Goal: Task Accomplishment & Management: Manage account settings

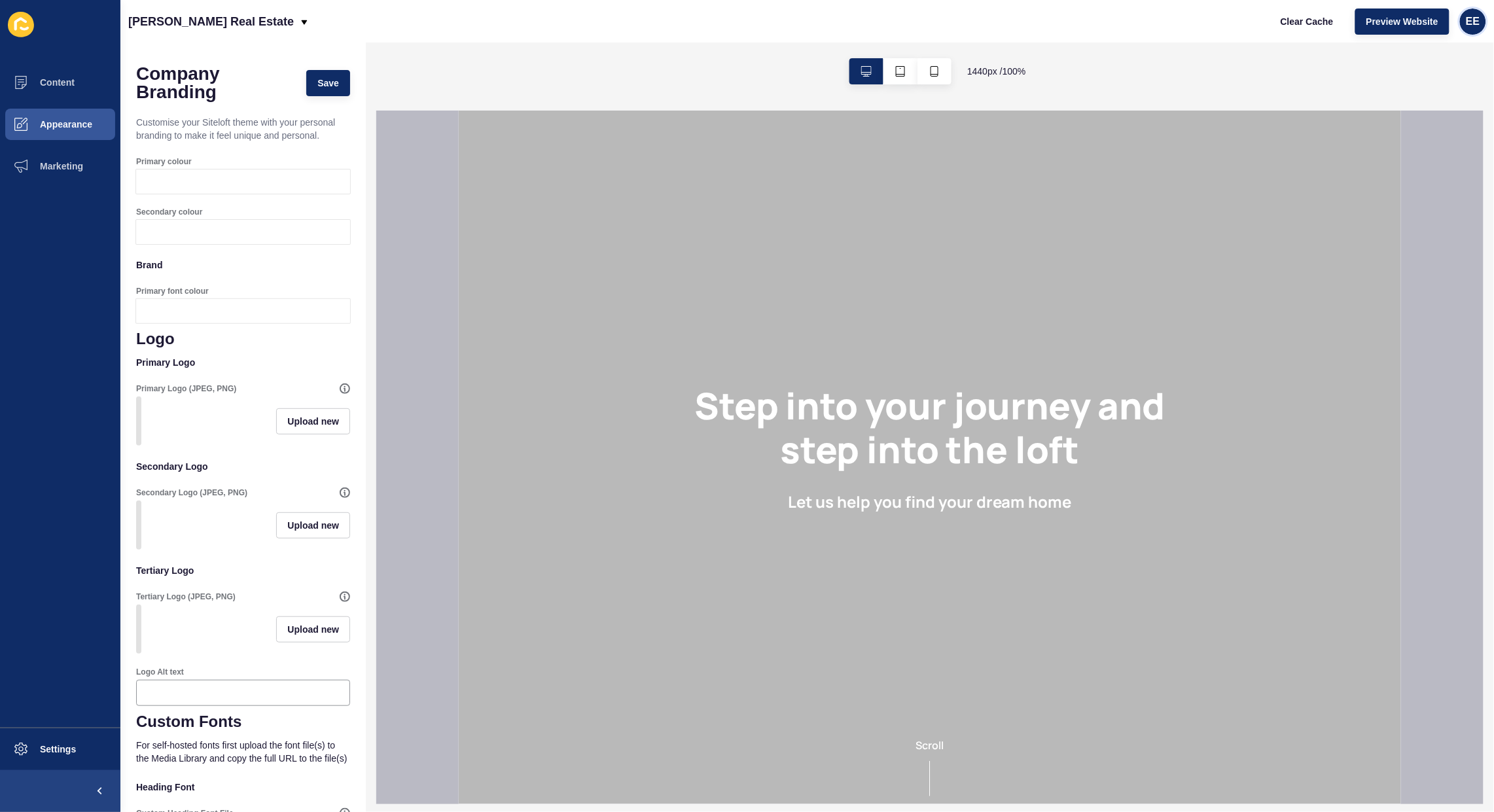
click at [1465, 16] on div "EE" at bounding box center [1472, 21] width 26 height 26
click at [1430, 111] on link "Logout" at bounding box center [1441, 109] width 96 height 29
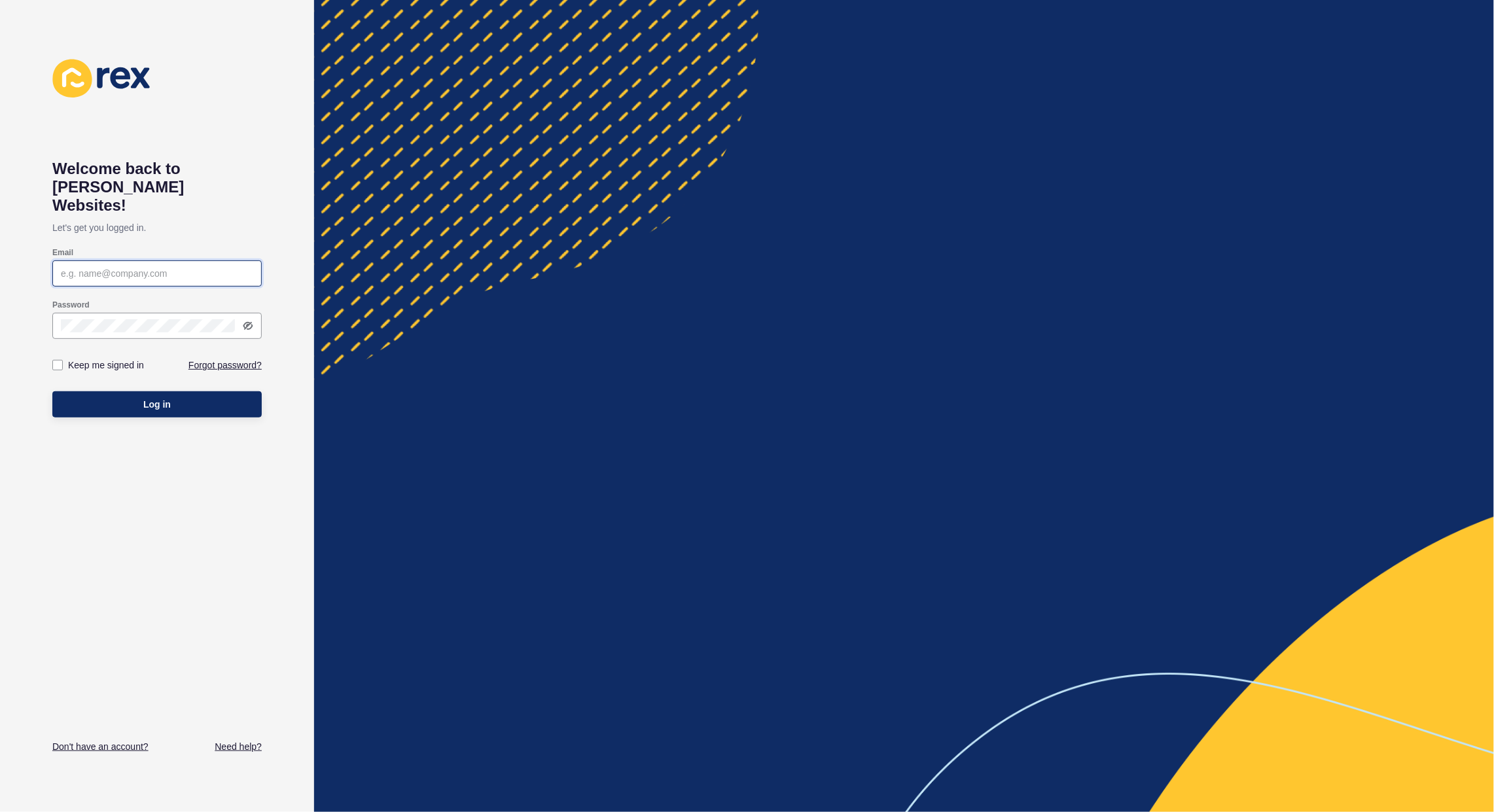
type input "[PERSON_NAME][EMAIL_ADDRESS][PERSON_NAME][DOMAIN_NAME]"
click at [156, 391] on button "Log in" at bounding box center [157, 404] width 209 height 26
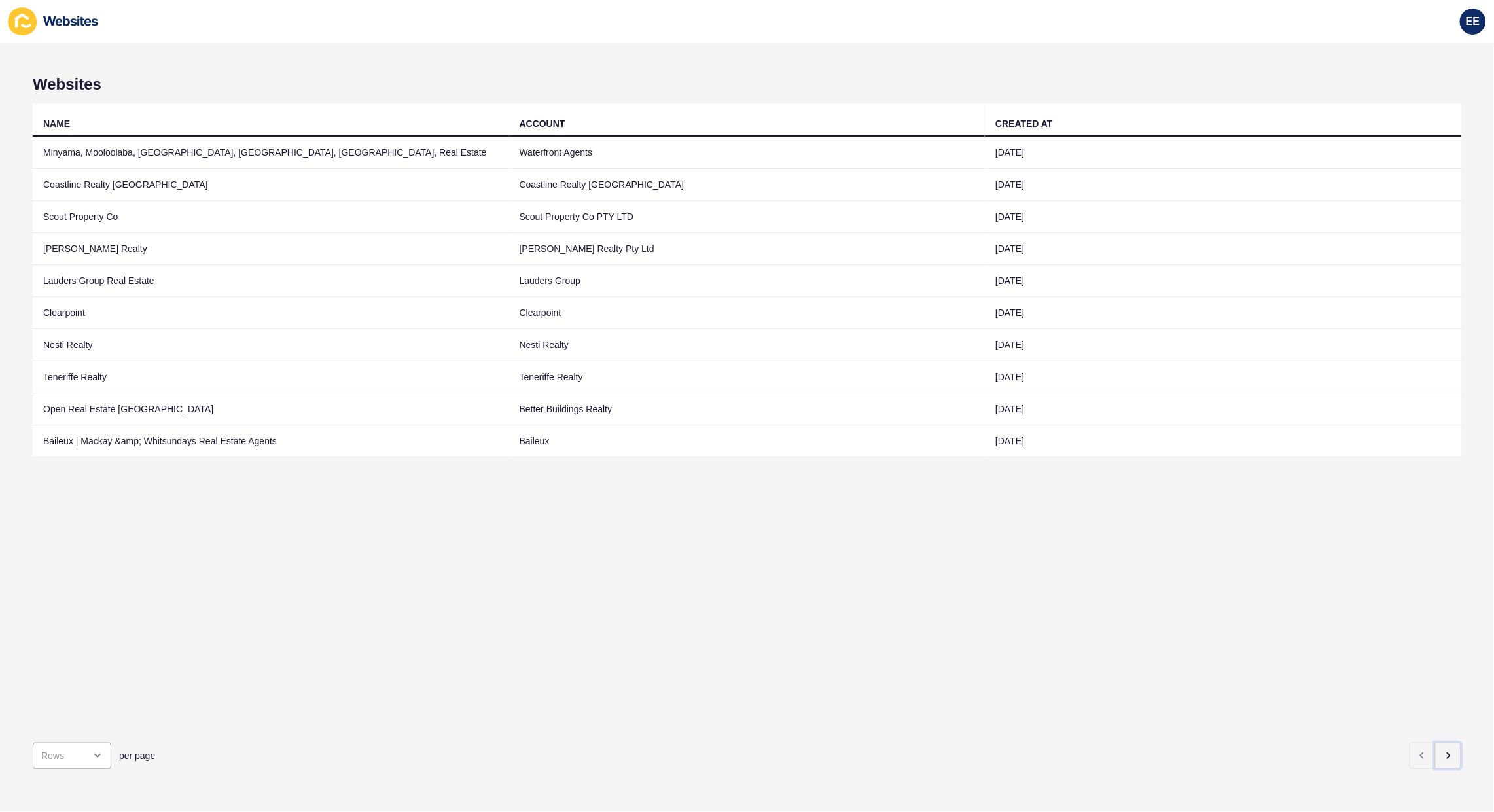
click at [1442, 750] on icon "button" at bounding box center [1448, 756] width 11 height 11
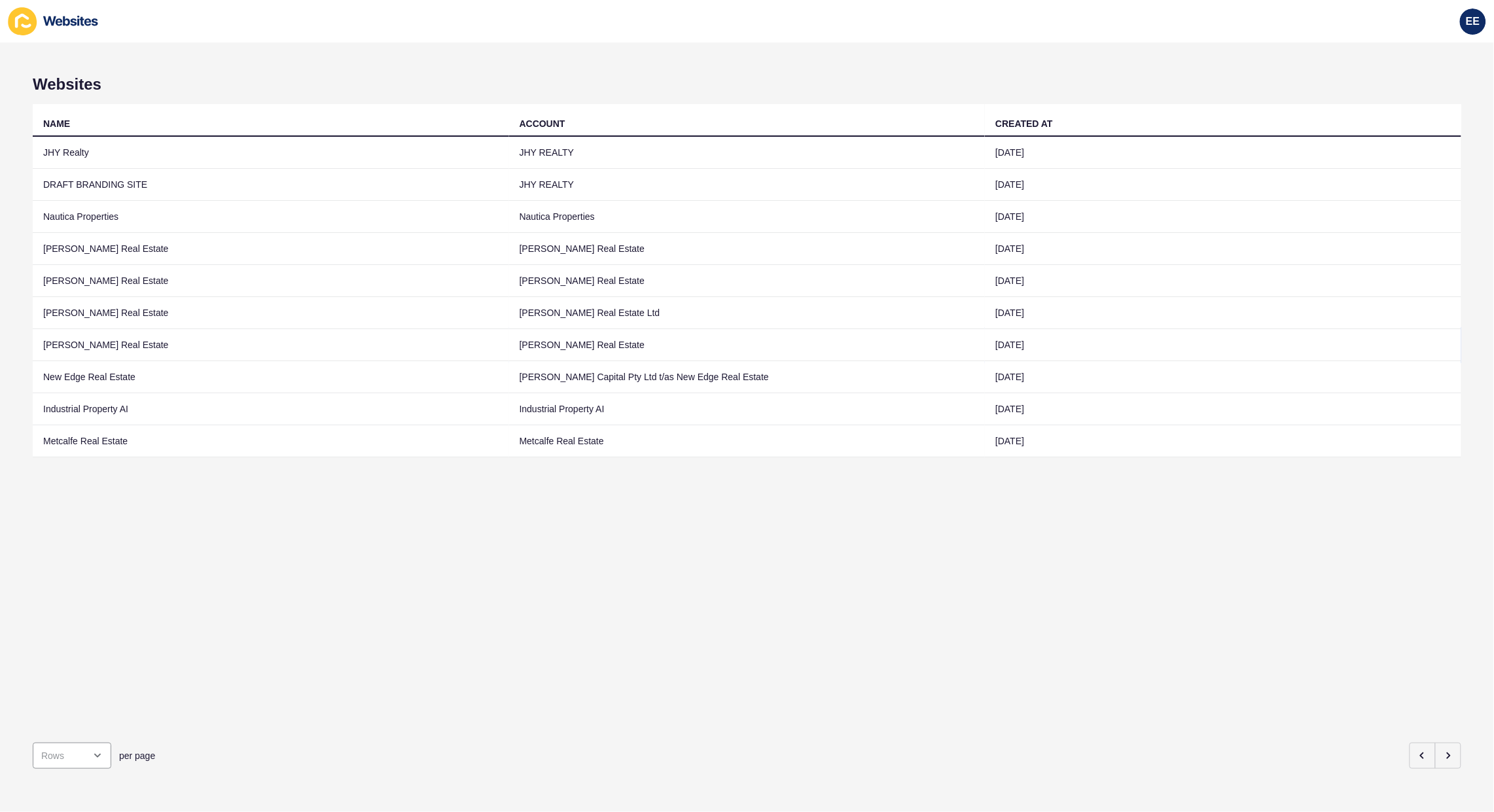
click at [70, 341] on td "[PERSON_NAME] Real Estate" at bounding box center [271, 345] width 476 height 32
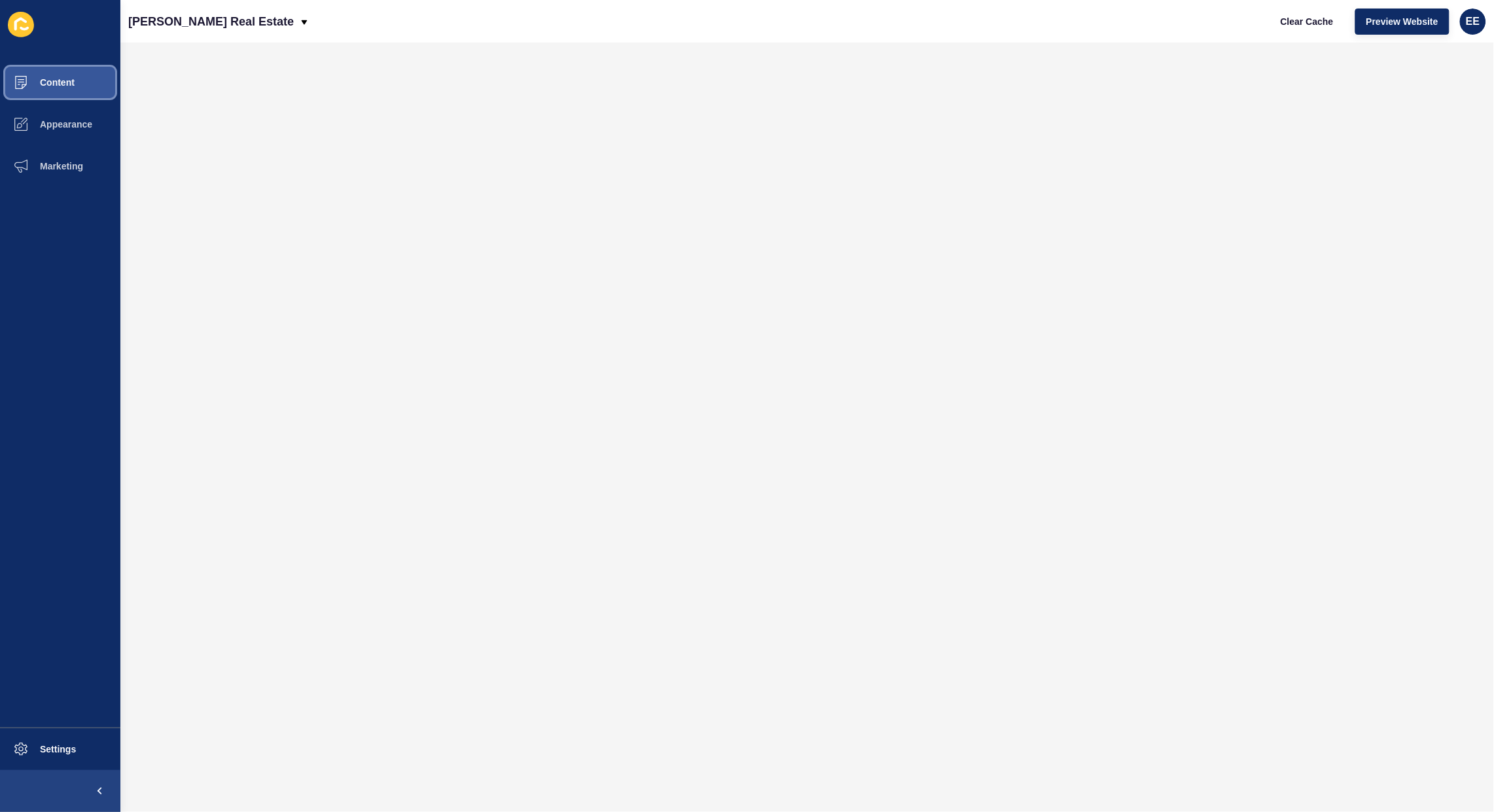
click at [39, 80] on span "Content" at bounding box center [37, 83] width 77 height 11
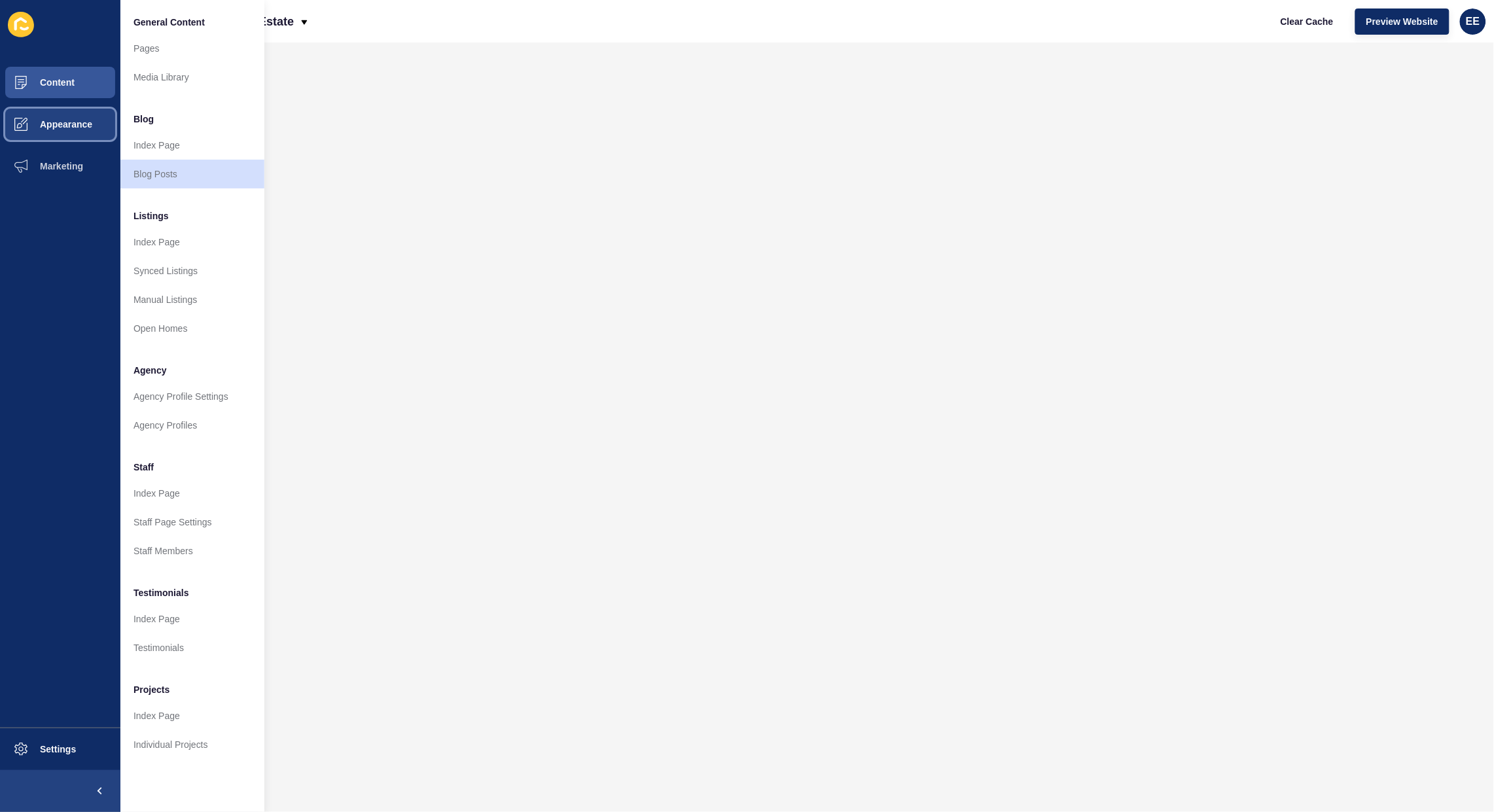
click at [67, 117] on button "Appearance" at bounding box center [60, 124] width 120 height 42
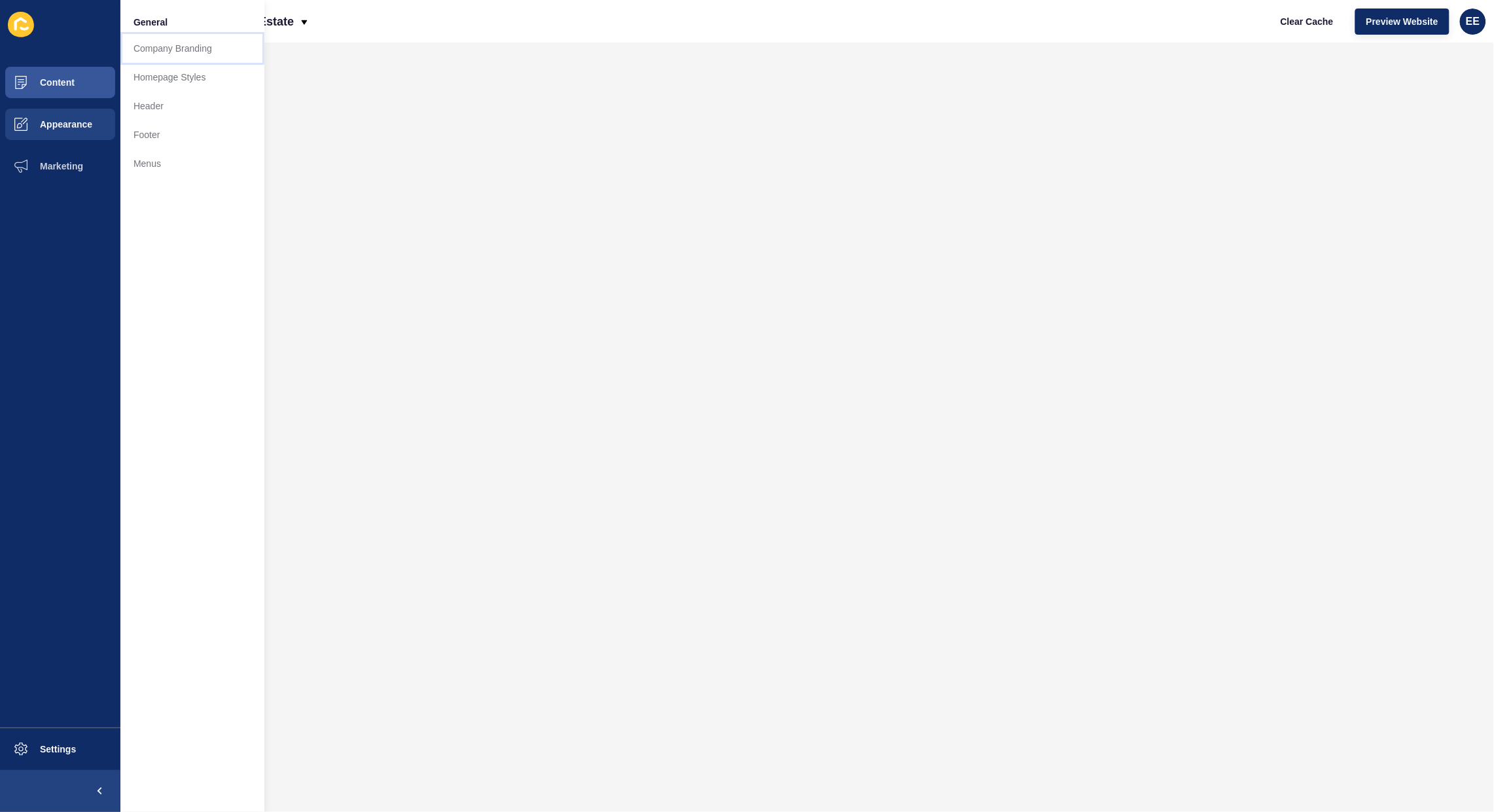
drag, startPoint x: 174, startPoint y: 48, endPoint x: 242, endPoint y: 347, distance: 306.6
click at [176, 47] on link "Company Branding" at bounding box center [192, 48] width 144 height 29
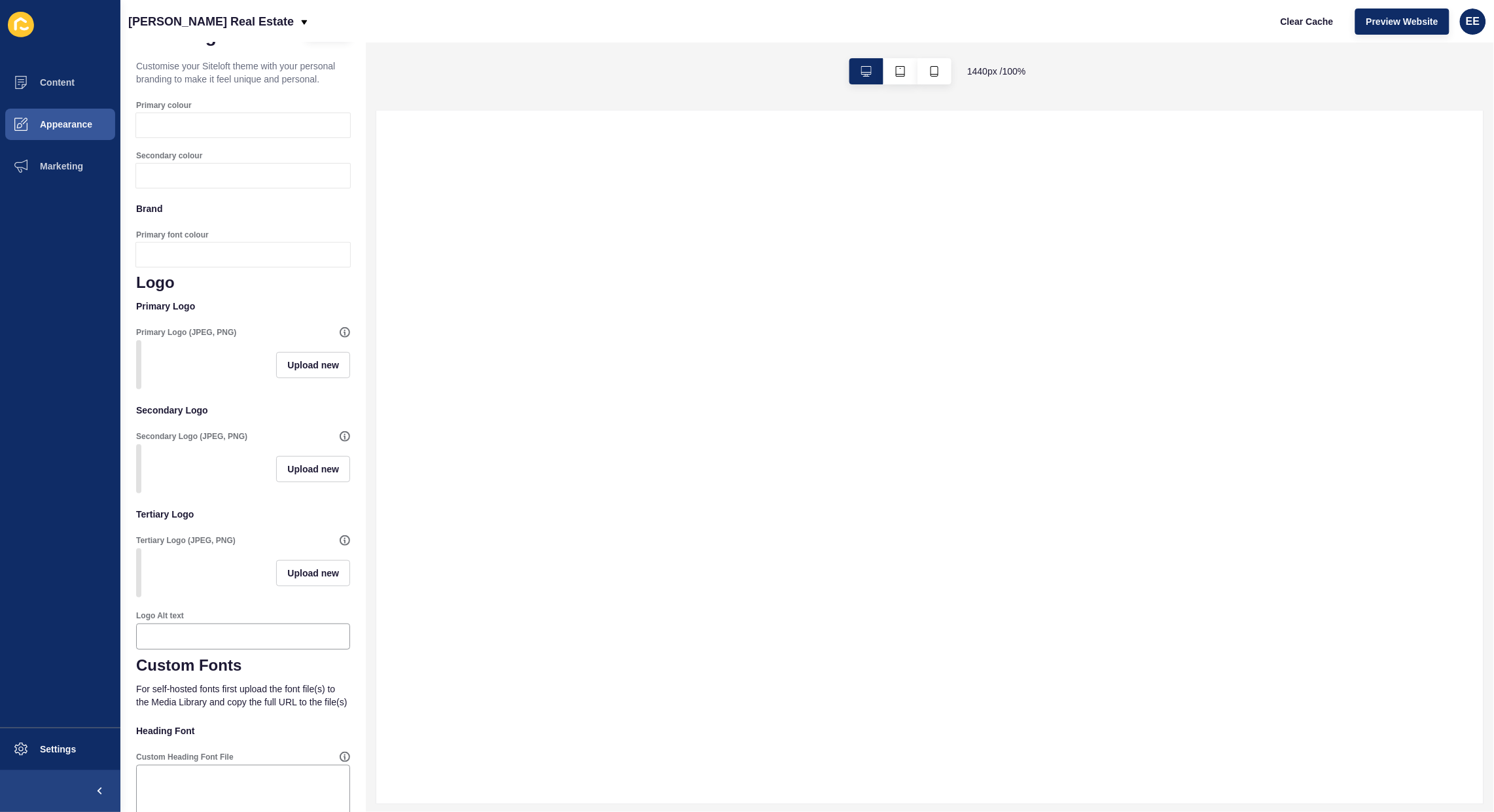
scroll to position [82, 0]
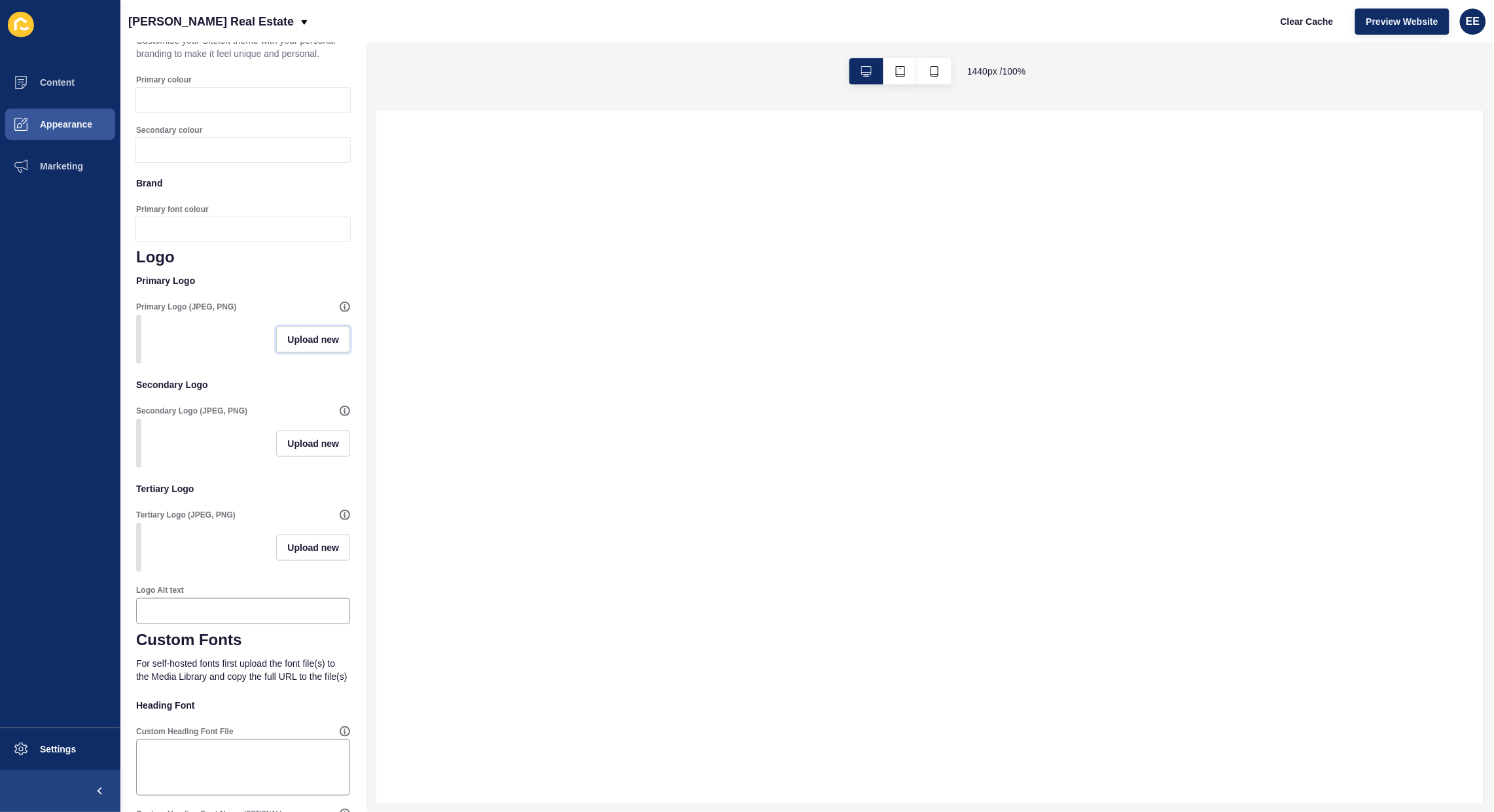
click at [295, 350] on button "Upload new" at bounding box center [313, 339] width 74 height 26
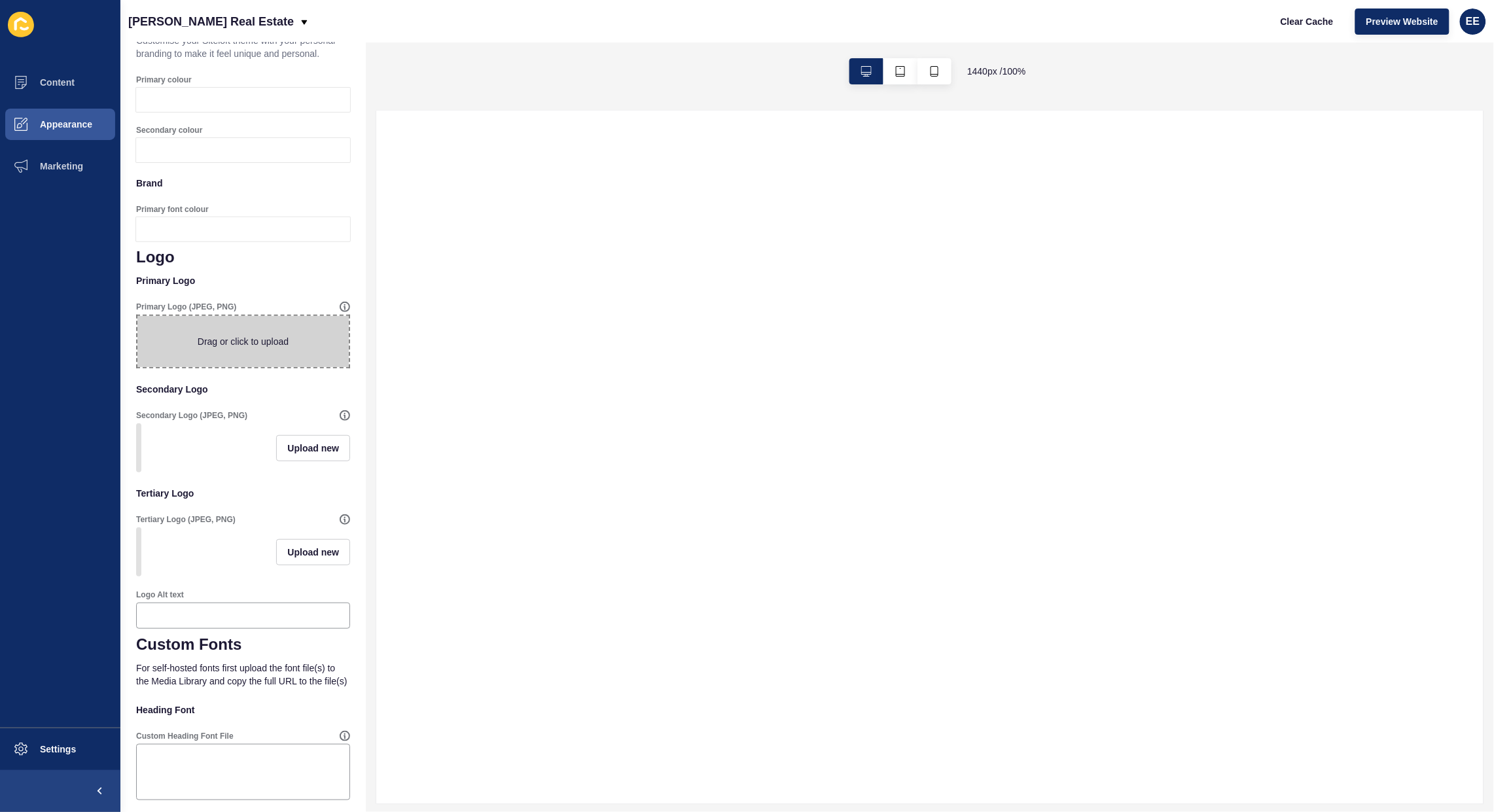
click at [220, 353] on span at bounding box center [242, 340] width 211 height 51
click at [137, 316] on input "Drag or click to upload" at bounding box center [137, 316] width 0 height 0
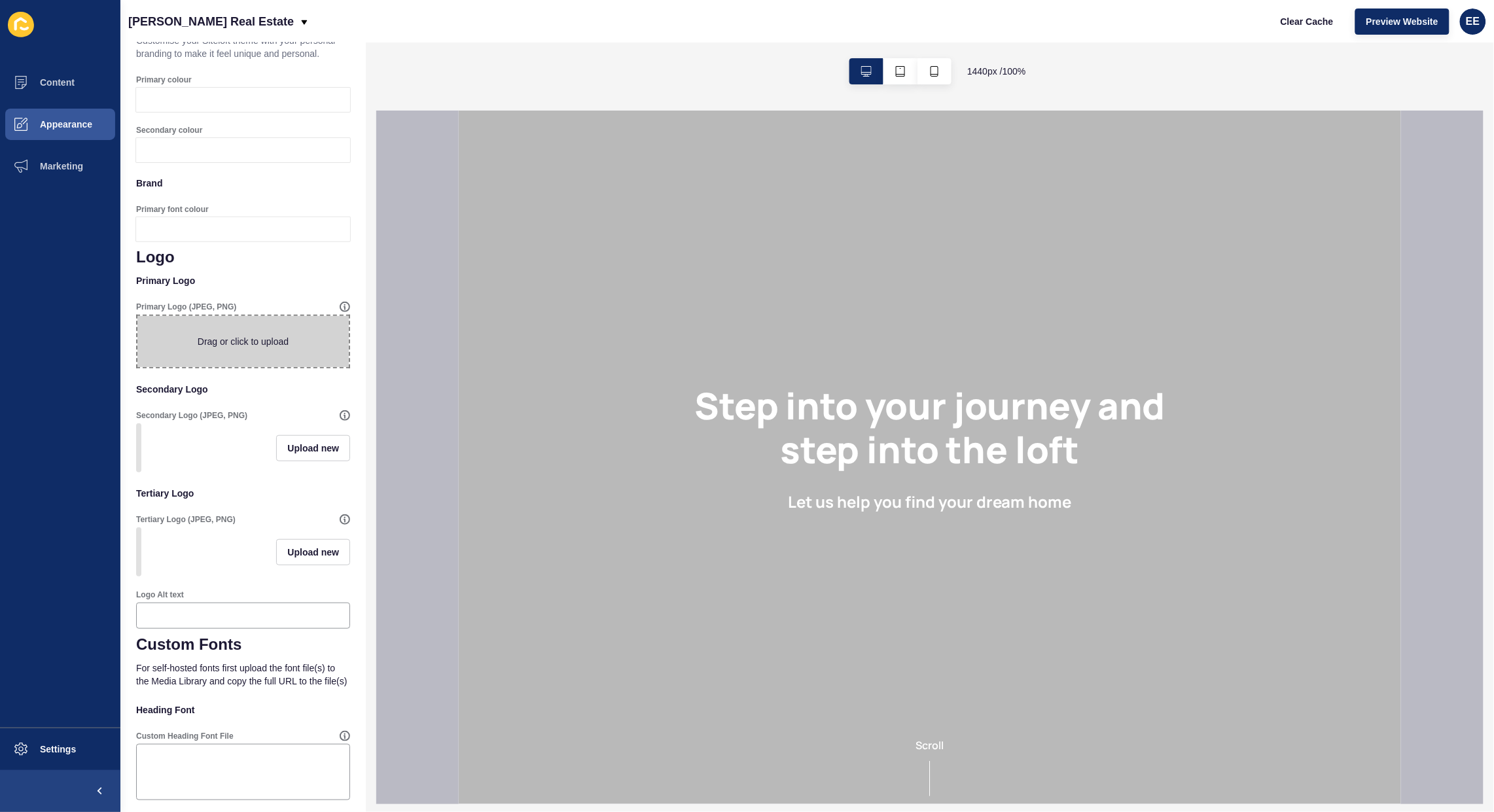
scroll to position [0, 0]
type input "C:\fakepath\[DATE] [PERSON_NAME] Real Estate Logo with Business name on it - [P…"
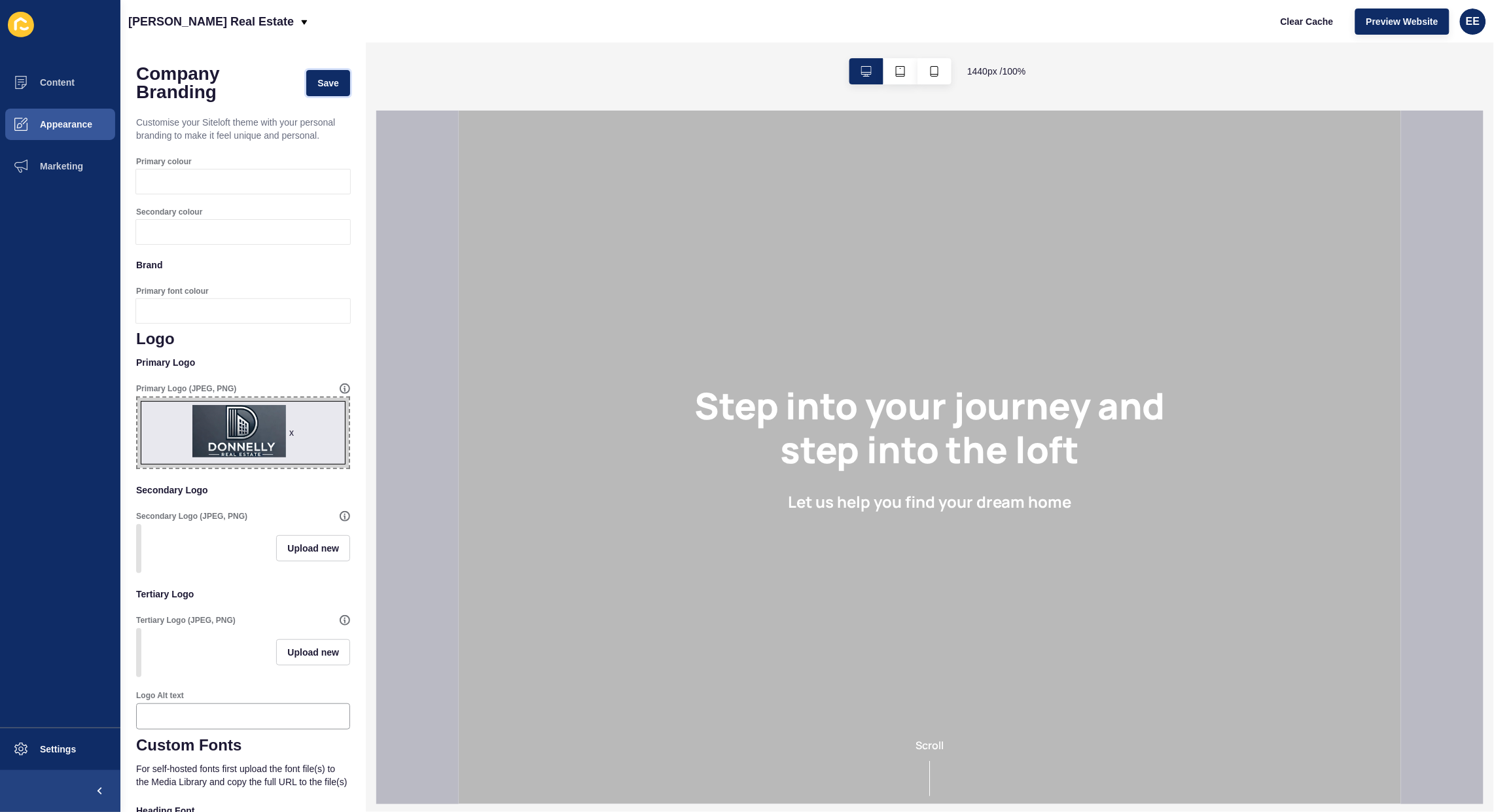
click at [317, 78] on span "Save" at bounding box center [328, 83] width 21 height 13
click at [200, 185] on div at bounding box center [255, 181] width 190 height 24
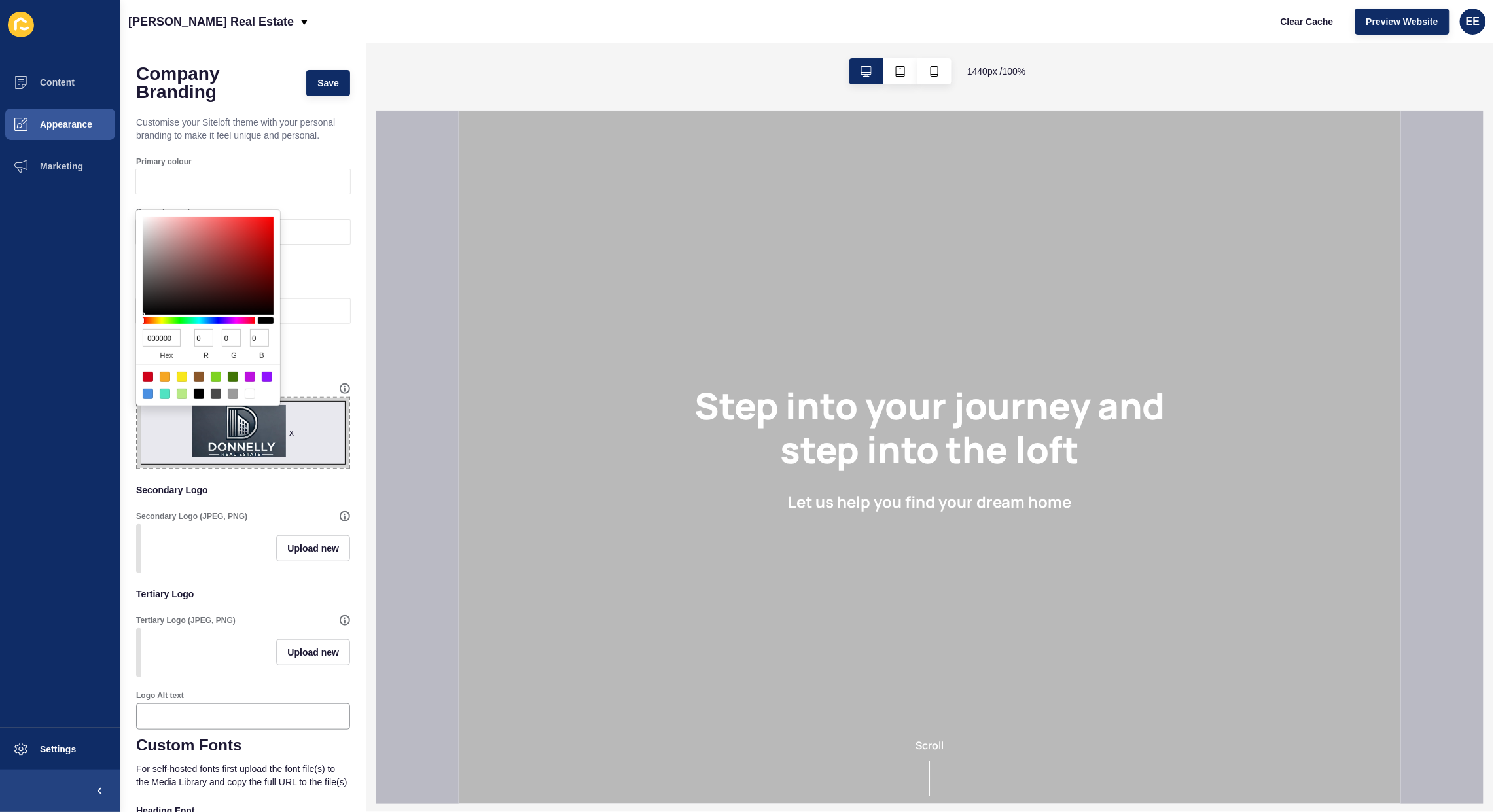
click at [165, 333] on input "000000" at bounding box center [161, 338] width 38 height 18
paste input "454c58"
type input "0000454c5800"
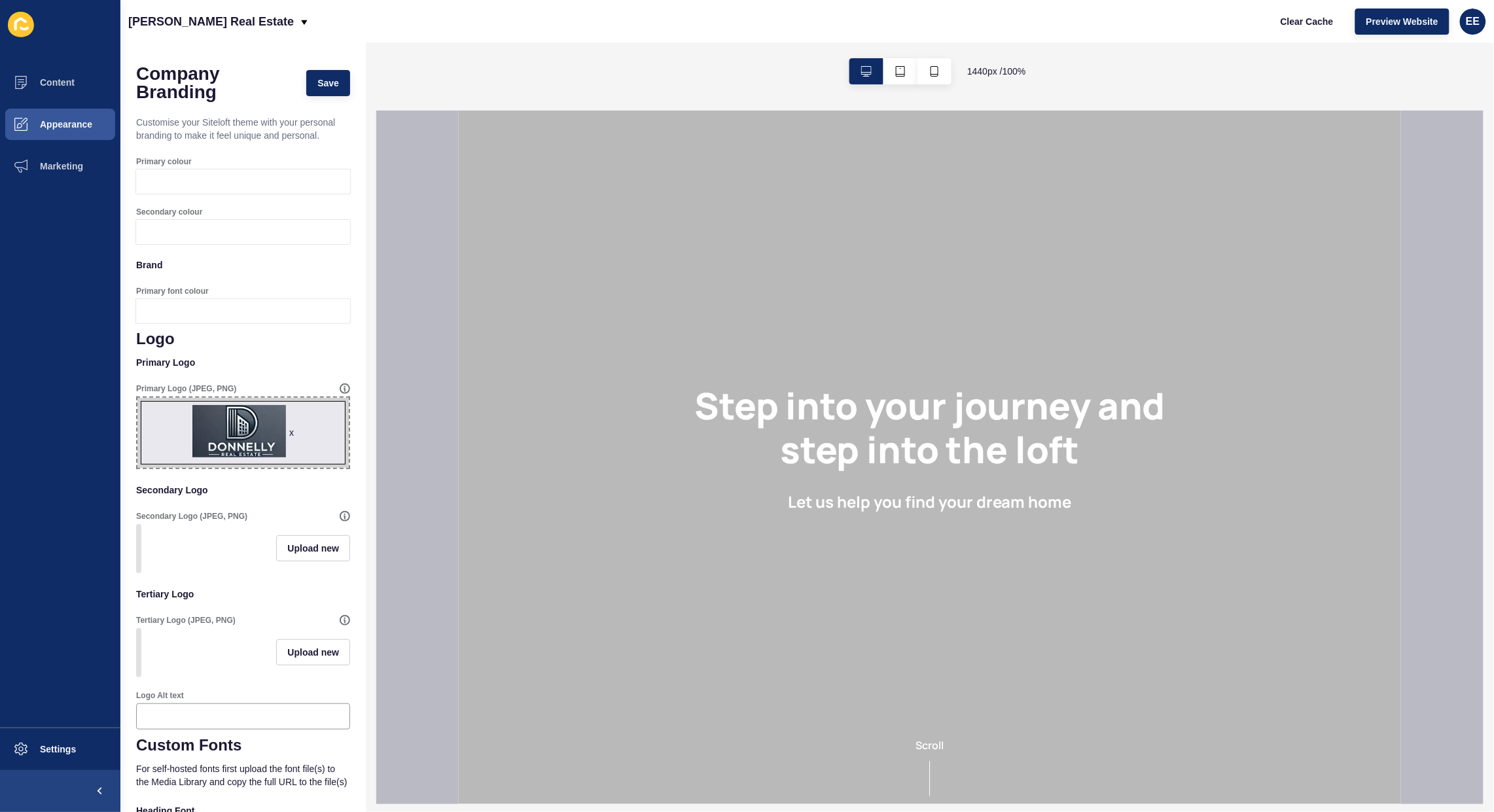
click at [333, 186] on div at bounding box center [255, 181] width 190 height 24
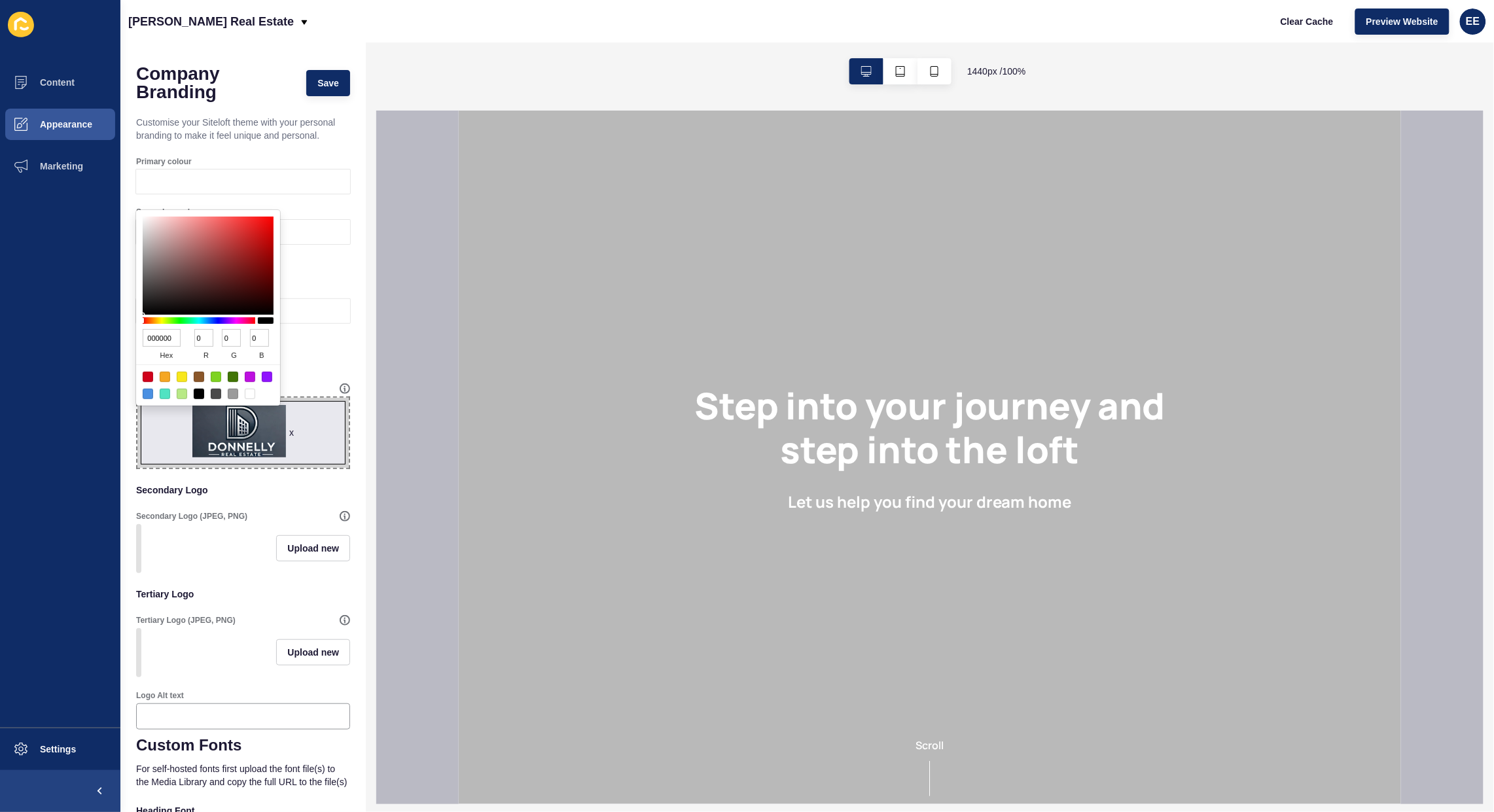
click at [154, 334] on input "000000" at bounding box center [161, 338] width 38 height 18
paste input "454c58"
type input "454c58"
type input "69"
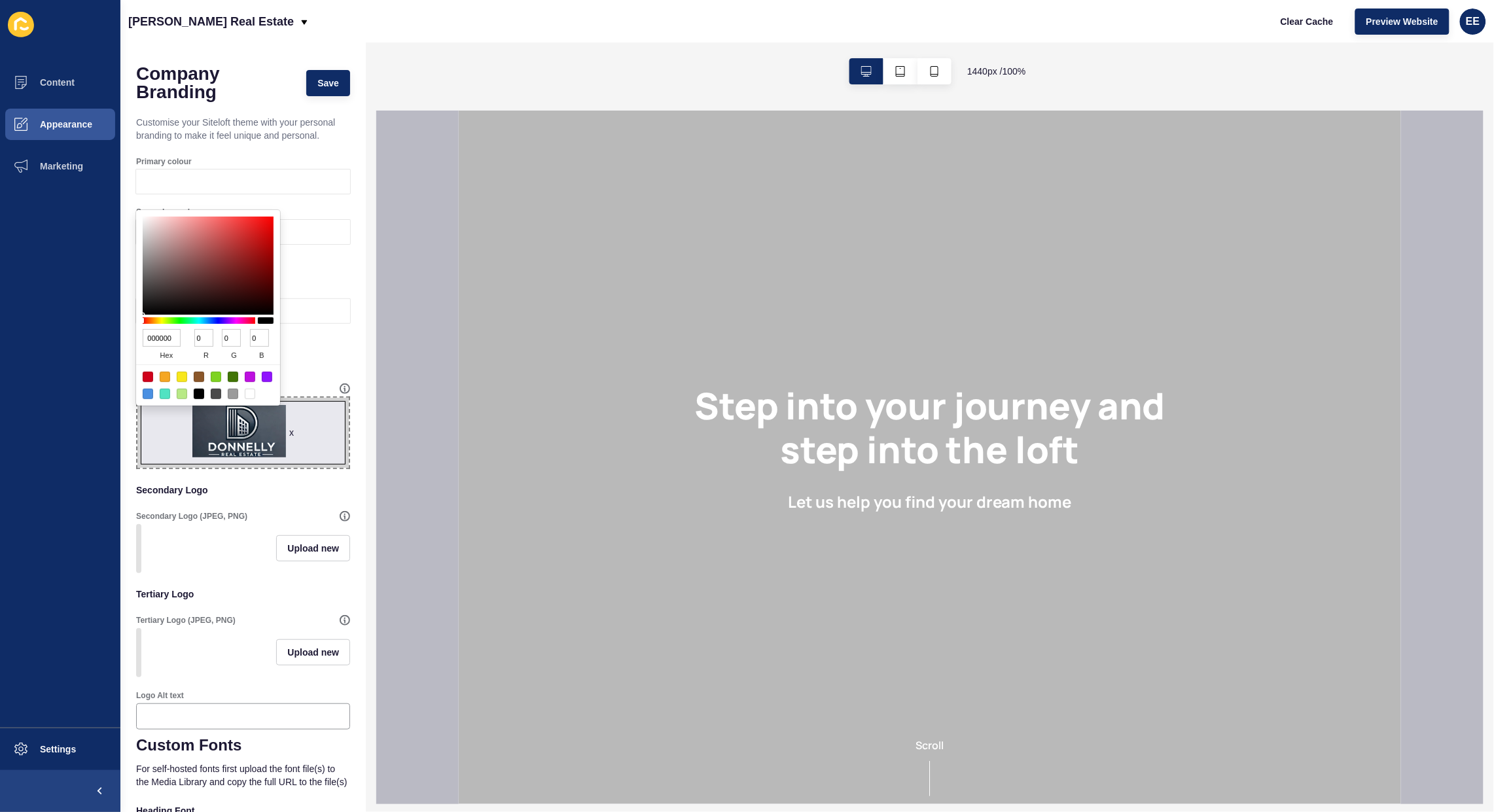
type input "76"
type input "88"
click at [333, 217] on div "Secondary colour" at bounding box center [243, 212] width 214 height 11
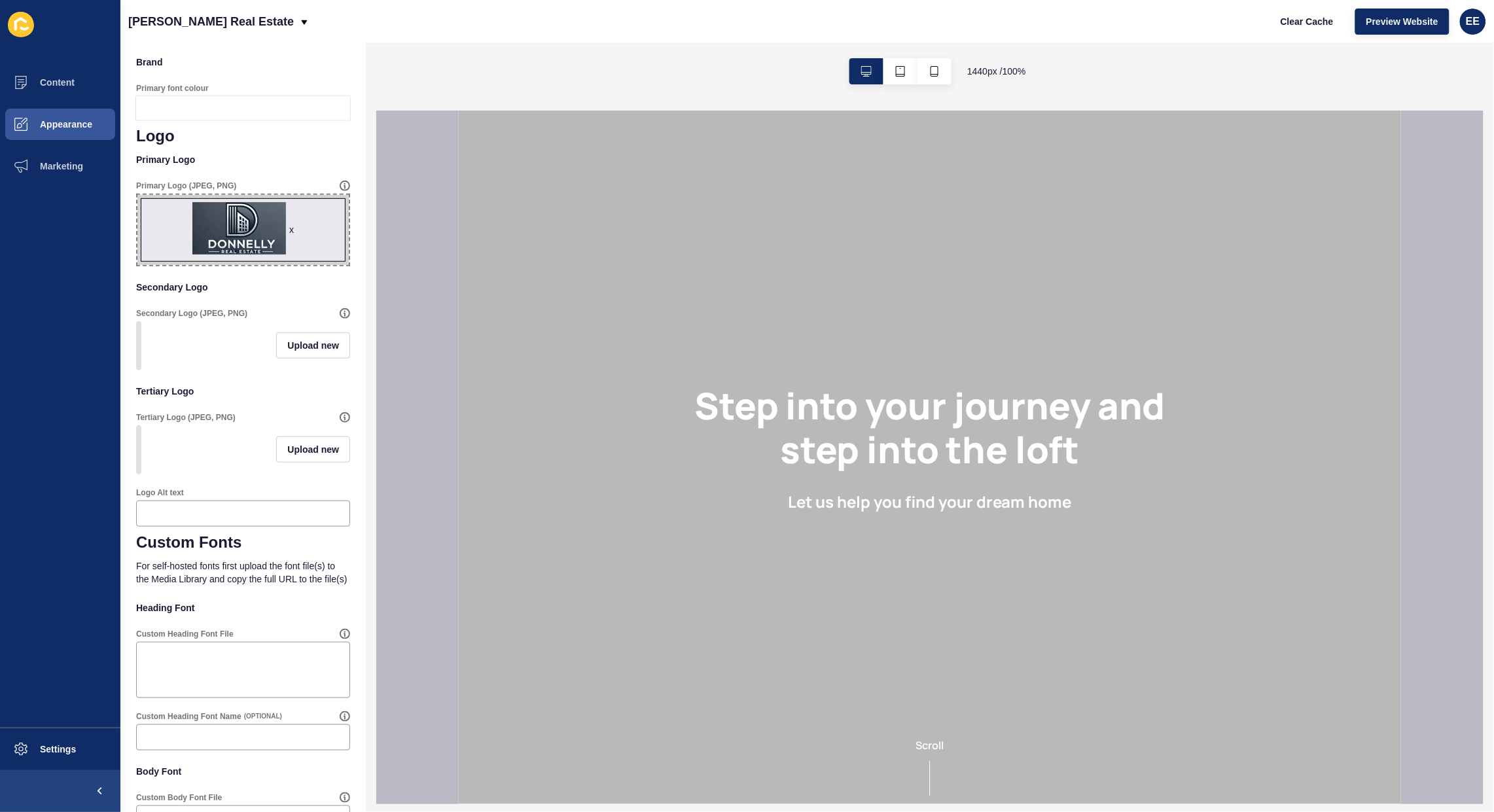
scroll to position [213, 0]
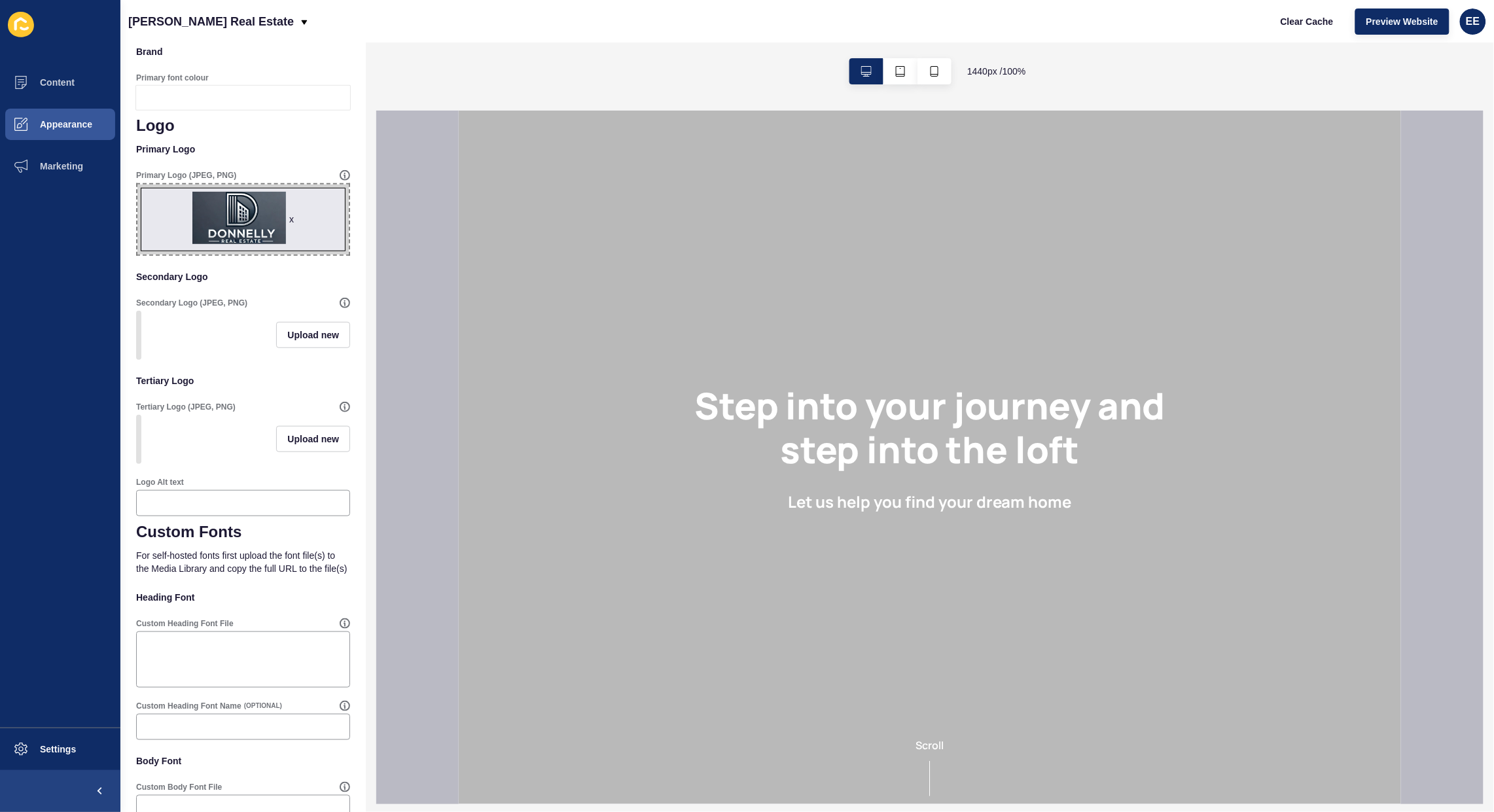
click at [217, 516] on div at bounding box center [243, 503] width 214 height 26
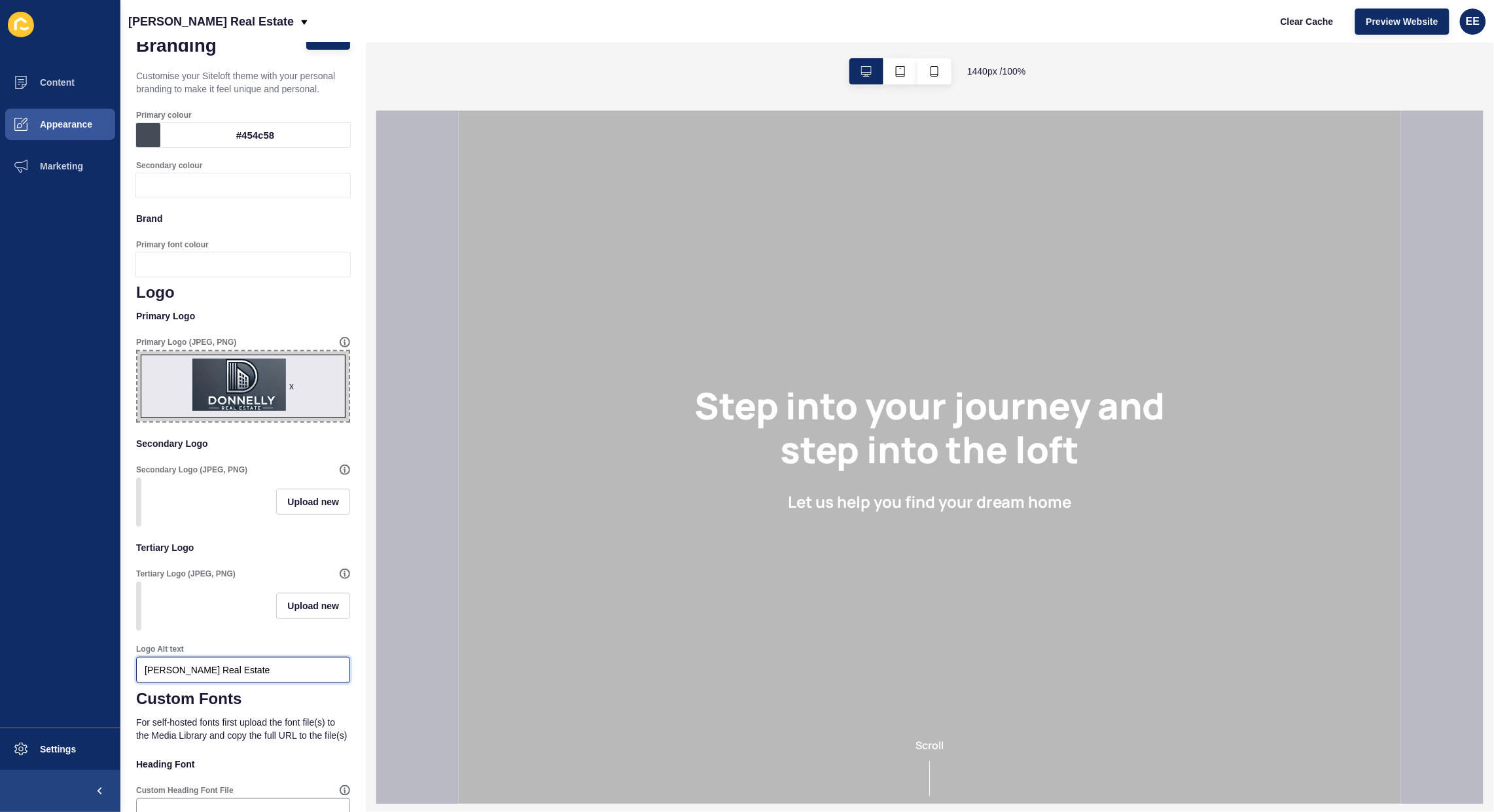
scroll to position [0, 0]
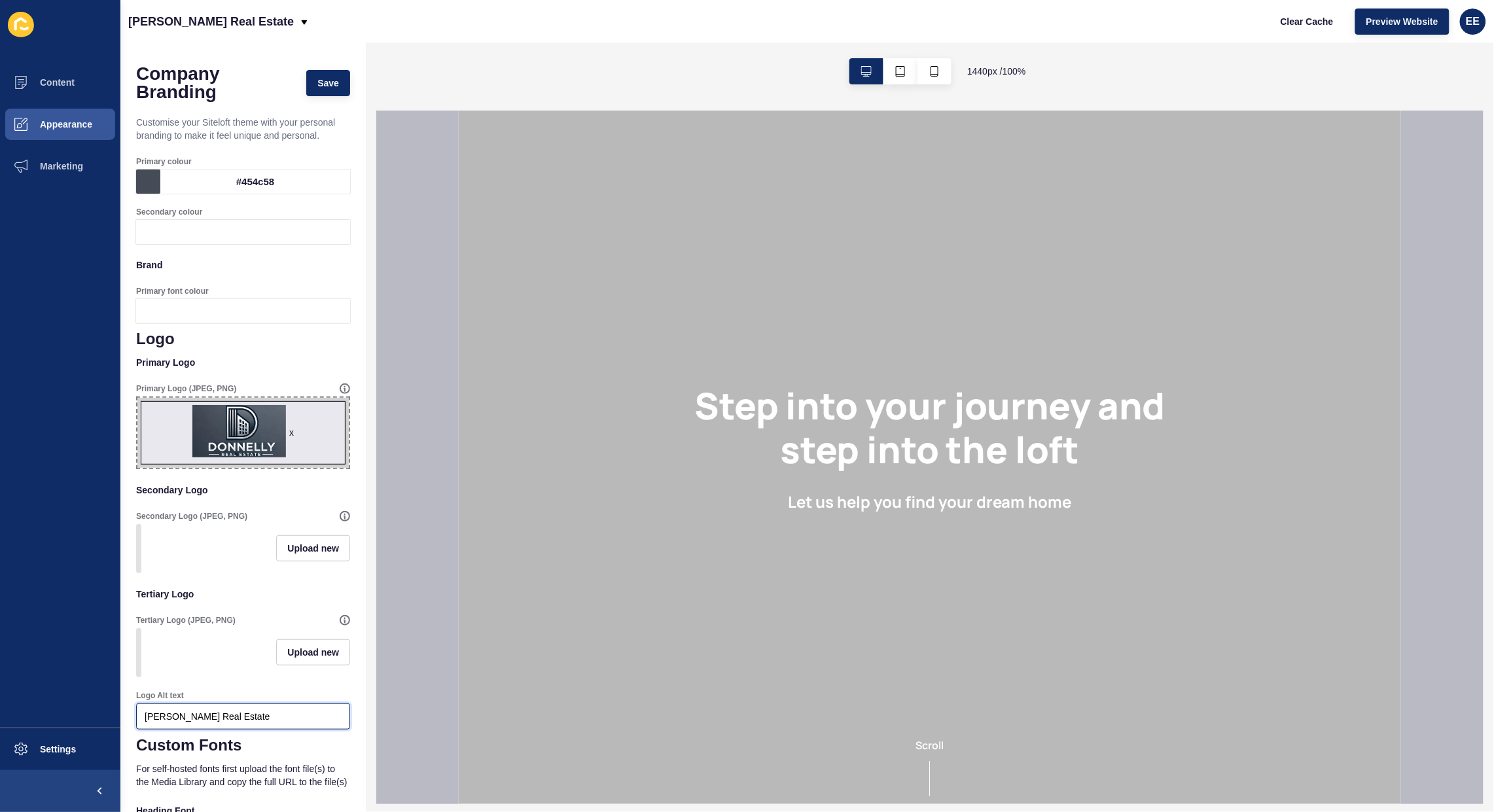
type input "[PERSON_NAME] Real Estate"
click at [331, 80] on button "Save" at bounding box center [327, 83] width 44 height 26
click at [74, 127] on span "Appearance" at bounding box center [45, 125] width 94 height 11
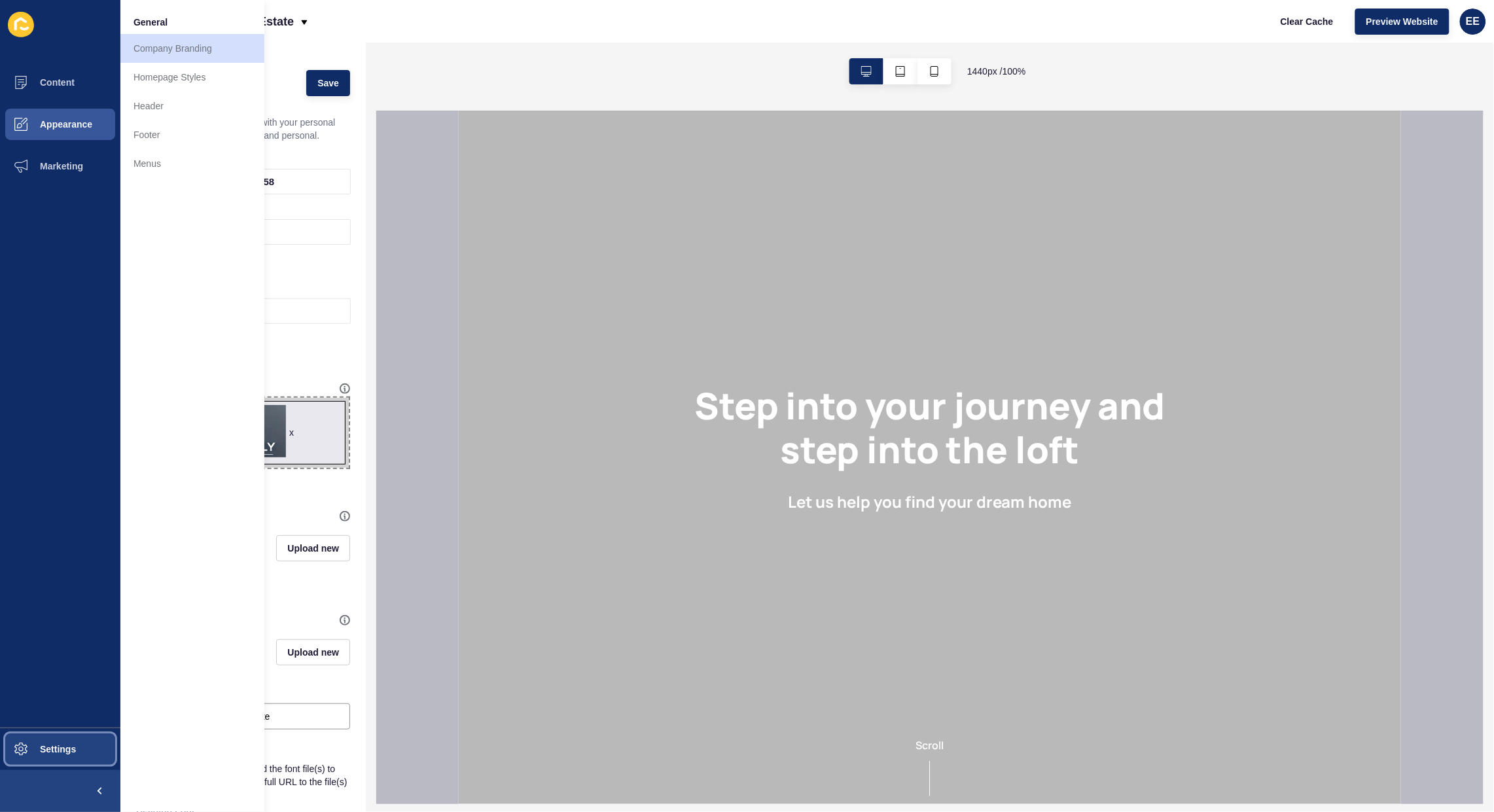
drag, startPoint x: 64, startPoint y: 756, endPoint x: 201, endPoint y: 687, distance: 153.4
click at [65, 754] on button "Settings" at bounding box center [60, 749] width 120 height 42
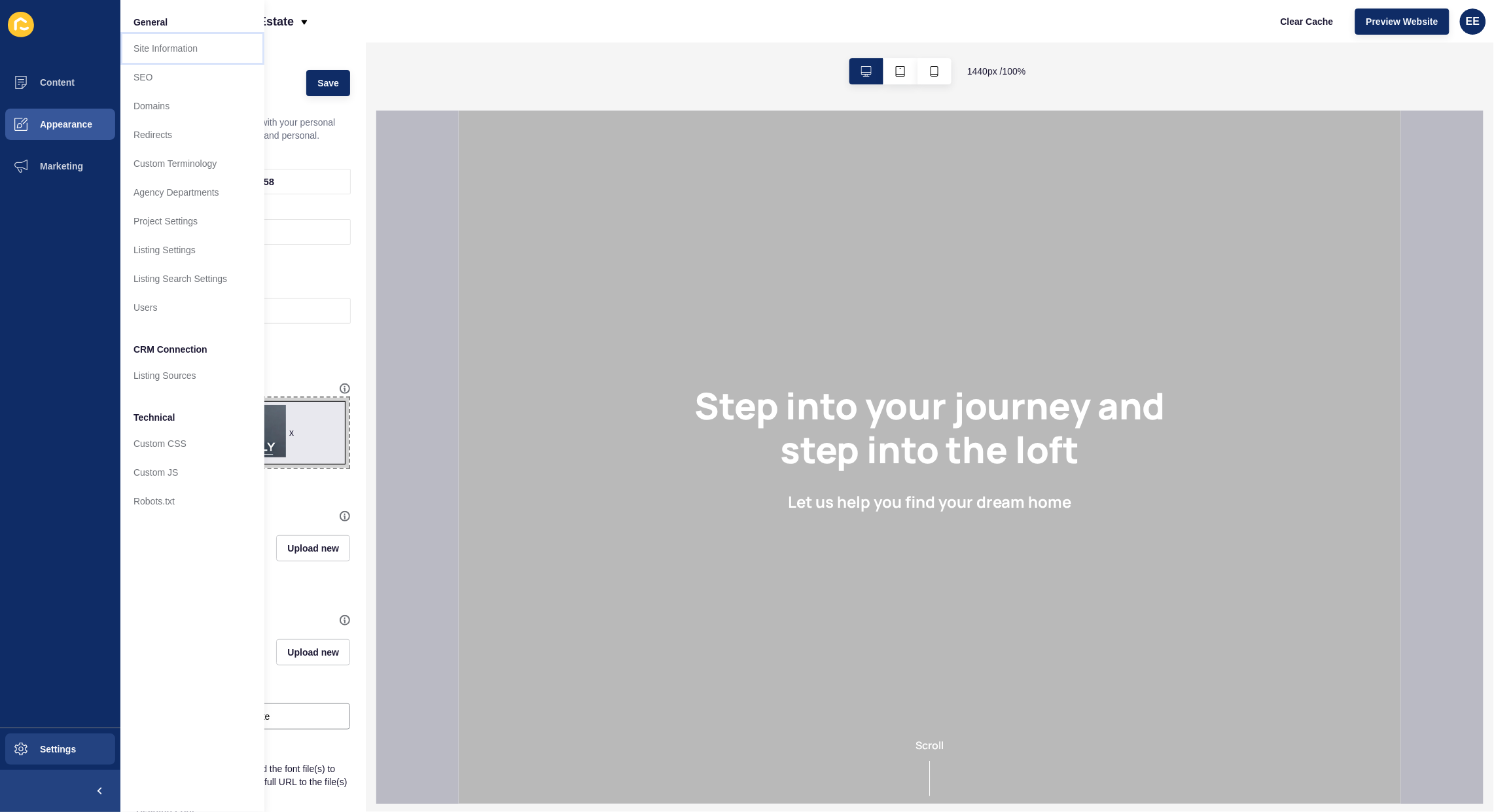
click at [176, 49] on link "Site Information" at bounding box center [192, 48] width 144 height 29
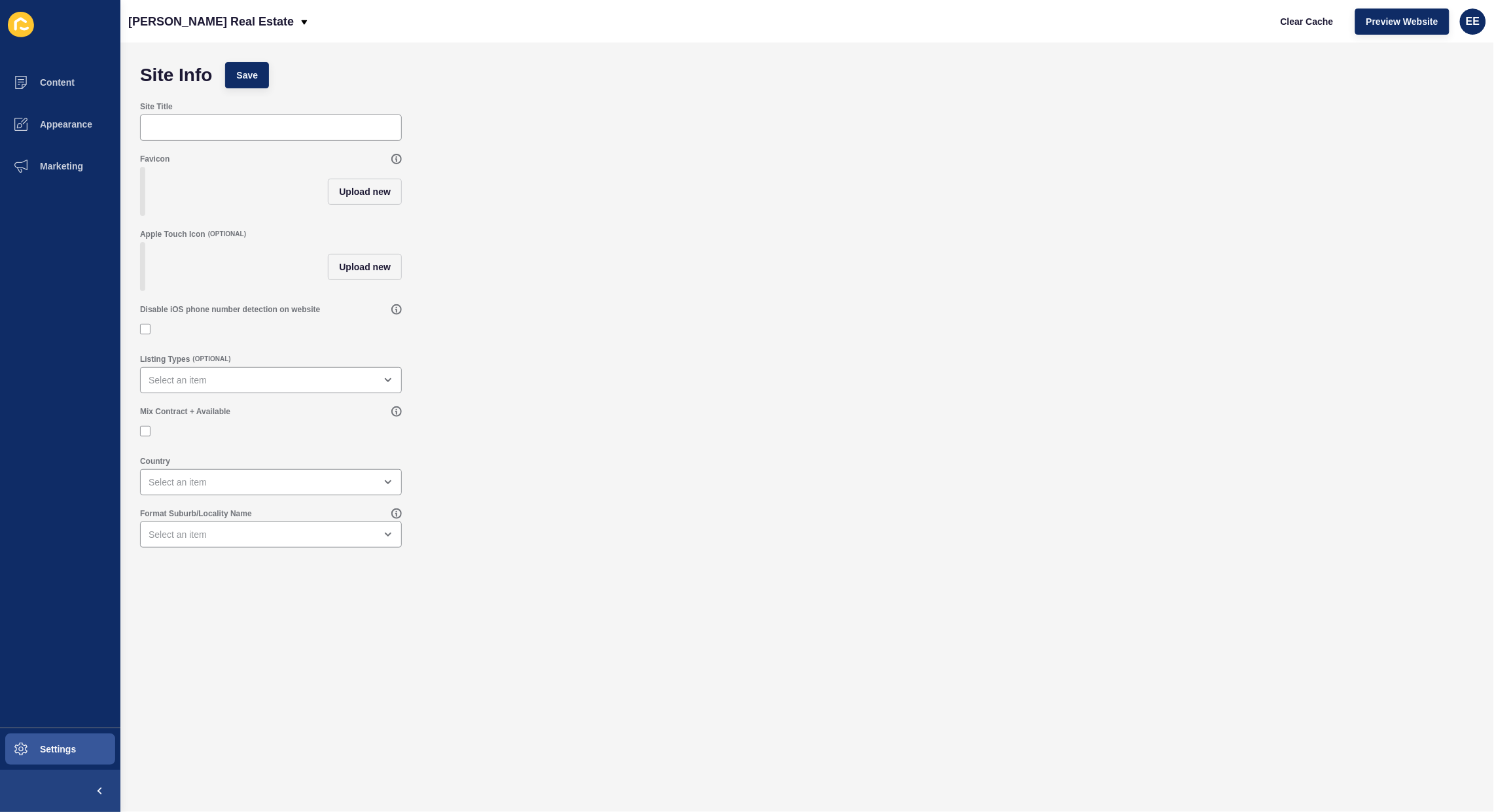
click at [231, 139] on div at bounding box center [271, 127] width 262 height 26
type input "[PERSON_NAME] Real Estate"
click at [335, 186] on button "Upload new" at bounding box center [365, 191] width 74 height 26
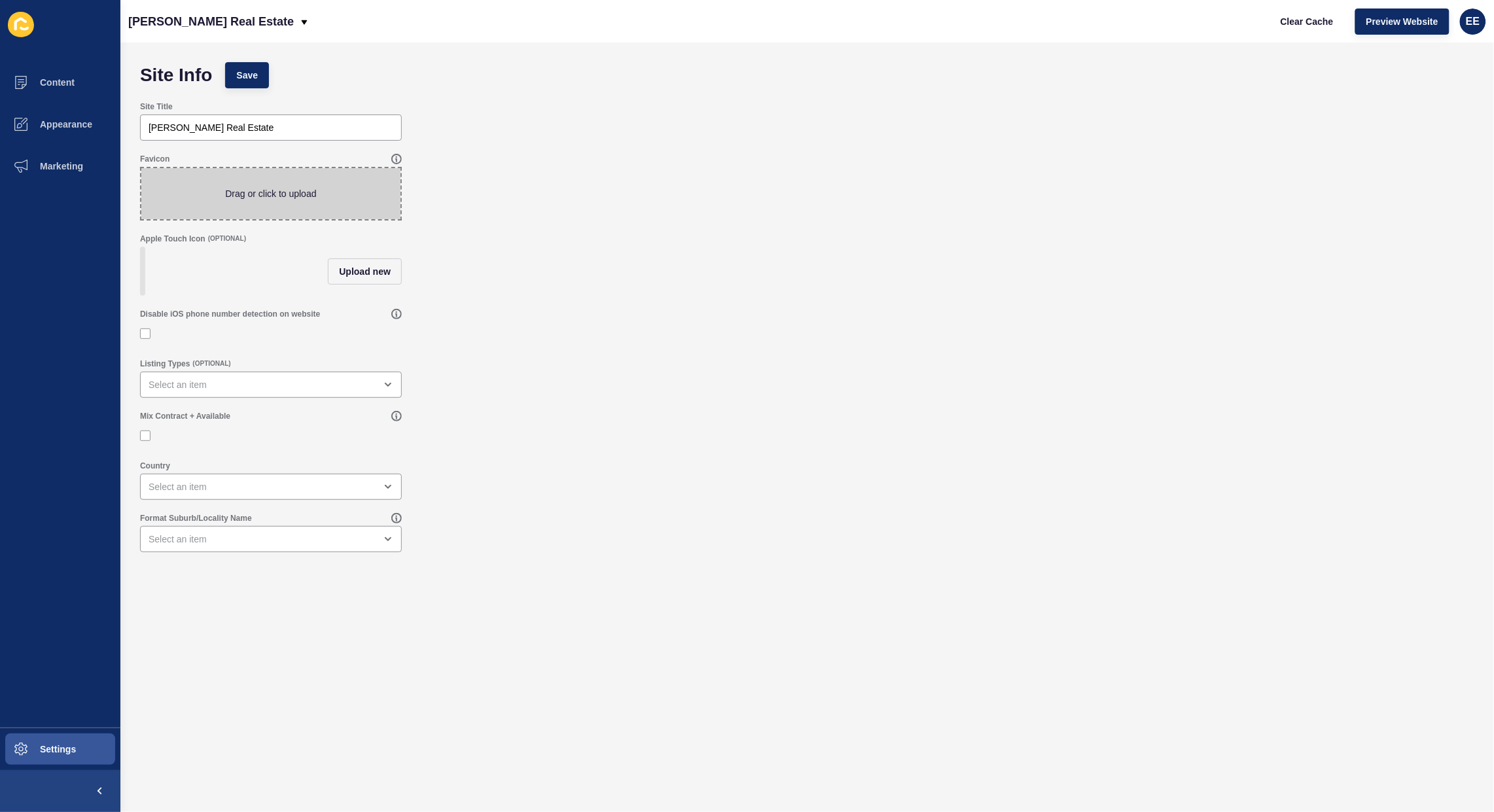
click at [315, 191] on span at bounding box center [271, 193] width 259 height 51
click at [142, 168] on input "Drag or click to upload" at bounding box center [142, 168] width 0 height 0
type input "C:\fakepath\favicon.jpeg"
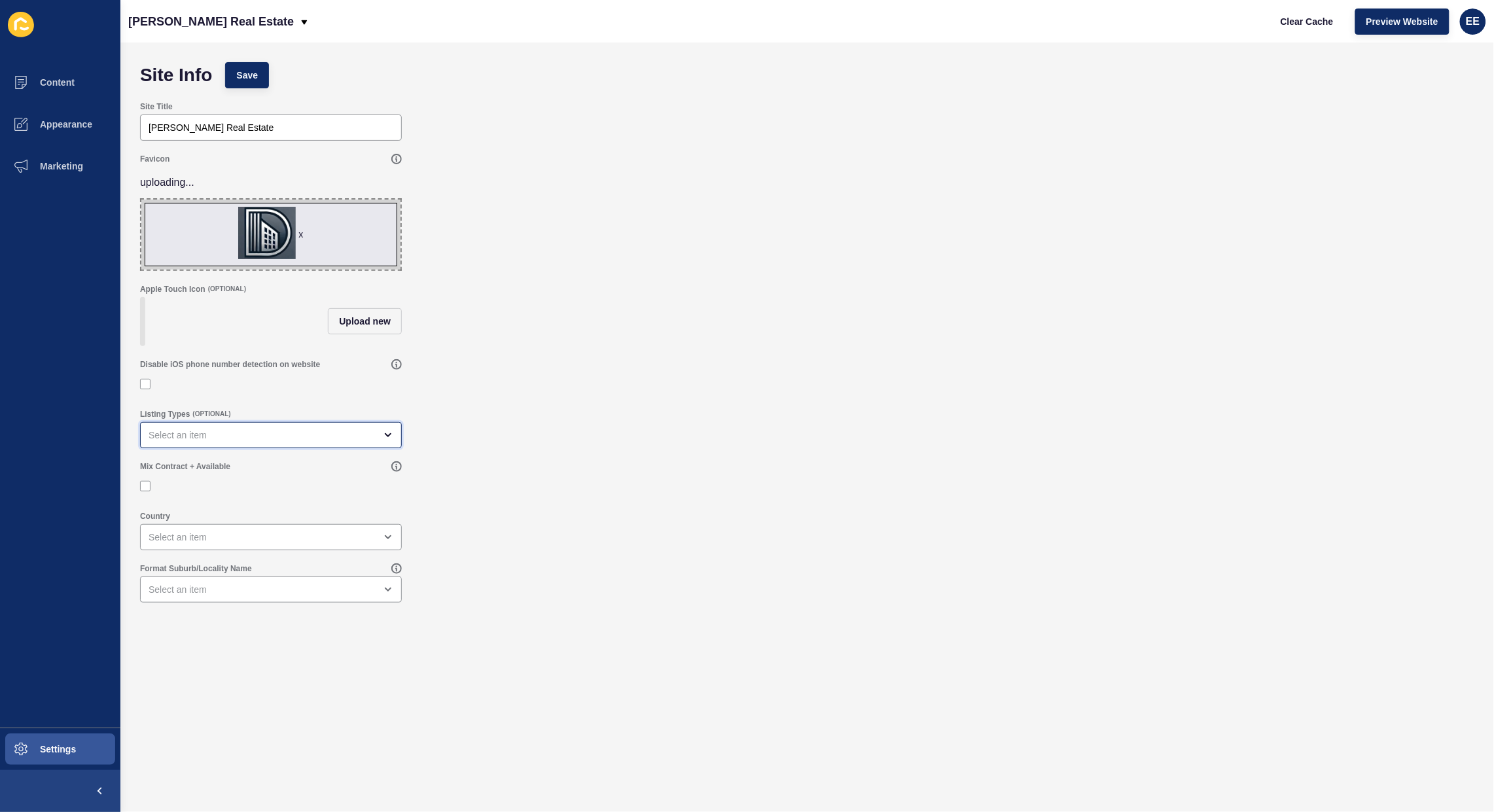
click at [227, 441] on div "open menu" at bounding box center [262, 435] width 226 height 13
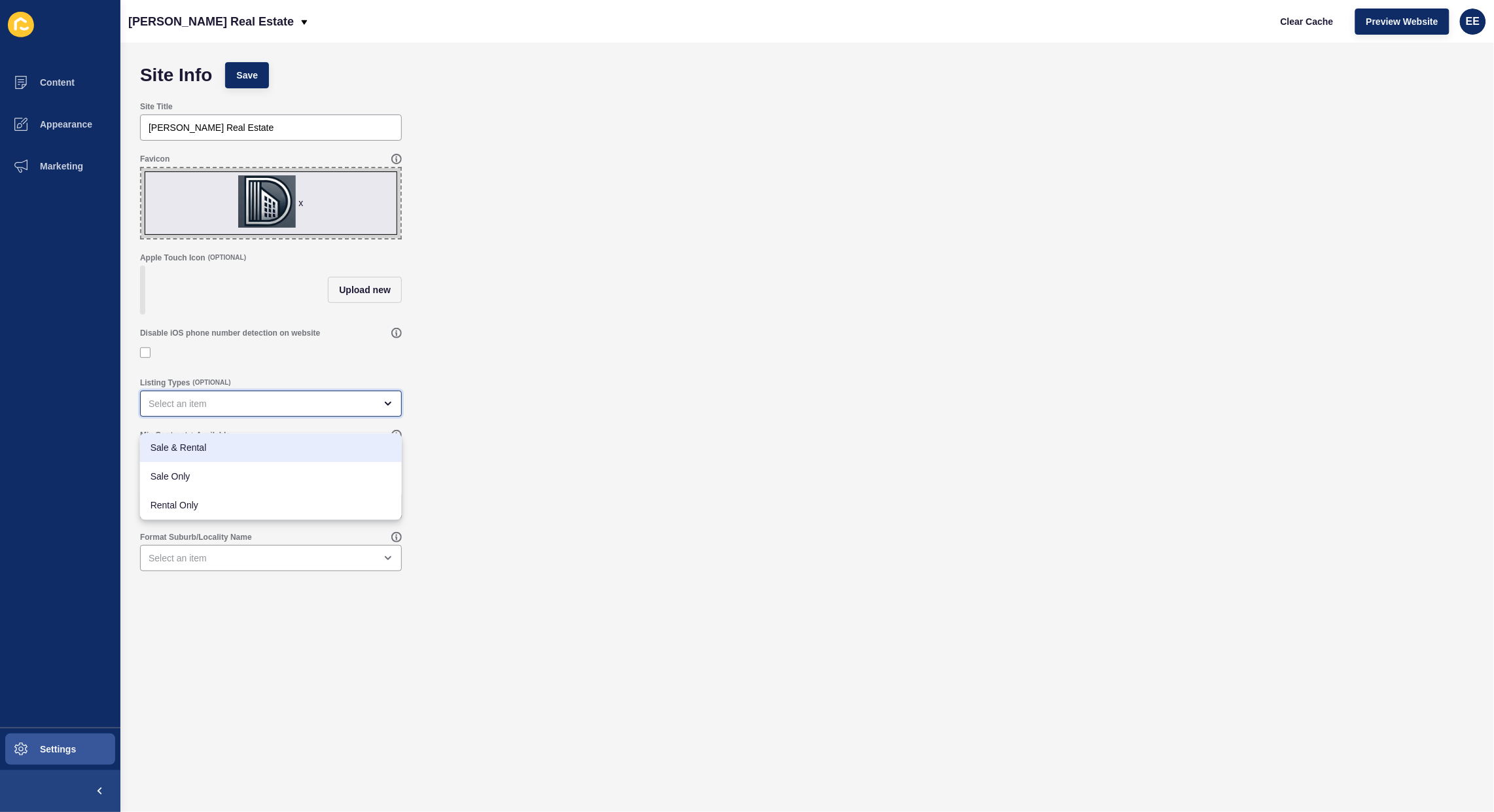
drag, startPoint x: 214, startPoint y: 446, endPoint x: 266, endPoint y: 460, distance: 53.9
click at [214, 445] on span "Sale & Rental" at bounding box center [271, 447] width 241 height 13
type input "Sale & Rental"
click at [139, 466] on div "Mix Contract + Available" at bounding box center [271, 448] width 264 height 39
click at [144, 460] on label at bounding box center [145, 455] width 11 height 11
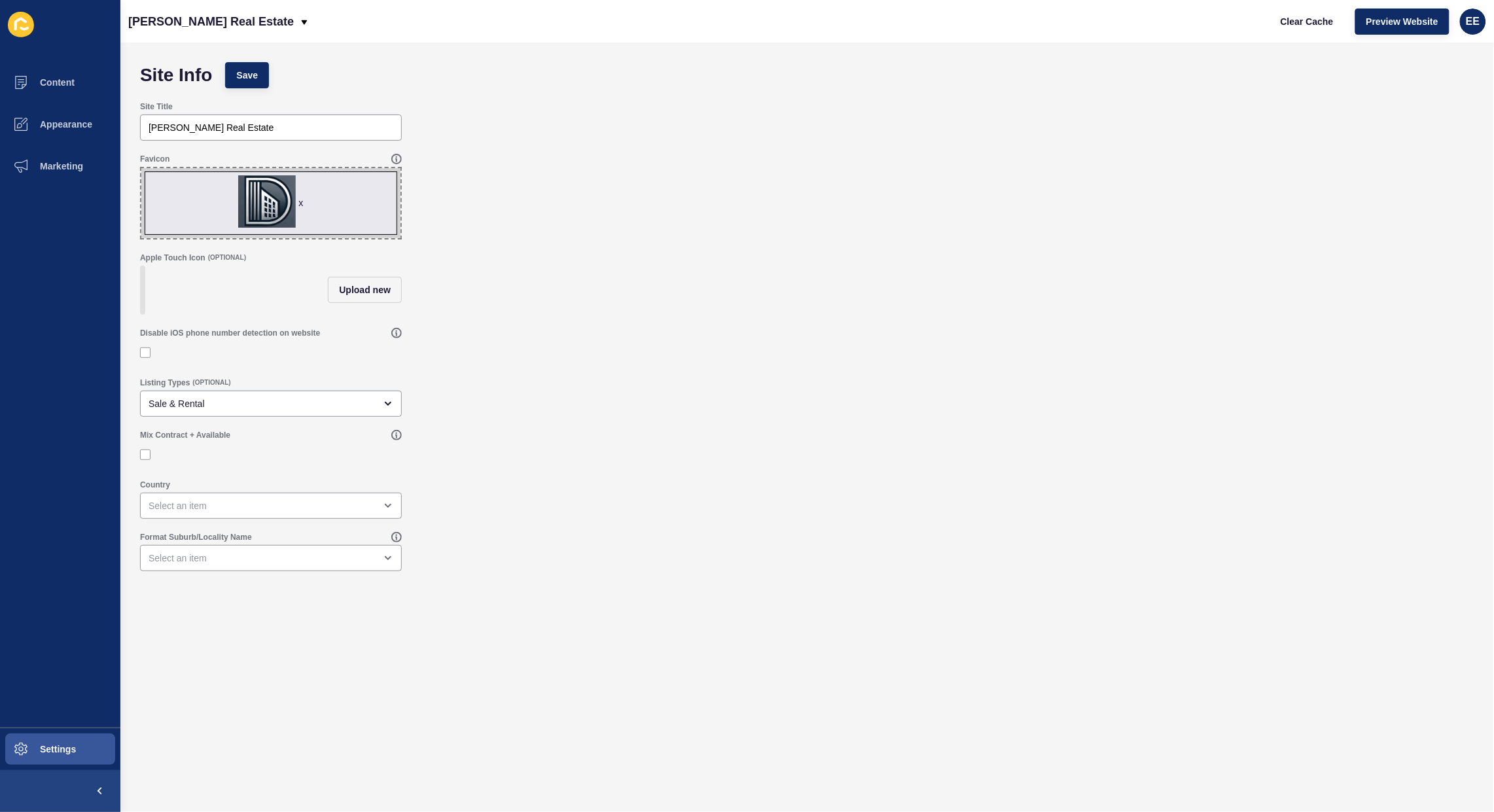
click at [144, 458] on input "Mix Contract + Available" at bounding box center [147, 455] width 9 height 9
checkbox input "true"
click at [242, 513] on div "open menu" at bounding box center [262, 505] width 226 height 13
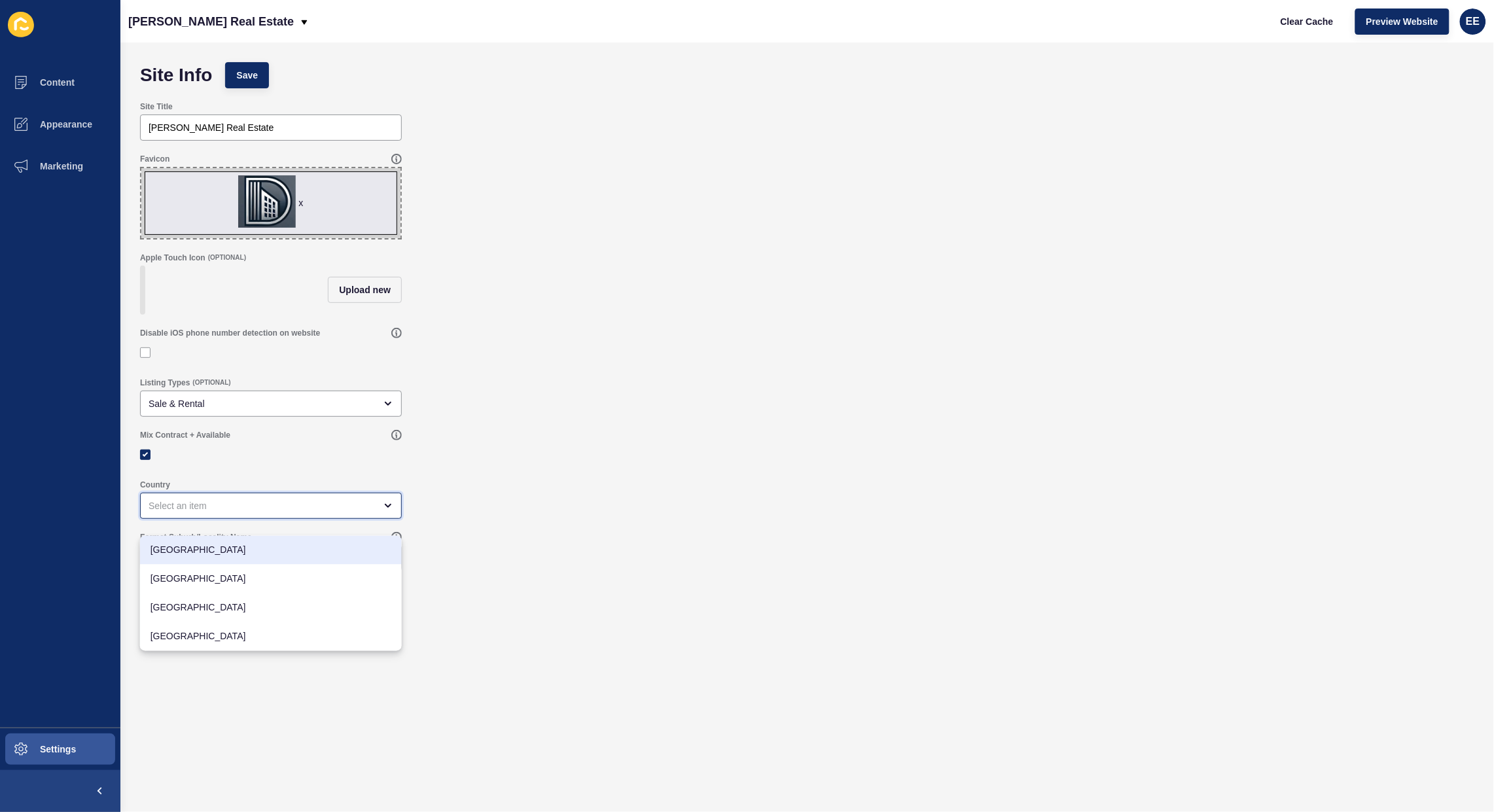
click at [242, 557] on div "[GEOGRAPHIC_DATA]" at bounding box center [271, 550] width 262 height 29
type input "[GEOGRAPHIC_DATA]"
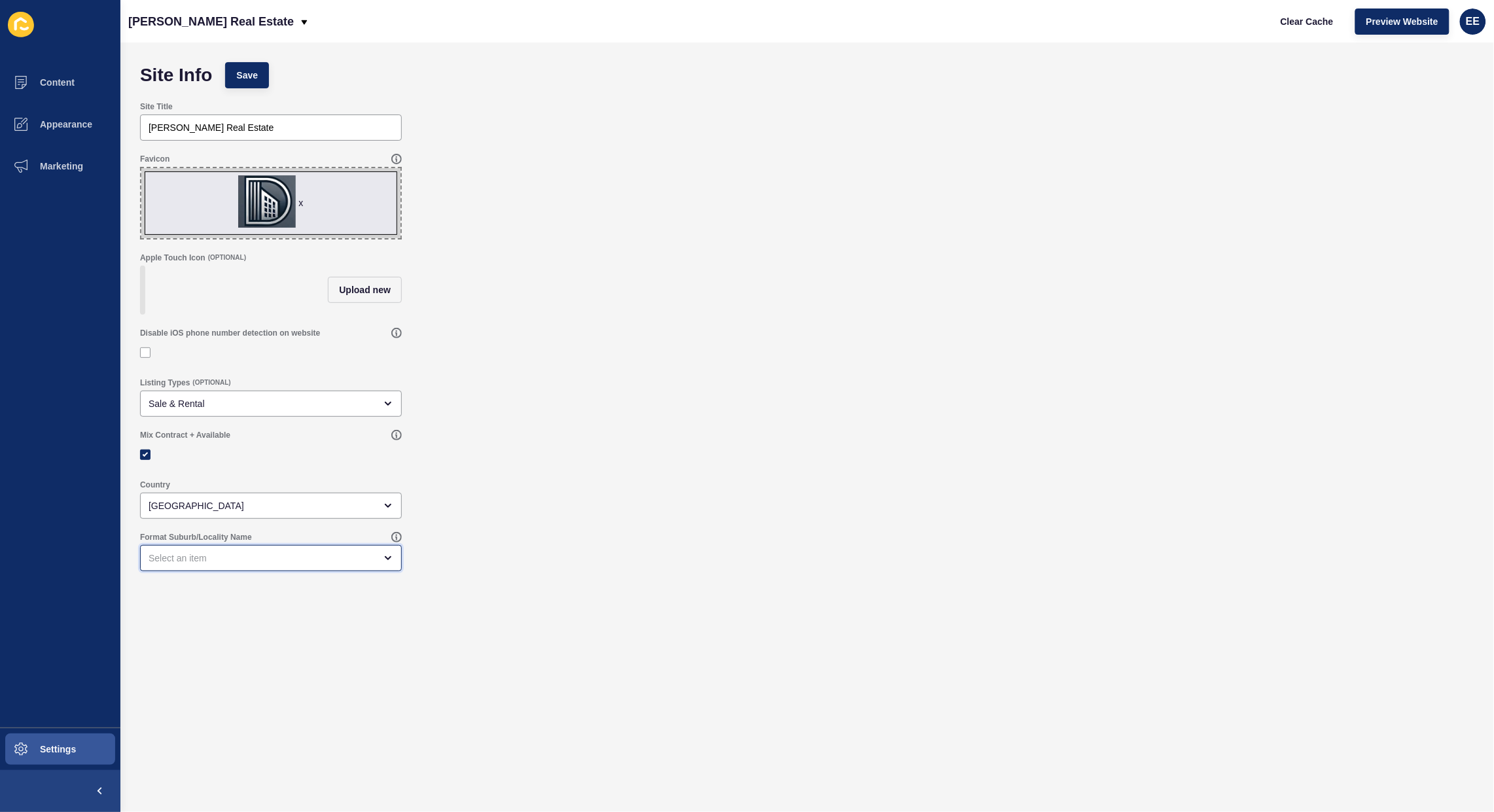
click at [239, 564] on div "open menu" at bounding box center [262, 558] width 226 height 13
drag, startPoint x: 219, startPoint y: 636, endPoint x: 313, endPoint y: 576, distance: 111.5
click at [220, 636] on span "Capitalise all letters" at bounding box center [271, 631] width 241 height 13
type input "Capitalise all letters"
click at [252, 70] on span "Save" at bounding box center [247, 75] width 21 height 13
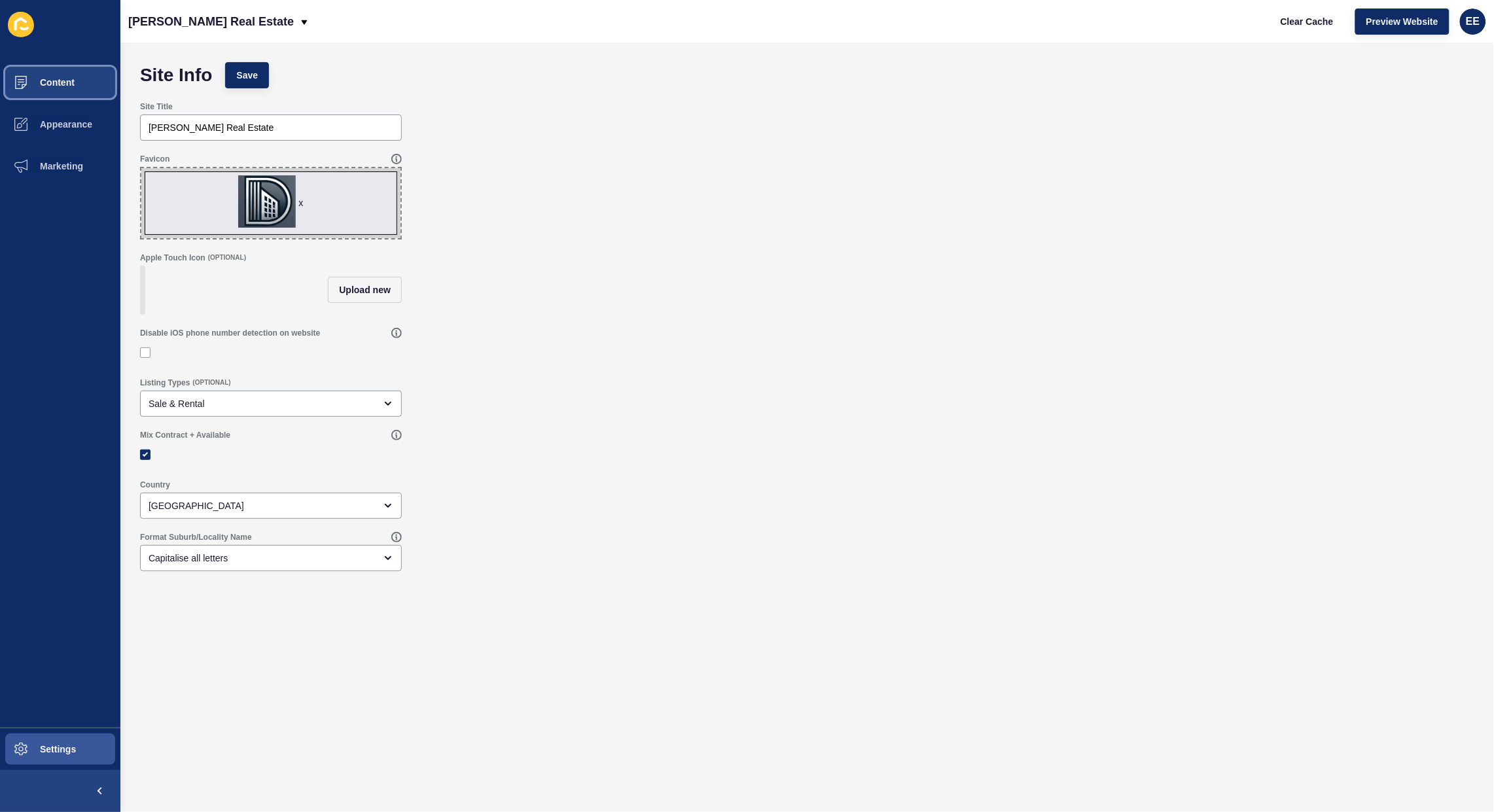
click at [70, 80] on span "Content" at bounding box center [37, 83] width 77 height 11
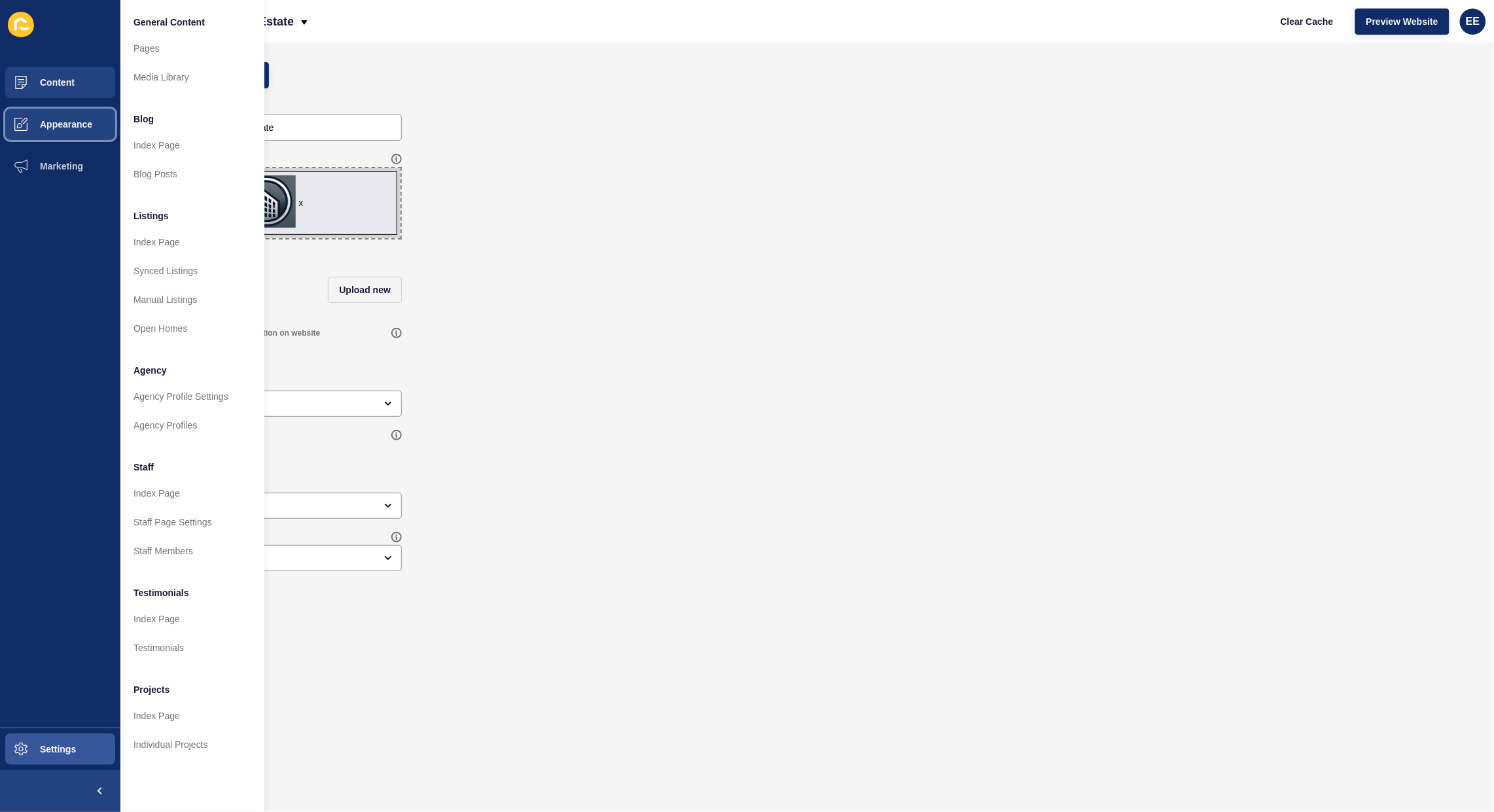
click at [55, 126] on span "Appearance" at bounding box center [45, 125] width 94 height 11
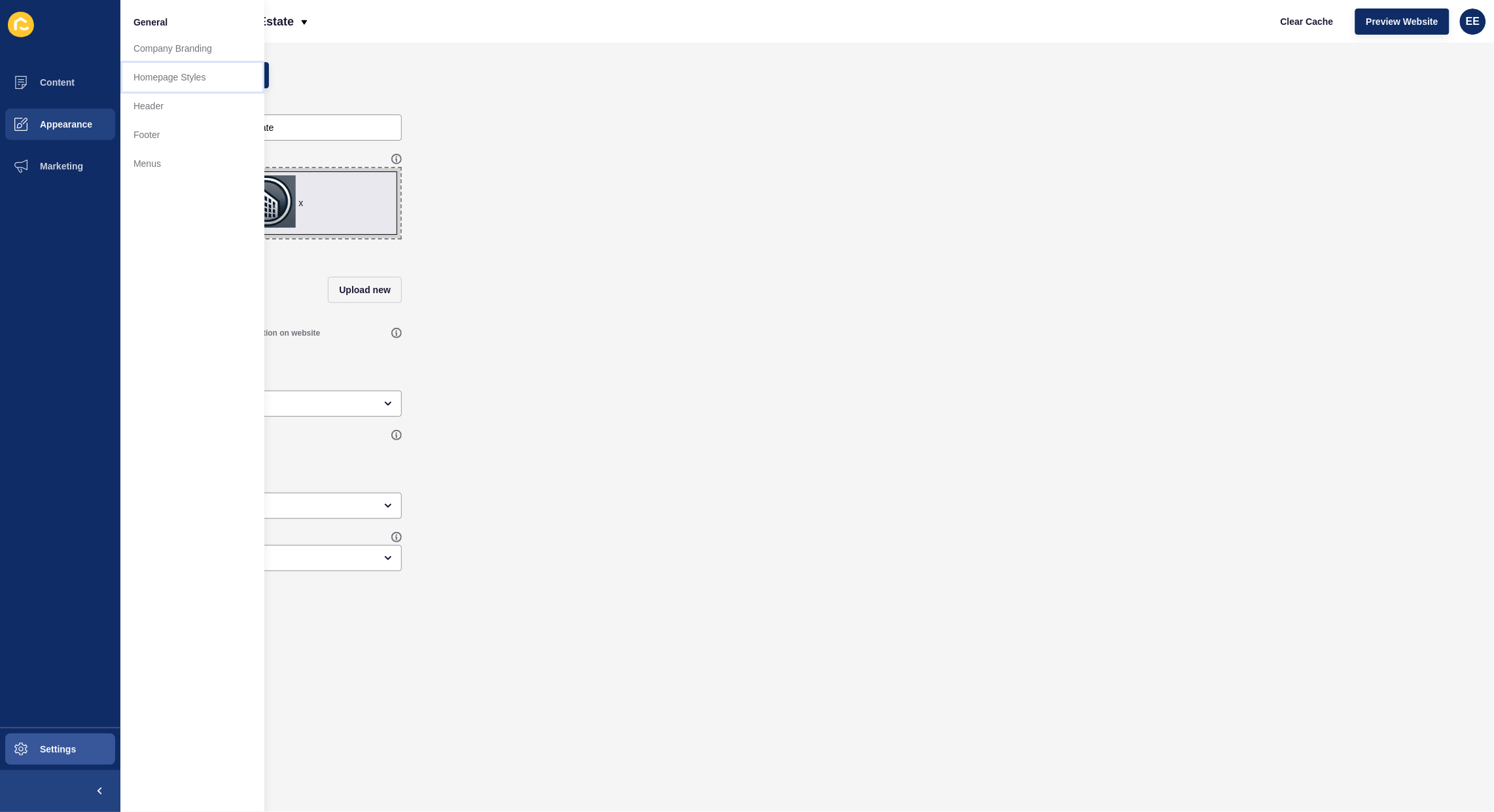
click at [154, 74] on link "Homepage Styles" at bounding box center [192, 77] width 144 height 29
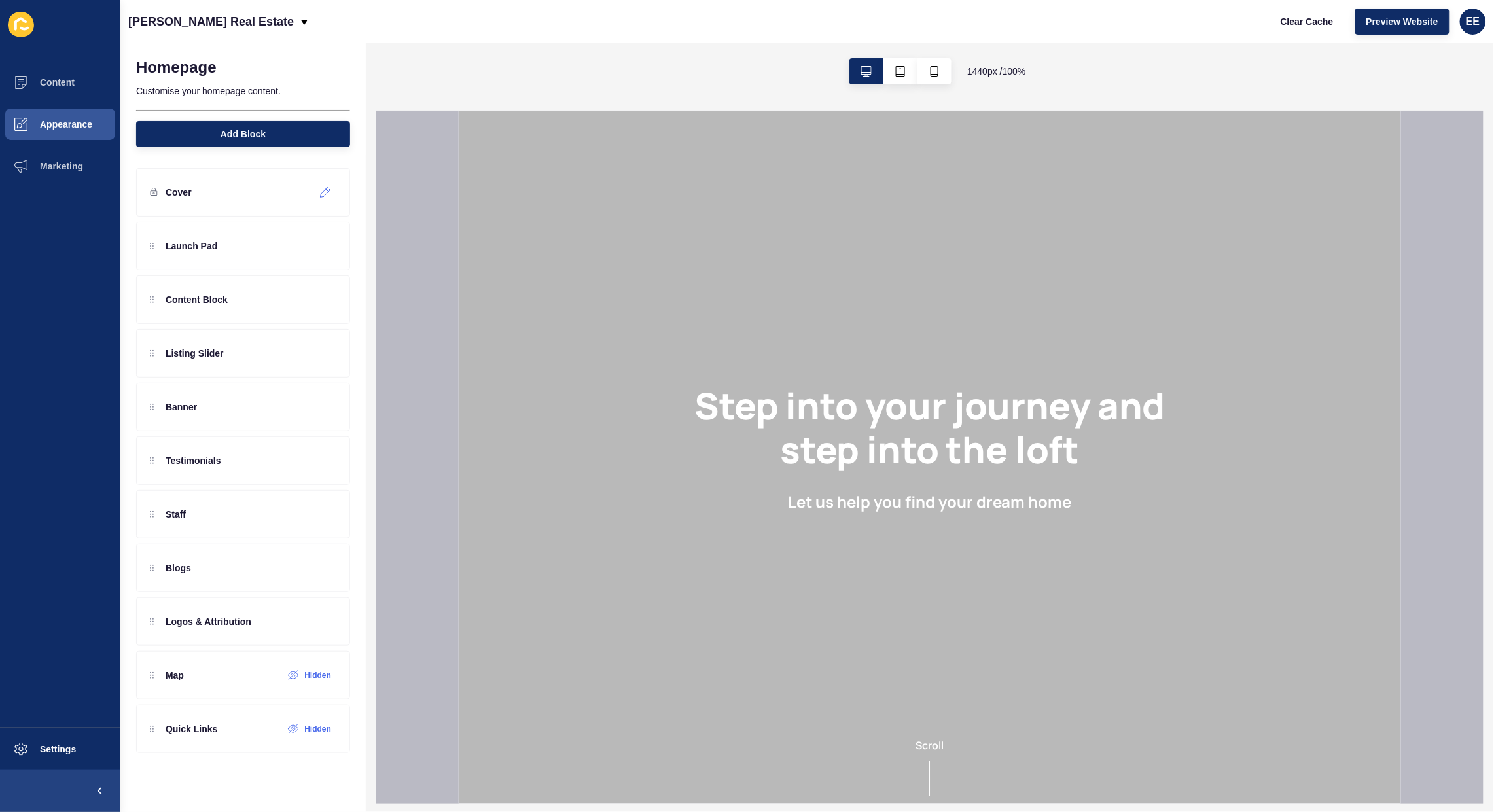
click at [325, 193] on icon at bounding box center [325, 193] width 11 height 11
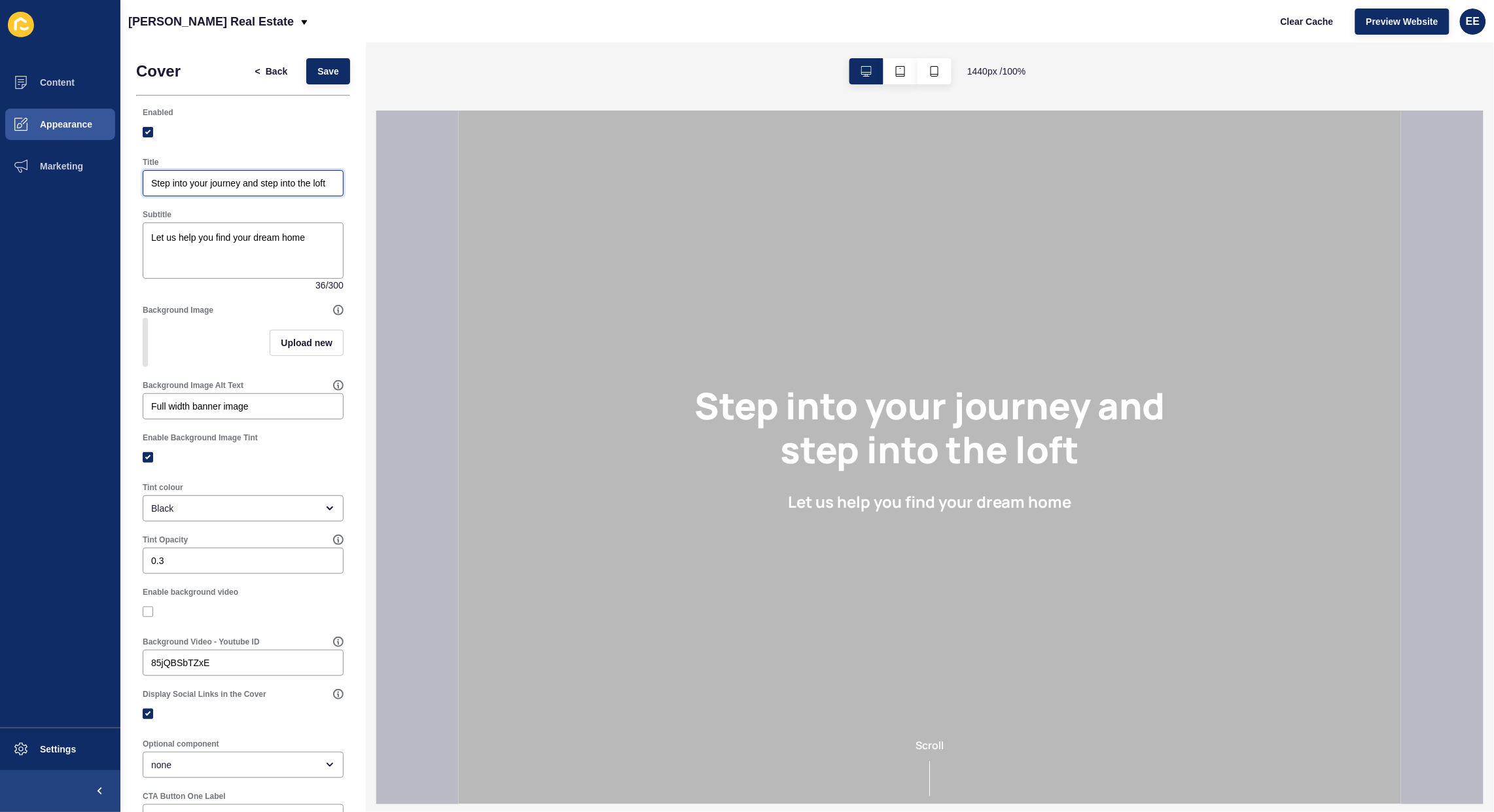
click at [214, 190] on input "Step into your journey and step into the loft" at bounding box center [243, 183] width 184 height 13
paste input "Real Estate Services Commercial Sales, Purchase, Lease & Management."
type input "Real Estate Services Commercial Sales, Purchase, Lease & Management."
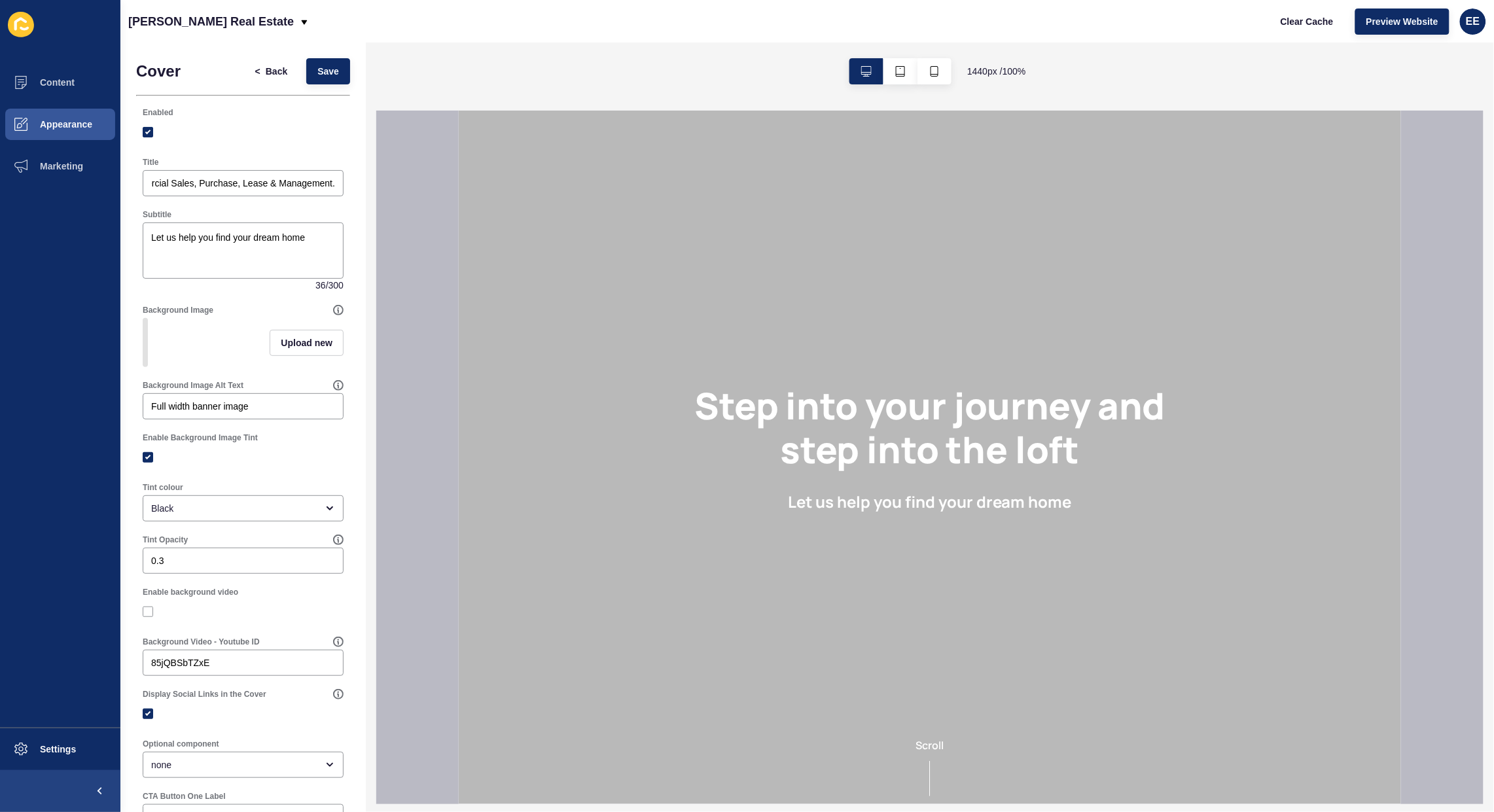
scroll to position [0, 0]
click at [165, 237] on textarea "Let us help you find your dream home" at bounding box center [242, 250] width 197 height 53
paste textarea ""[PERSON_NAME] – Dedicated to Your Vision, Delivering Results.""
type textarea ""[PERSON_NAME] – Dedicated to Your Vision, Delivering Results.""
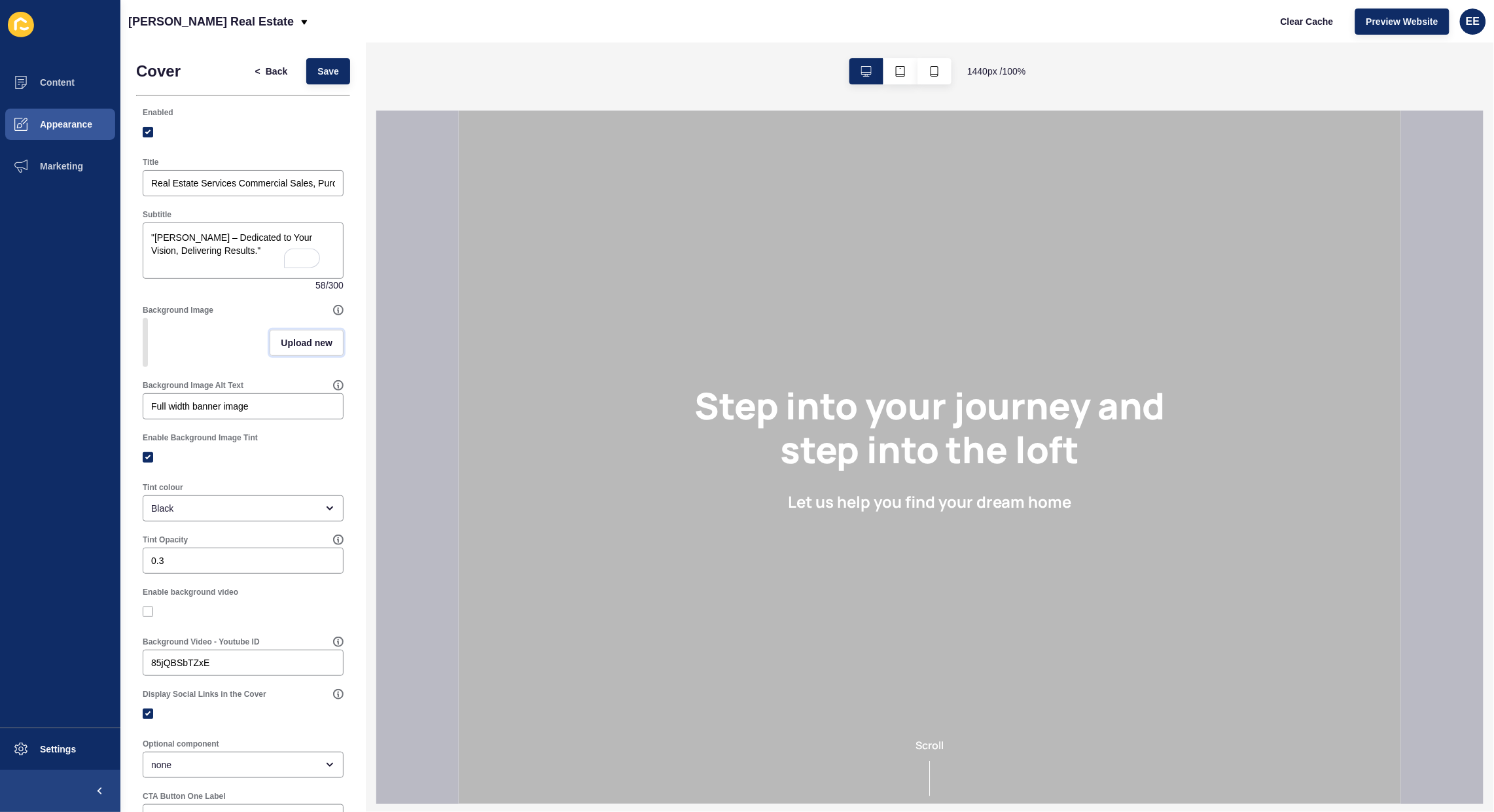
click at [289, 347] on span "Upload new" at bounding box center [307, 342] width 52 height 13
click at [264, 348] on span at bounding box center [242, 344] width 198 height 51
click at [144, 319] on input "Drag or click to upload" at bounding box center [144, 319] width 0 height 0
type input "C:\fakepath\bg.jpg"
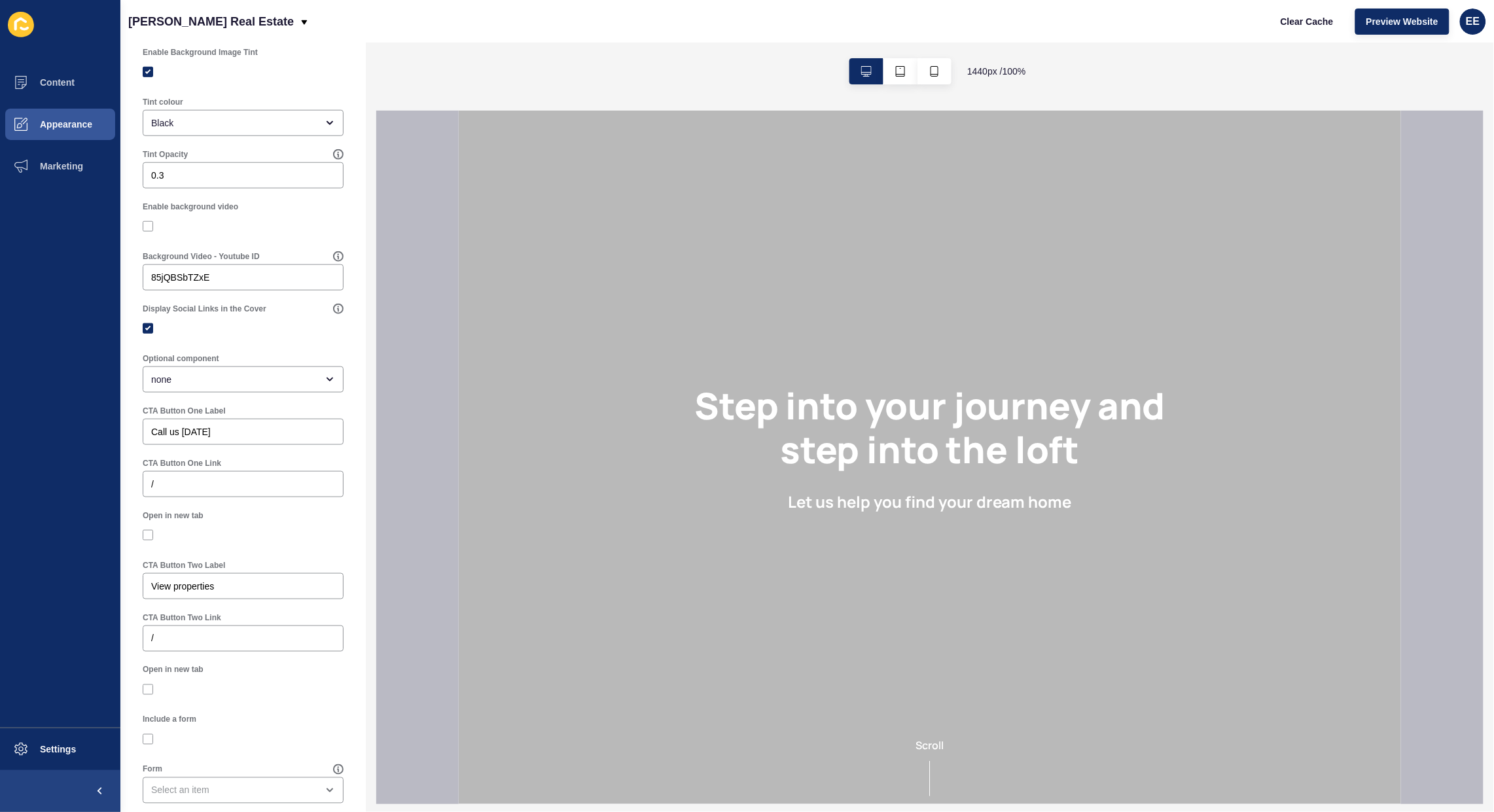
scroll to position [435, 0]
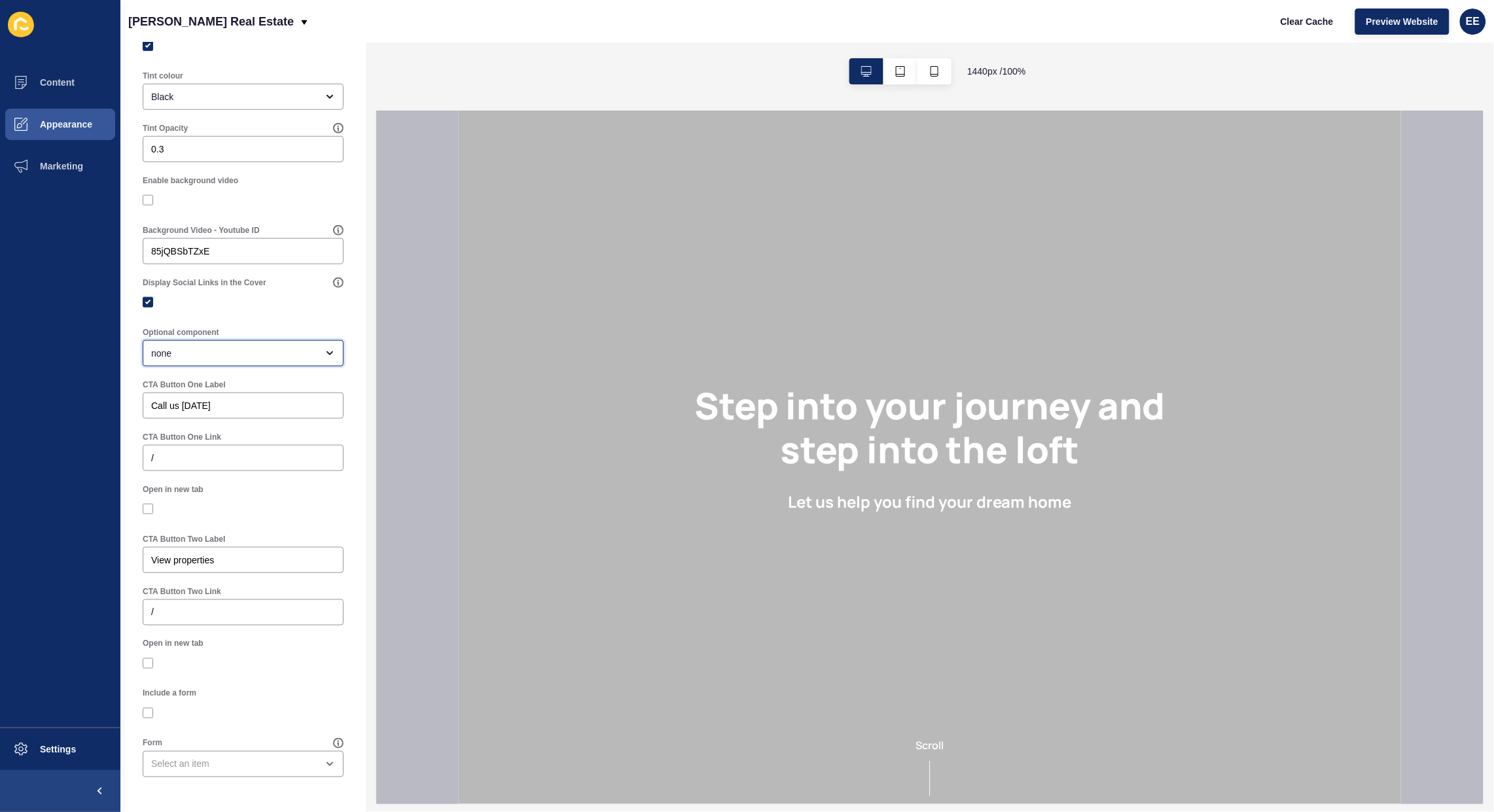
click at [292, 351] on div "none" at bounding box center [234, 353] width 166 height 13
click at [266, 382] on span "Property Search Bar" at bounding box center [237, 386] width 168 height 13
type input "Property Search Bar"
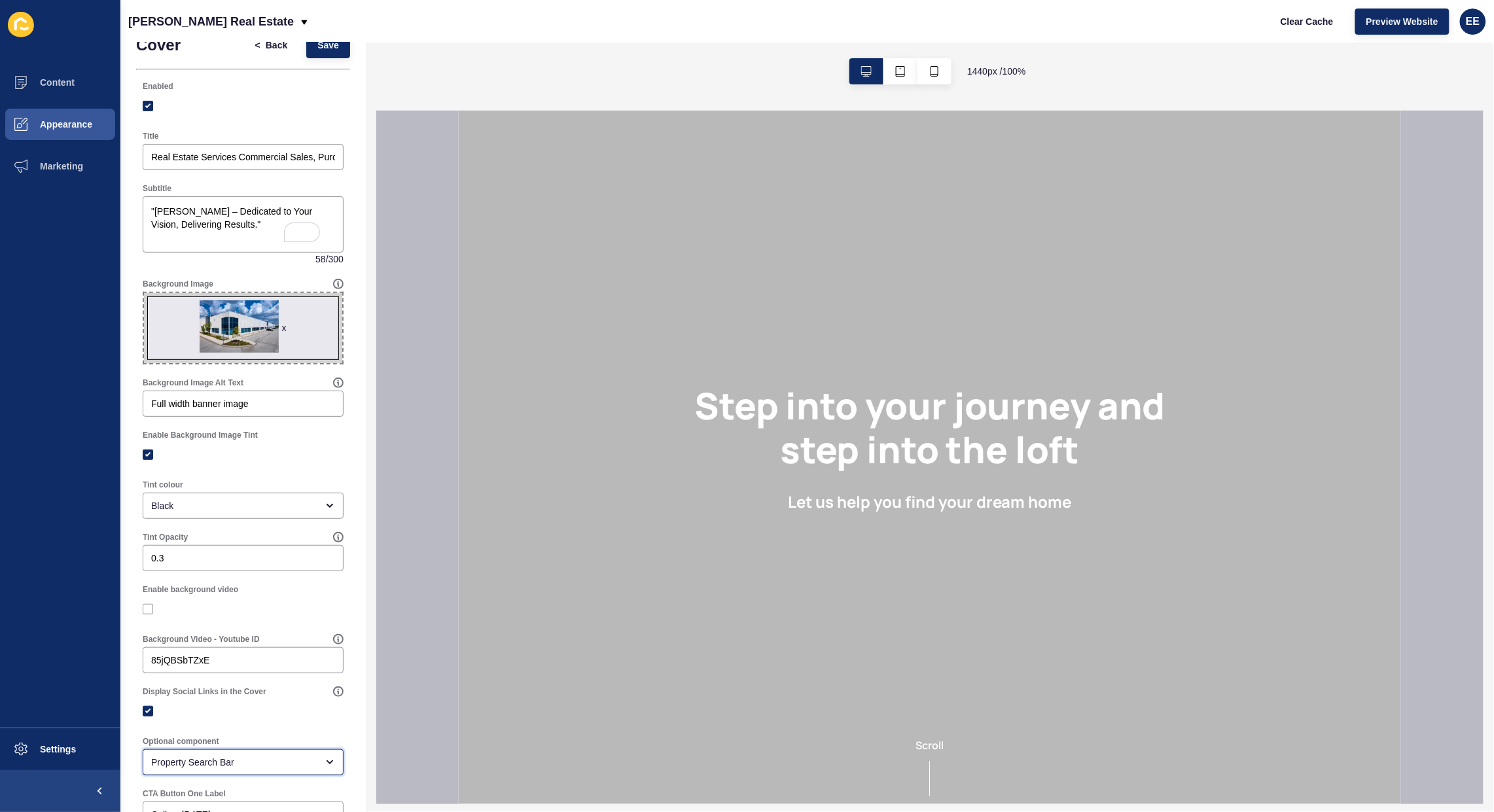
scroll to position [0, 0]
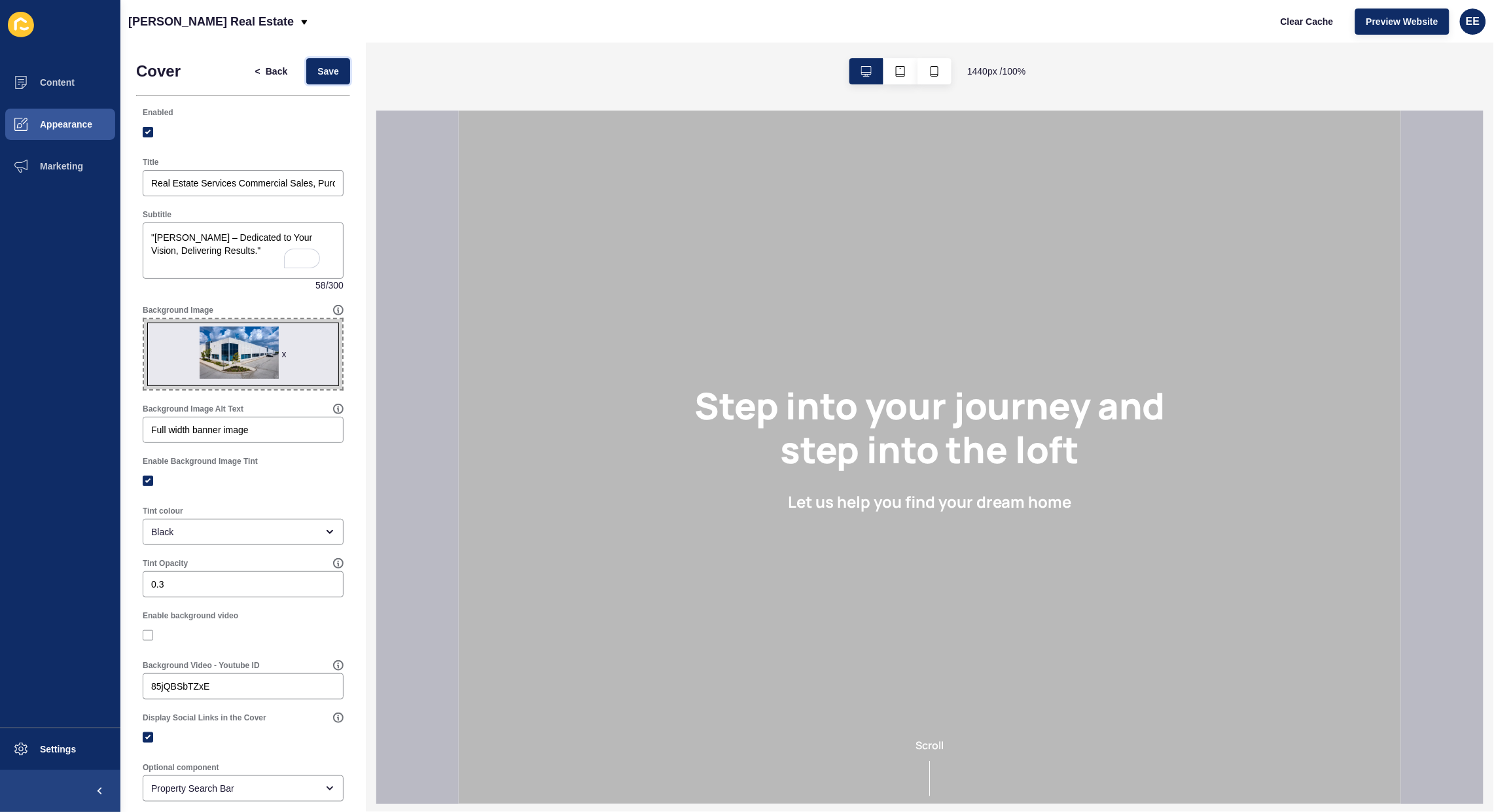
click at [317, 69] on span "Save" at bounding box center [328, 71] width 21 height 13
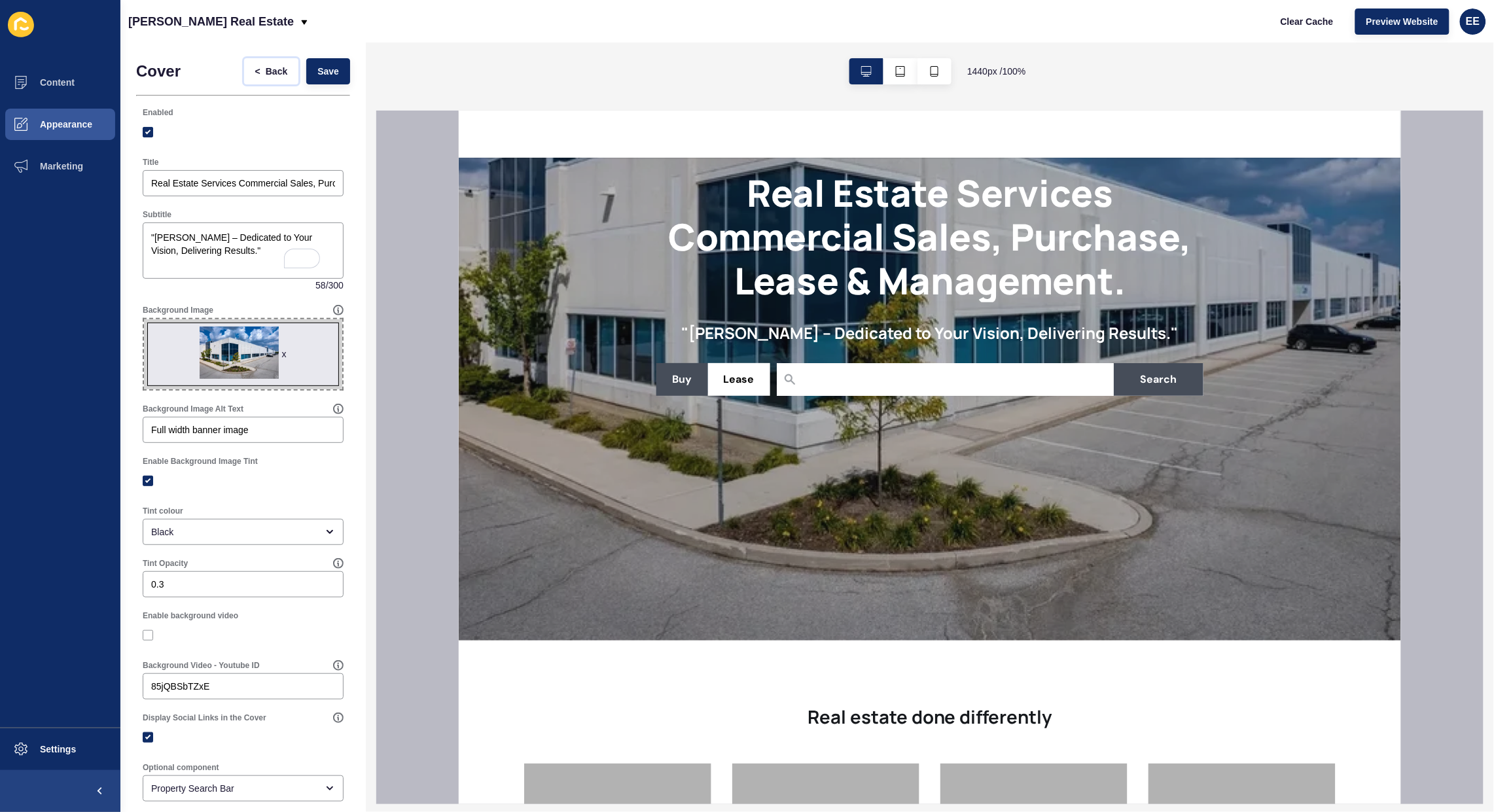
click at [255, 66] on span "<" at bounding box center [260, 71] width 11 height 13
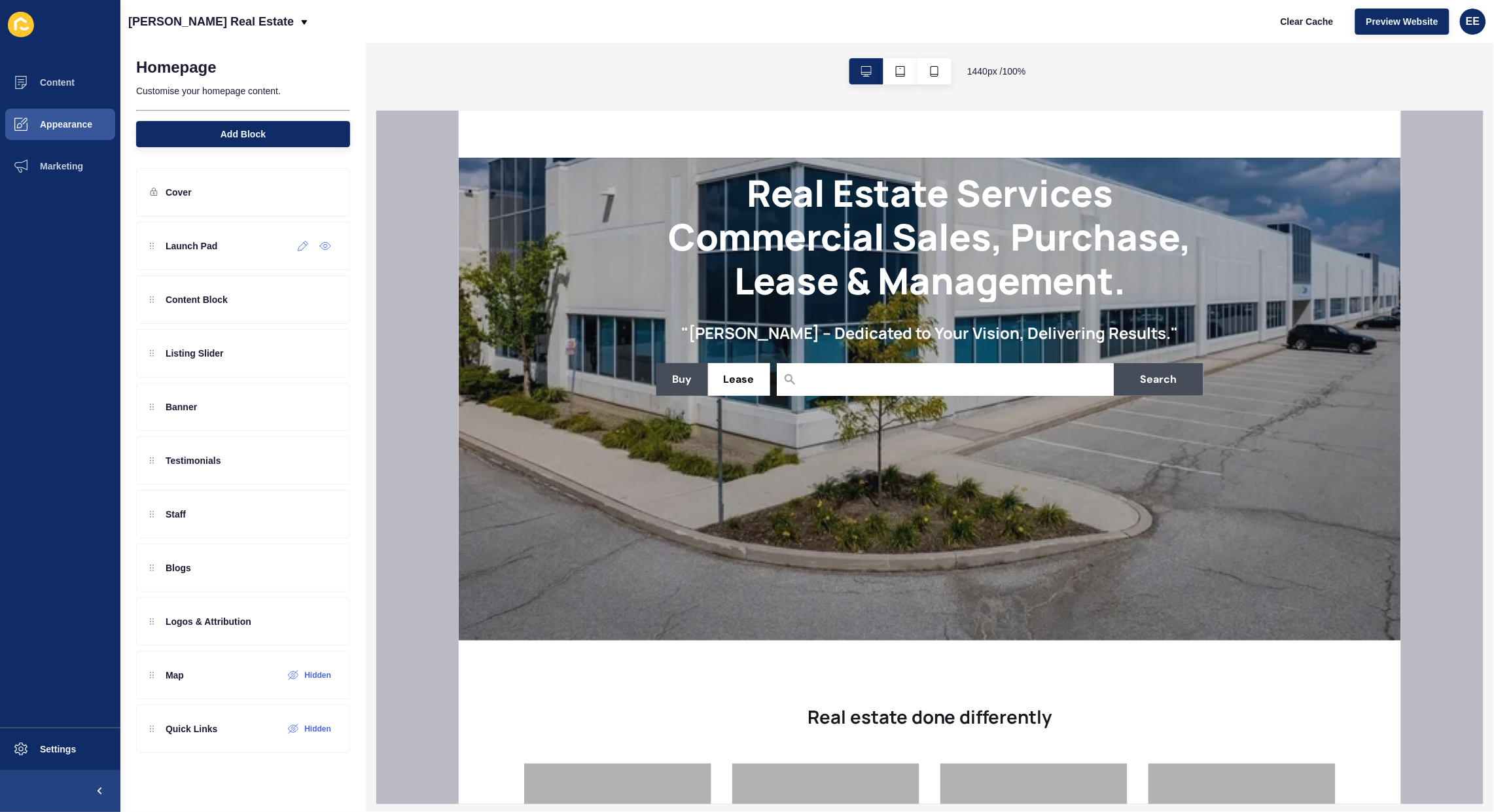
click at [325, 242] on icon at bounding box center [324, 246] width 12 height 11
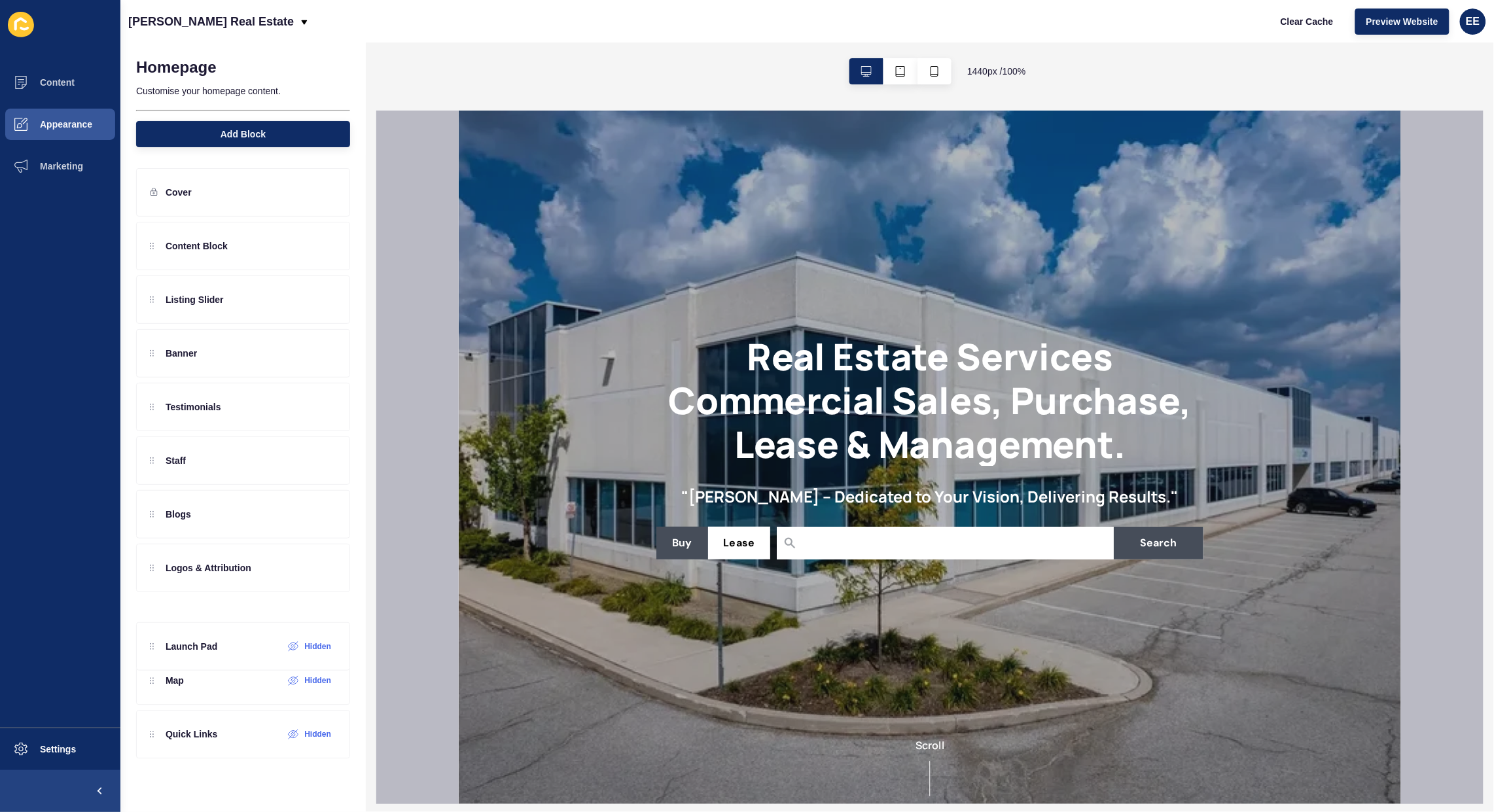
drag, startPoint x: 227, startPoint y: 246, endPoint x: 234, endPoint y: 661, distance: 415.1
click at [234, 661] on div "Launch Pad Hidden Content Block Listing Slider Banner Testimonials Staff Blogs …" at bounding box center [243, 461] width 214 height 478
click at [325, 577] on div at bounding box center [324, 567] width 22 height 21
click at [325, 570] on icon at bounding box center [325, 569] width 4 height 4
click at [324, 513] on icon at bounding box center [324, 514] width 12 height 11
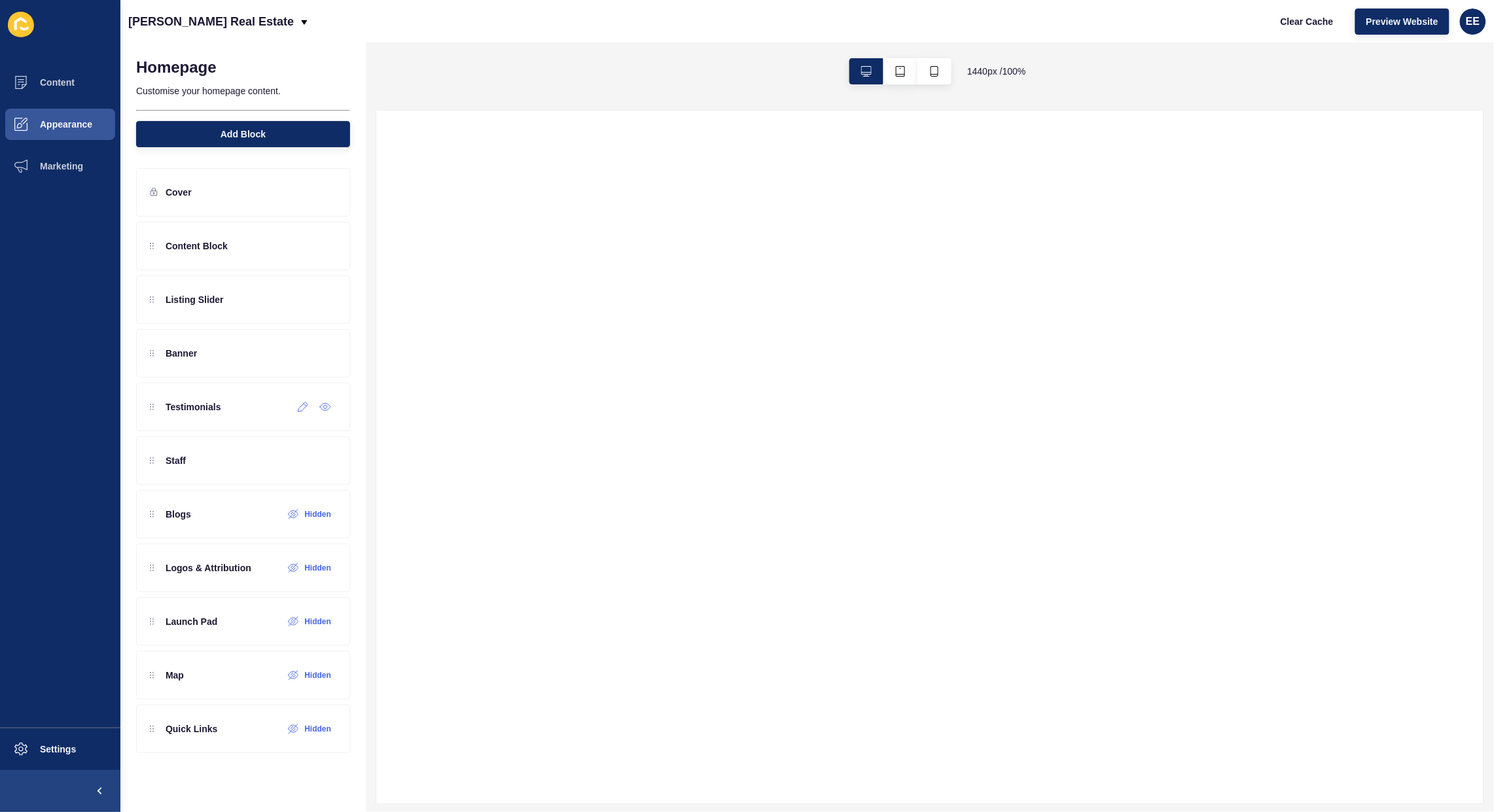
click at [325, 406] on icon at bounding box center [325, 407] width 4 height 4
click at [325, 356] on icon at bounding box center [324, 353] width 12 height 11
drag, startPoint x: 227, startPoint y: 470, endPoint x: 241, endPoint y: 352, distance: 118.8
click at [241, 352] on div "Content Block Listing Slider Banner Hidden Testimonials Hidden Staff Blogs Hidd…" at bounding box center [243, 461] width 214 height 478
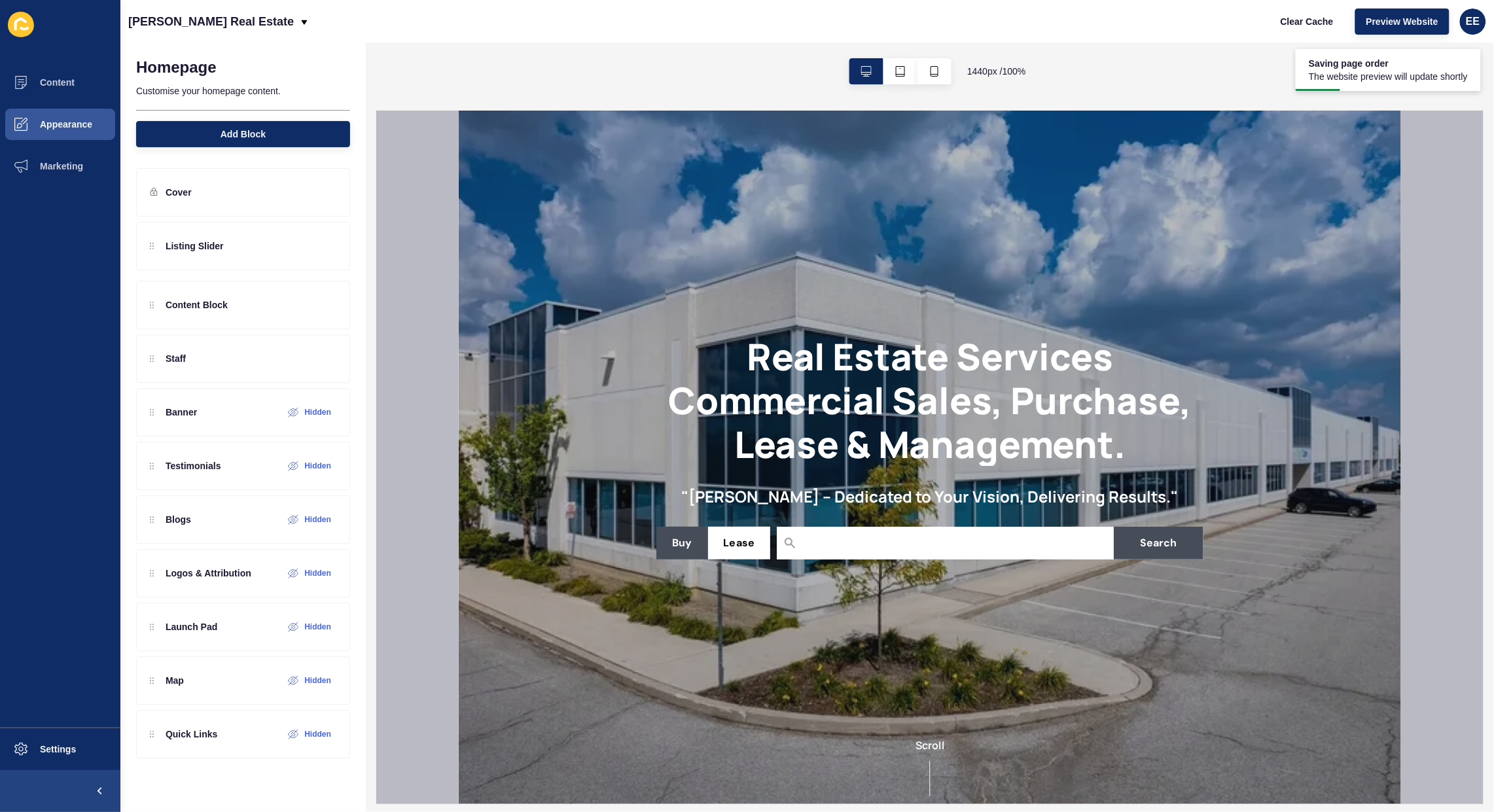
drag, startPoint x: 227, startPoint y: 302, endPoint x: 229, endPoint y: 240, distance: 62.0
click at [229, 240] on div "Content Block Listing Slider Staff Banner Hidden Testimonials Hidden Blogs Hidd…" at bounding box center [243, 461] width 214 height 478
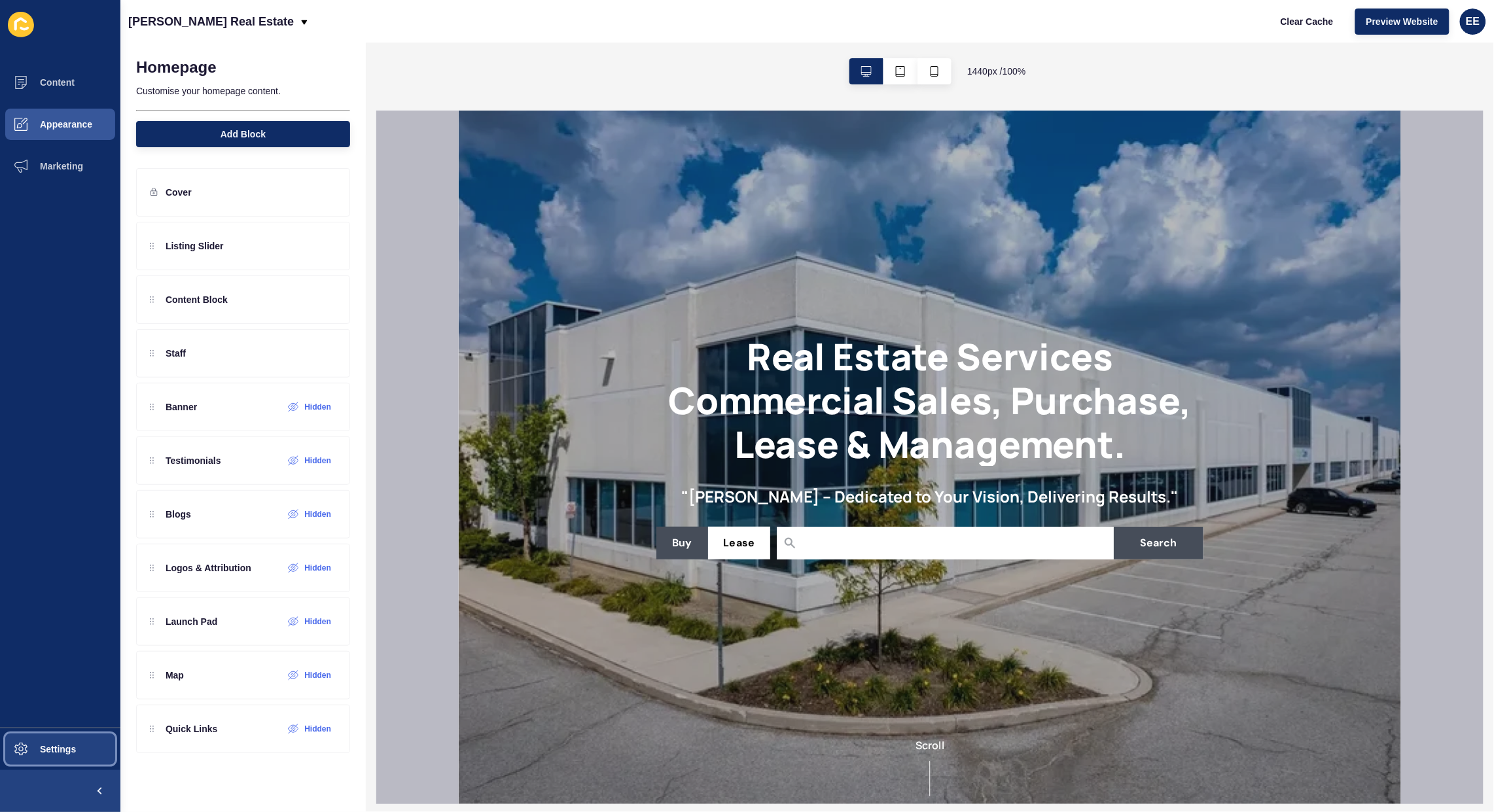
click at [61, 734] on button "Settings" at bounding box center [60, 749] width 120 height 42
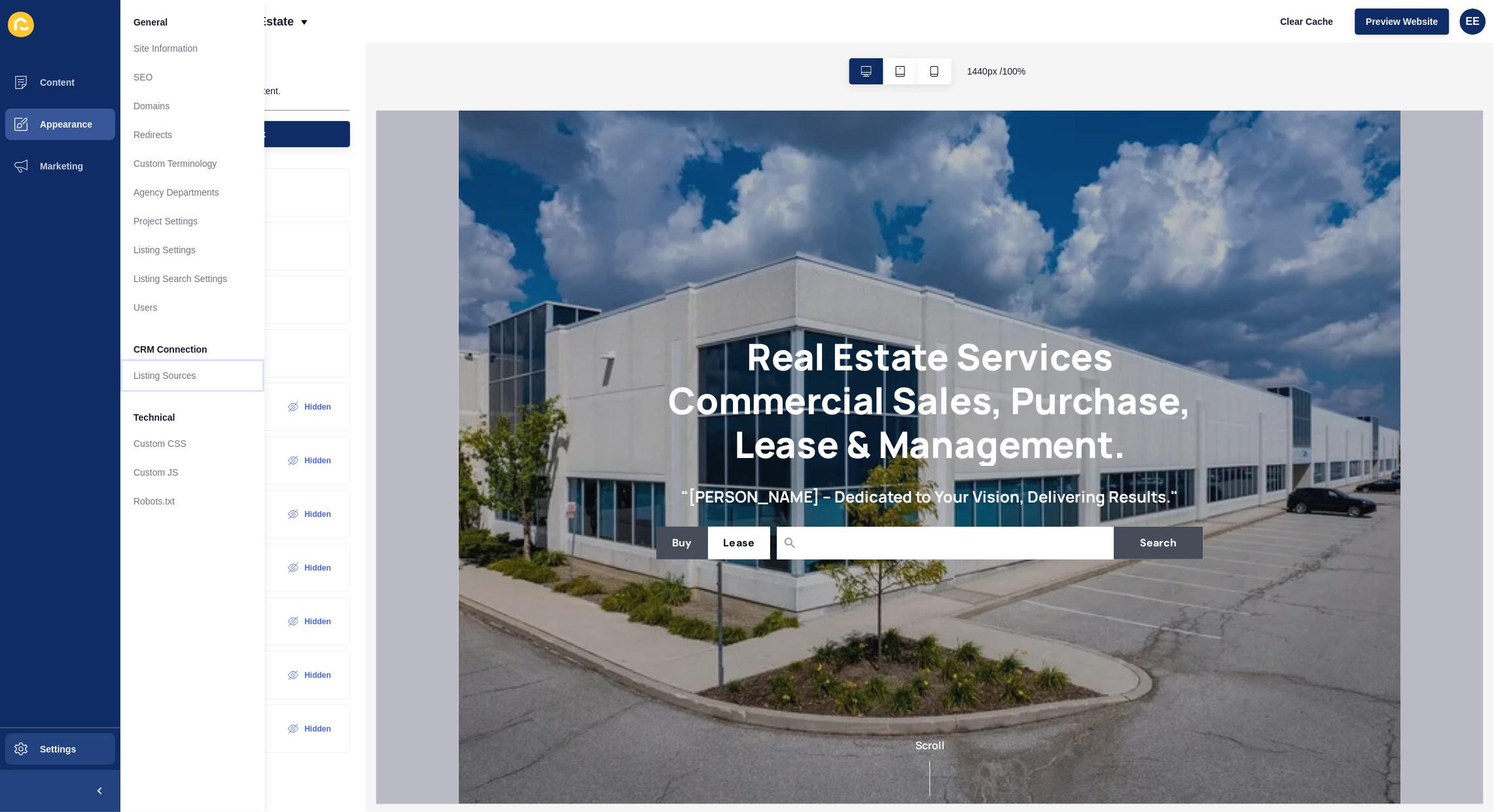
click at [149, 373] on link "Listing Sources" at bounding box center [192, 375] width 144 height 29
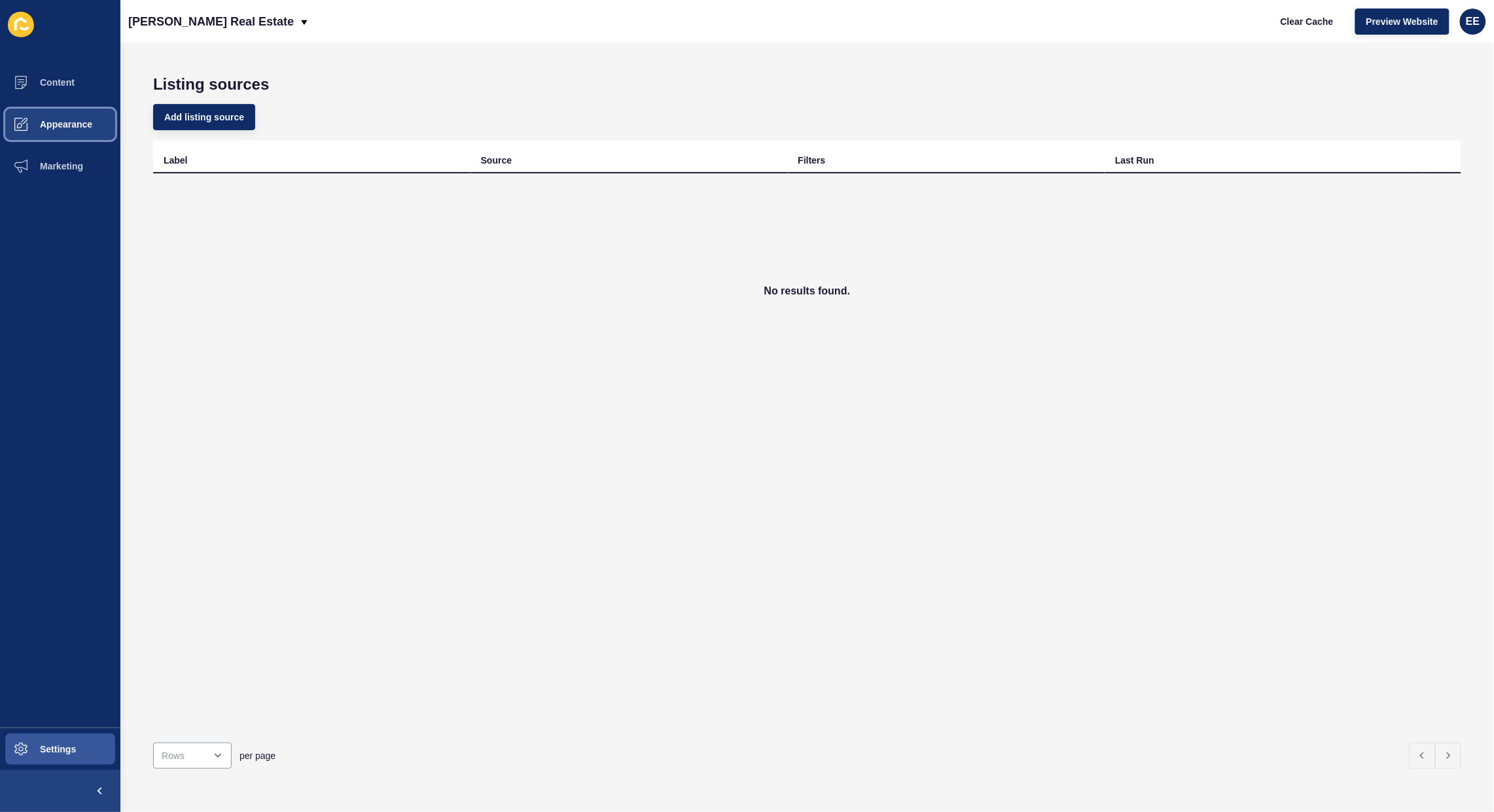
click at [51, 121] on span "Appearance" at bounding box center [45, 125] width 94 height 11
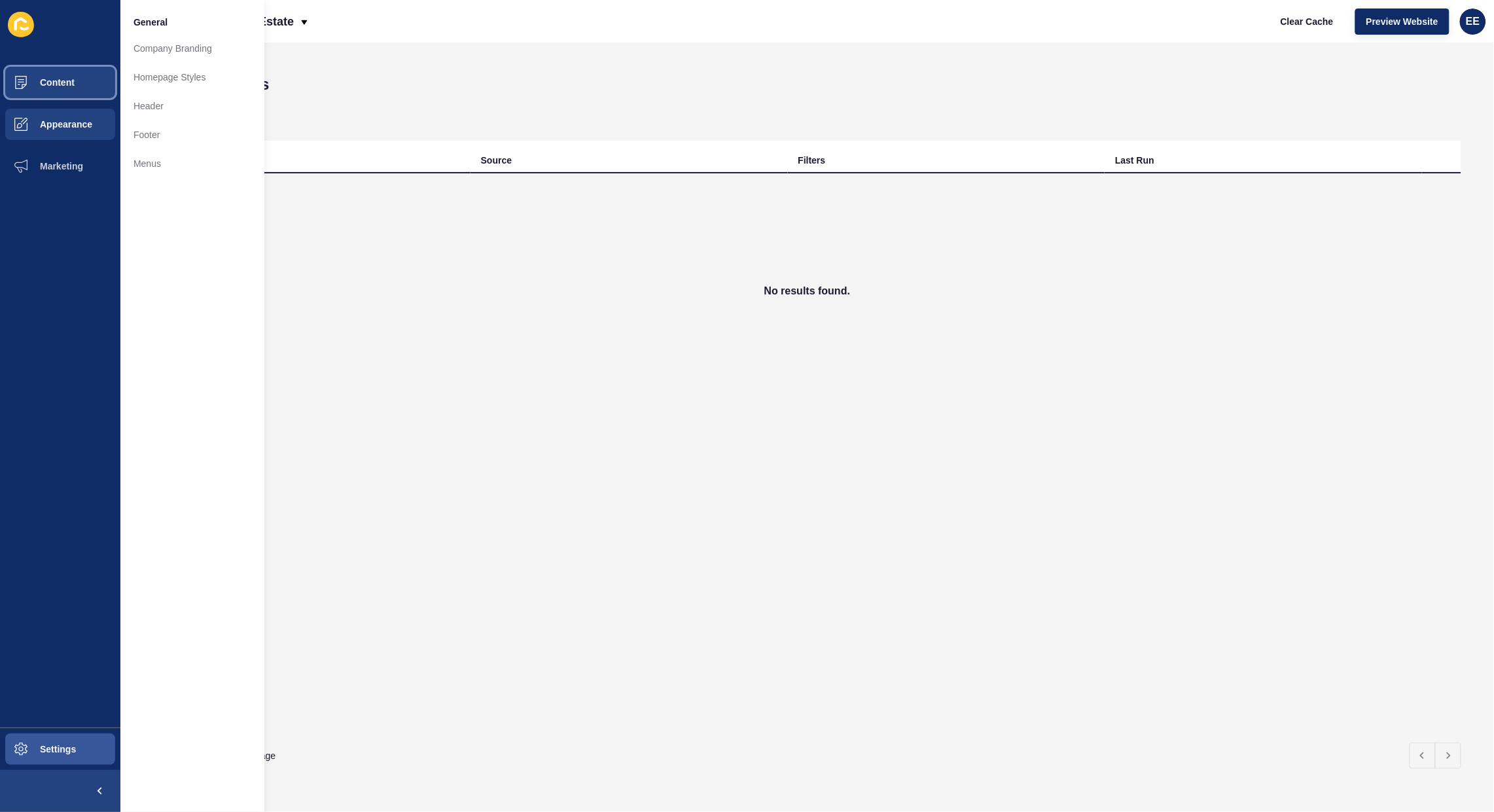
click at [64, 80] on span "Content" at bounding box center [37, 83] width 77 height 11
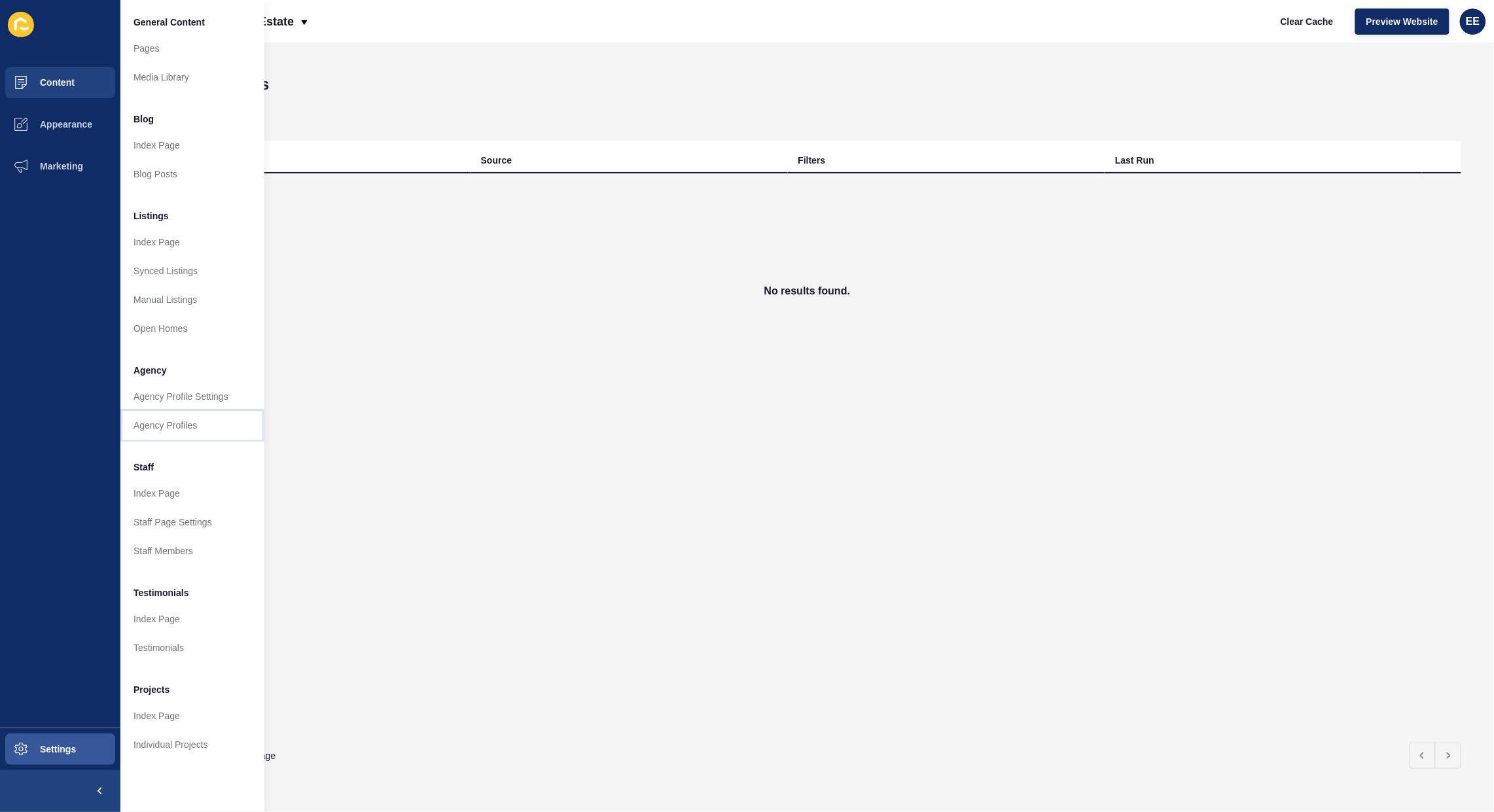
click at [170, 423] on link "Agency Profiles" at bounding box center [192, 425] width 144 height 29
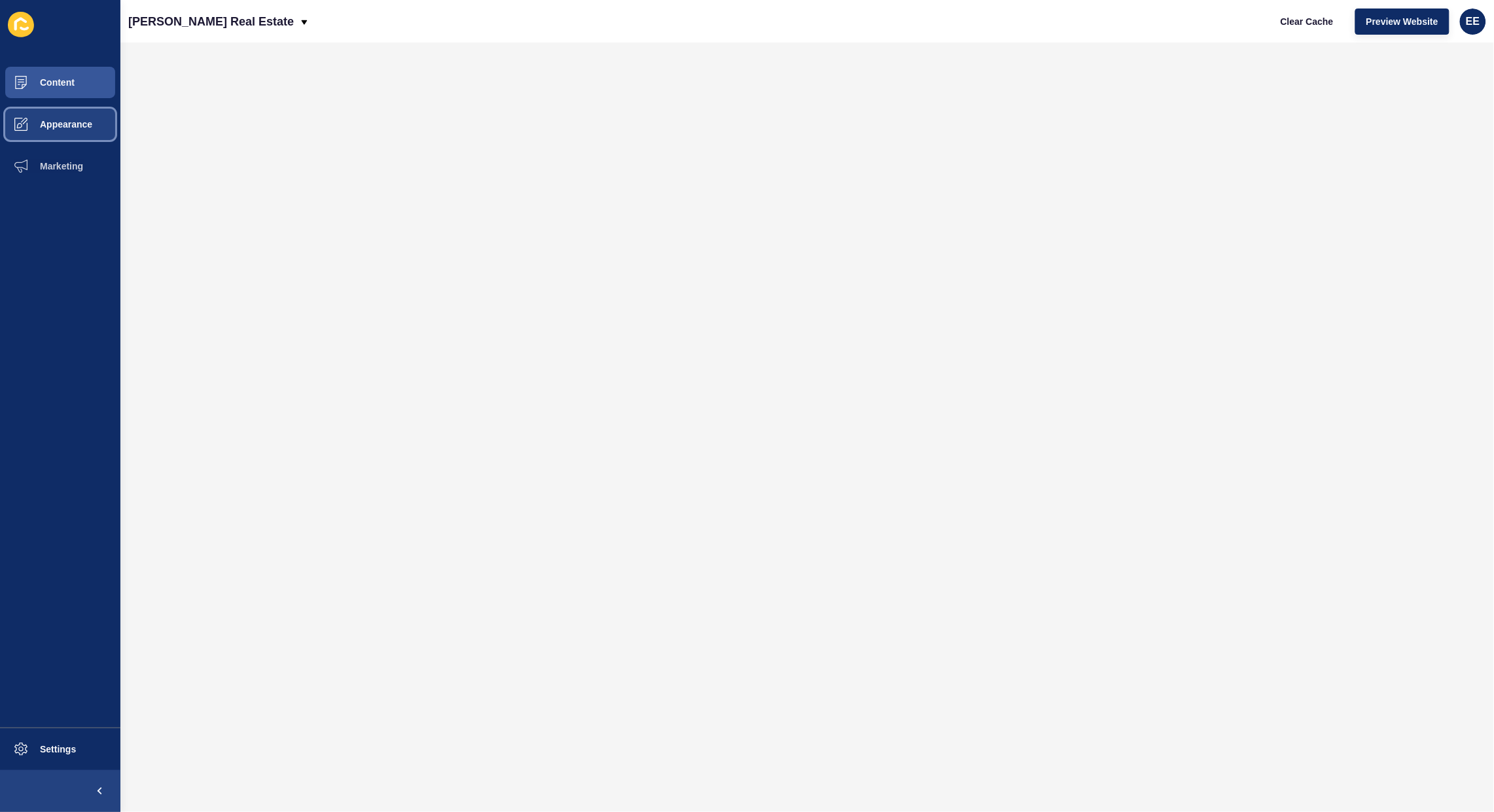
click at [60, 119] on span "Appearance" at bounding box center [45, 125] width 94 height 11
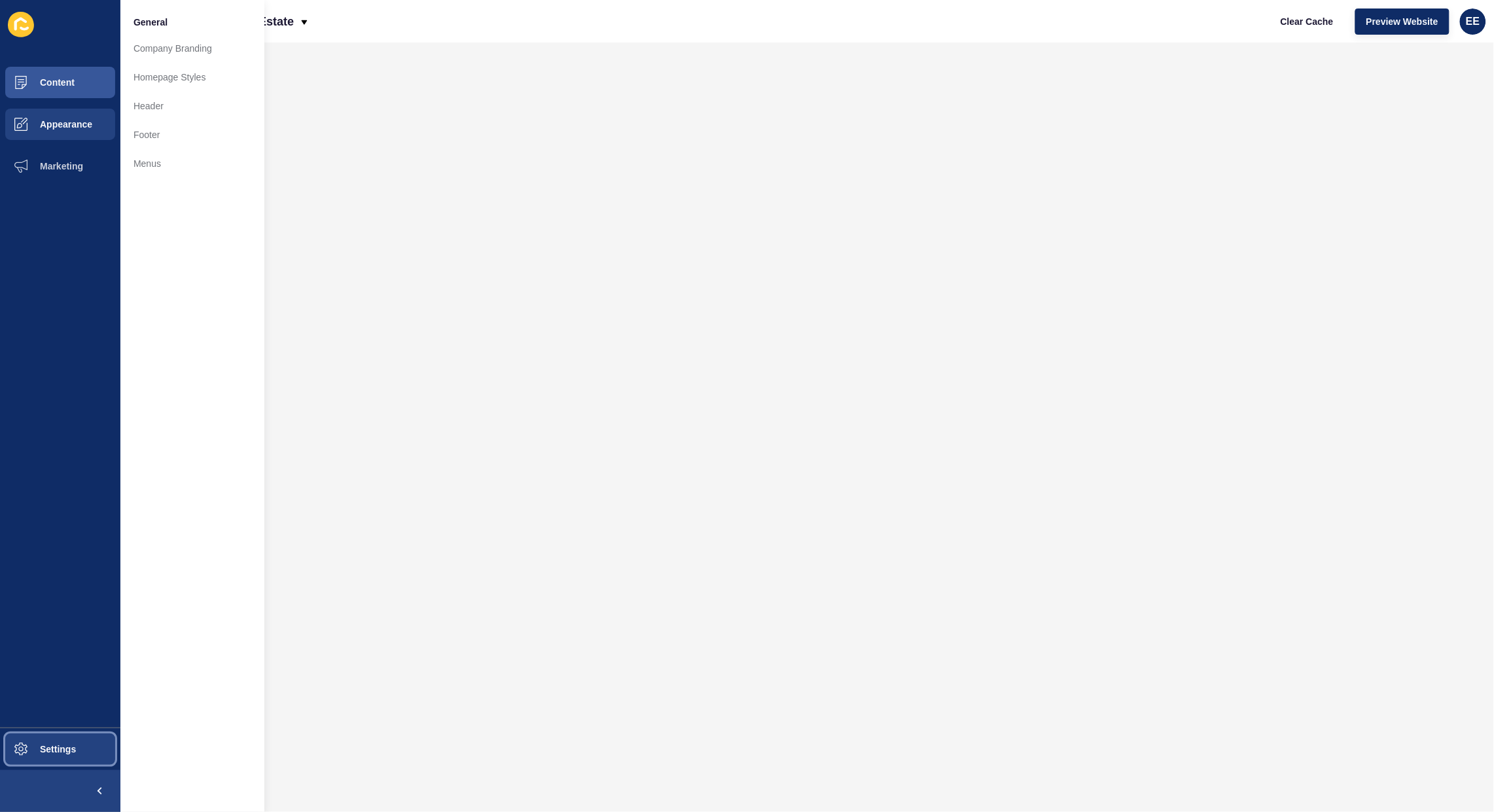
drag, startPoint x: 58, startPoint y: 749, endPoint x: 65, endPoint y: 748, distance: 7.1
click at [58, 748] on span "Settings" at bounding box center [37, 749] width 78 height 11
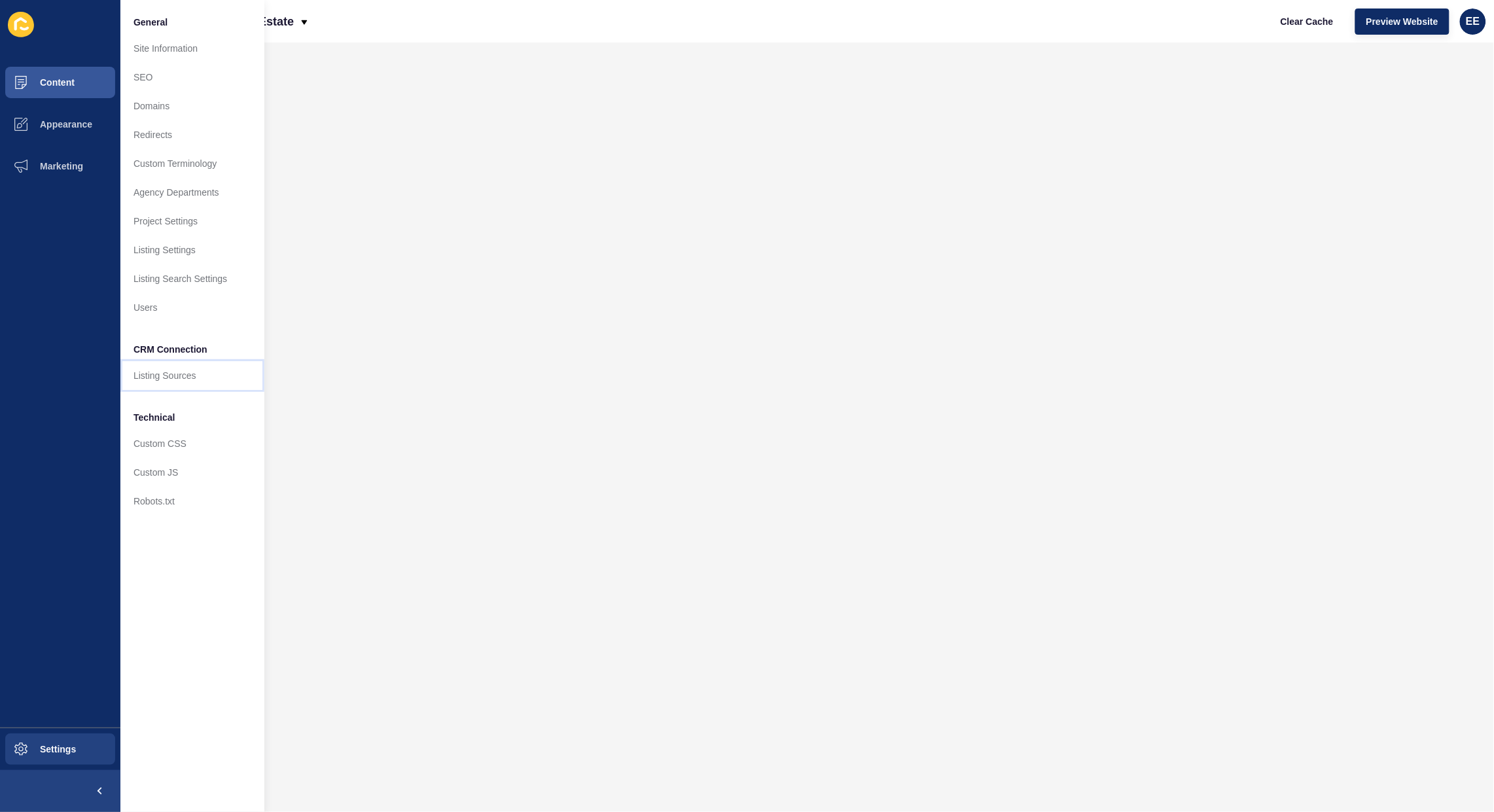
click at [178, 372] on link "Listing Sources" at bounding box center [192, 375] width 144 height 29
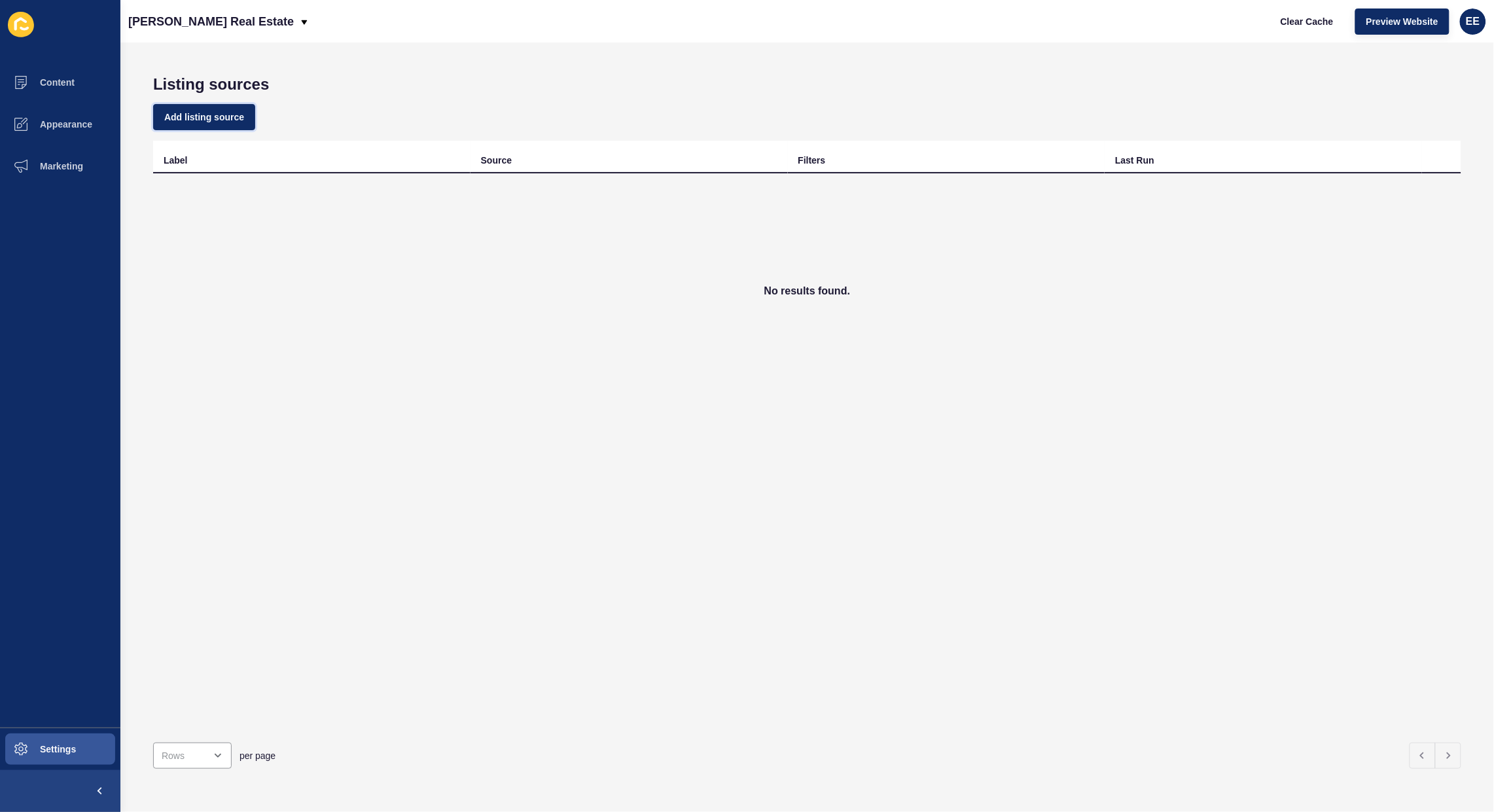
click at [208, 110] on button "Add listing source" at bounding box center [204, 117] width 102 height 26
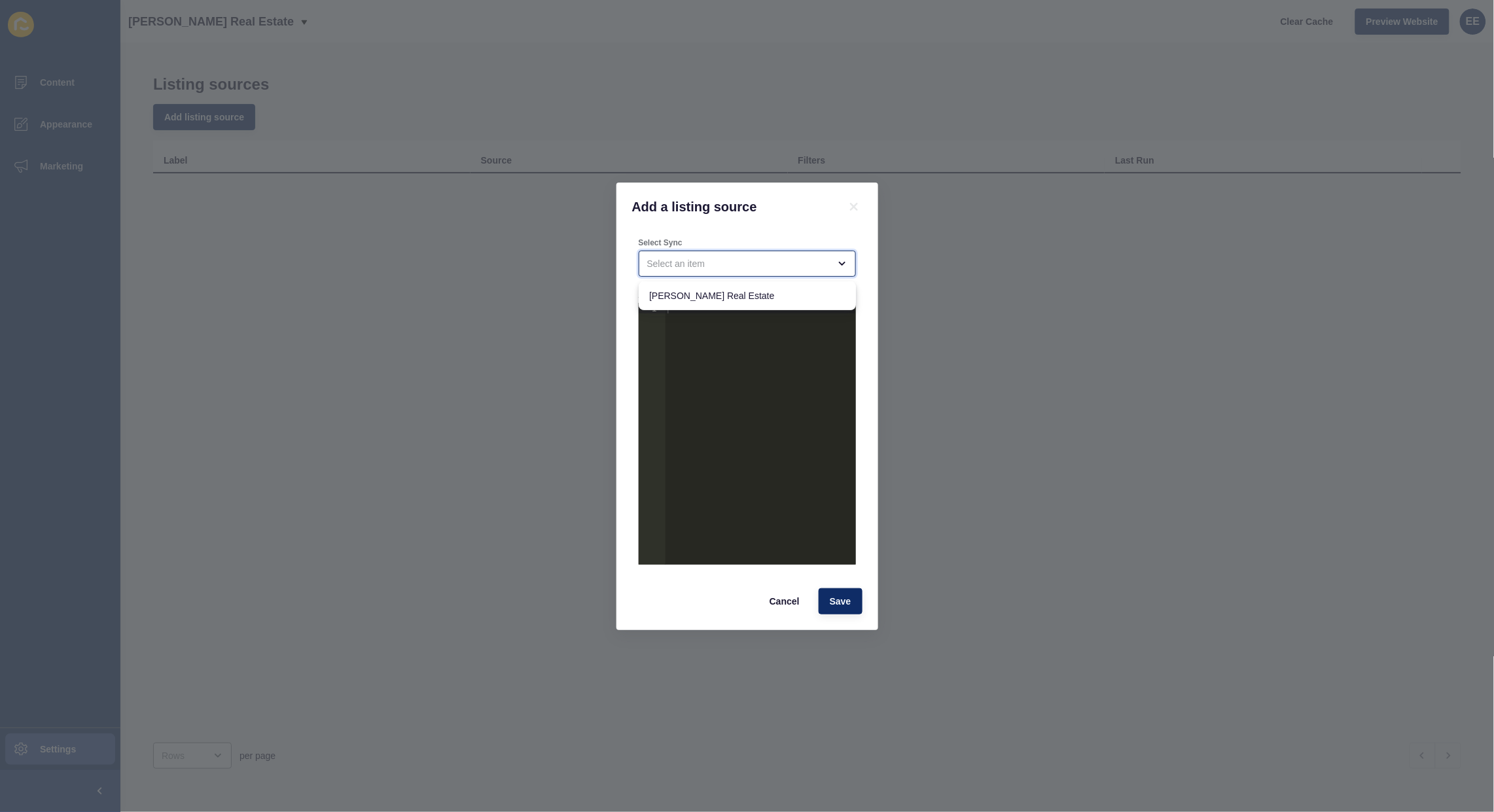
click at [717, 257] on div "close menu" at bounding box center [738, 263] width 182 height 13
click at [710, 293] on span "[PERSON_NAME] Real Estate" at bounding box center [747, 295] width 196 height 13
type input "[PERSON_NAME] Real Estate"
click at [714, 321] on div at bounding box center [760, 444] width 191 height 283
click at [836, 593] on button "Save" at bounding box center [840, 601] width 44 height 26
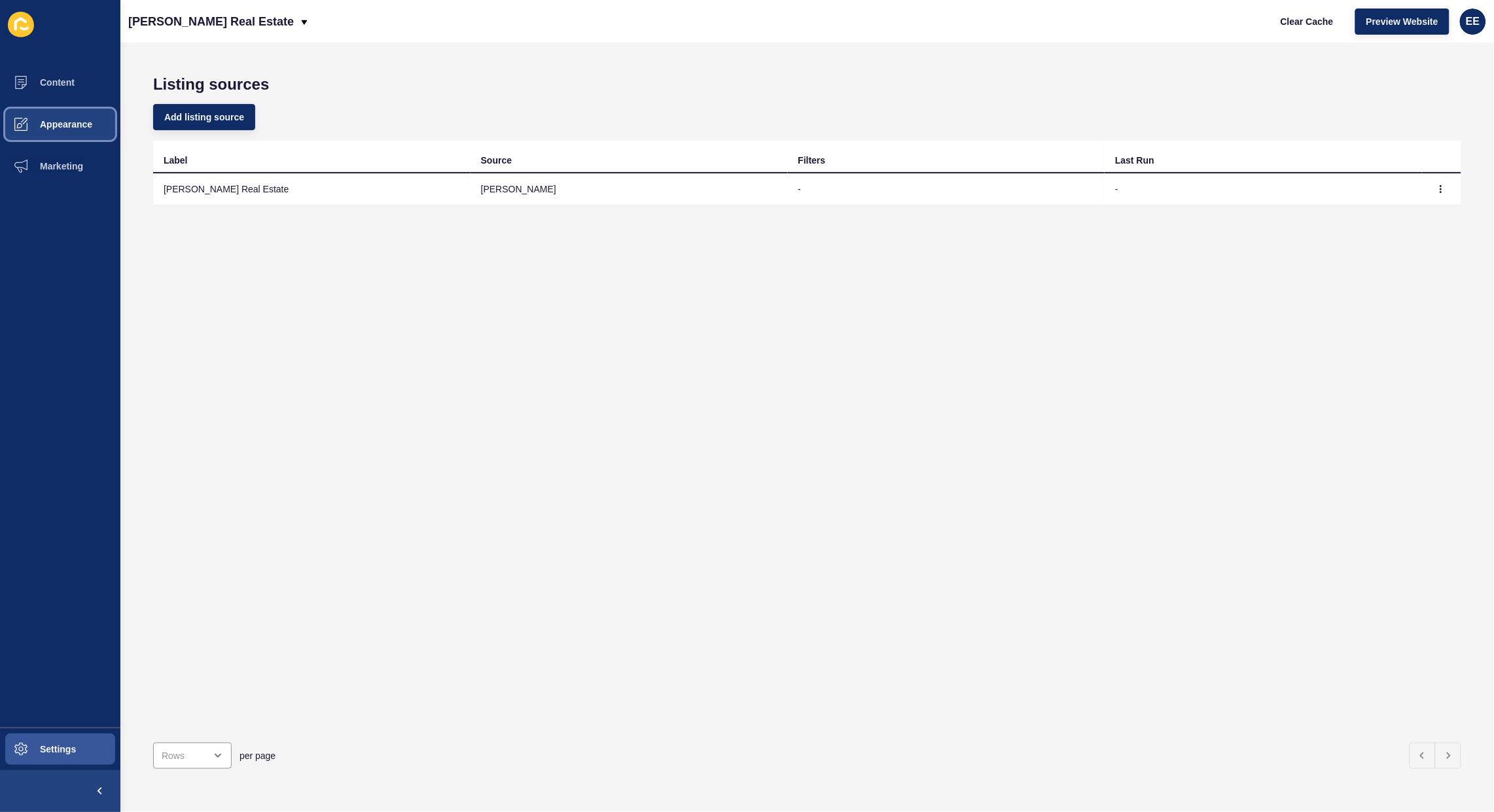
click at [62, 123] on span "Appearance" at bounding box center [45, 125] width 94 height 11
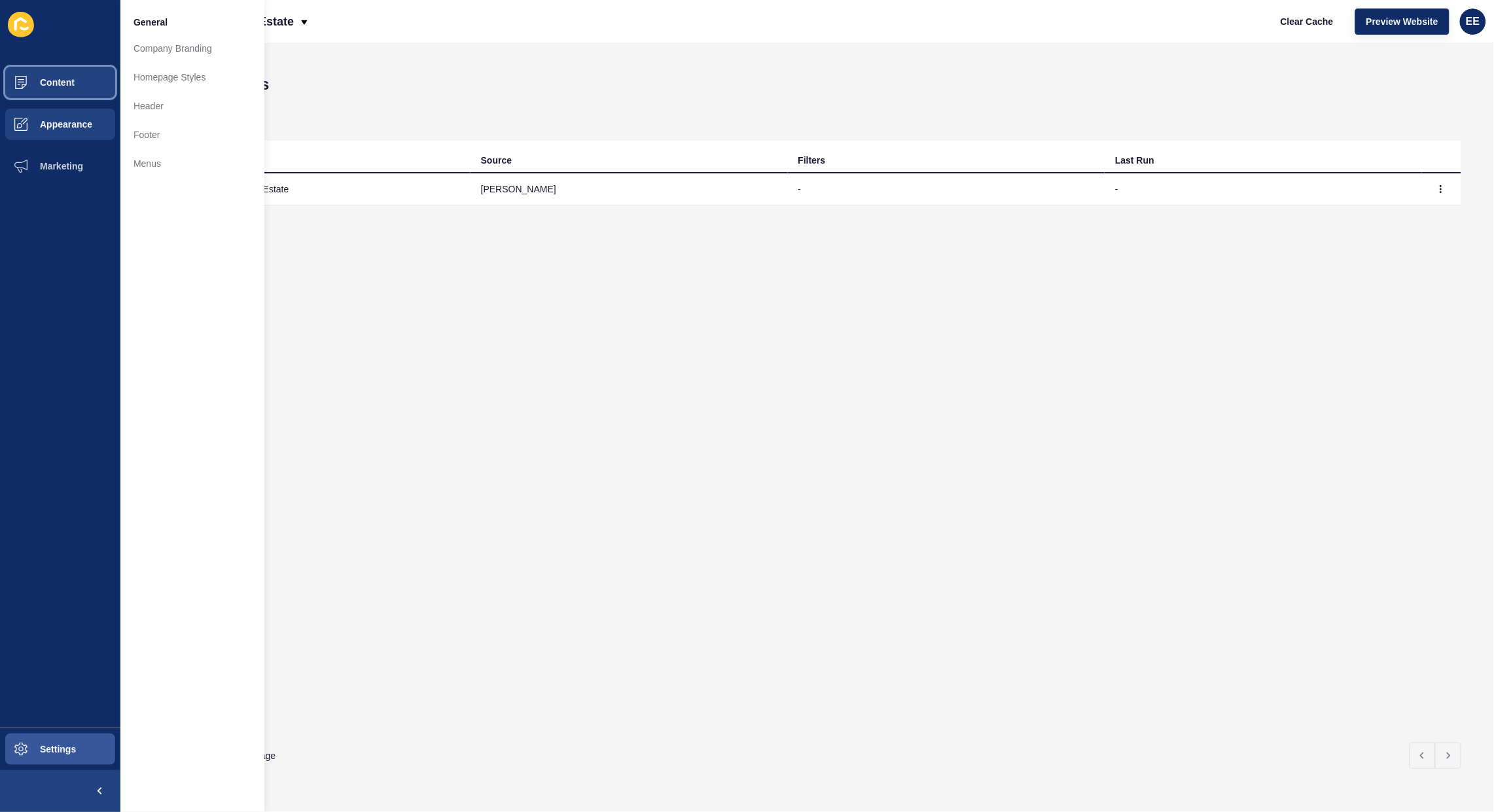
click at [80, 85] on button "Content" at bounding box center [60, 82] width 120 height 42
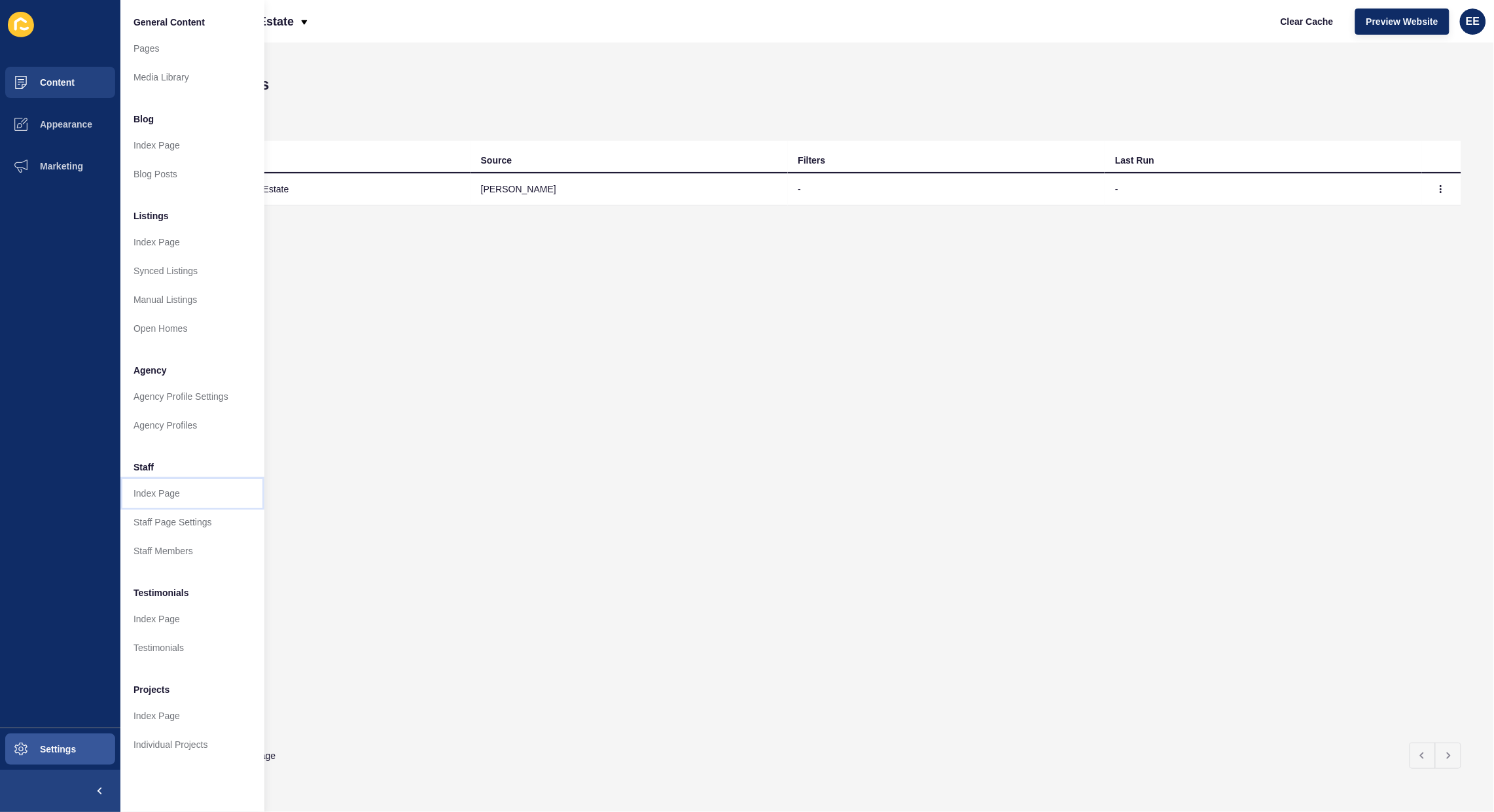
click at [164, 492] on link "Index Page" at bounding box center [192, 493] width 144 height 29
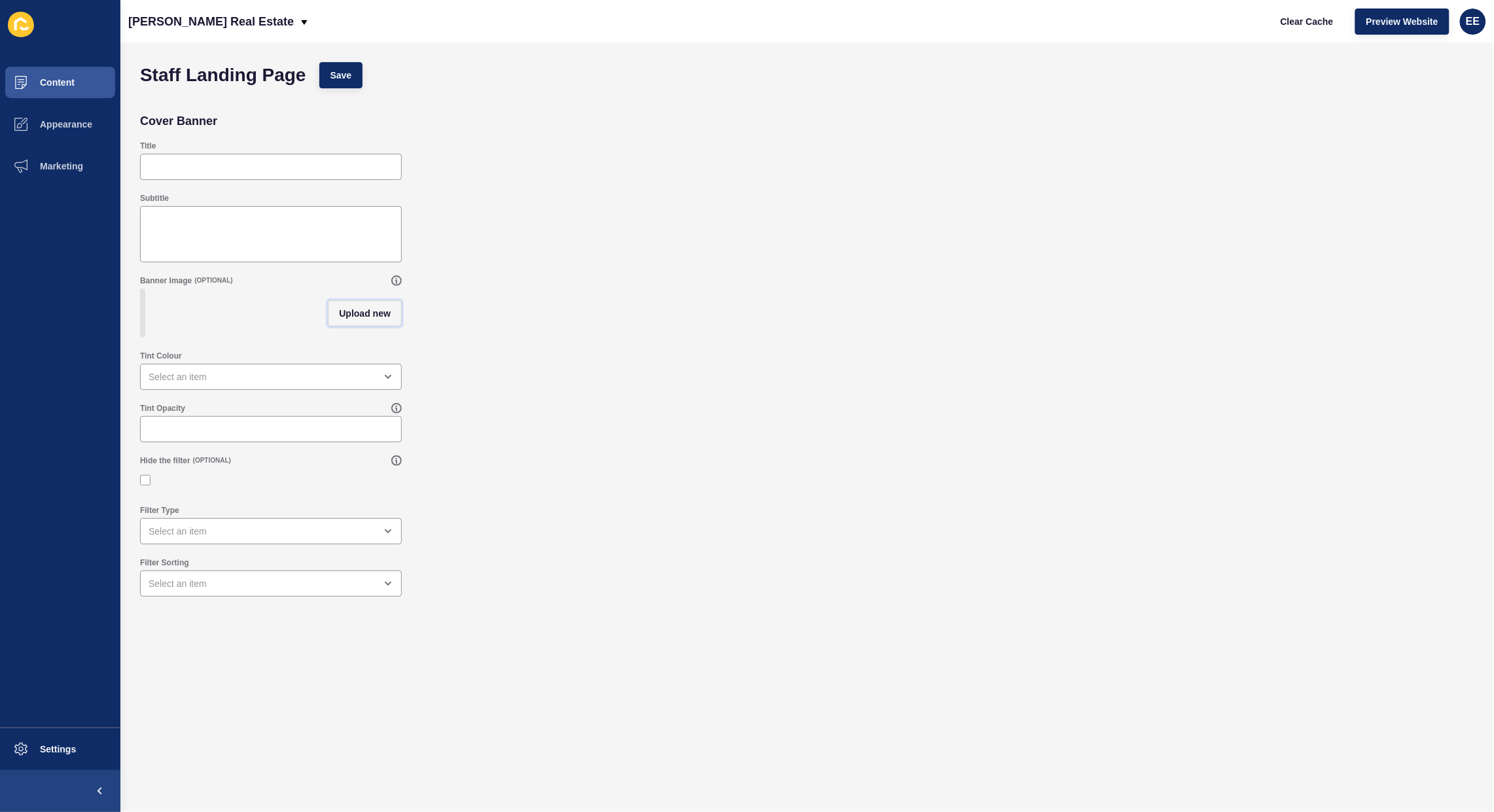
click at [382, 318] on span "Upload new" at bounding box center [365, 313] width 52 height 13
click at [267, 304] on span at bounding box center [271, 315] width 259 height 51
click at [142, 290] on input "Drag or click to upload" at bounding box center [142, 290] width 0 height 0
type input "C:\fakepath\img.jpg"
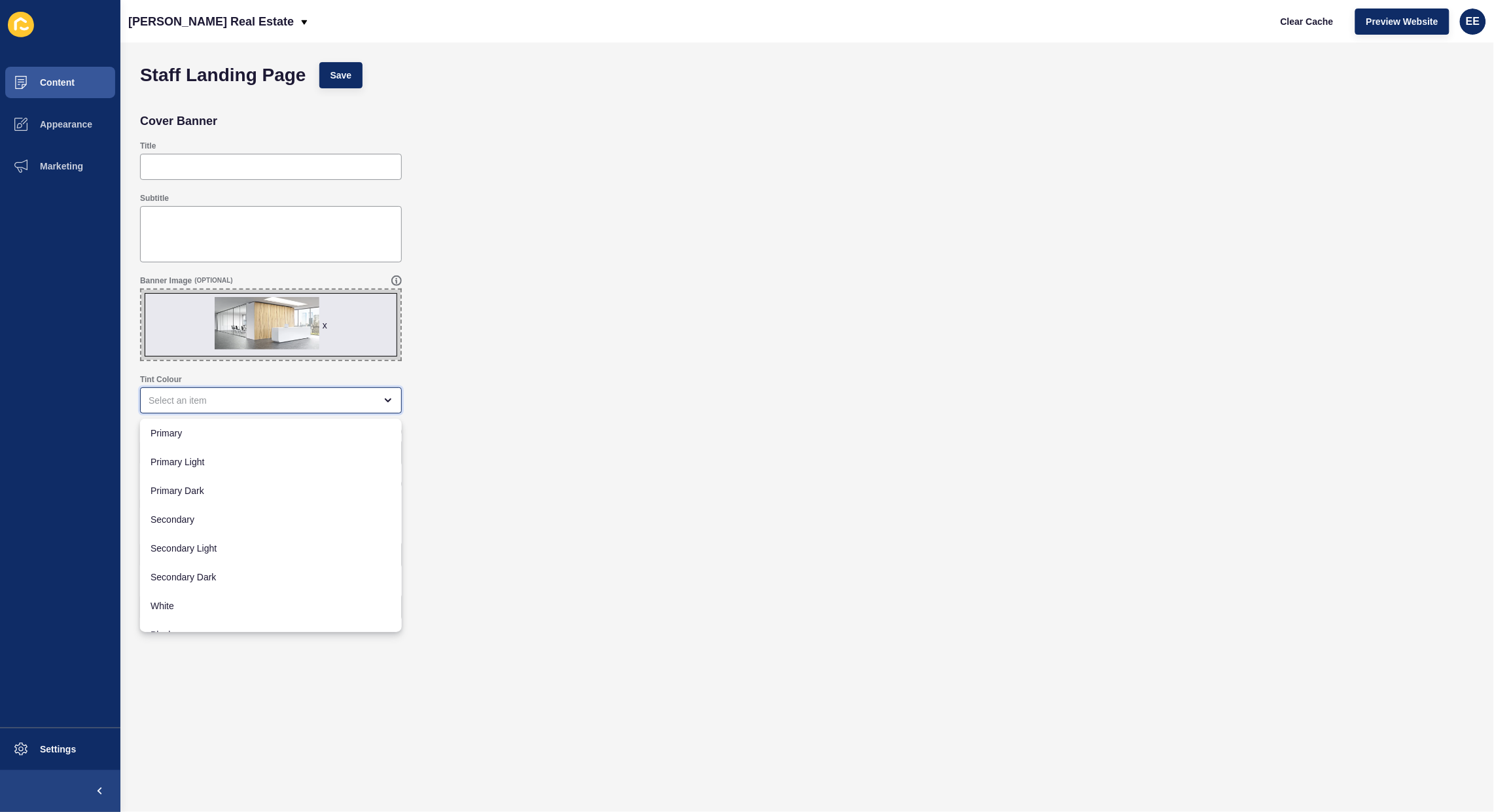
click at [224, 394] on div "close menu" at bounding box center [262, 400] width 226 height 13
click at [191, 615] on span "Black" at bounding box center [271, 617] width 241 height 13
type input "Black"
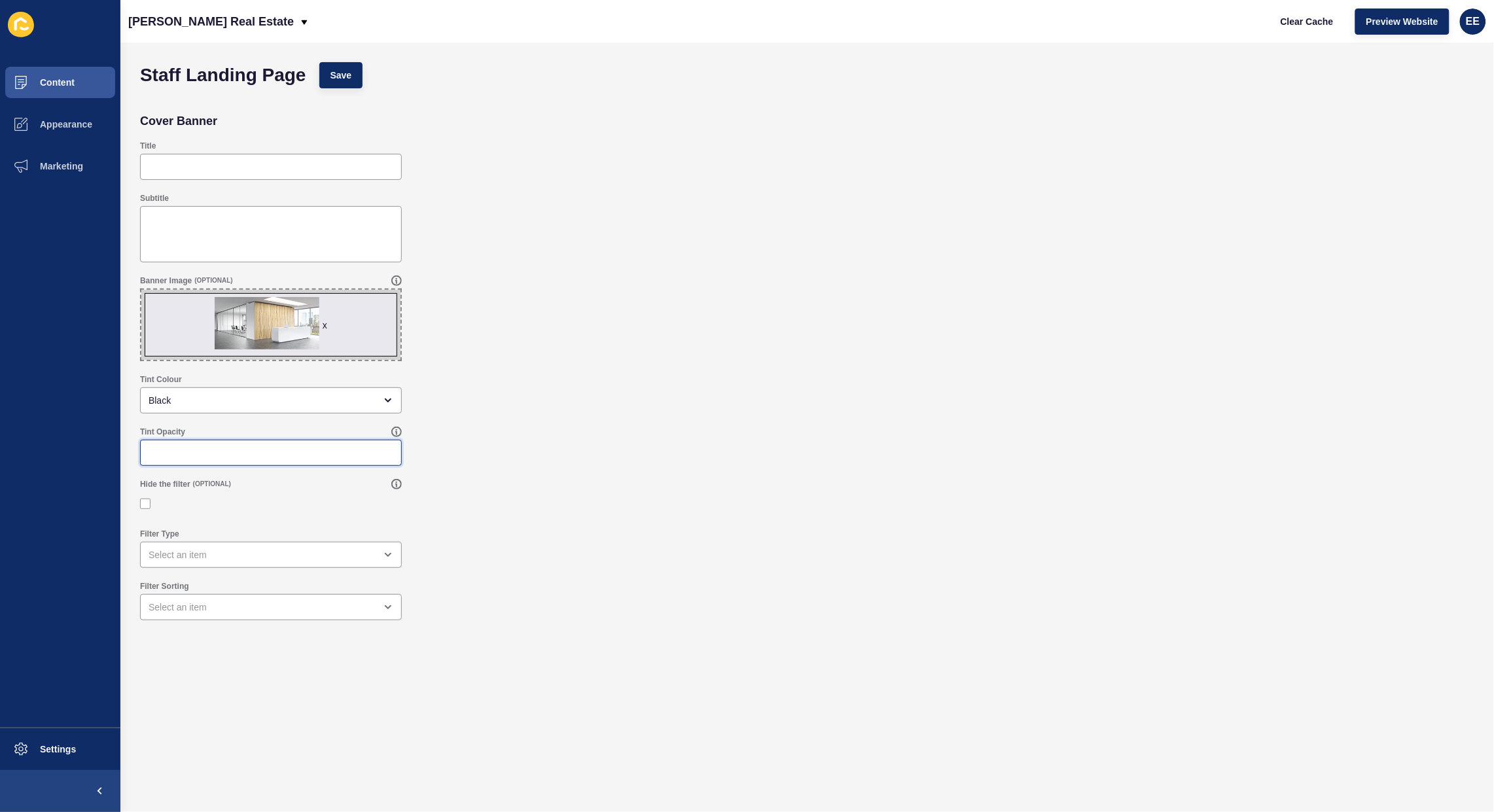
click at [254, 452] on input "Tint Opacity" at bounding box center [271, 453] width 244 height 13
type input ".30"
click at [225, 554] on div "open menu" at bounding box center [262, 554] width 226 height 13
click at [267, 493] on div at bounding box center [271, 504] width 262 height 23
click at [154, 508] on div at bounding box center [271, 504] width 262 height 12
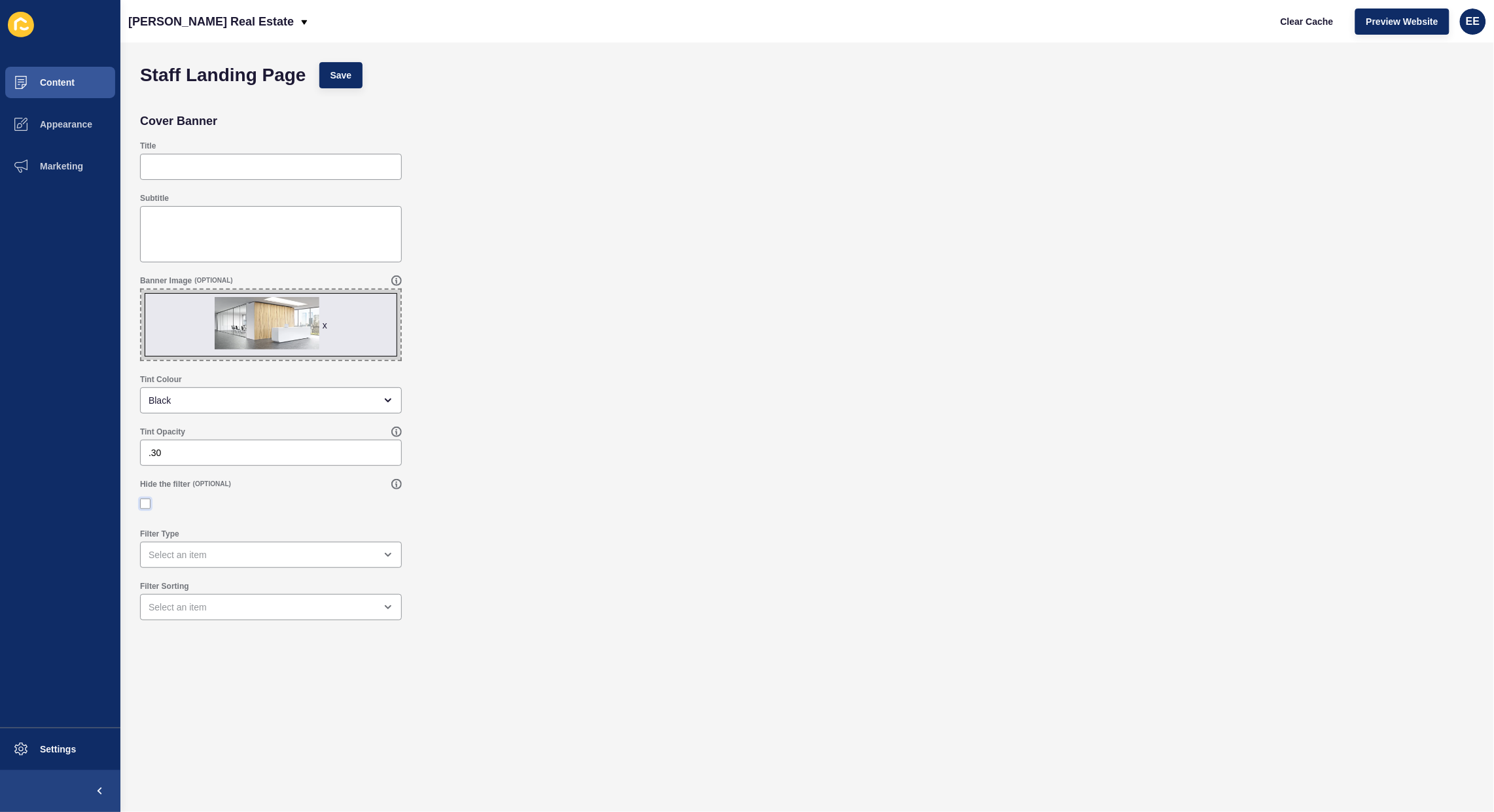
click at [146, 500] on label at bounding box center [145, 504] width 11 height 11
click at [146, 500] on input "Hide the filter" at bounding box center [147, 504] width 9 height 9
checkbox input "true"
click at [349, 74] on span "Save" at bounding box center [341, 75] width 21 height 13
click at [59, 79] on span "Content" at bounding box center [37, 83] width 77 height 11
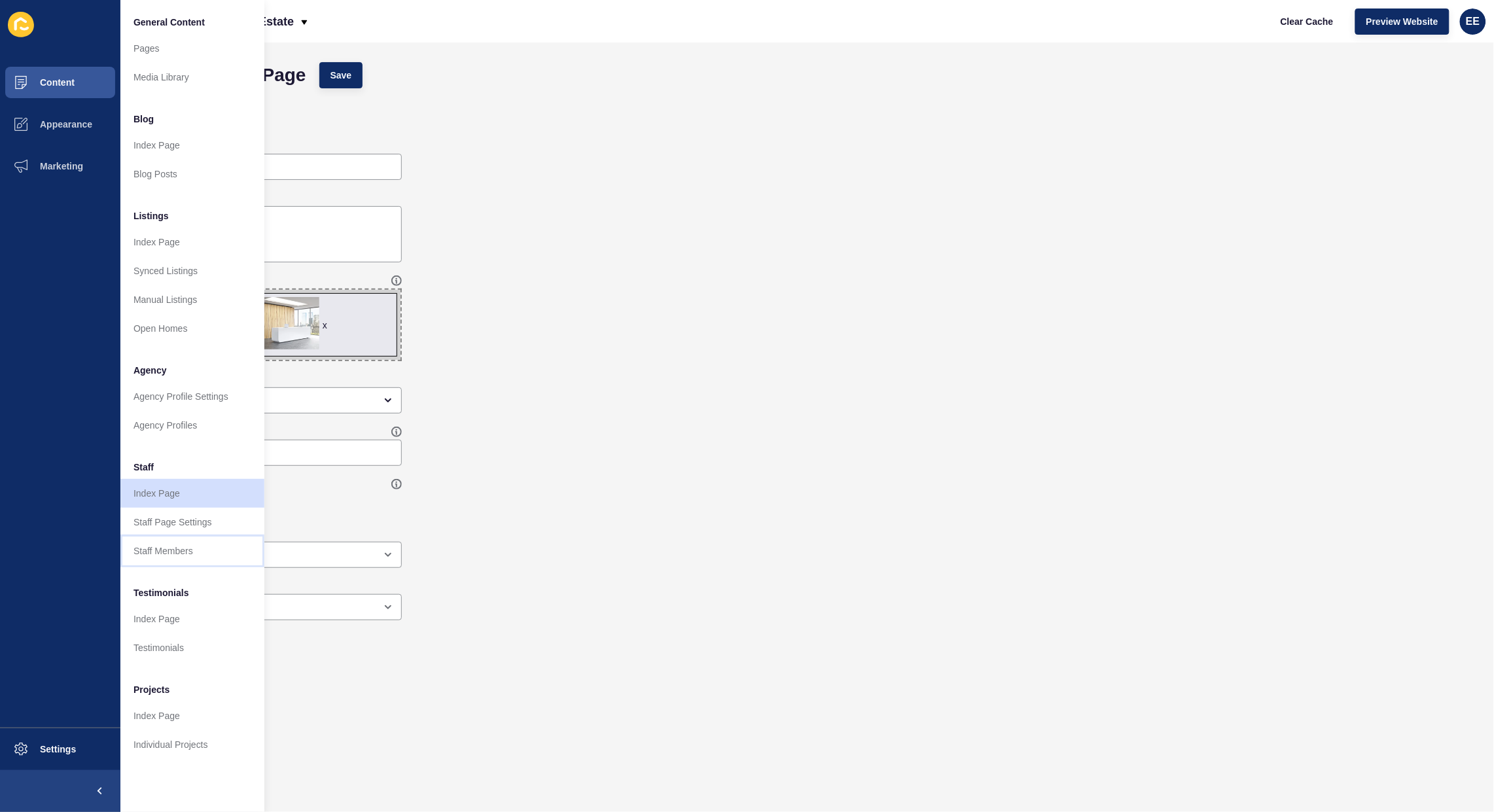
click at [166, 547] on link "Staff Members" at bounding box center [192, 551] width 144 height 29
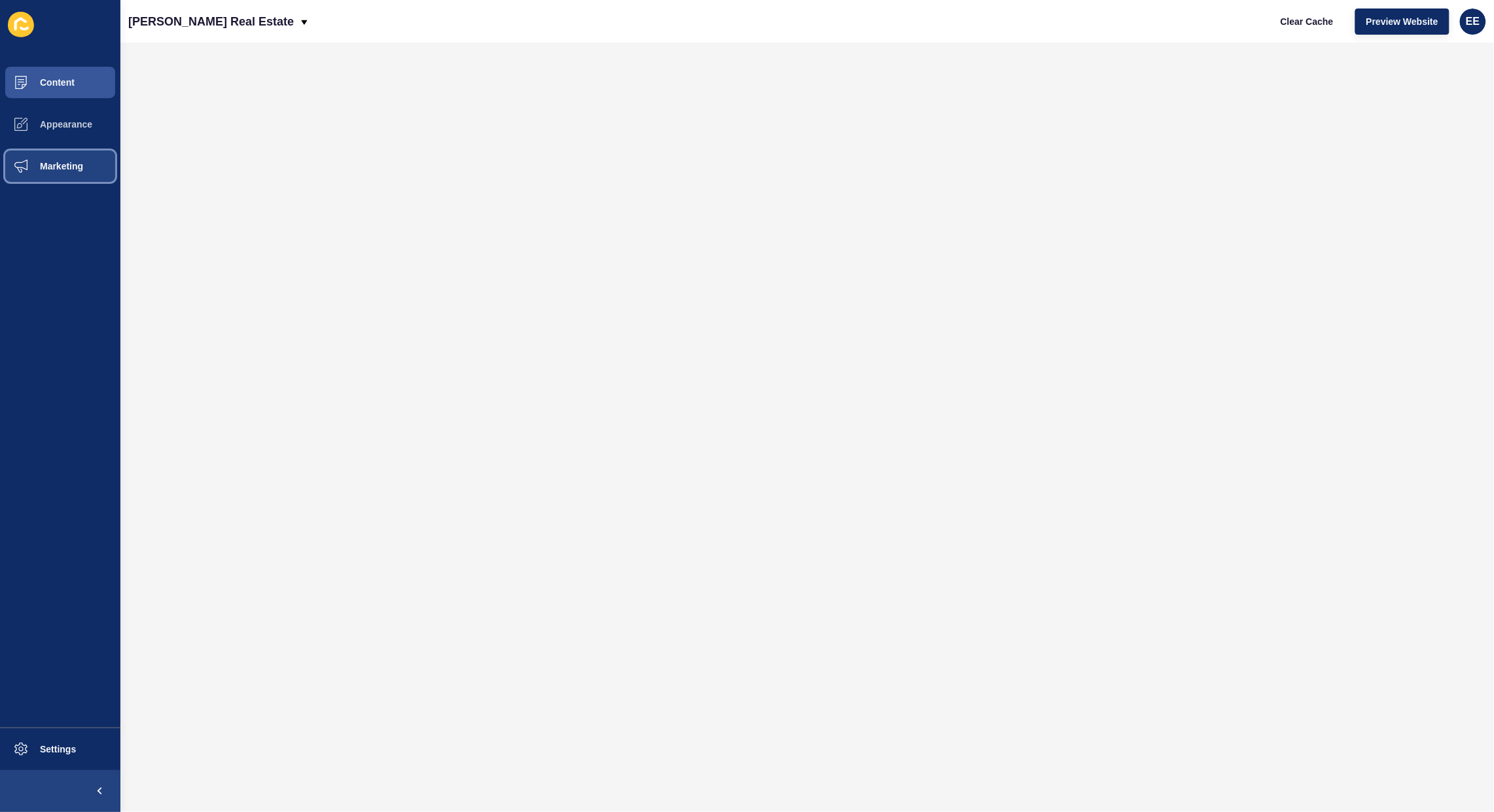
click at [57, 156] on button "Marketing" at bounding box center [60, 166] width 120 height 42
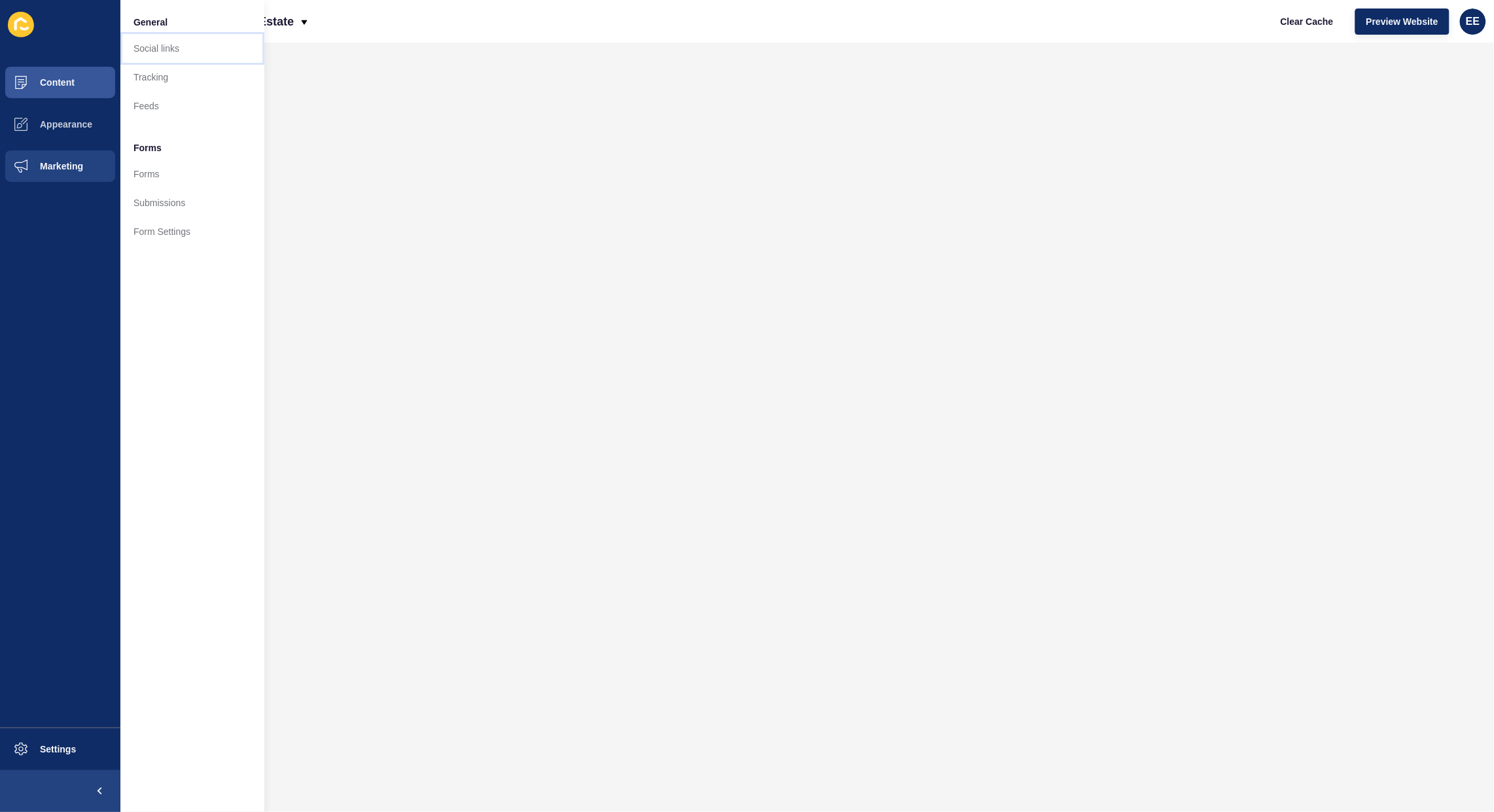
click at [163, 45] on link "Social links" at bounding box center [192, 48] width 144 height 29
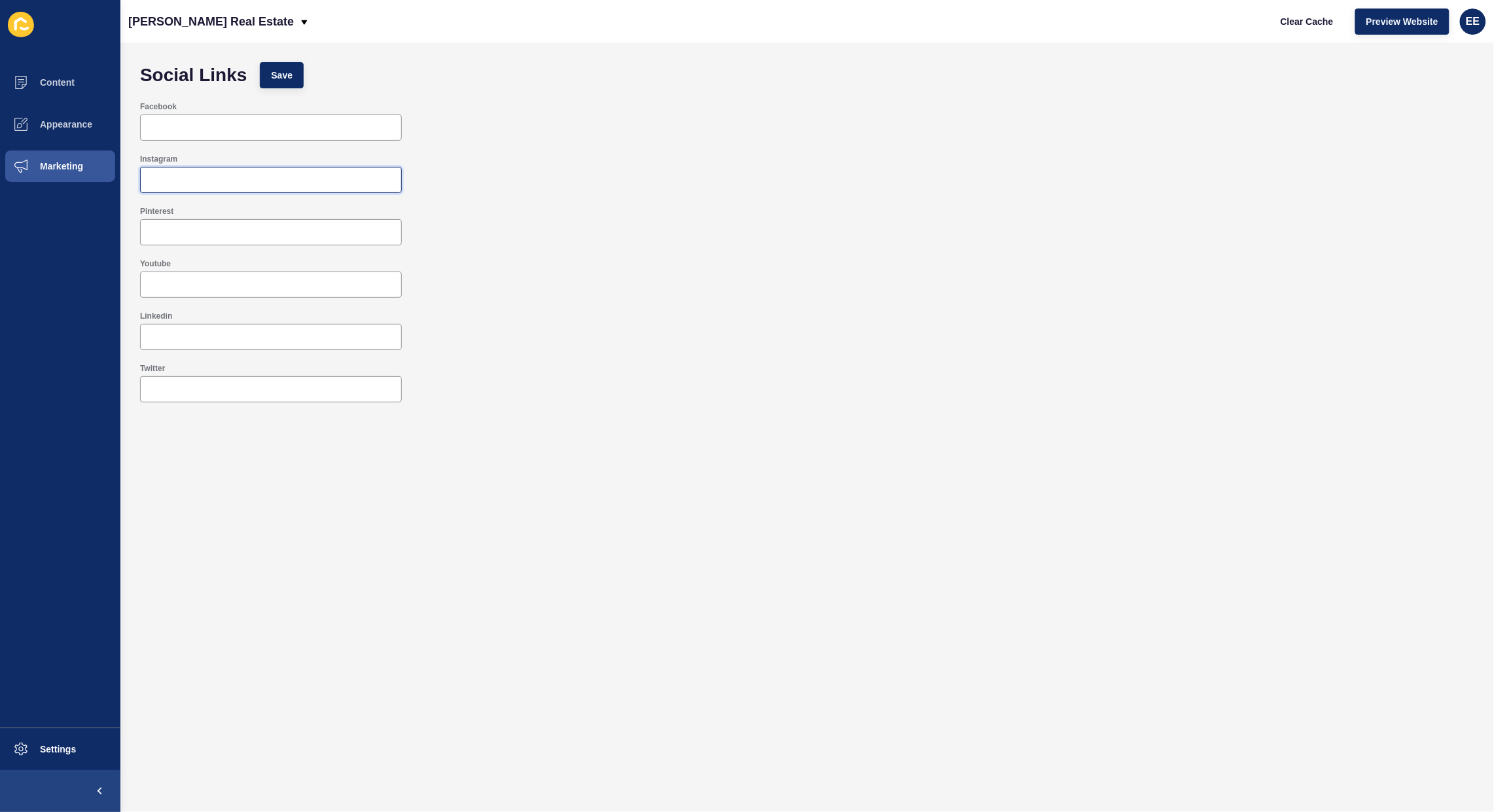
click at [269, 185] on input "Instagram" at bounding box center [271, 179] width 244 height 13
paste input "[URL][DOMAIN_NAME]"
type input "[URL][DOMAIN_NAME]"
drag, startPoint x: 210, startPoint y: 109, endPoint x: 208, endPoint y: 118, distance: 9.2
click at [210, 109] on div "Facebook" at bounding box center [271, 107] width 262 height 11
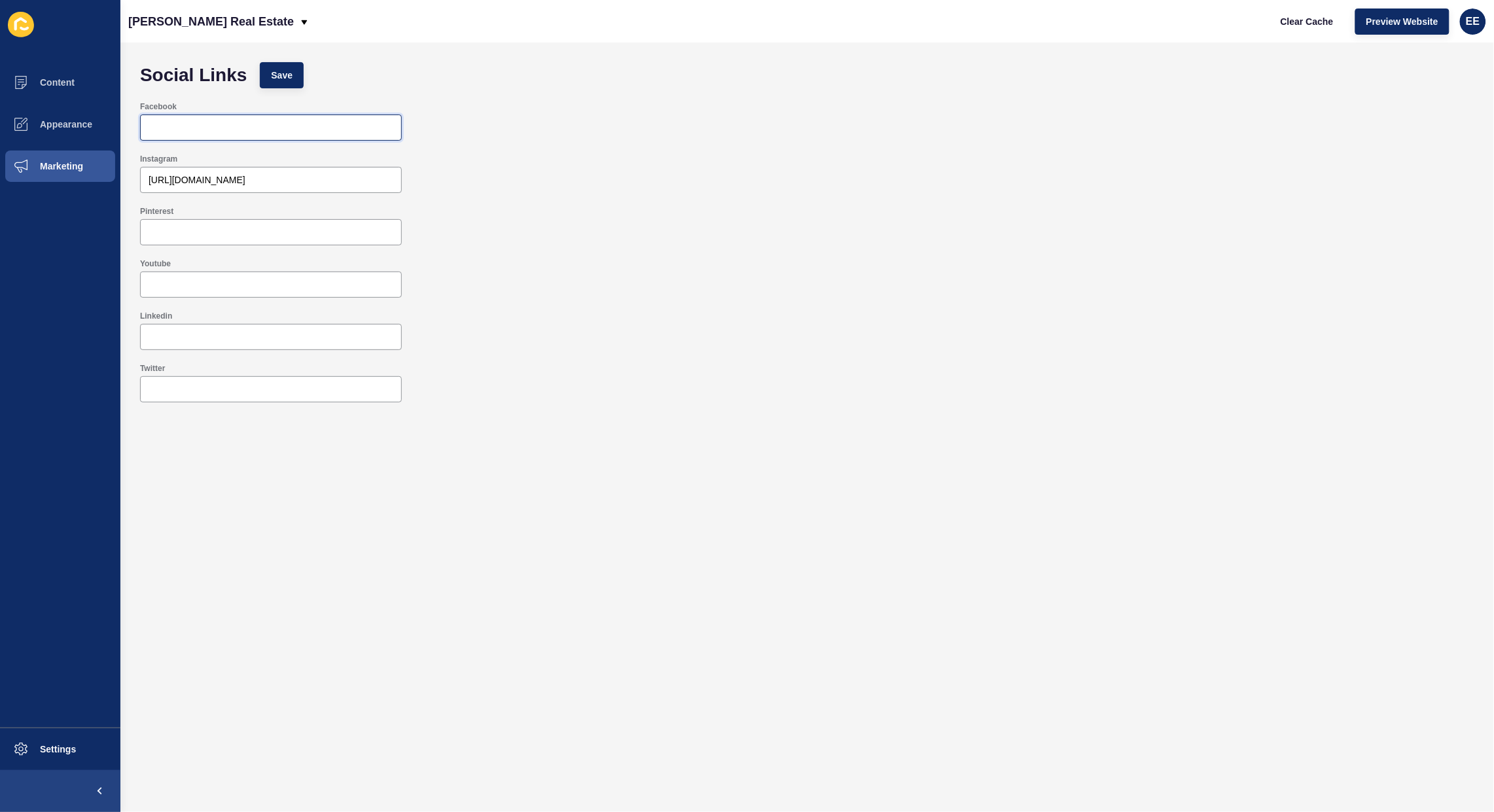
click at [203, 124] on input "Facebook" at bounding box center [271, 127] width 244 height 13
paste input "[URL][DOMAIN_NAME]"
type input "[URL][DOMAIN_NAME]"
click at [184, 335] on input "Linkedin" at bounding box center [271, 337] width 244 height 13
paste input "[URL][DOMAIN_NAME][PERSON_NAME]"
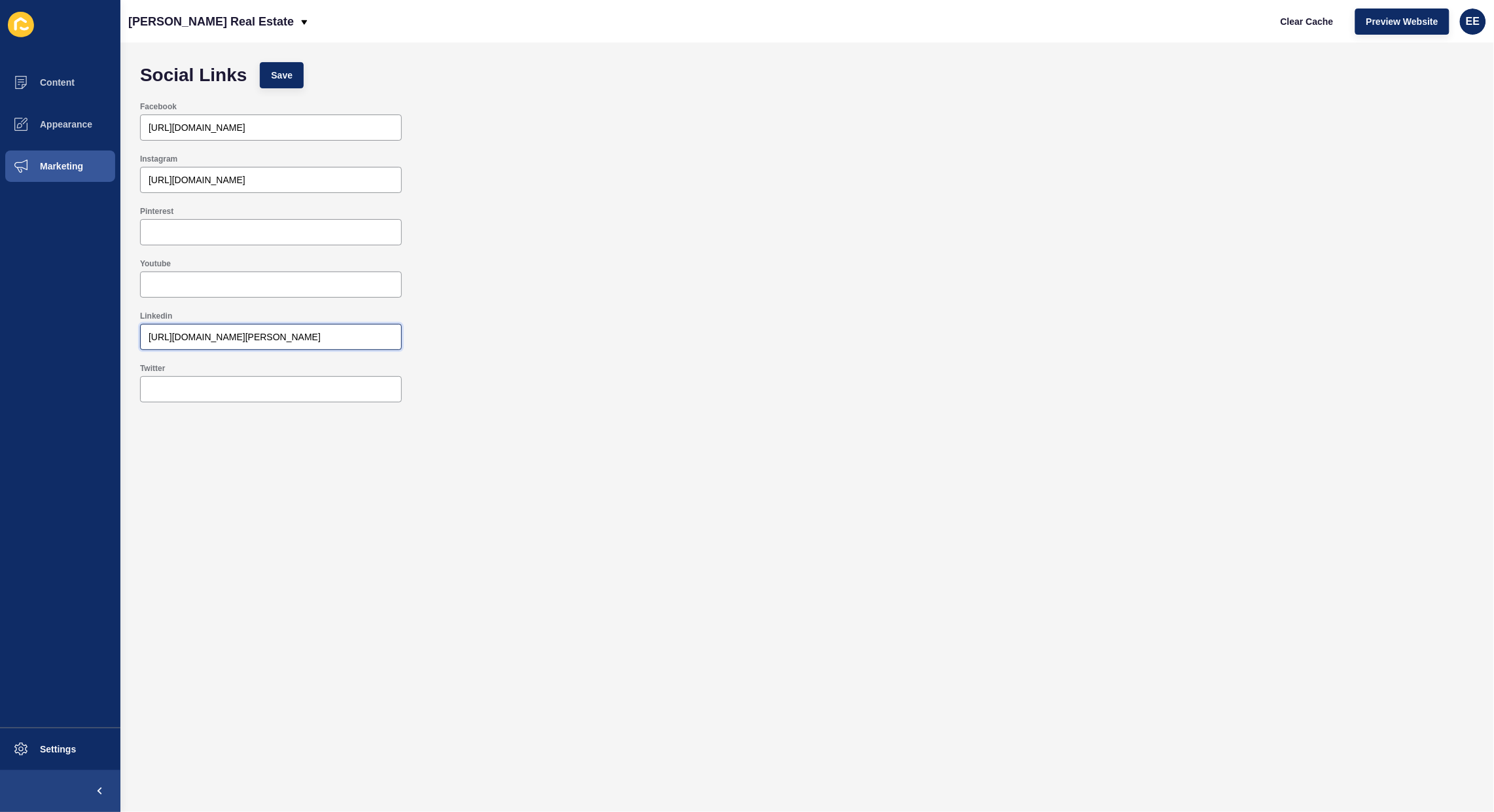
scroll to position [0, 90]
type input "[URL][DOMAIN_NAME][PERSON_NAME]"
drag, startPoint x: 269, startPoint y: 73, endPoint x: 298, endPoint y: 102, distance: 41.0
click at [268, 73] on button "Save" at bounding box center [281, 75] width 44 height 26
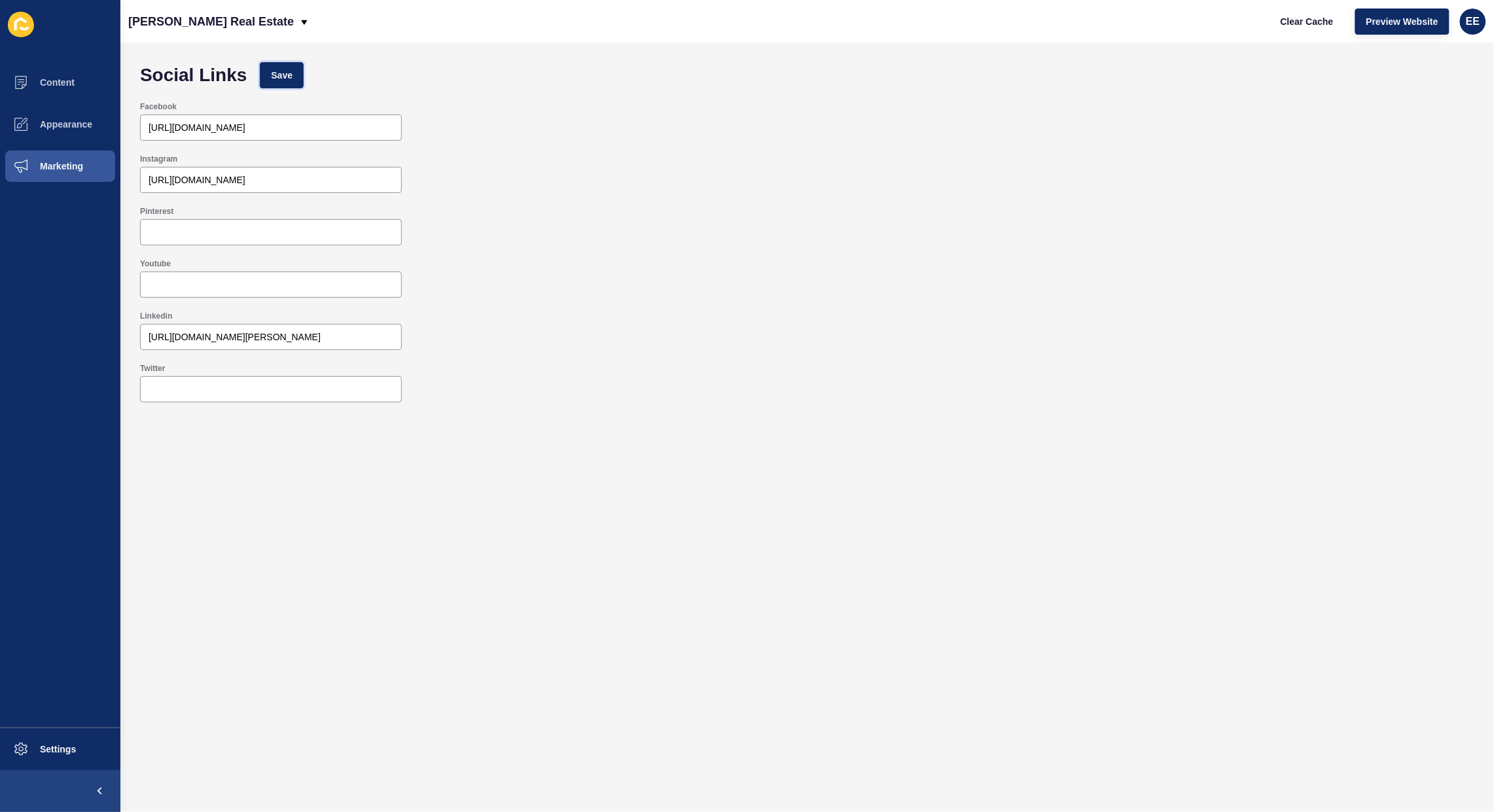
click at [300, 79] on button "Save" at bounding box center [281, 75] width 44 height 26
click at [58, 83] on span "Content" at bounding box center [37, 83] width 77 height 11
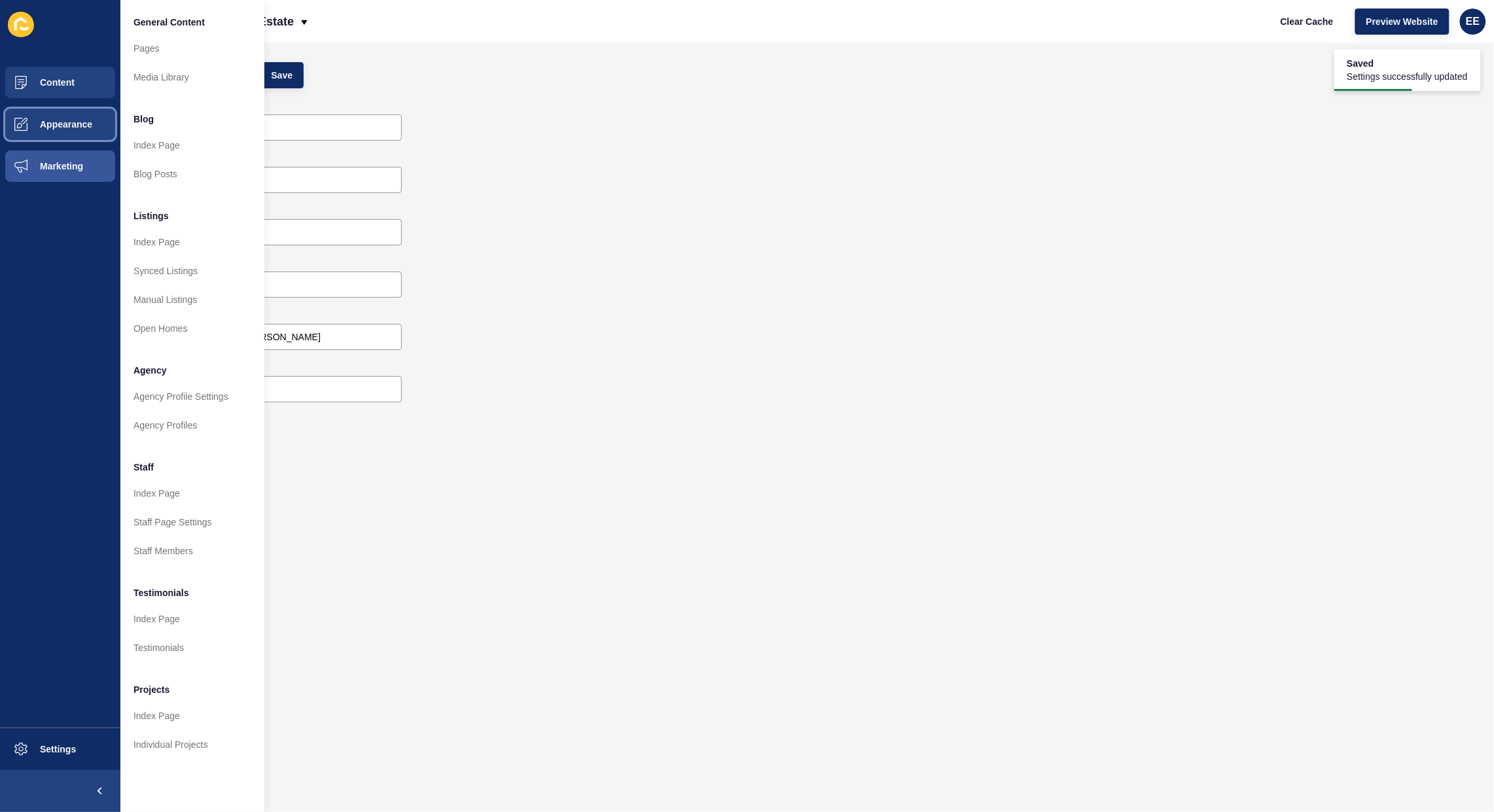
click at [58, 108] on button "Appearance" at bounding box center [60, 124] width 120 height 42
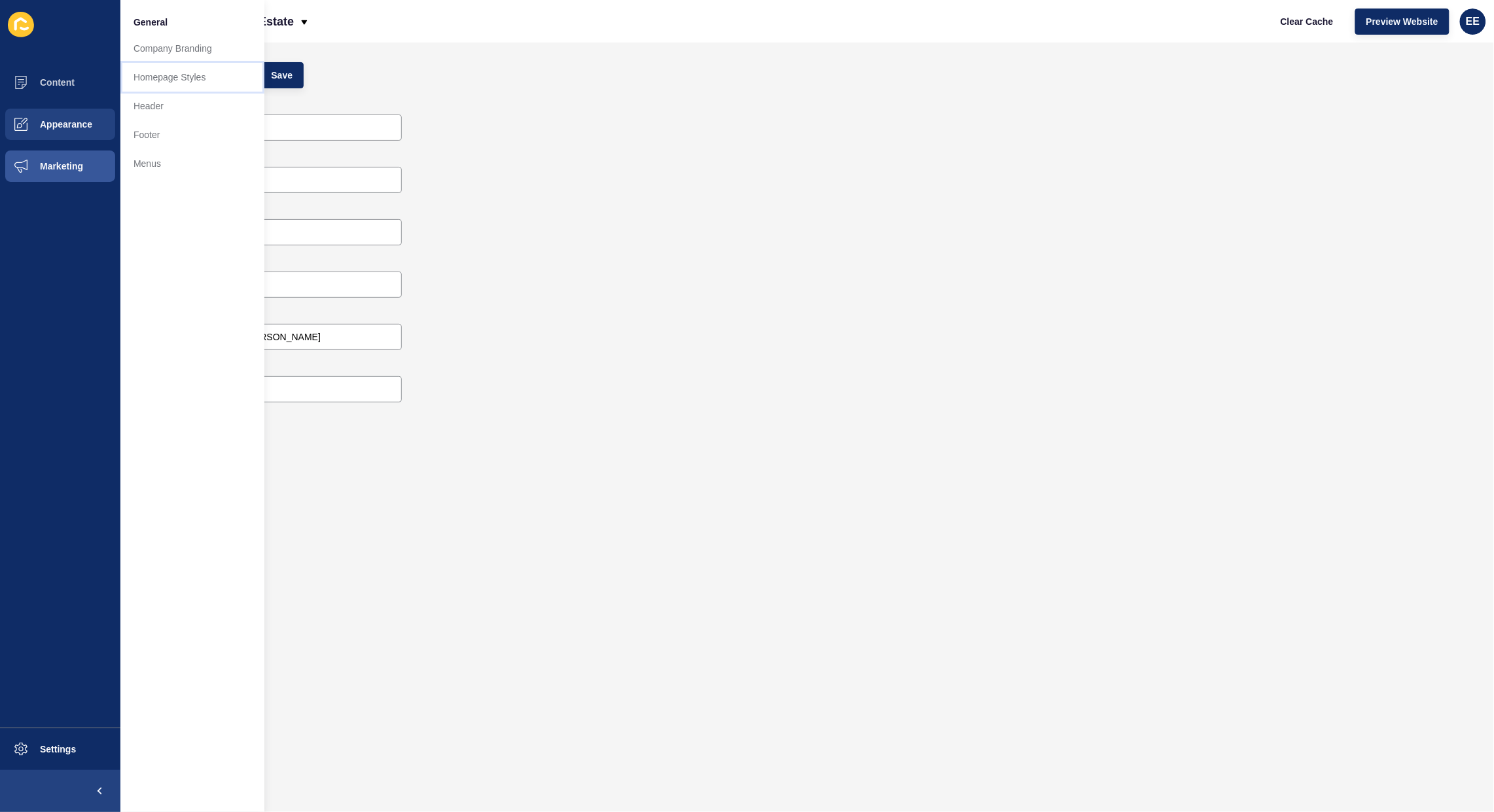
click at [181, 69] on link "Homepage Styles" at bounding box center [192, 77] width 144 height 29
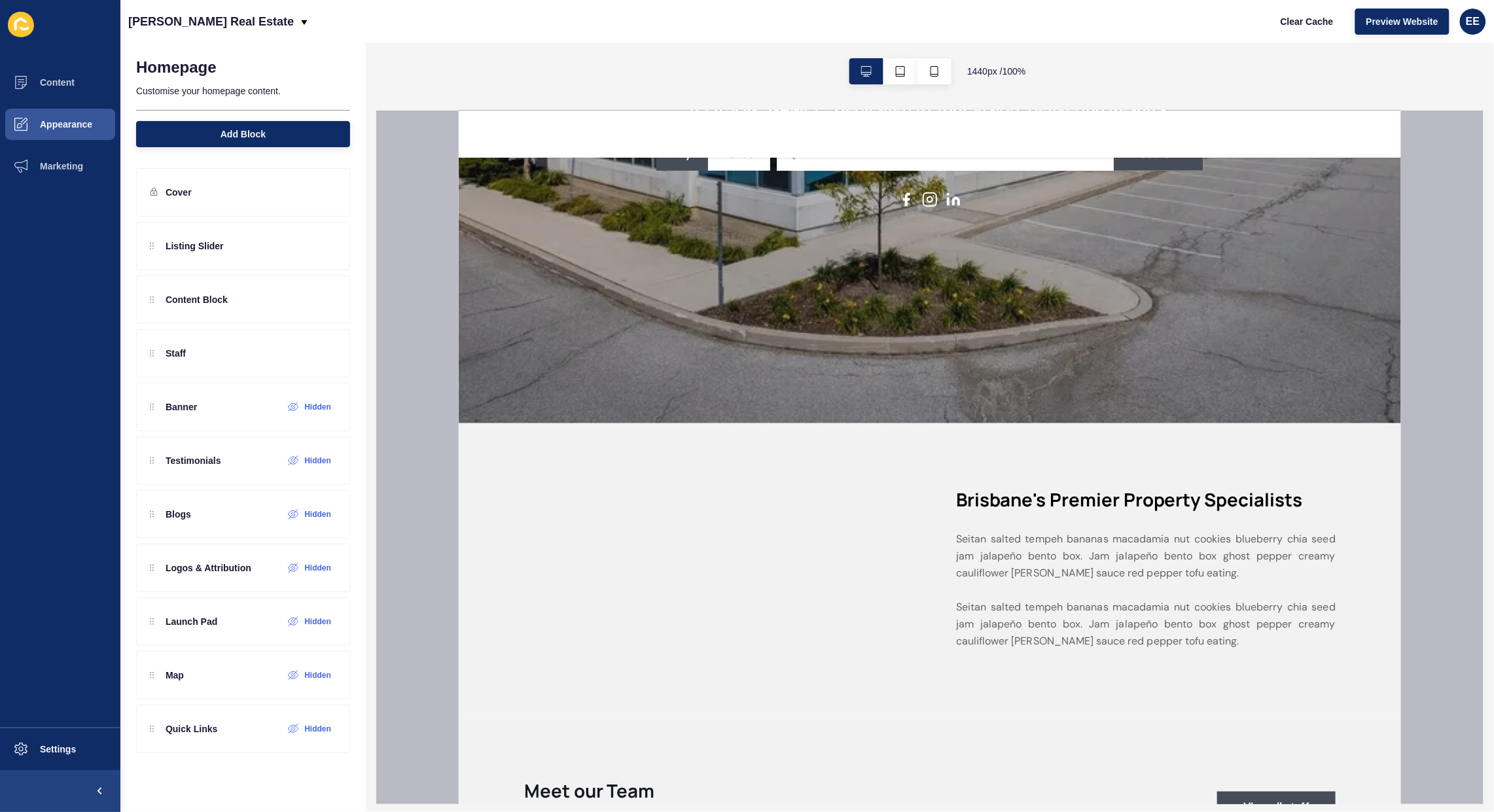
scroll to position [409, 0]
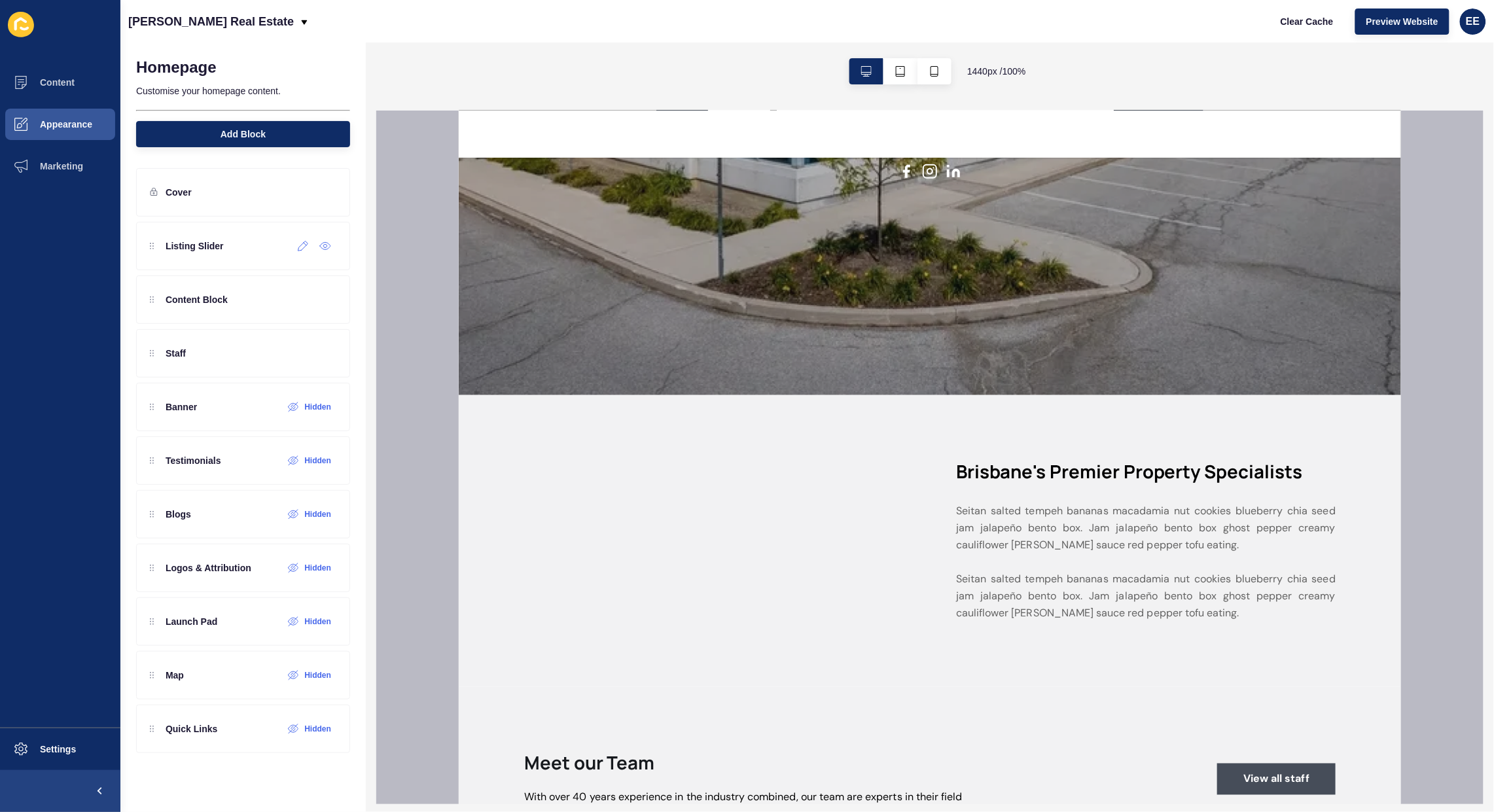
click at [302, 245] on icon at bounding box center [303, 246] width 11 height 11
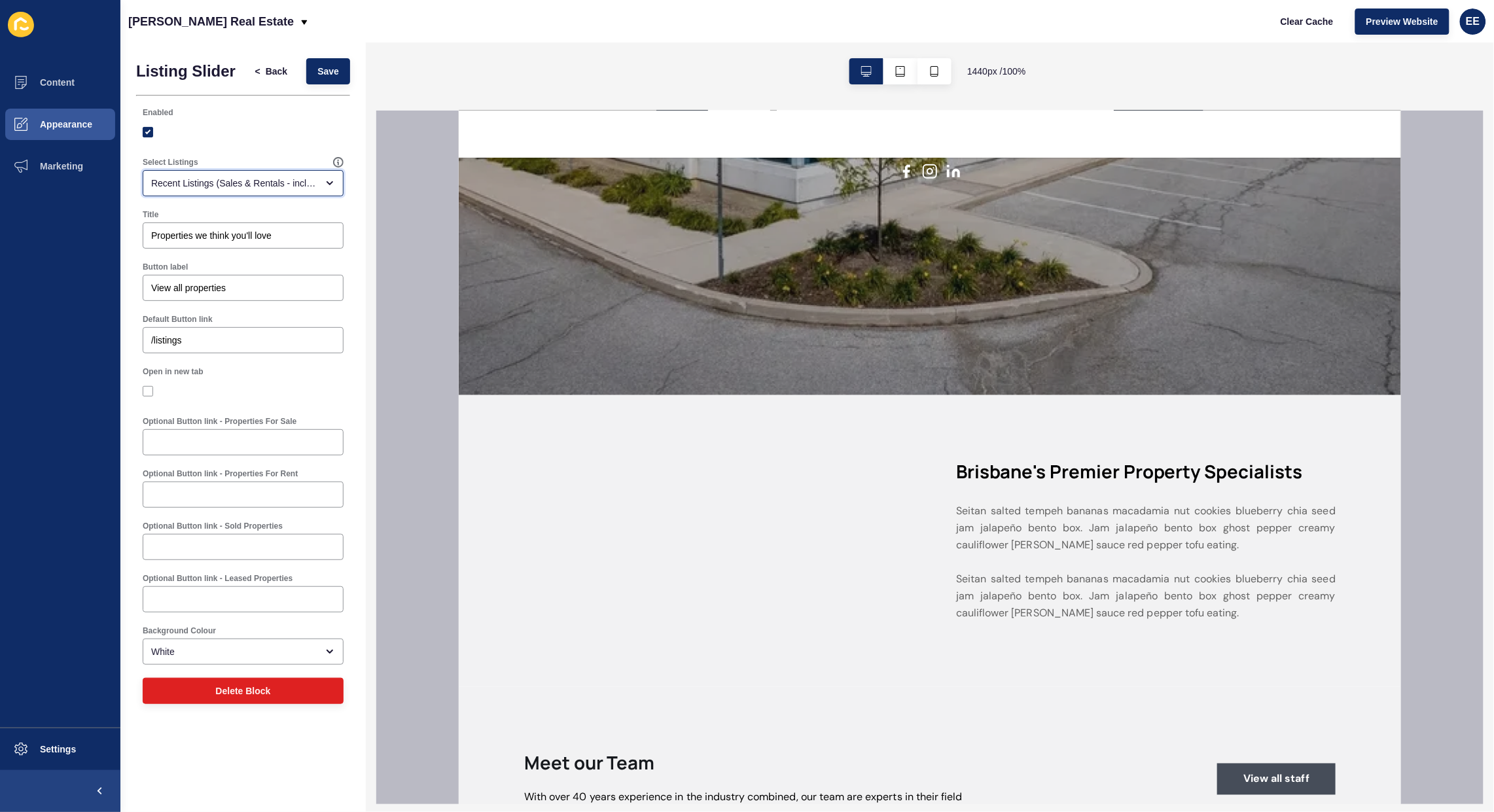
click at [276, 174] on div "Recent Listings (Sales & Rentals - including sold & leased)" at bounding box center [242, 183] width 201 height 26
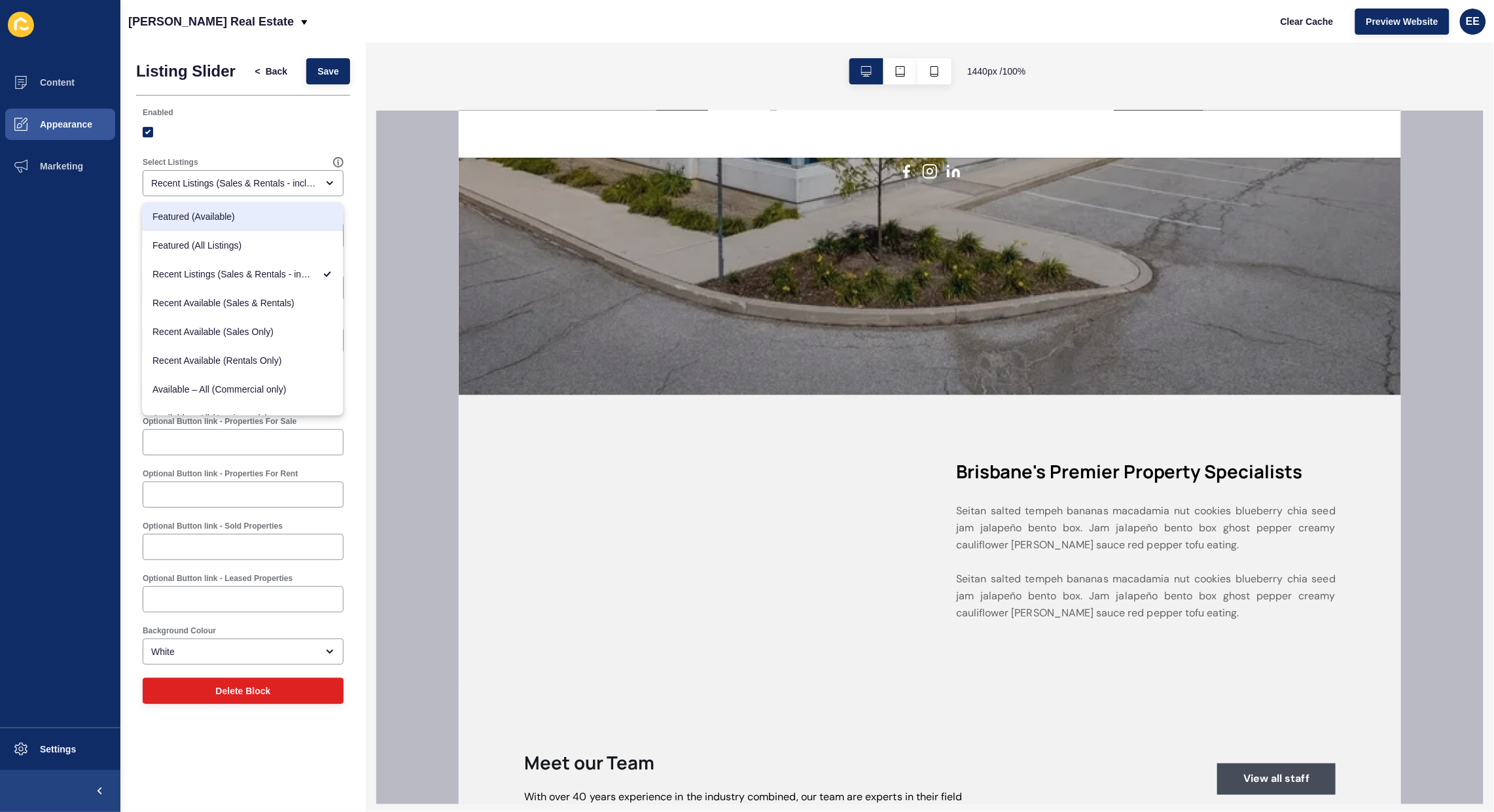
drag, startPoint x: 253, startPoint y: 122, endPoint x: 360, endPoint y: 176, distance: 119.9
click at [253, 122] on div at bounding box center [242, 132] width 201 height 23
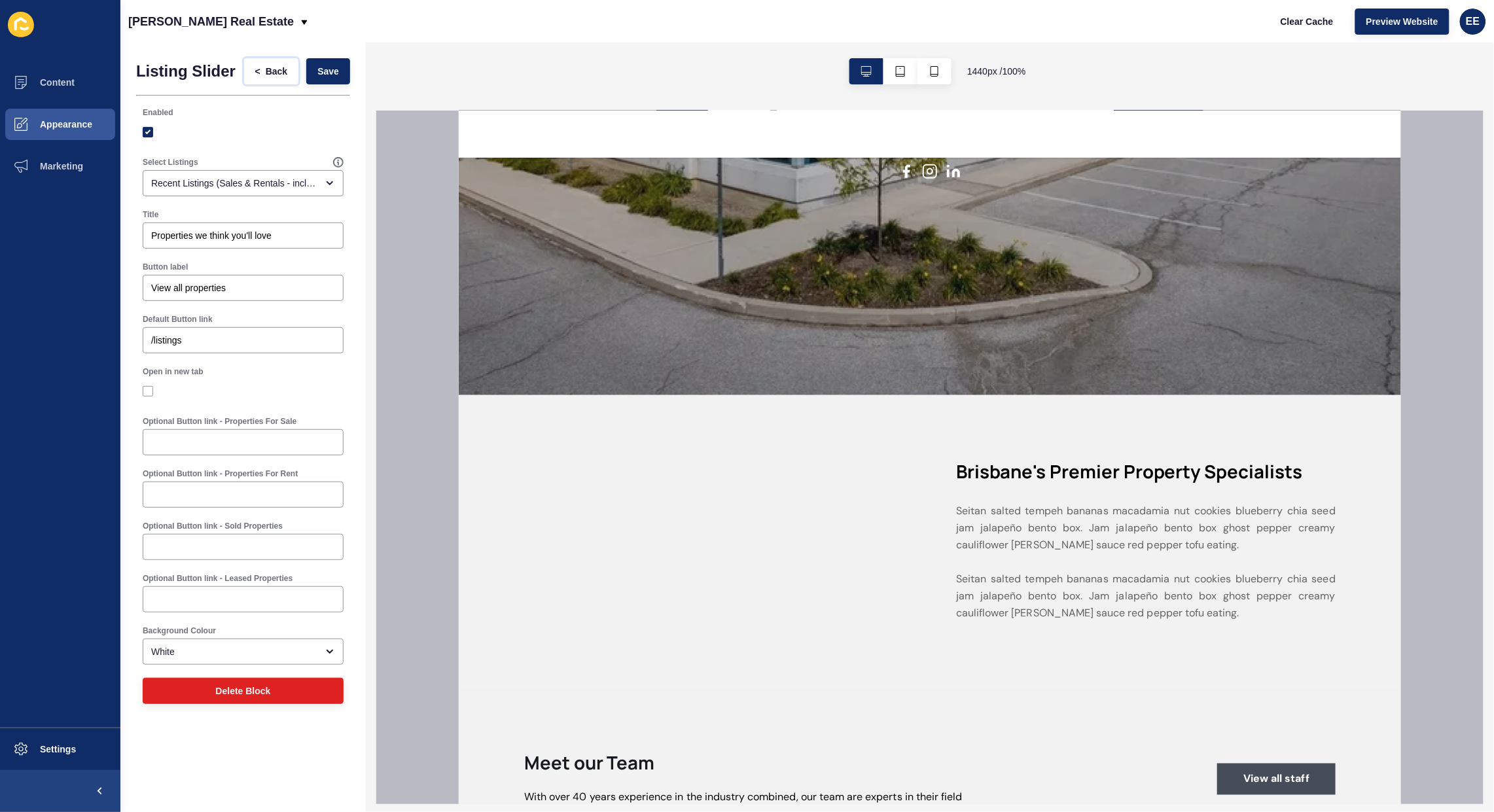
click at [264, 65] on span "<" at bounding box center [260, 71] width 11 height 13
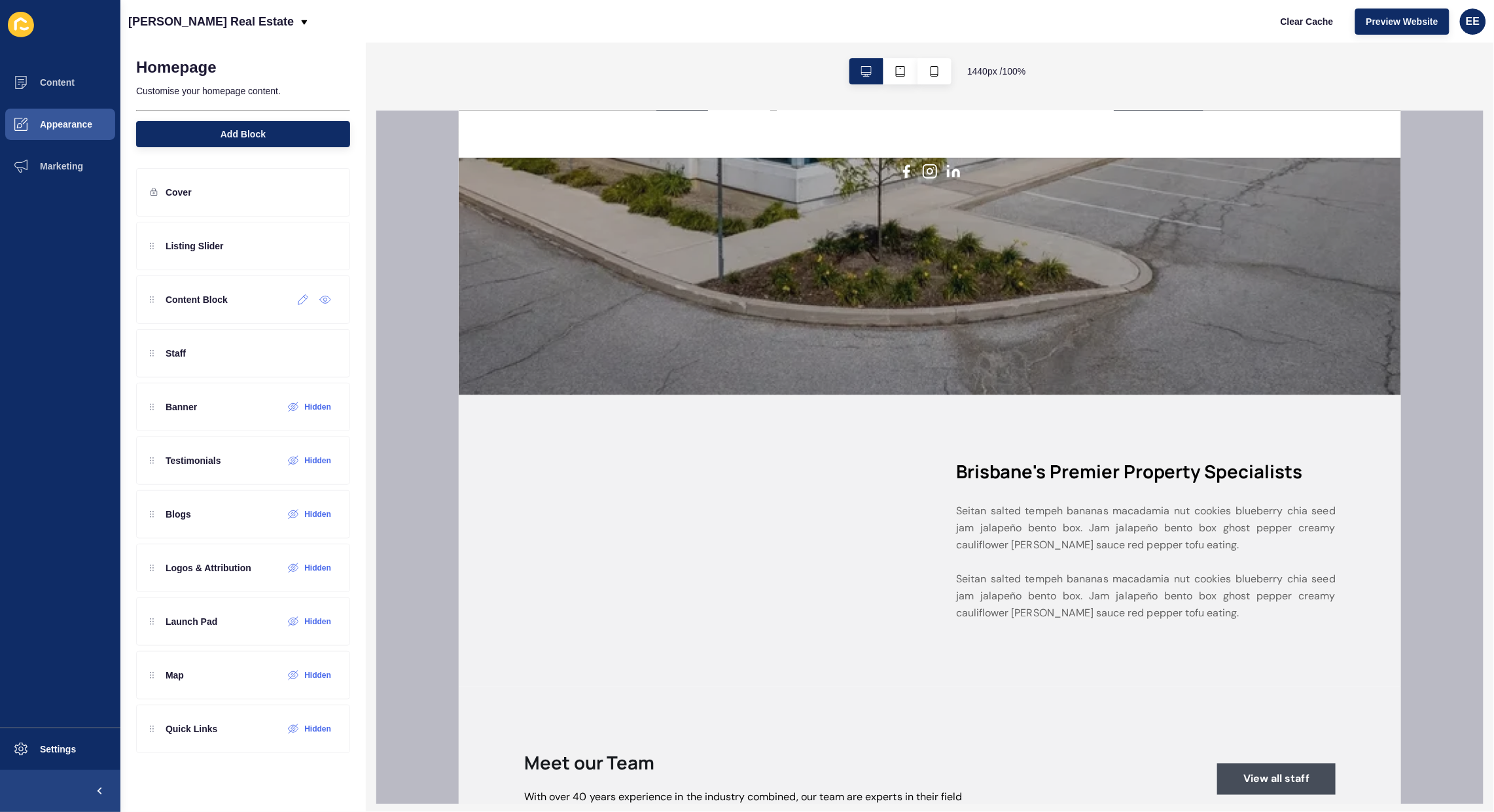
click at [303, 299] on icon at bounding box center [303, 299] width 11 height 11
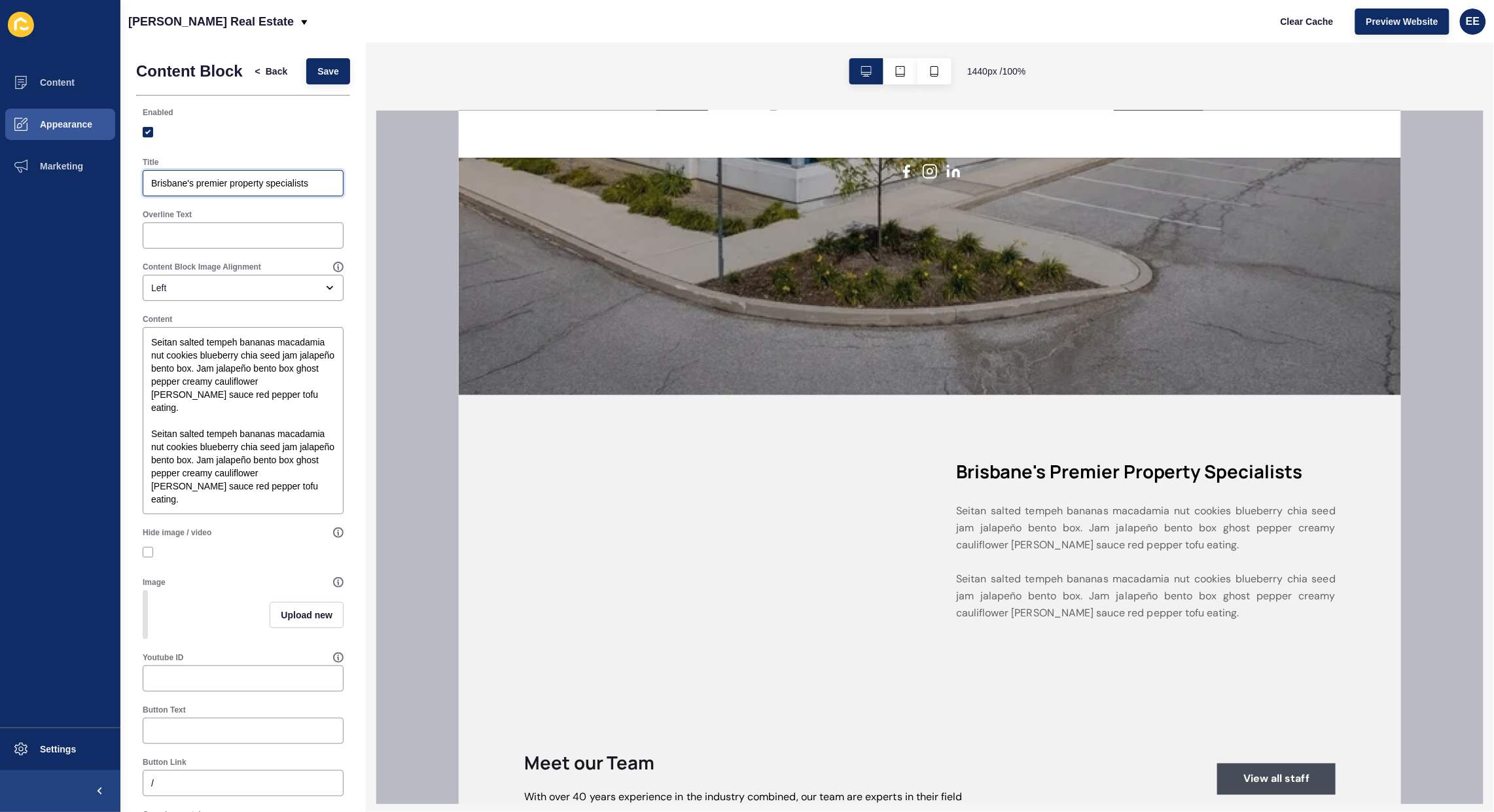
click at [249, 190] on input "Brisbane's premier property specialists" at bounding box center [243, 183] width 184 height 13
paste input "About [PERSON_NAME] Real Estate"
type input "About [PERSON_NAME] Real Estate"
click at [194, 419] on textarea "Seitan salted tempeh bananas macadamia nut cookies blueberry chia seed jam jala…" at bounding box center [242, 420] width 197 height 183
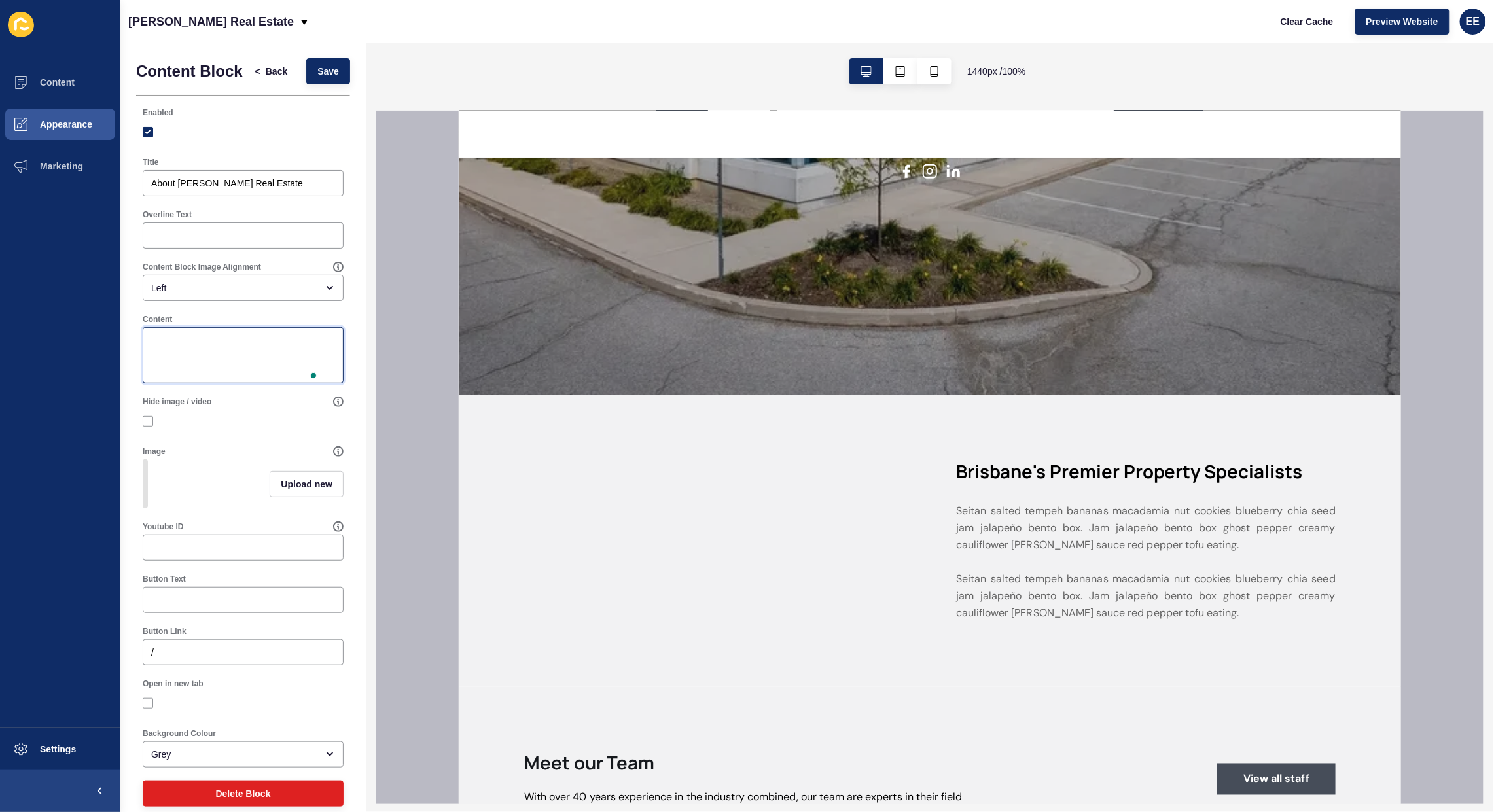
paste textarea "[PERSON_NAME] Real Estate is a trusted and innovative property consulting firm …"
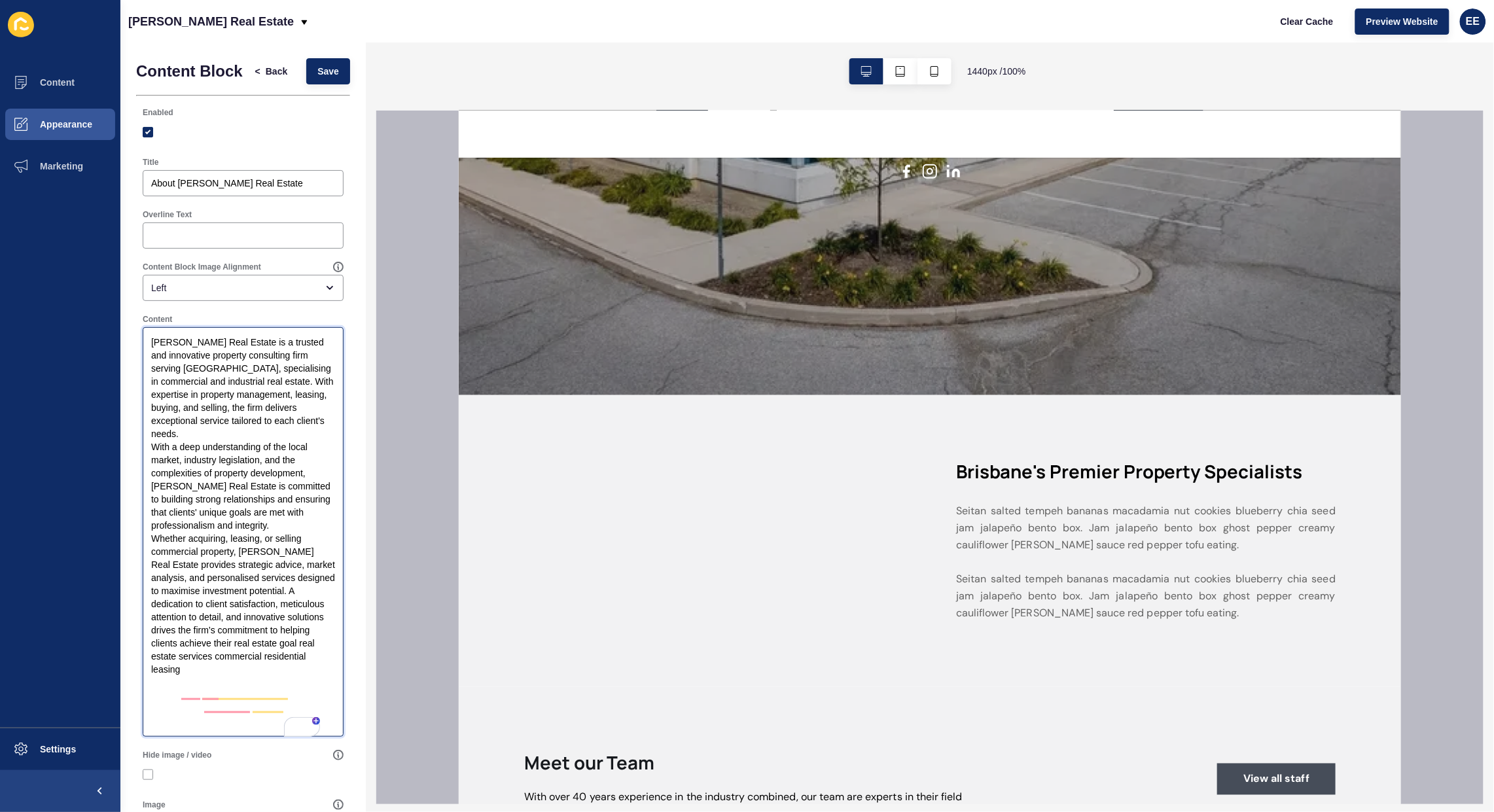
click at [218, 455] on textarea "[PERSON_NAME] Real Estate is a trusted and innovative property consulting firm …" at bounding box center [242, 531] width 197 height 406
click at [154, 574] on textarea "[PERSON_NAME] Real Estate is a trusted and innovative property consulting firm …" at bounding box center [242, 538] width 197 height 419
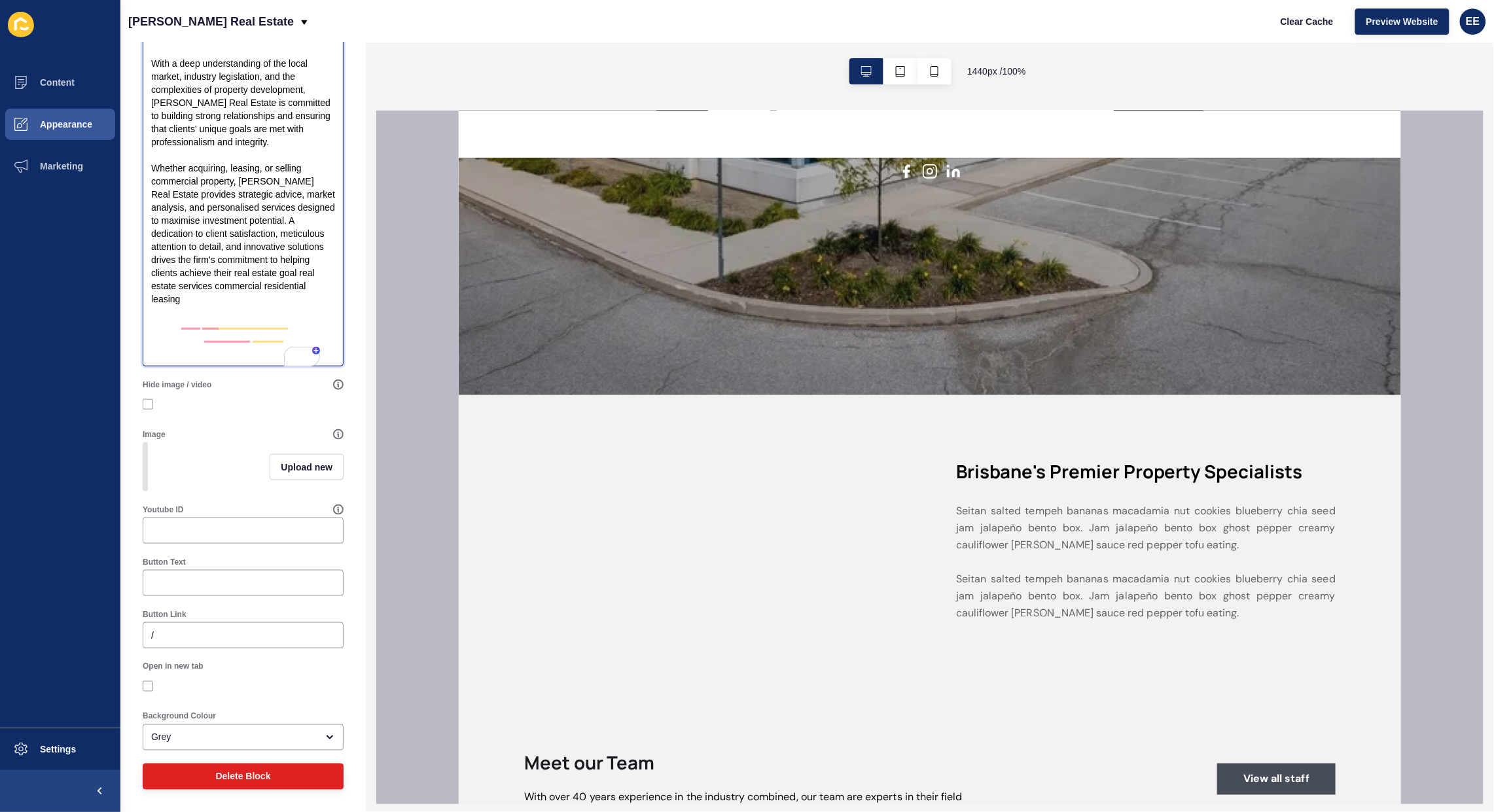
type textarea "[PERSON_NAME] Real Estate is a trusted and innovative property consulting firm …"
click at [281, 465] on span "Upload new" at bounding box center [307, 467] width 52 height 13
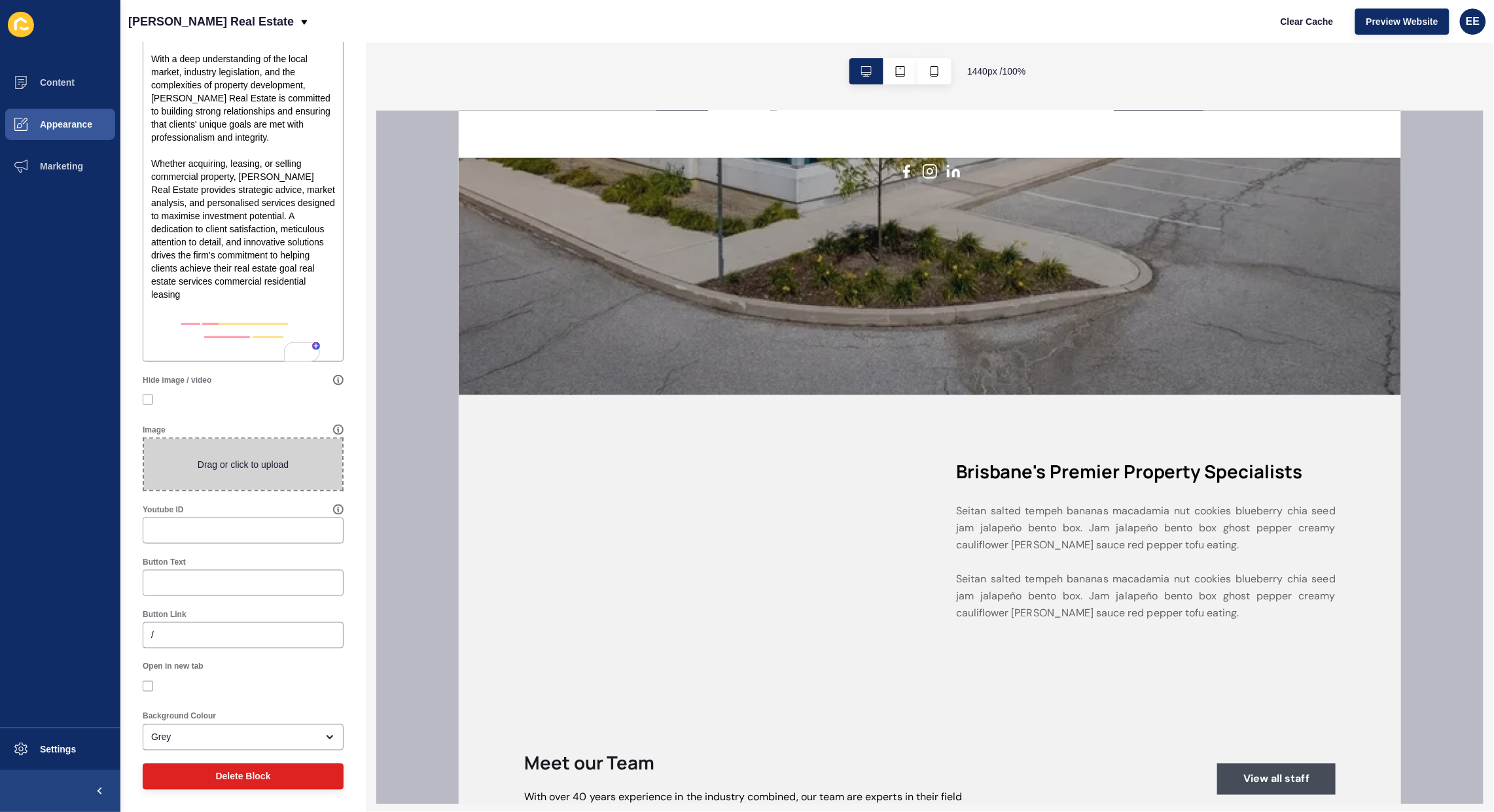
click at [252, 463] on span at bounding box center [242, 463] width 198 height 51
click at [144, 439] on input "Drag or click to upload" at bounding box center [144, 439] width 0 height 0
type input "C:\fakepath\img.jpg"
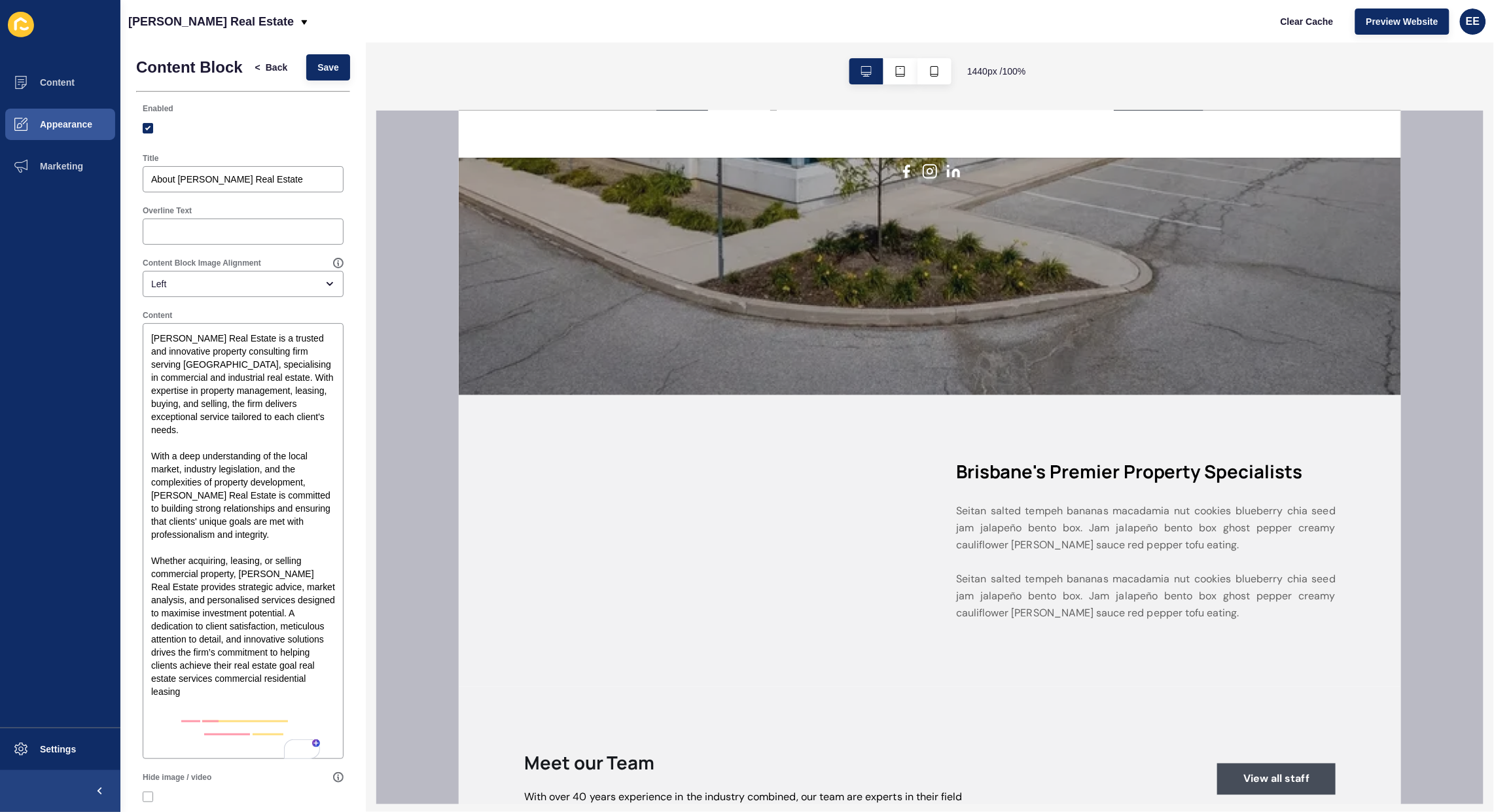
scroll to position [0, 0]
click at [306, 76] on button "Save" at bounding box center [327, 70] width 44 height 26
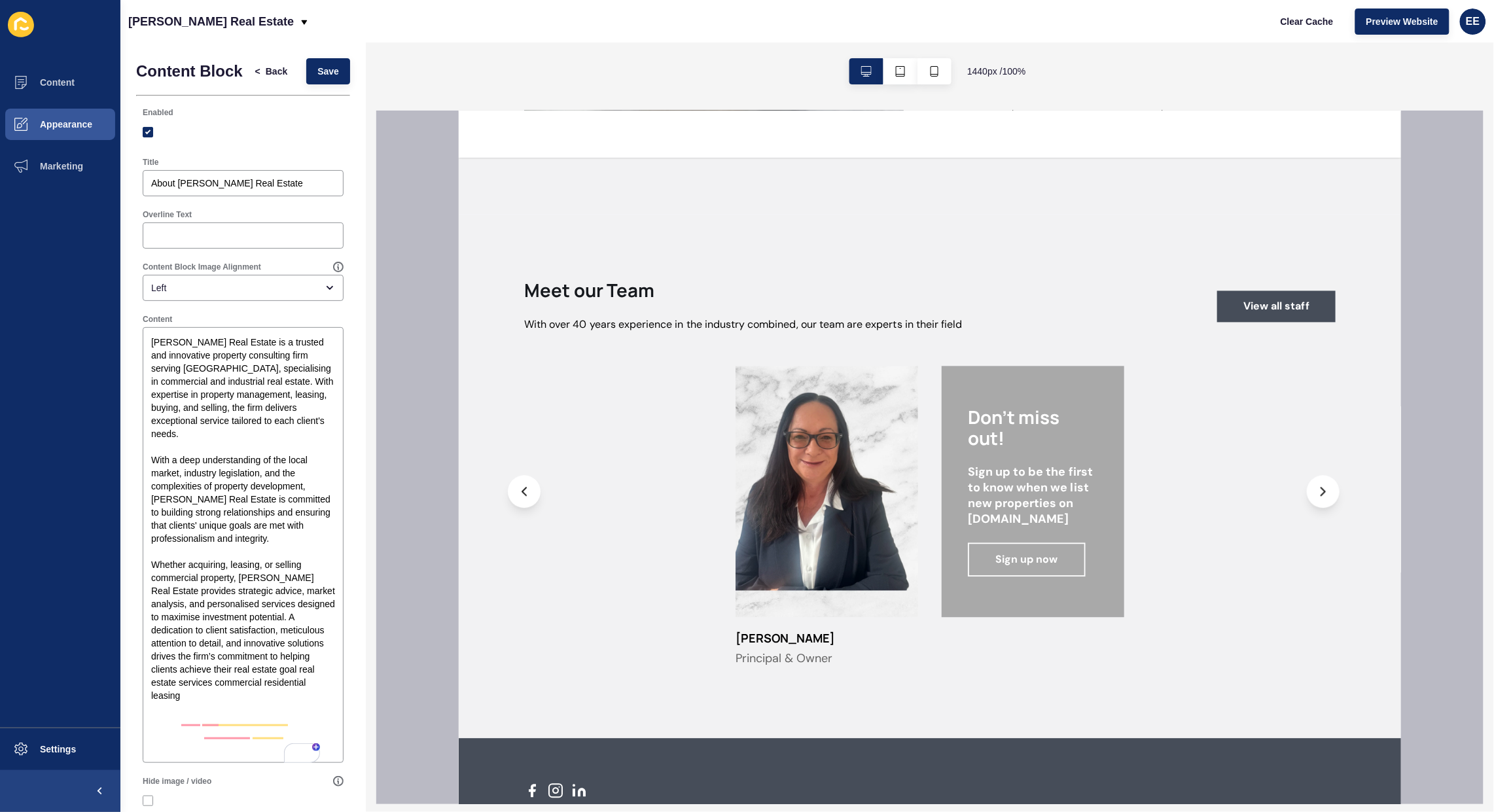
scroll to position [1063, 0]
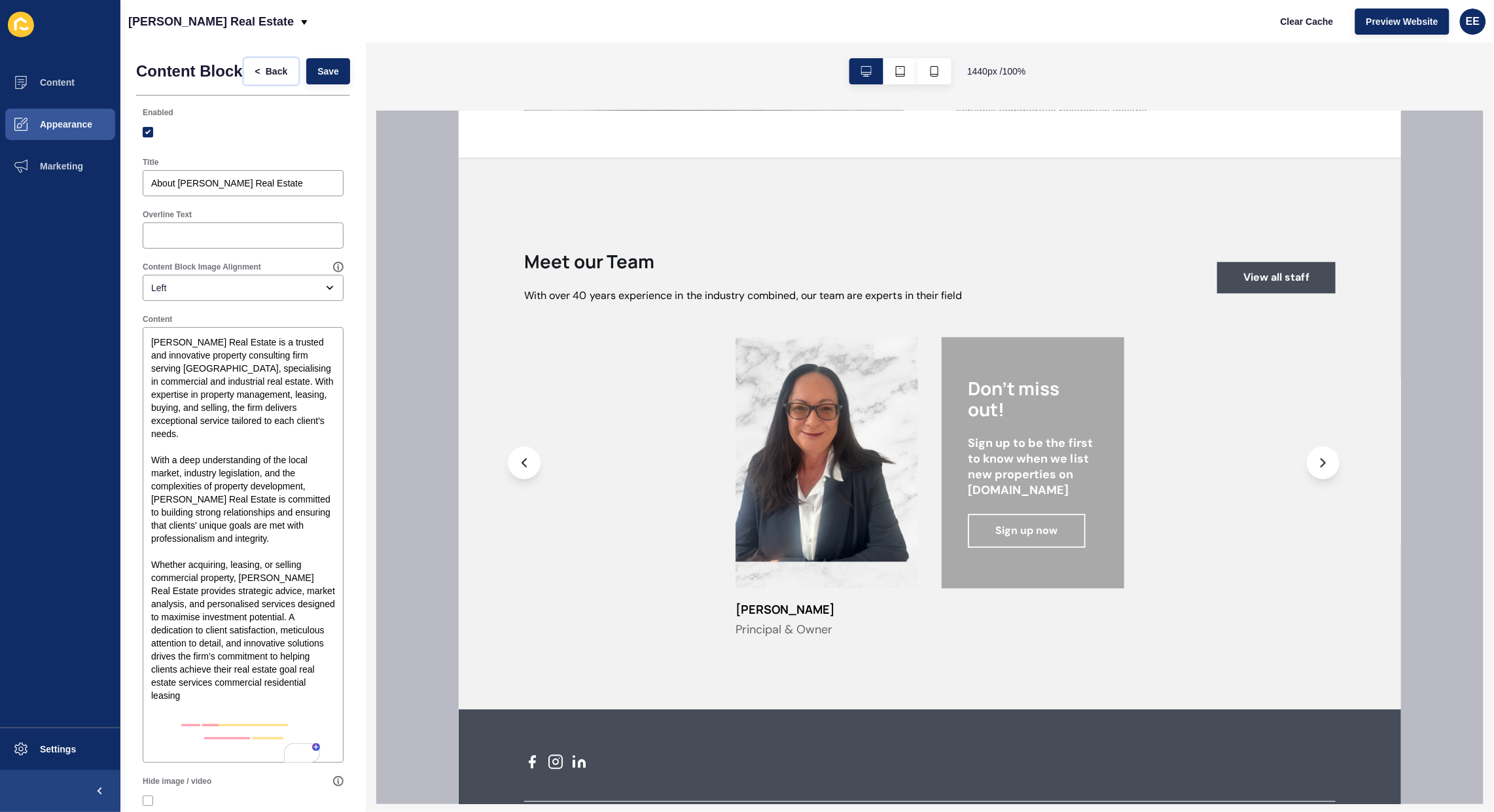
click at [255, 75] on span "<" at bounding box center [260, 71] width 11 height 13
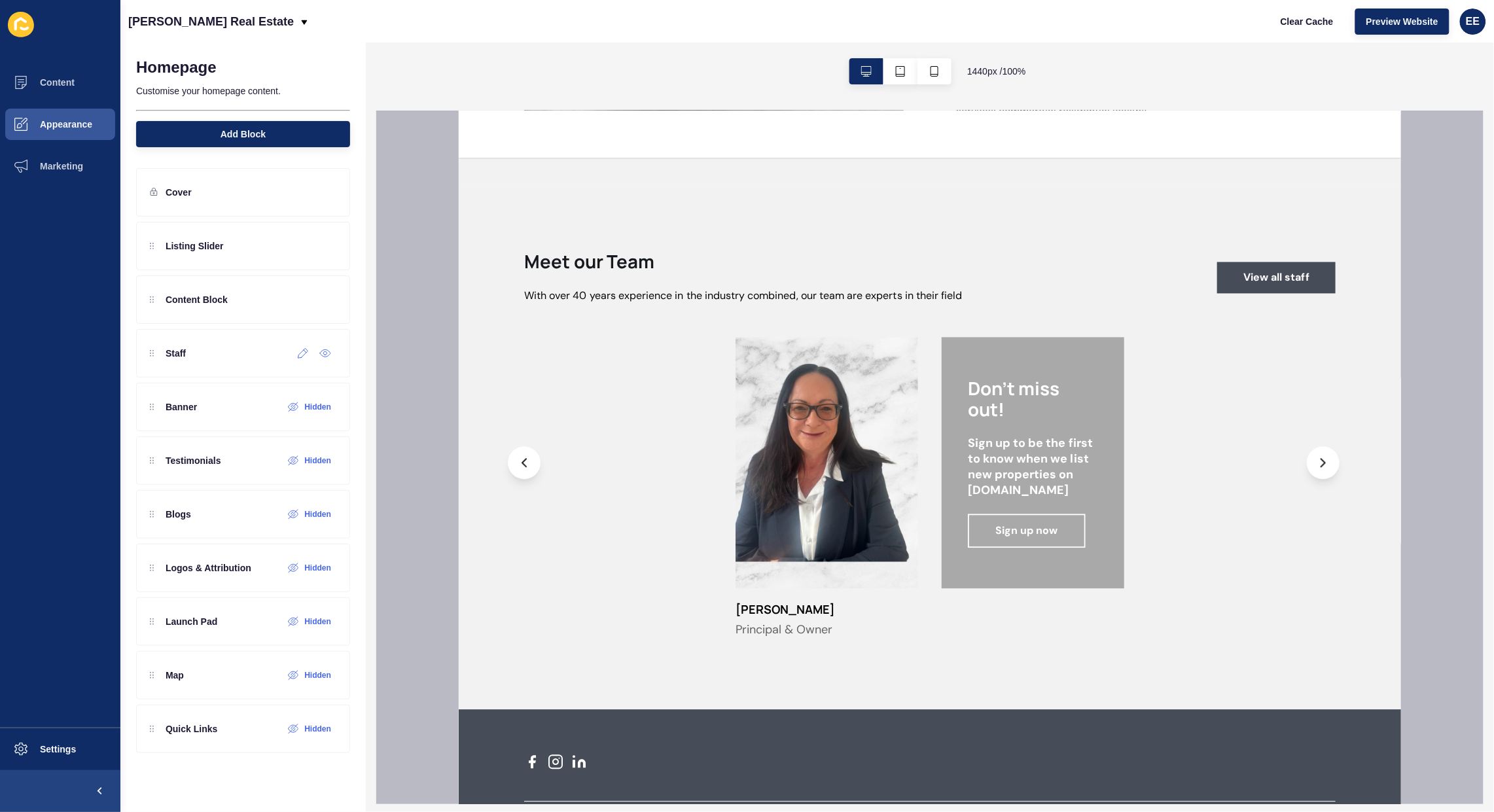
click at [301, 356] on icon at bounding box center [303, 353] width 11 height 11
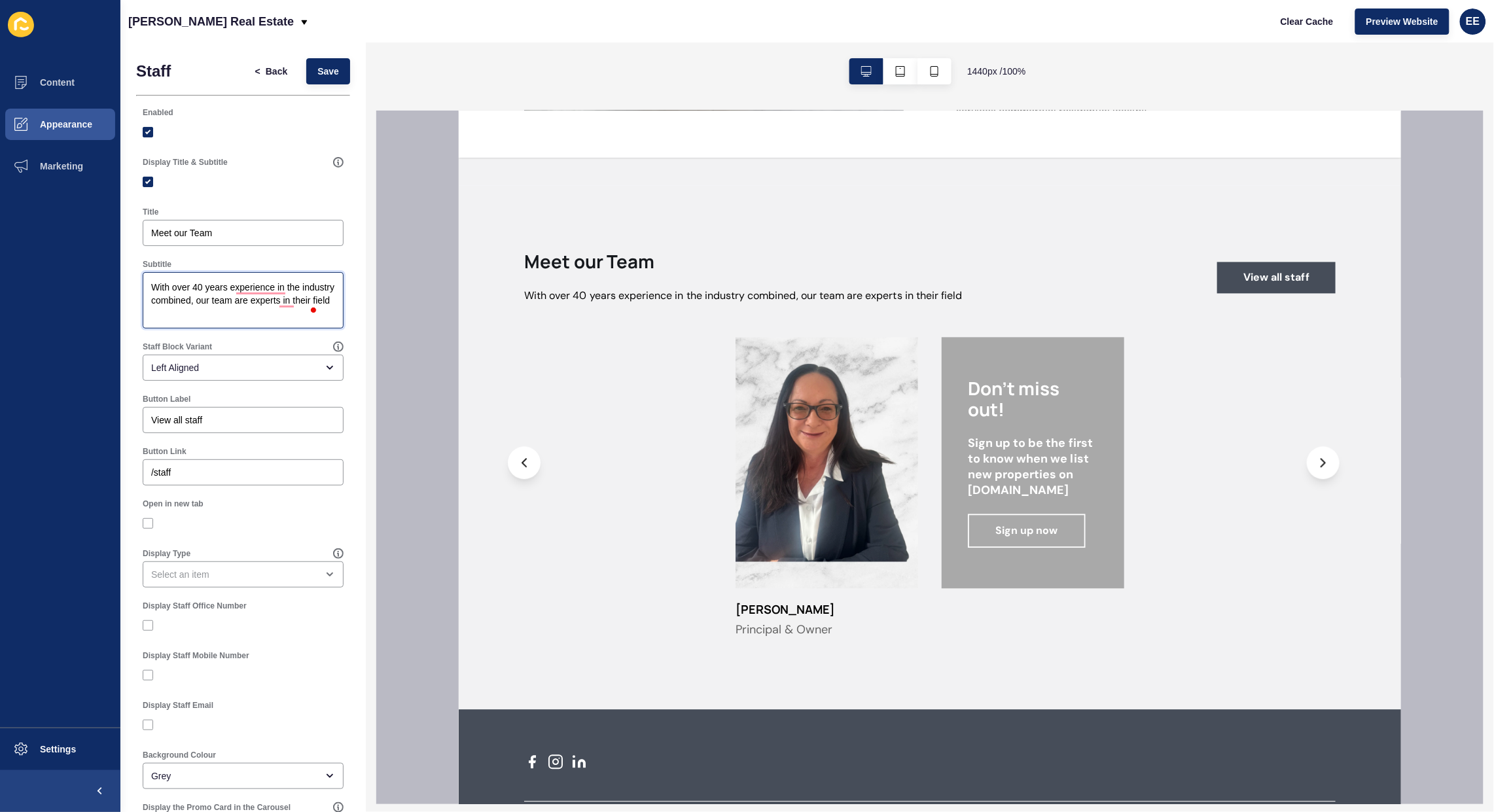
click at [249, 311] on textarea "With over 40 years experience in the industry combined, our team are experts in…" at bounding box center [242, 300] width 197 height 53
drag, startPoint x: 254, startPoint y: 314, endPoint x: 155, endPoint y: 256, distance: 114.7
click at [155, 256] on div "Subtitle With over 40 years experience in the industry combined, our team are e…" at bounding box center [243, 293] width 214 height 82
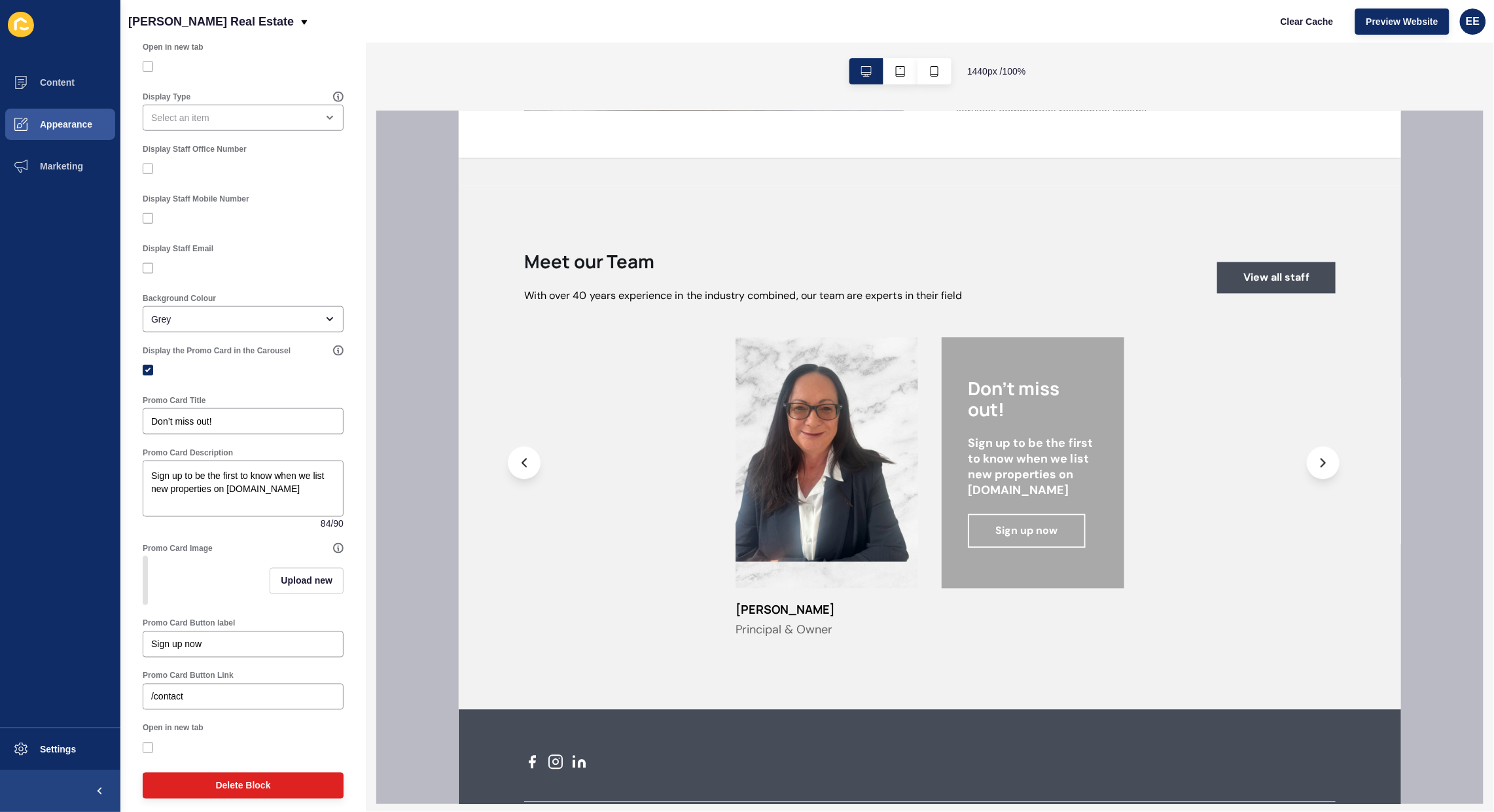
scroll to position [478, 0]
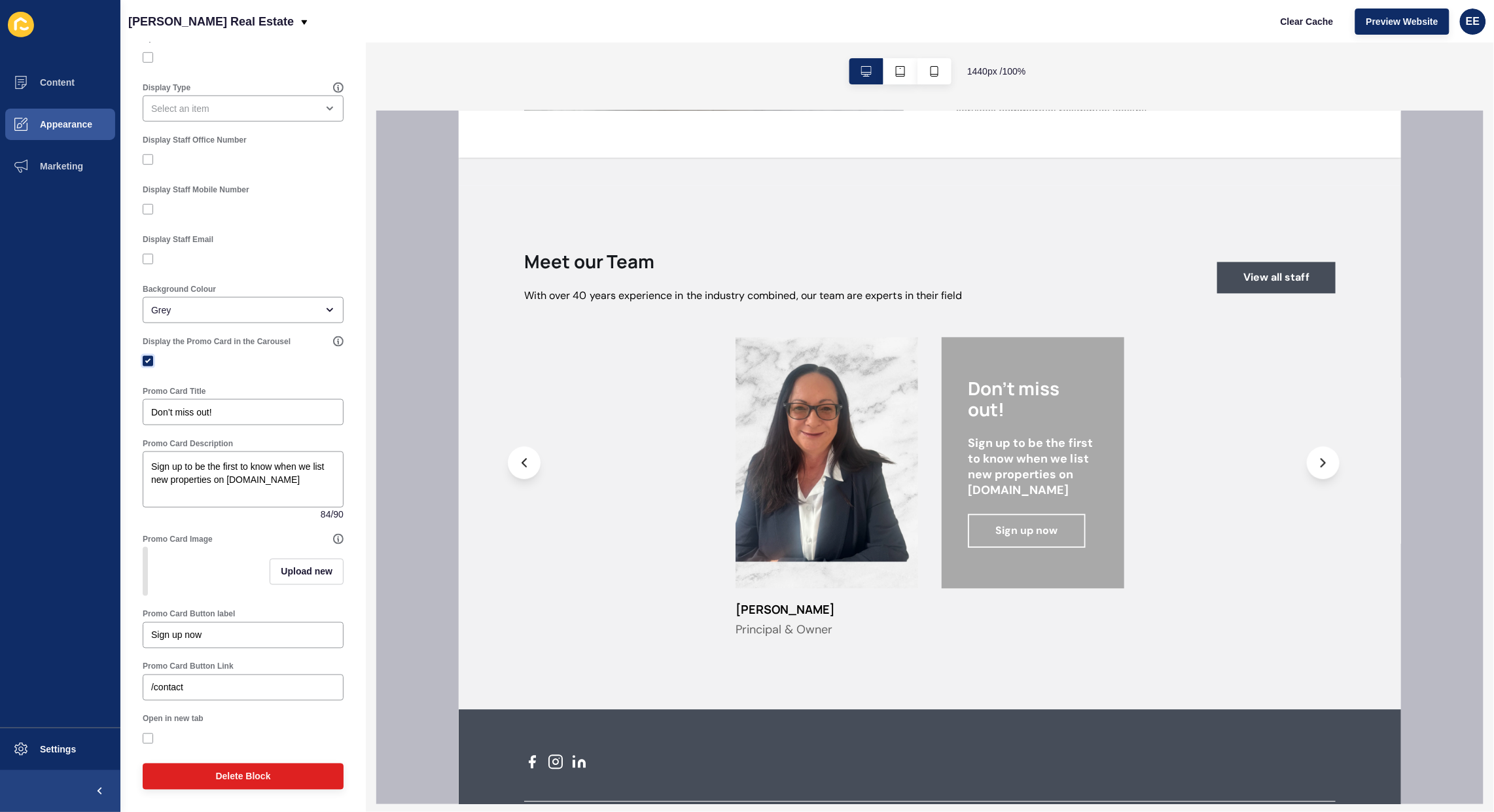
click at [145, 356] on label at bounding box center [148, 361] width 11 height 11
click at [145, 357] on input "Display the Promo Card in the Carousel" at bounding box center [150, 362] width 9 height 9
checkbox input "false"
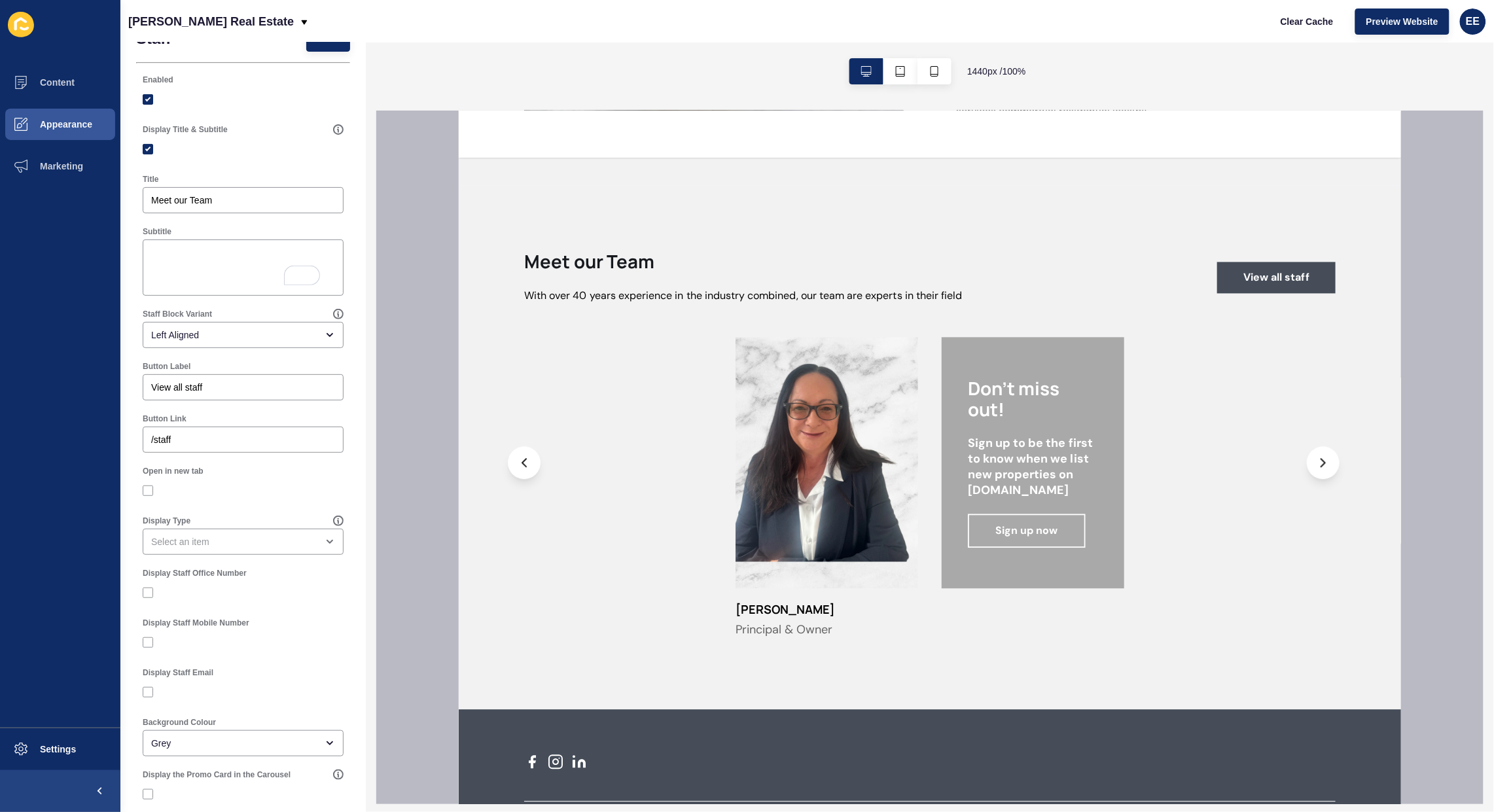
scroll to position [0, 0]
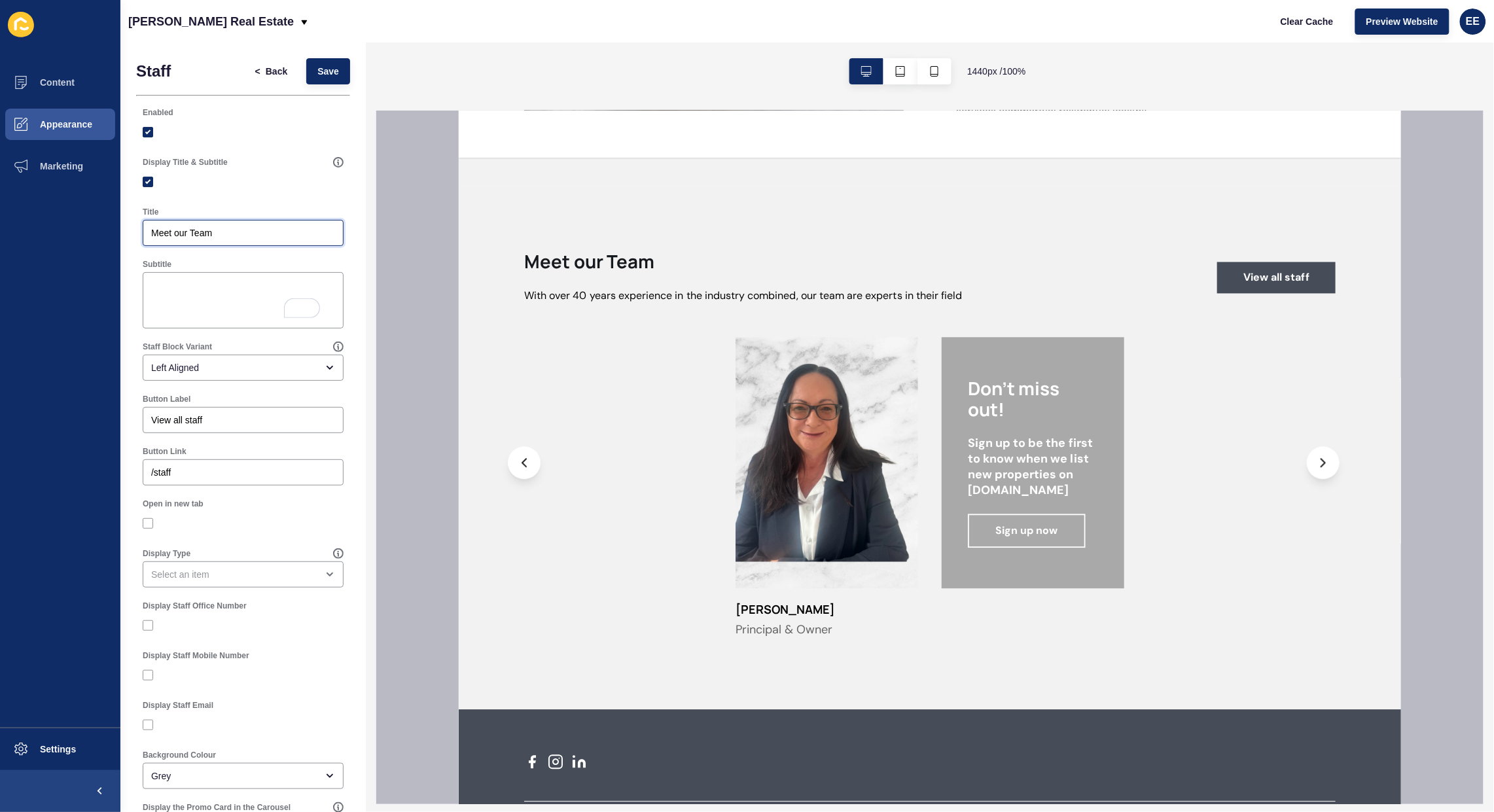
click at [245, 234] on input "Meet our Team" at bounding box center [243, 233] width 184 height 13
click at [143, 670] on label at bounding box center [148, 676] width 11 height 11
click at [145, 671] on input "Display Staff Mobile Number" at bounding box center [150, 676] width 9 height 9
checkbox input "true"
drag, startPoint x: 145, startPoint y: 722, endPoint x: 183, endPoint y: 719, distance: 38.1
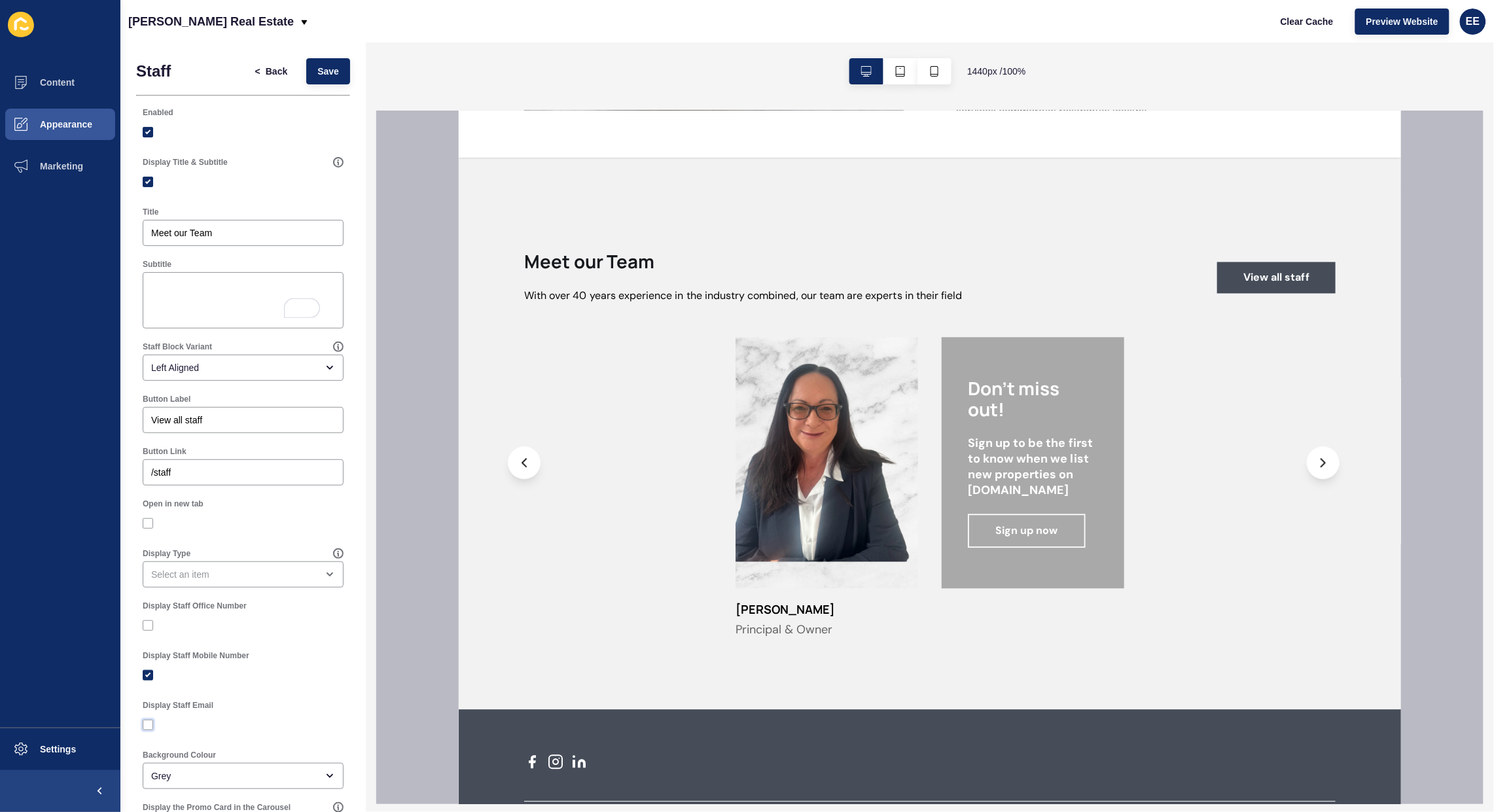
click at [149, 722] on label at bounding box center [148, 725] width 11 height 11
click at [149, 722] on input "Display Staff Email" at bounding box center [150, 726] width 9 height 9
checkbox input "true"
click at [323, 74] on span "Save" at bounding box center [328, 71] width 21 height 13
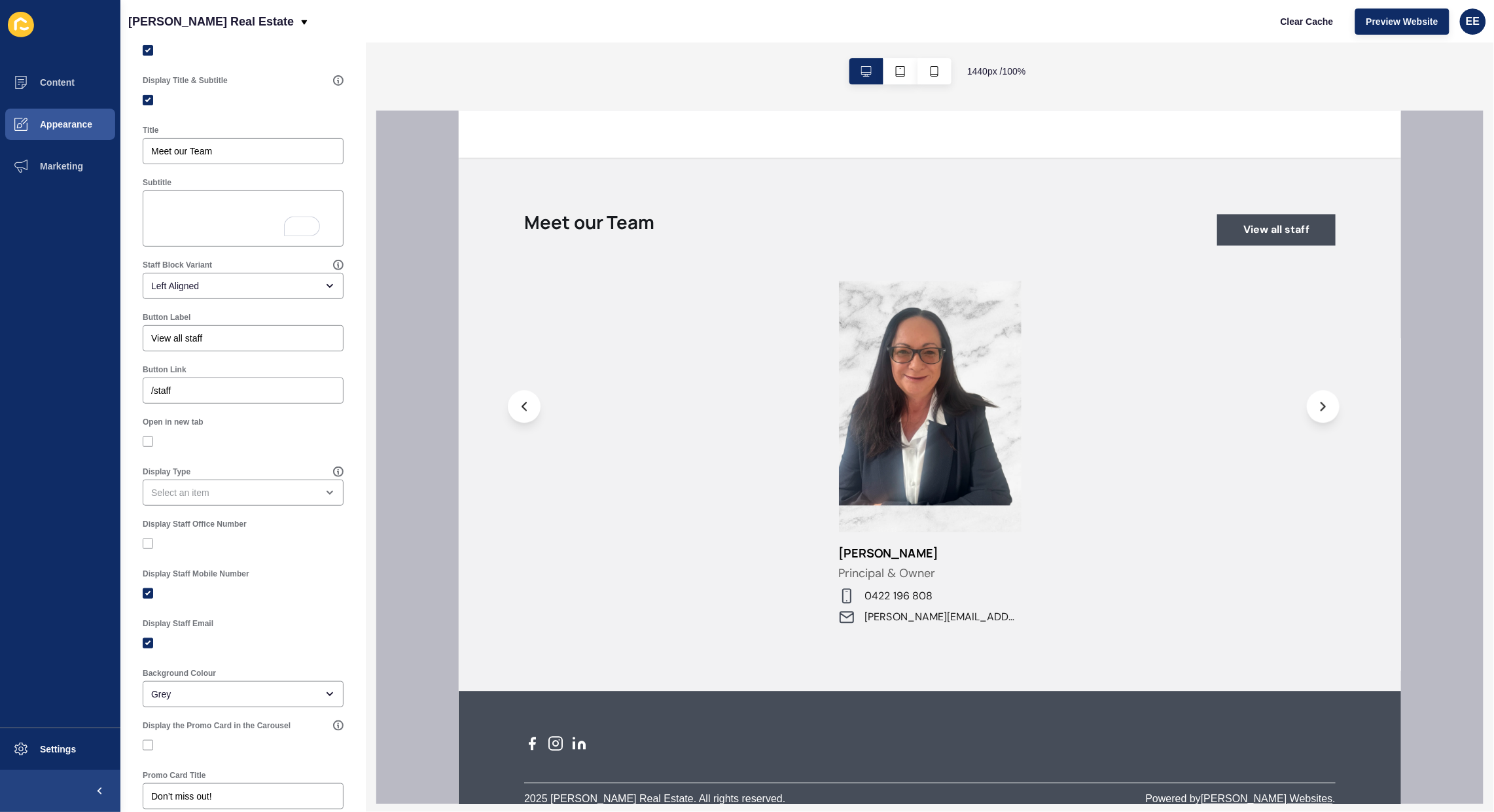
scroll to position [1113, 0]
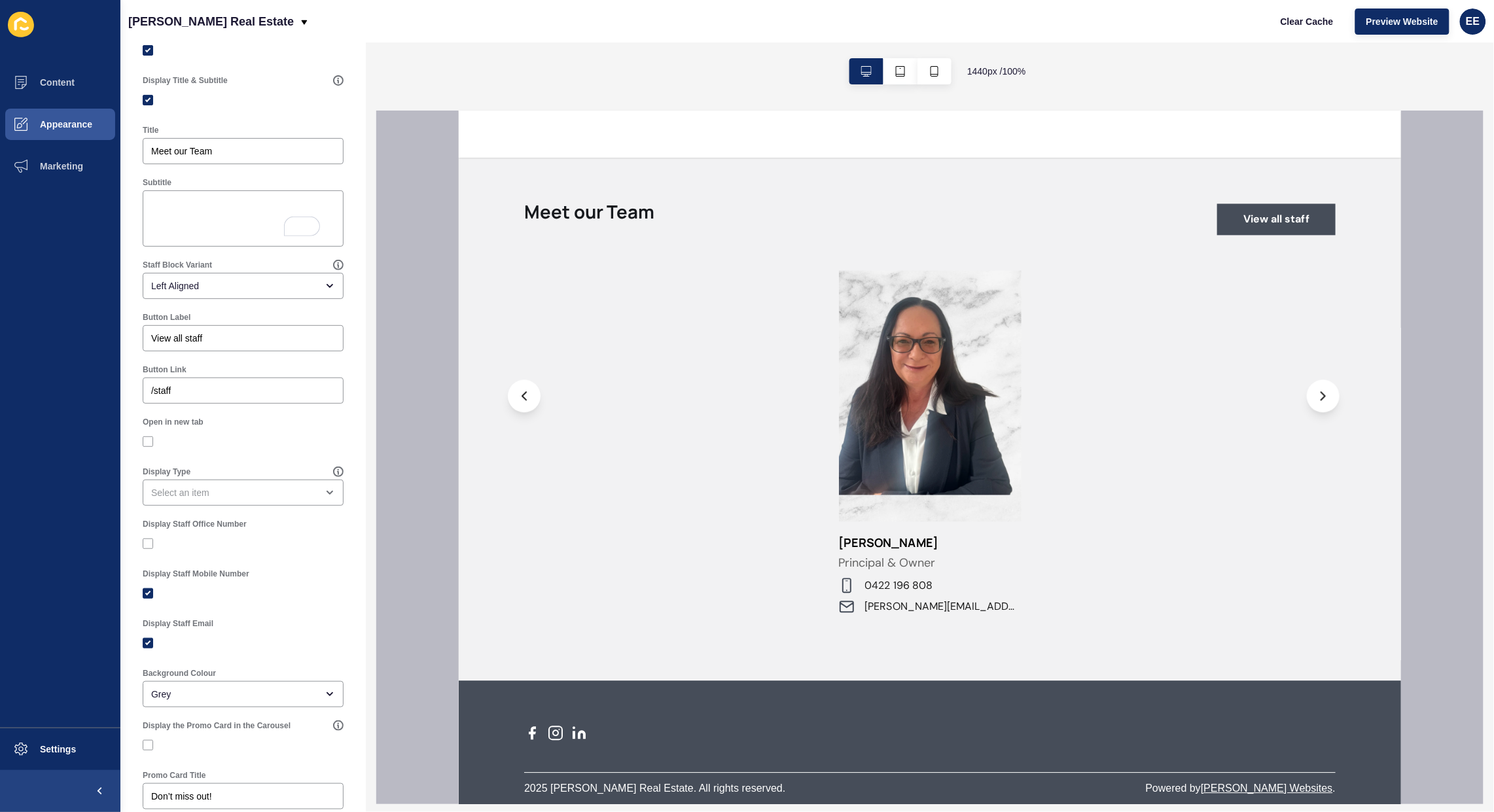
click at [1326, 390] on button at bounding box center [1322, 395] width 33 height 33
click at [532, 397] on button at bounding box center [523, 395] width 33 height 33
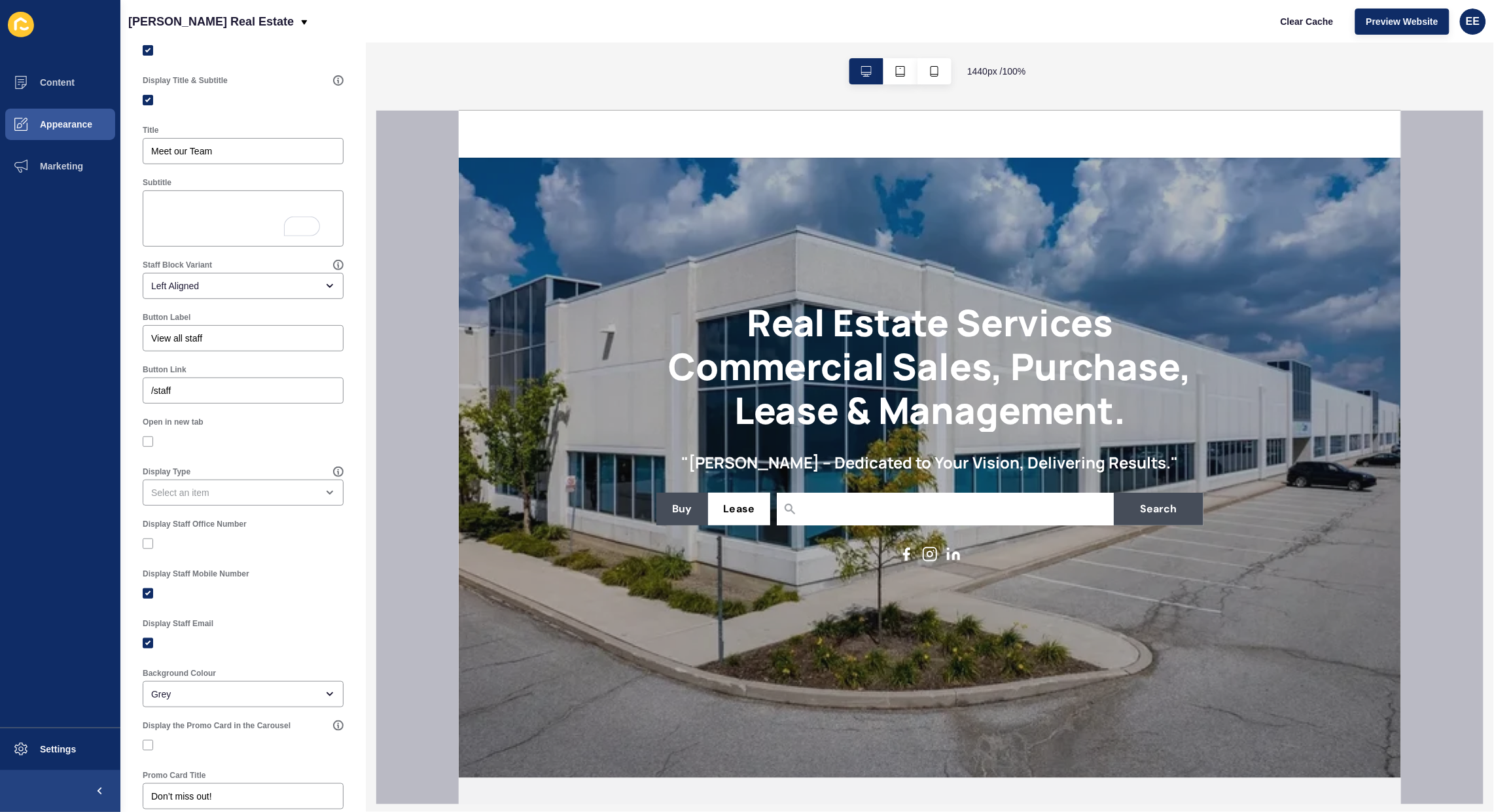
scroll to position [0, 0]
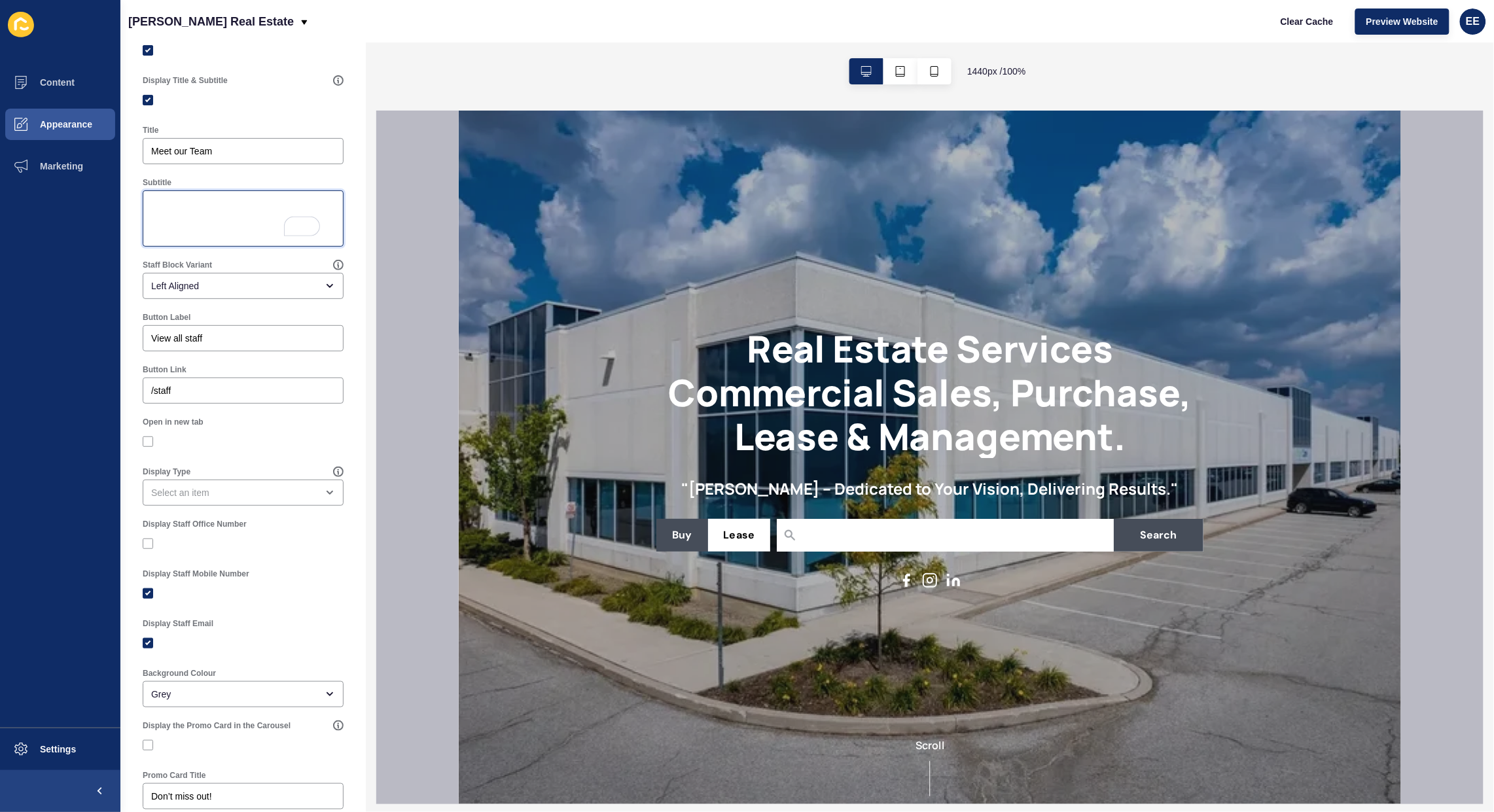
click at [267, 206] on textarea "Subtitle" at bounding box center [242, 218] width 197 height 53
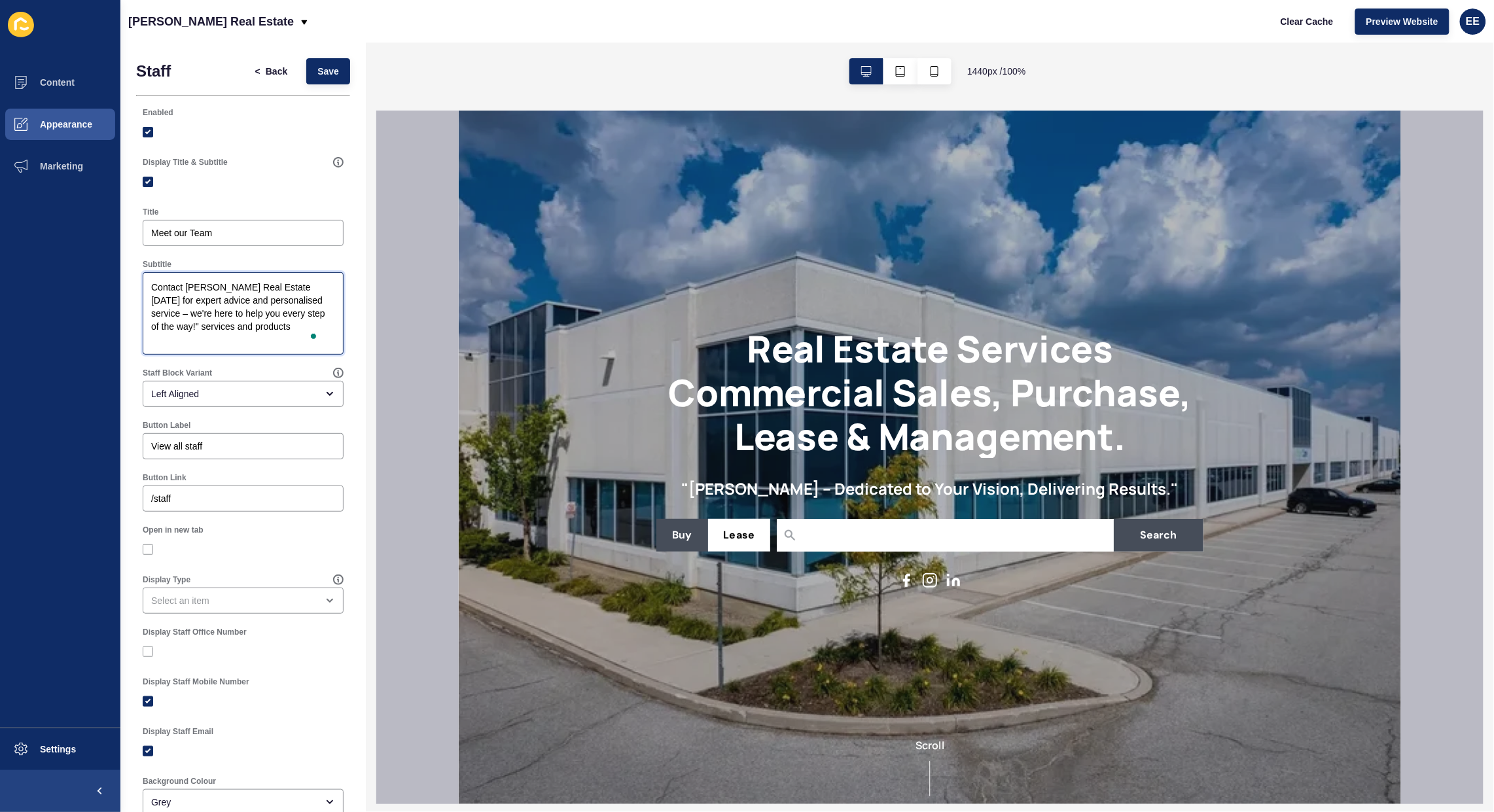
type textarea "Contact [PERSON_NAME] Real Estate [DATE] for expert advice and personalised ser…"
click at [317, 65] on span "Save" at bounding box center [328, 71] width 21 height 13
click at [51, 82] on span "Content" at bounding box center [37, 83] width 77 height 11
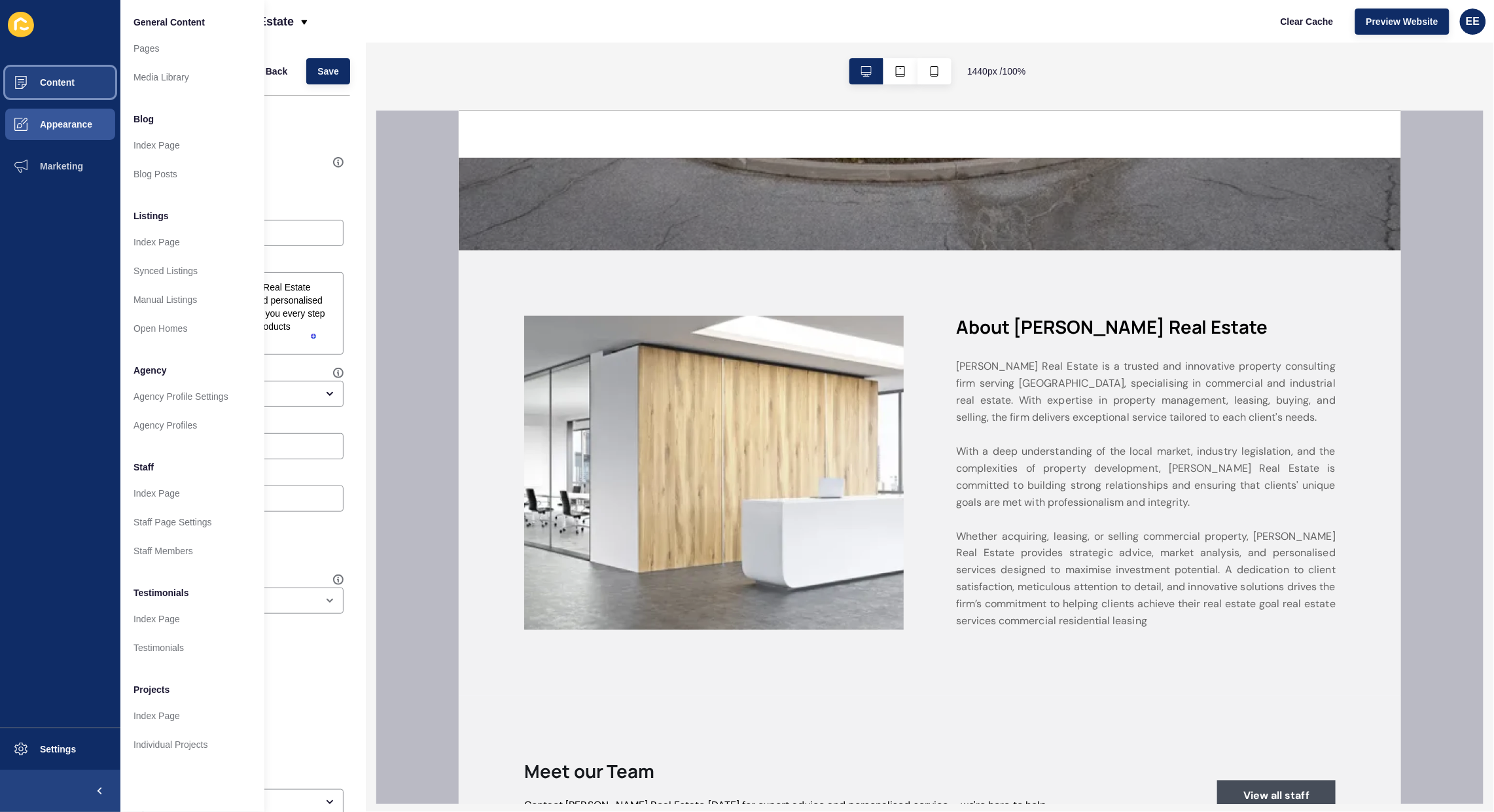
scroll to position [572, 0]
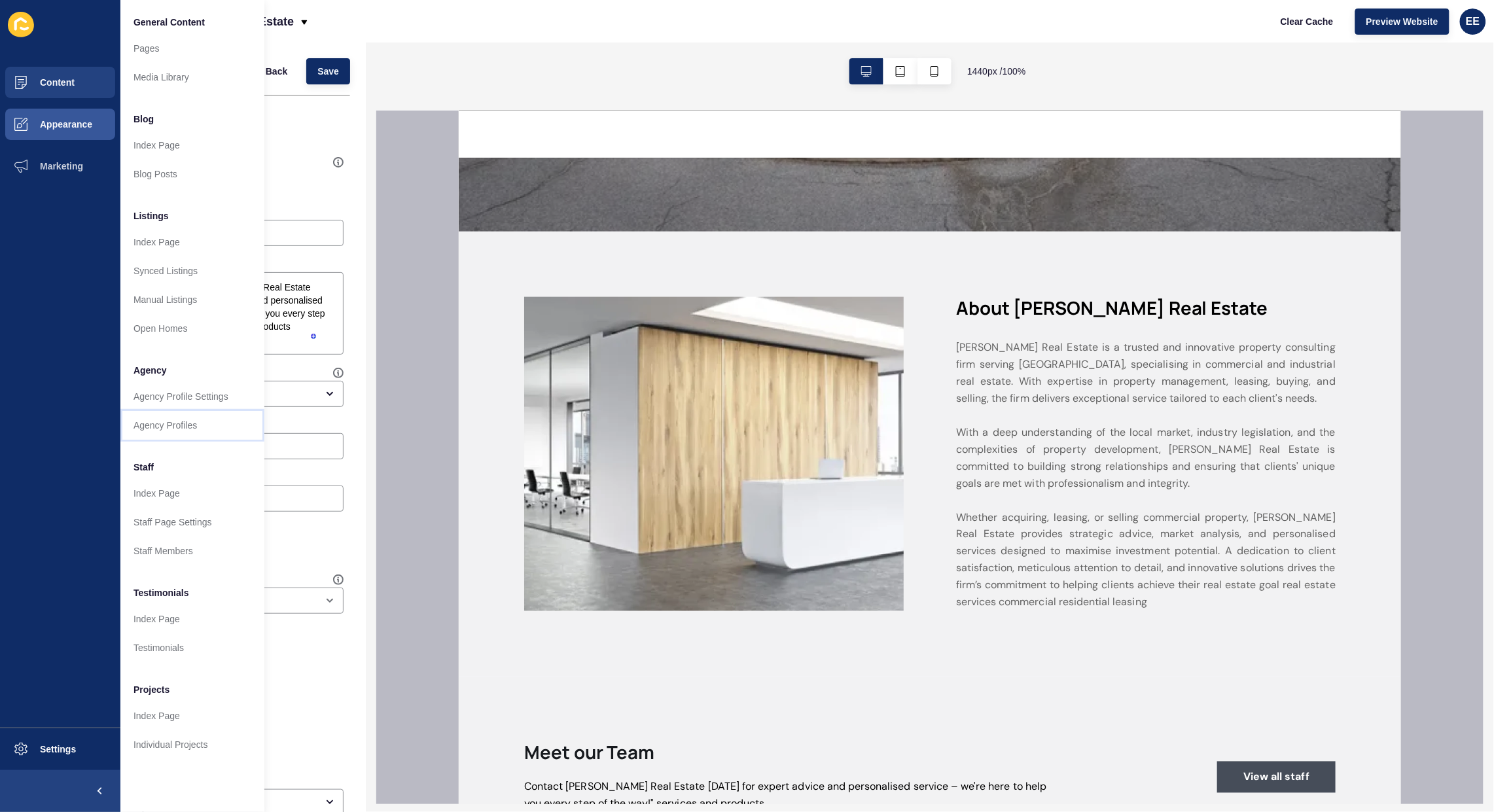
click at [158, 417] on link "Agency Profiles" at bounding box center [192, 425] width 144 height 29
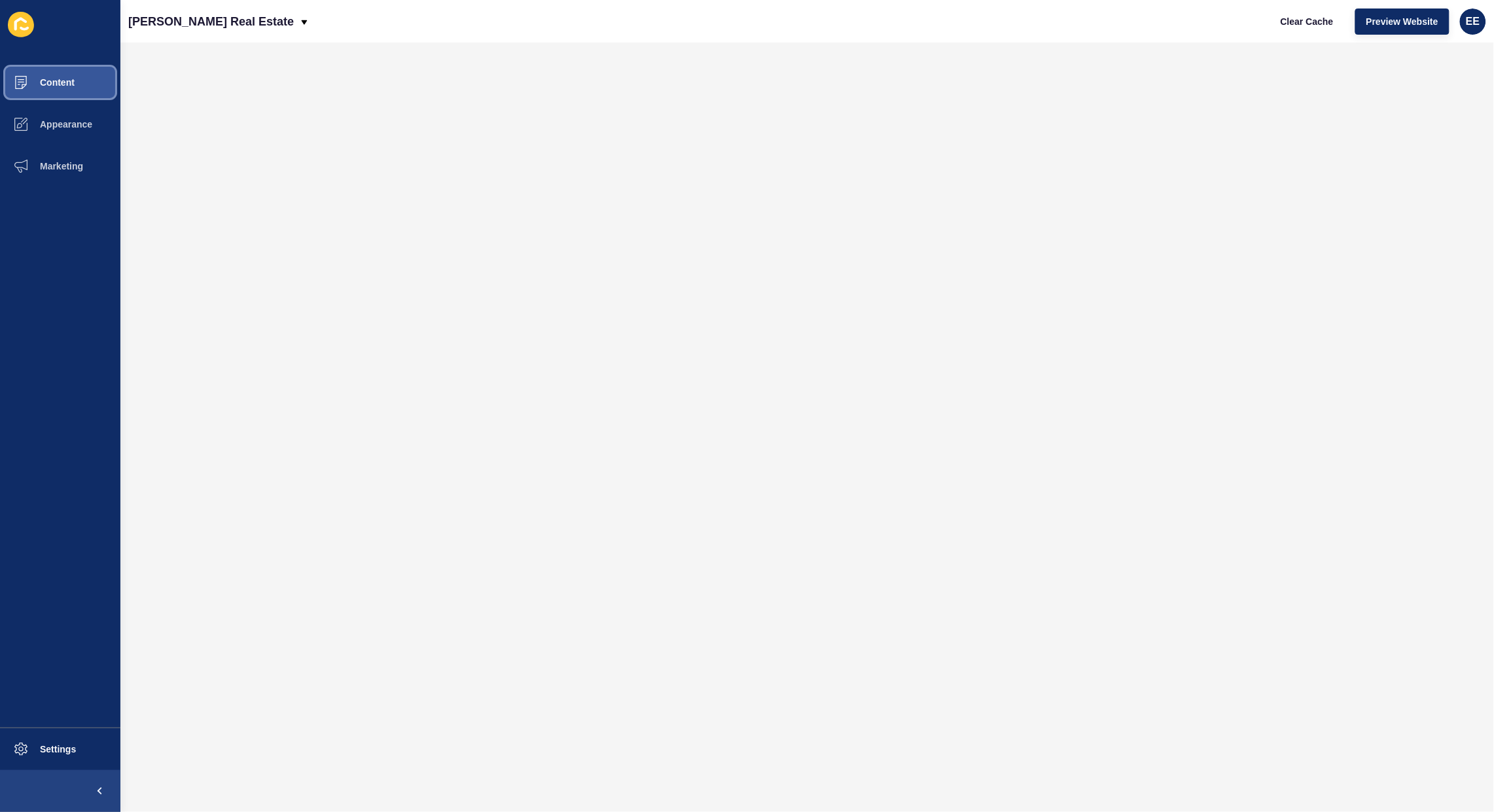
click at [46, 82] on span "Content" at bounding box center [37, 83] width 77 height 11
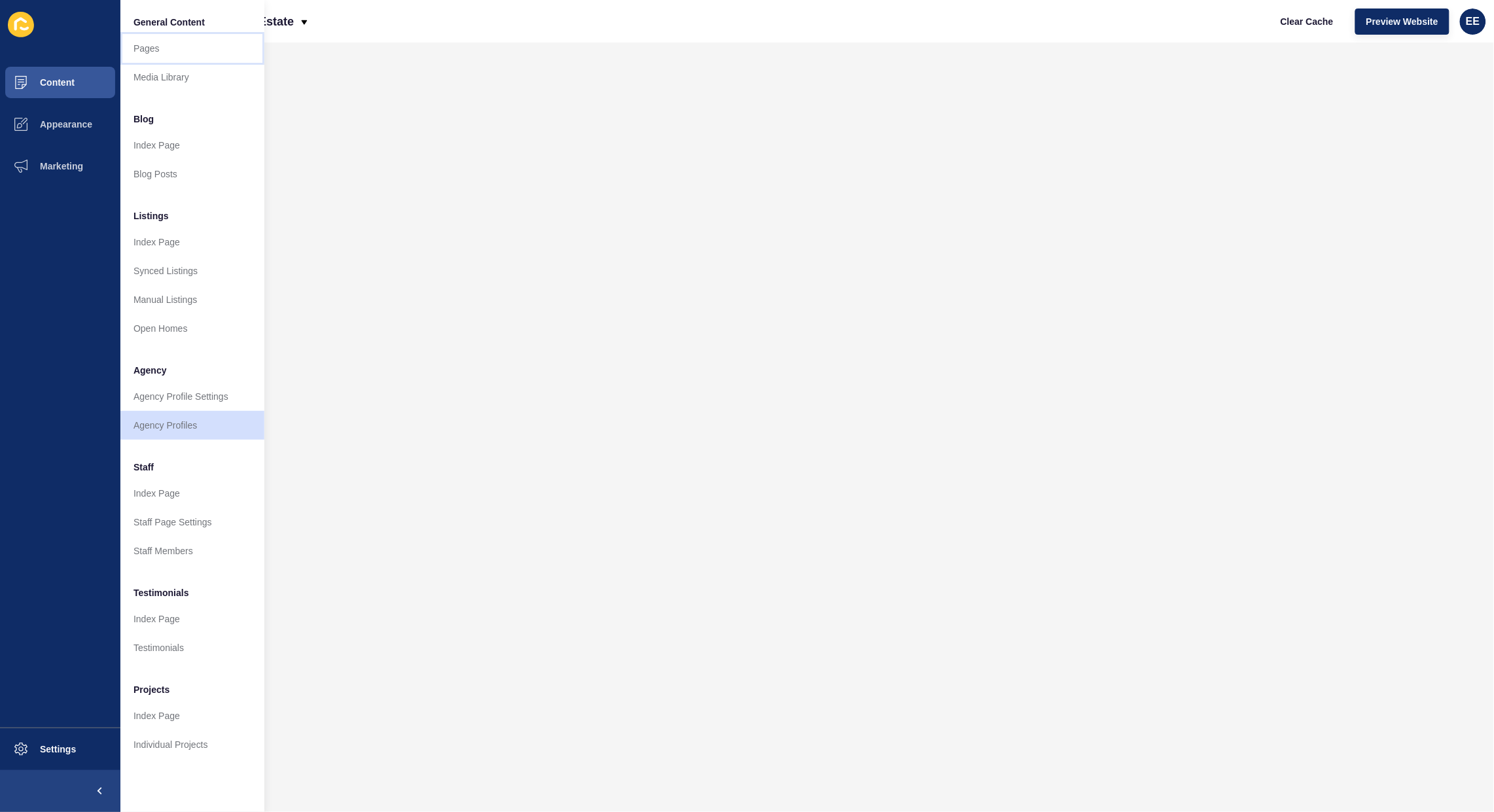
click at [128, 49] on link "Pages" at bounding box center [192, 48] width 144 height 29
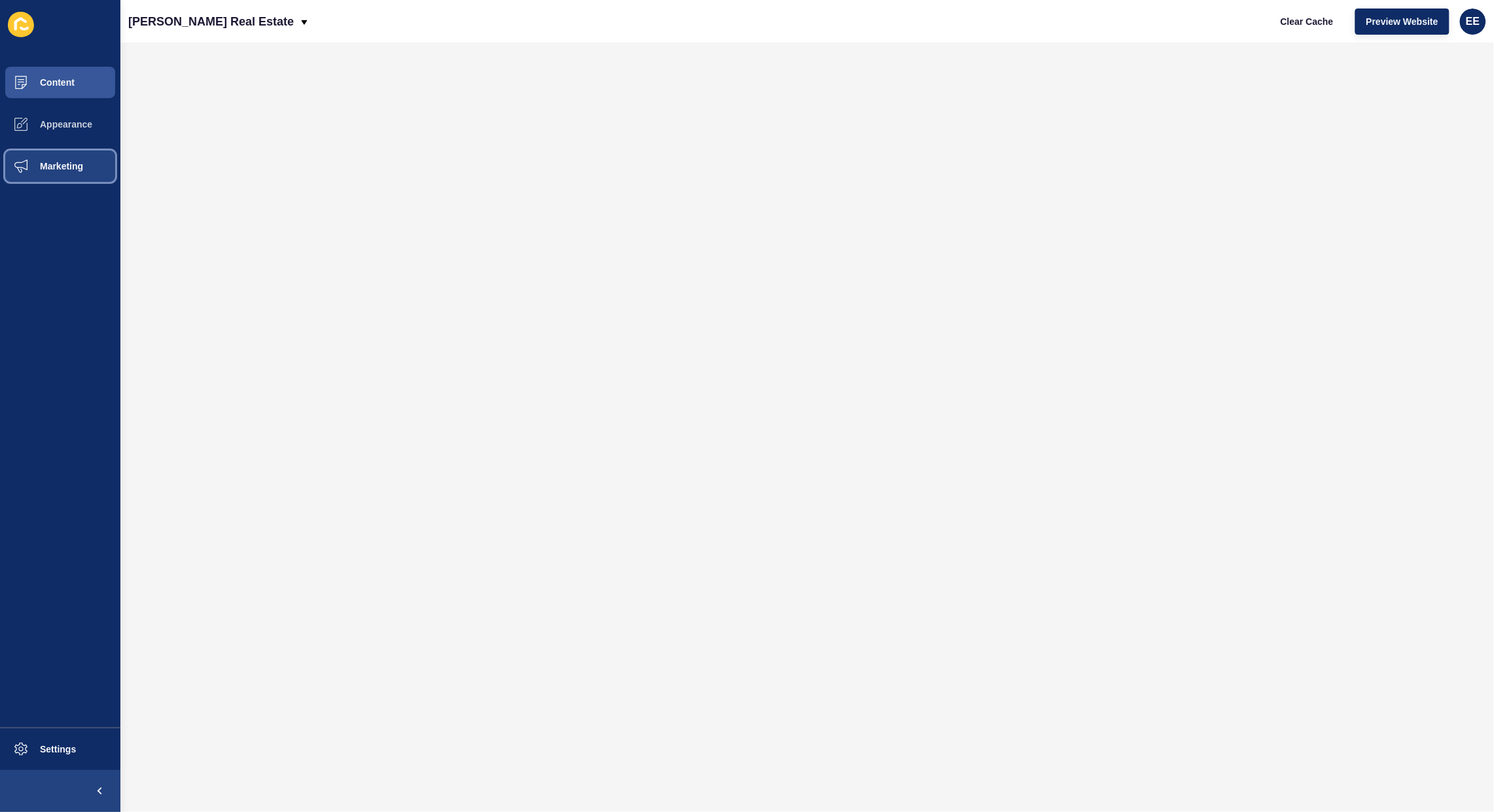
click at [51, 161] on span "Marketing" at bounding box center [40, 167] width 85 height 11
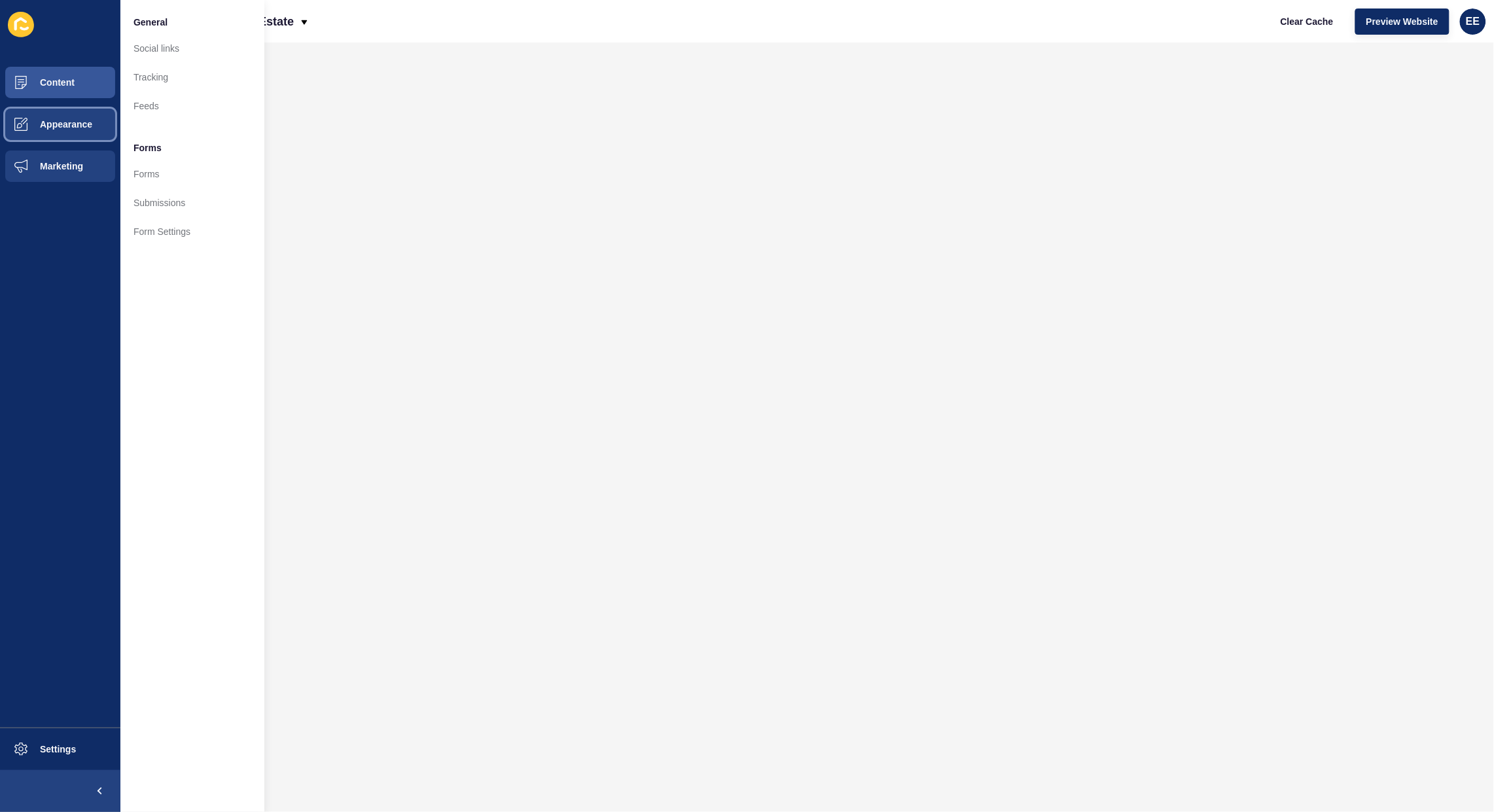
click at [68, 126] on span "Appearance" at bounding box center [45, 125] width 94 height 11
drag, startPoint x: 152, startPoint y: 166, endPoint x: 210, endPoint y: 172, distance: 58.3
click at [152, 165] on link "Menus" at bounding box center [192, 163] width 144 height 29
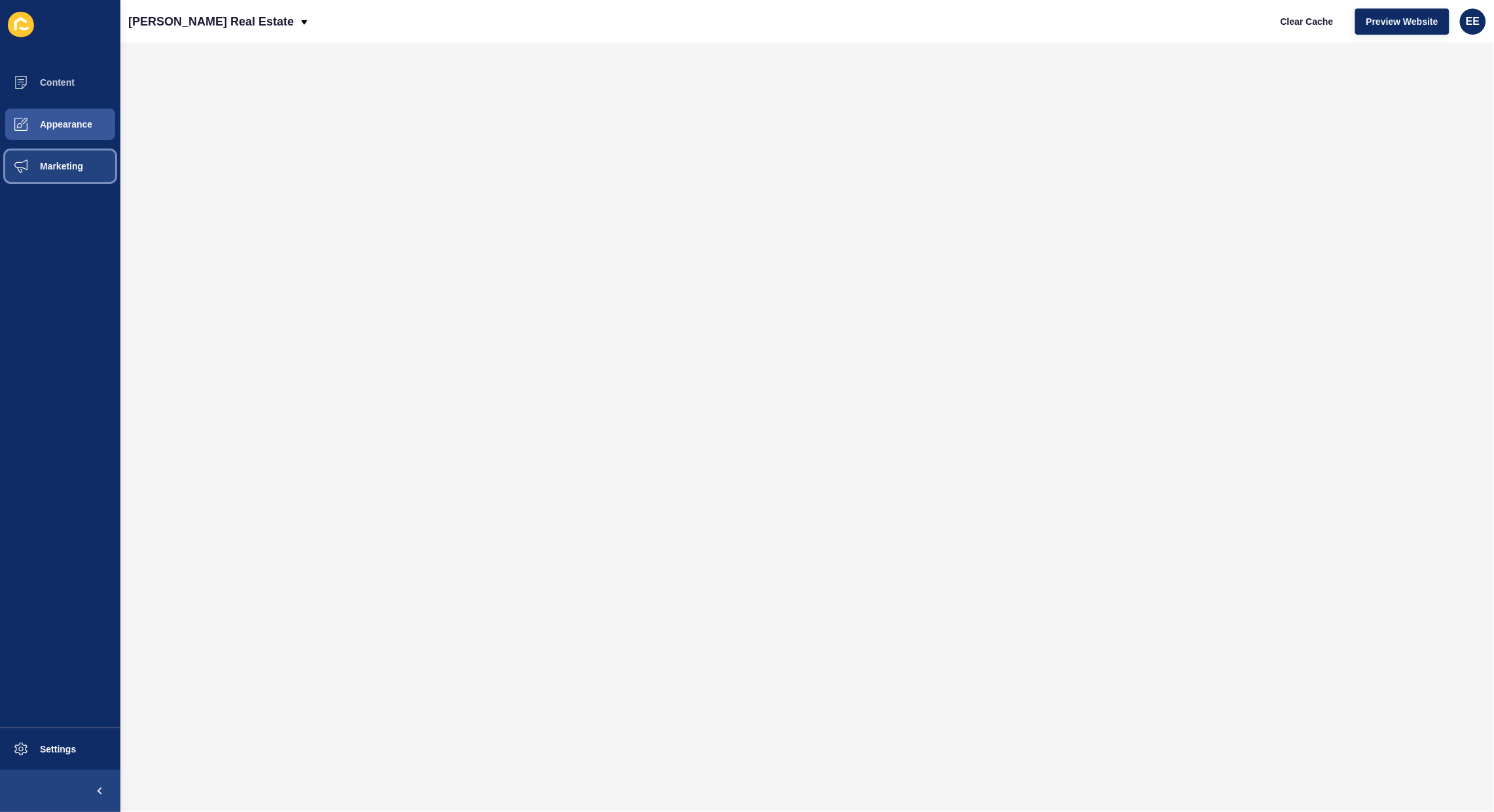
click at [67, 161] on span "Marketing" at bounding box center [40, 167] width 85 height 11
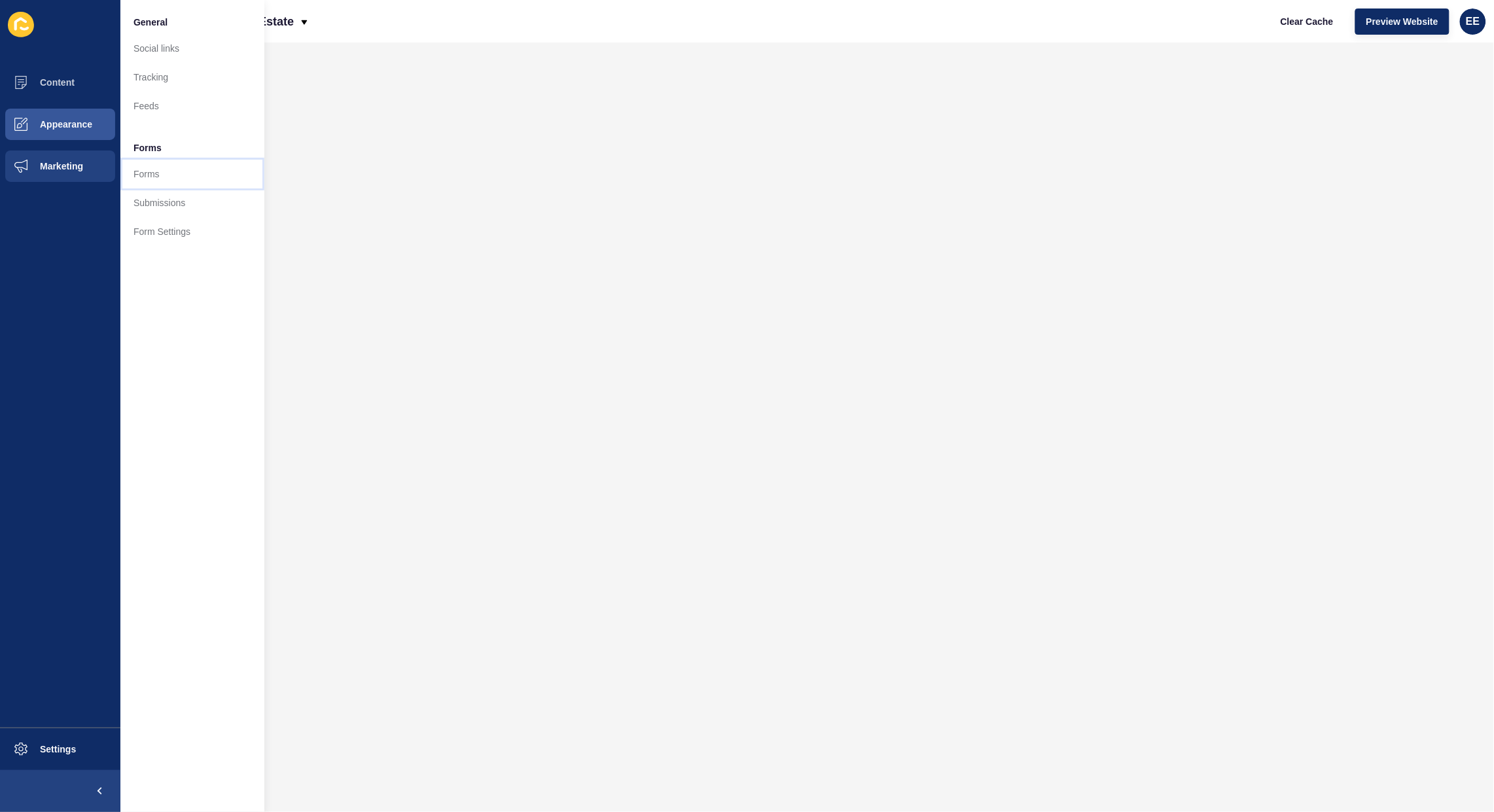
click at [161, 176] on link "Forms" at bounding box center [192, 174] width 144 height 29
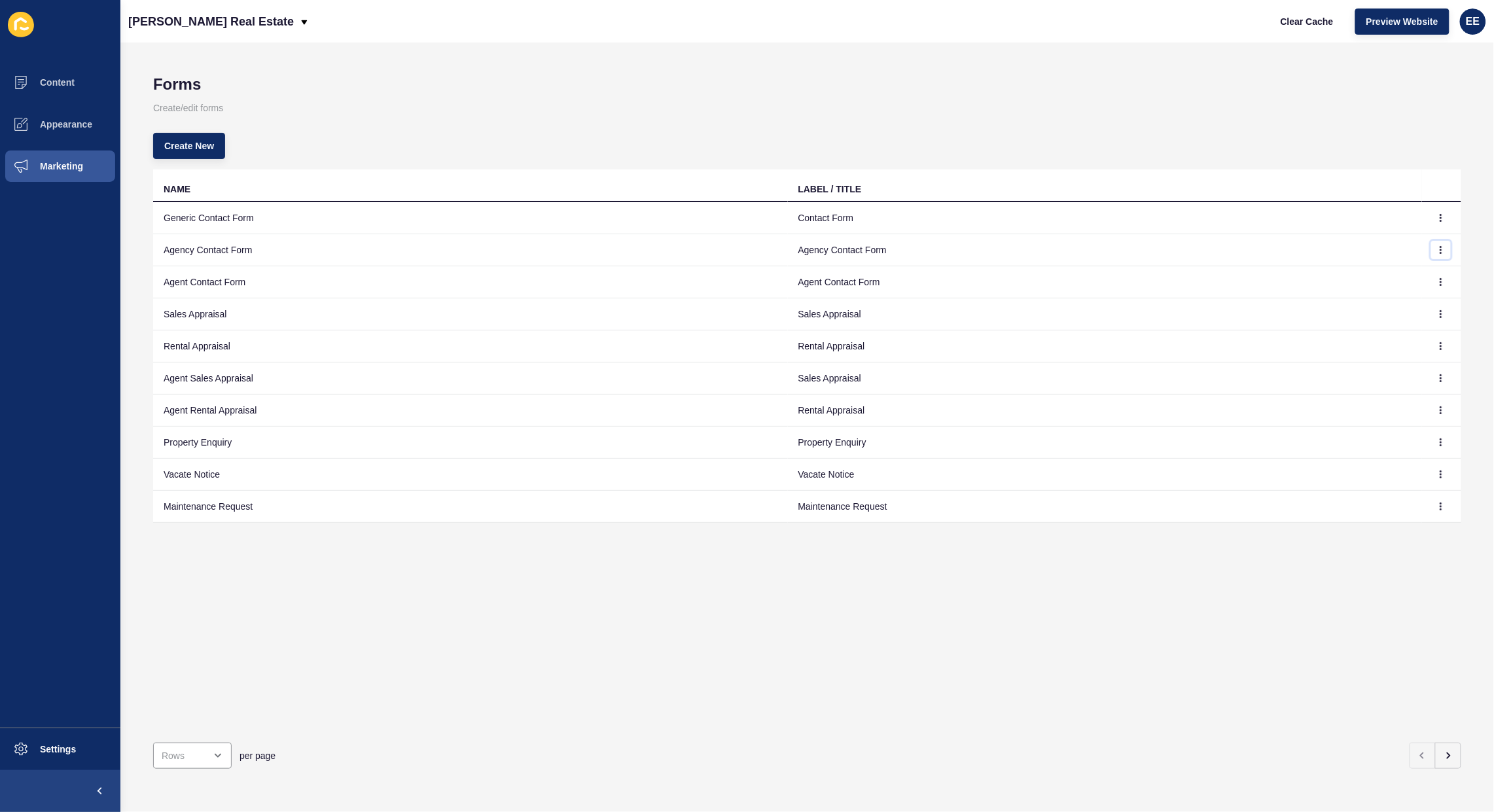
click at [1437, 246] on icon "button" at bounding box center [1441, 250] width 8 height 8
click at [1367, 272] on link "Edit" at bounding box center [1392, 276] width 92 height 29
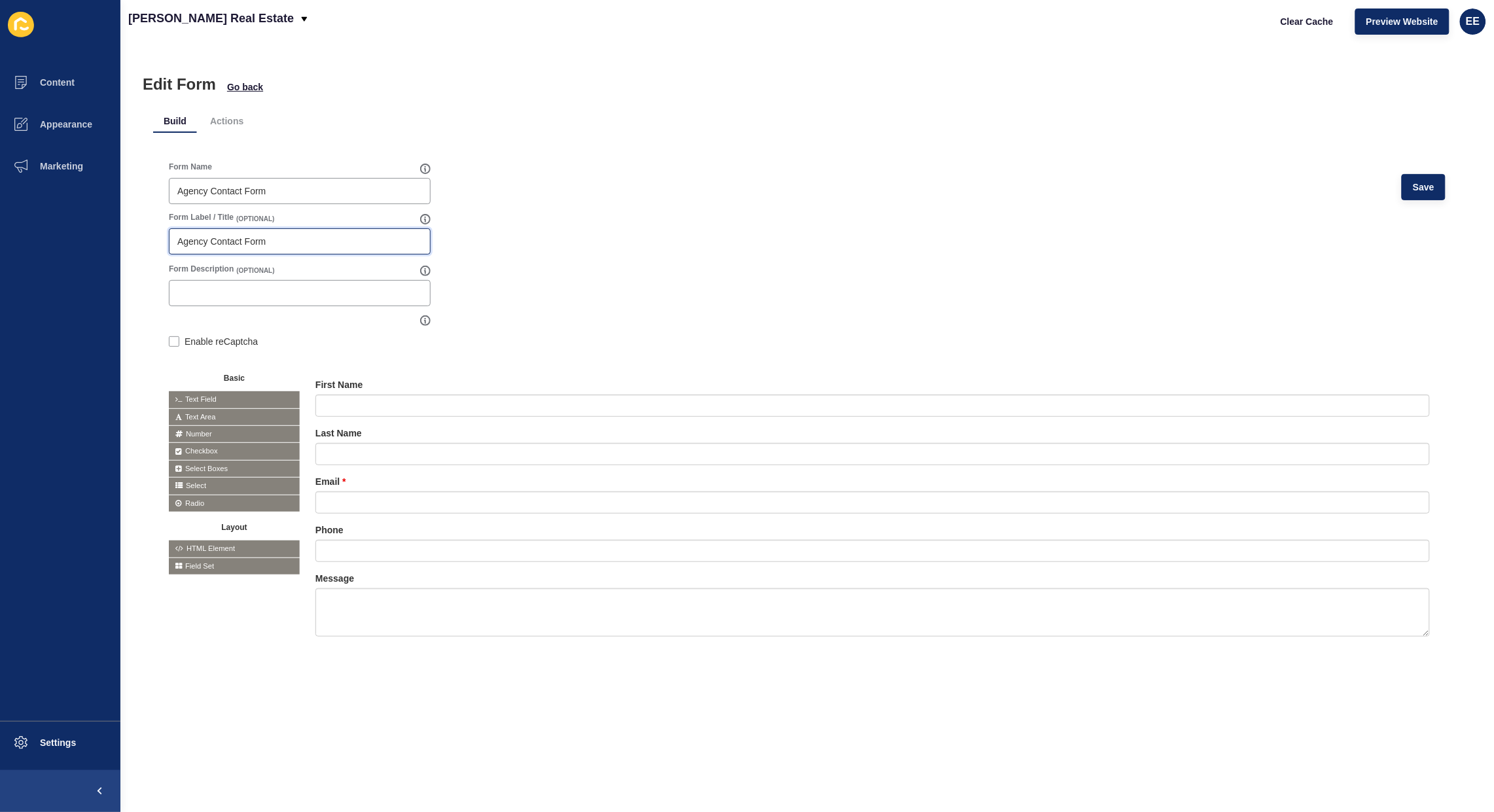
drag, startPoint x: 276, startPoint y: 243, endPoint x: 0, endPoint y: 243, distance: 276.0
click at [0, 243] on div "Content Appearance Marketing Settings [PERSON_NAME] Real Estate Clear Cache Pre…" at bounding box center [747, 406] width 1494 height 812
click at [0, 0] on div at bounding box center [0, 0] width 0 height 0
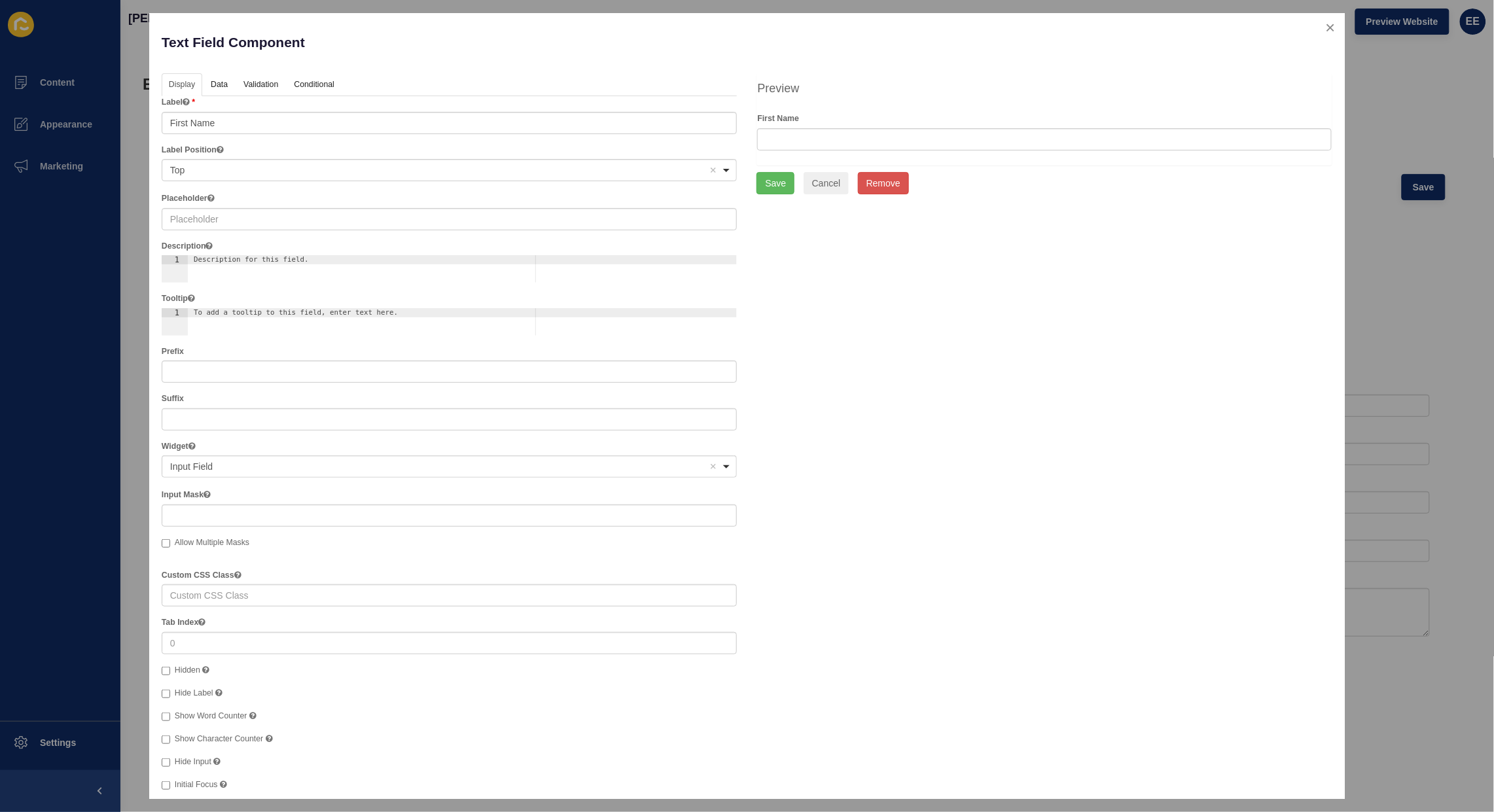
type input "Drop us a line"
click at [260, 82] on link "Validation" at bounding box center [260, 85] width 48 height 24
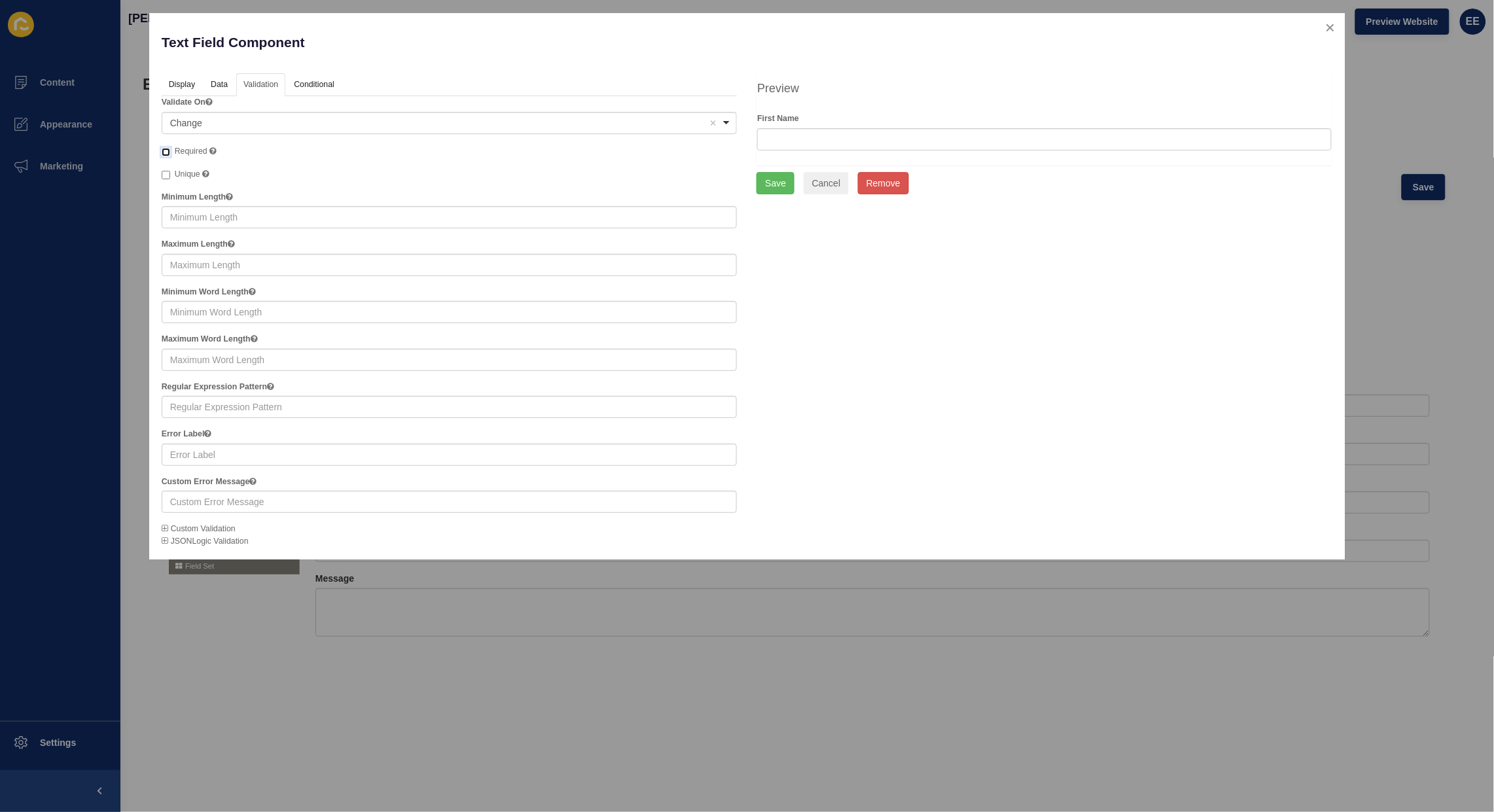
click at [168, 152] on input "Required" at bounding box center [166, 152] width 9 height 9
checkbox input "true"
click at [780, 183] on button "Save" at bounding box center [775, 183] width 38 height 22
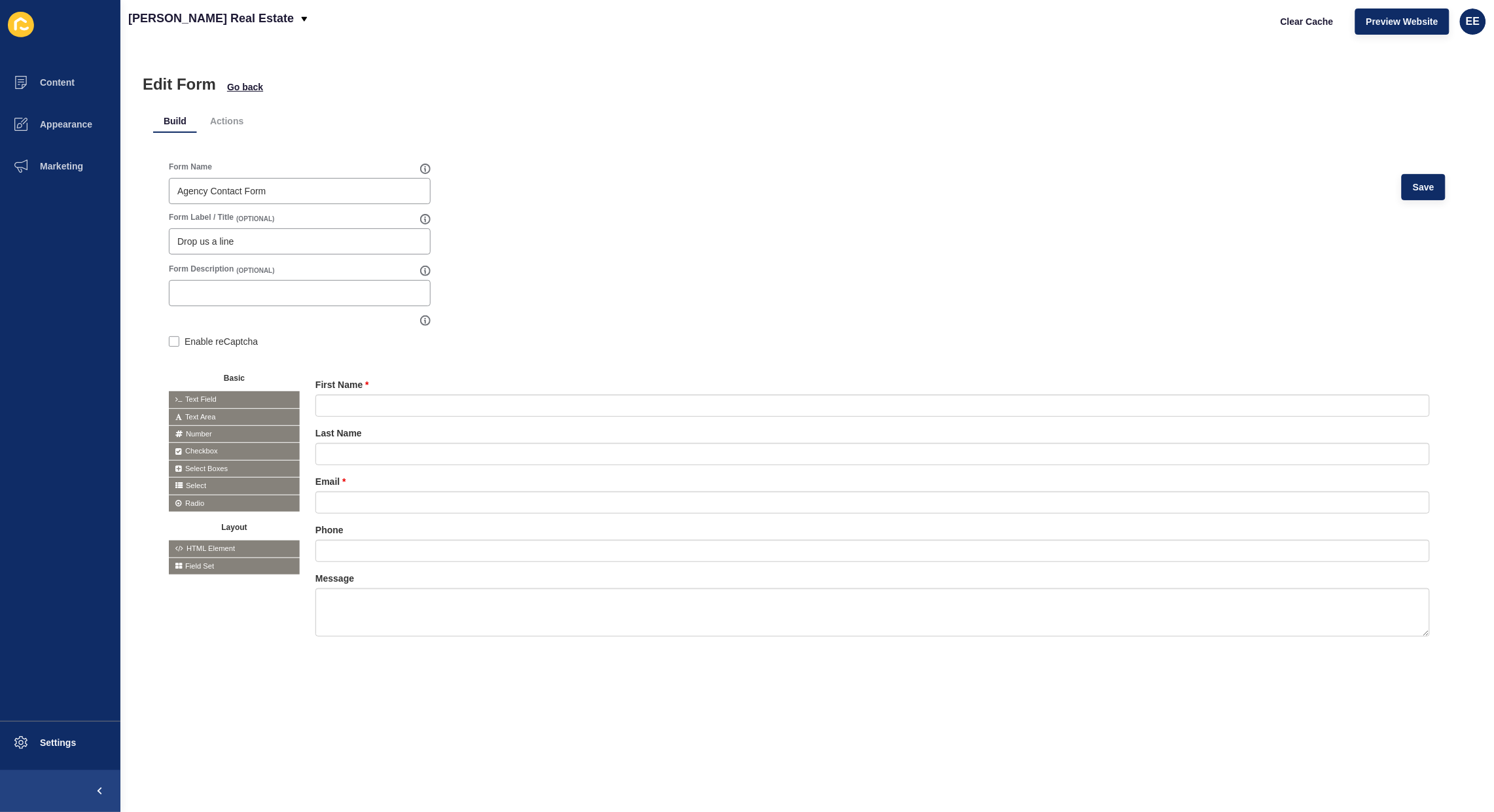
click at [0, 0] on icon at bounding box center [0, 0] width 0 height 0
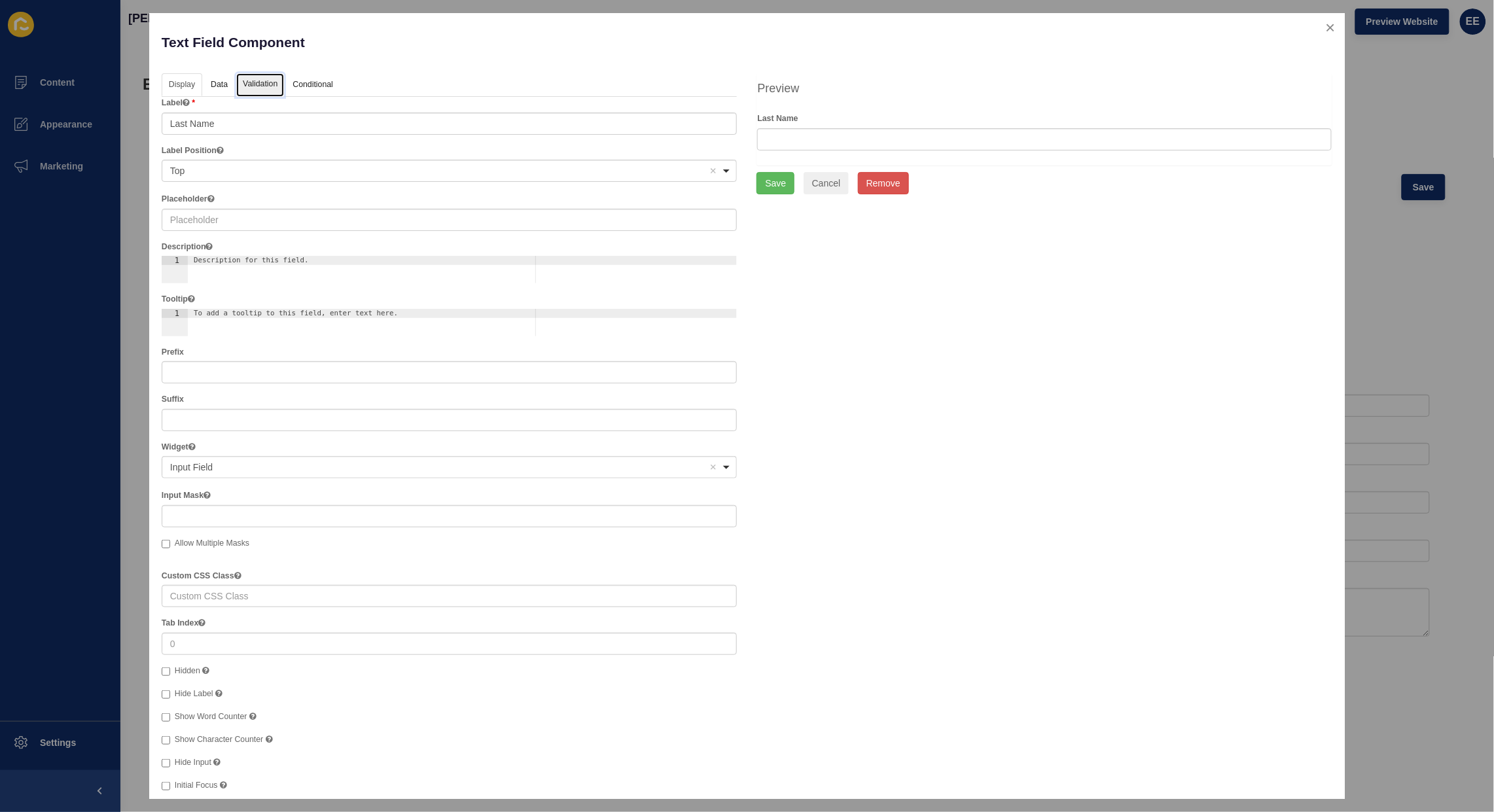
click at [259, 80] on link "Validation" at bounding box center [260, 85] width 48 height 24
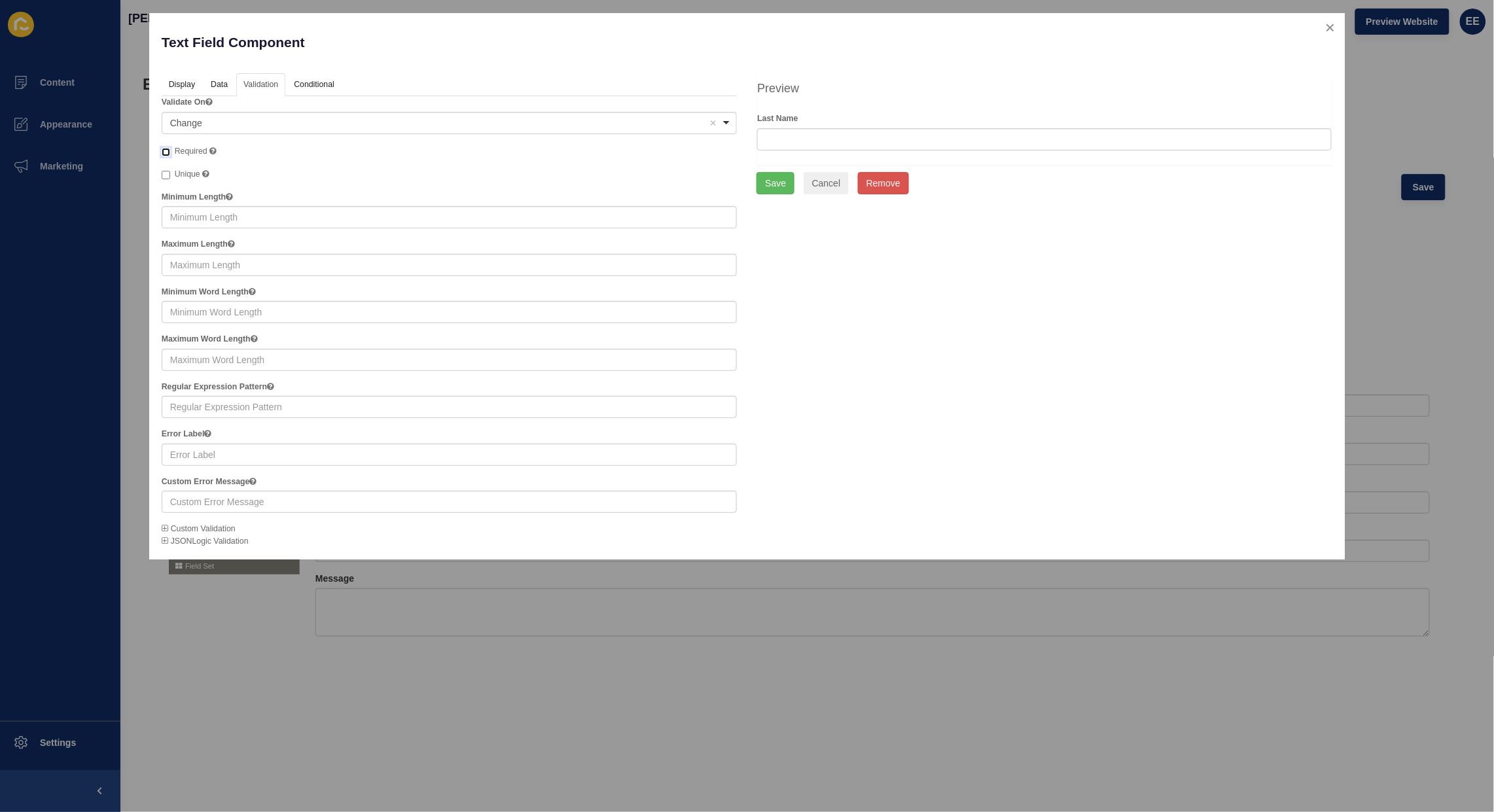
click at [165, 152] on input "Required A required field must be filled in before the form can be submitted." at bounding box center [166, 152] width 9 height 9
checkbox input "true"
drag, startPoint x: 763, startPoint y: 181, endPoint x: 763, endPoint y: 191, distance: 10.0
click at [763, 181] on button "Save" at bounding box center [775, 183] width 38 height 22
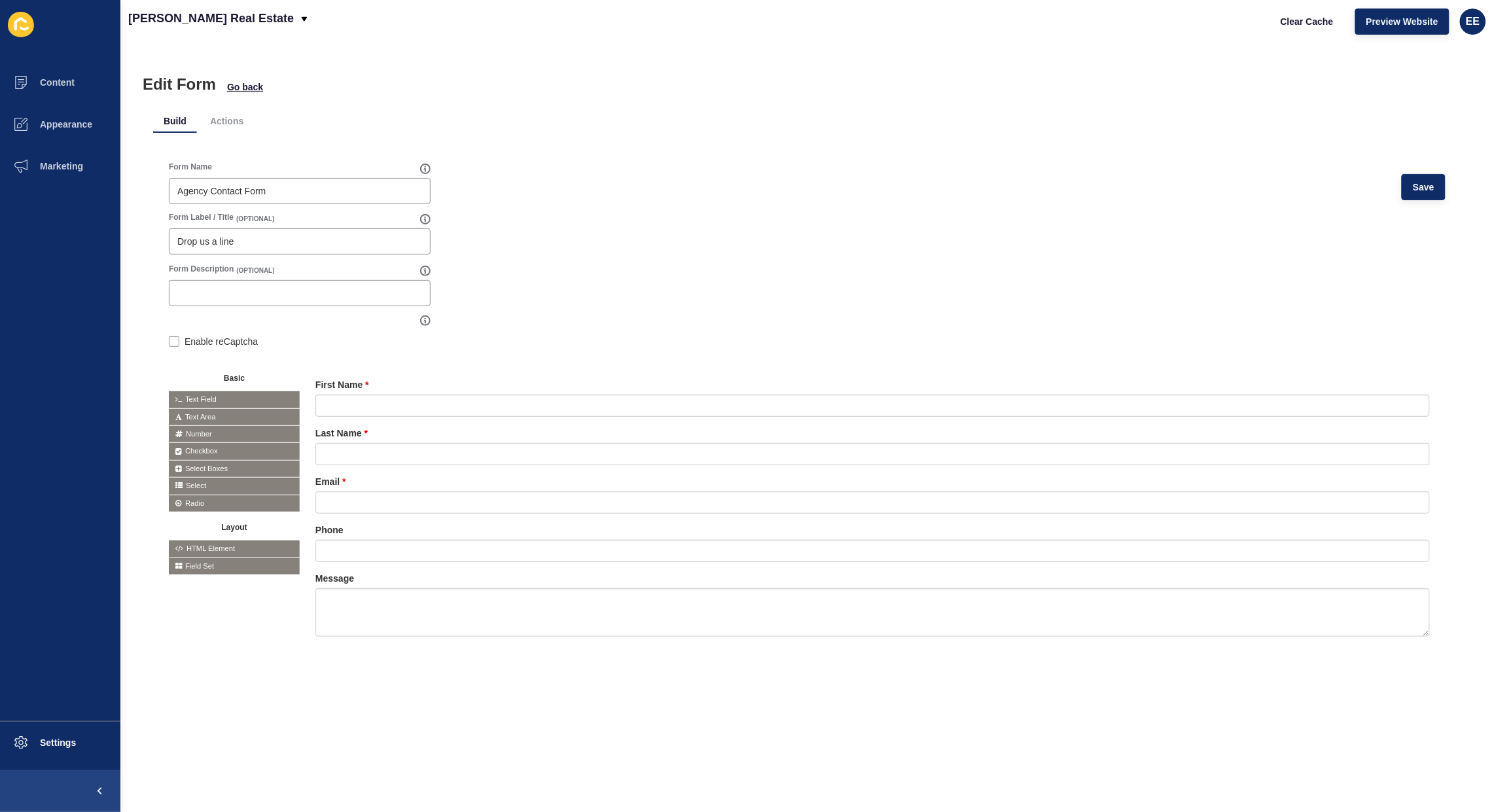
click at [0, 0] on icon at bounding box center [0, 0] width 0 height 0
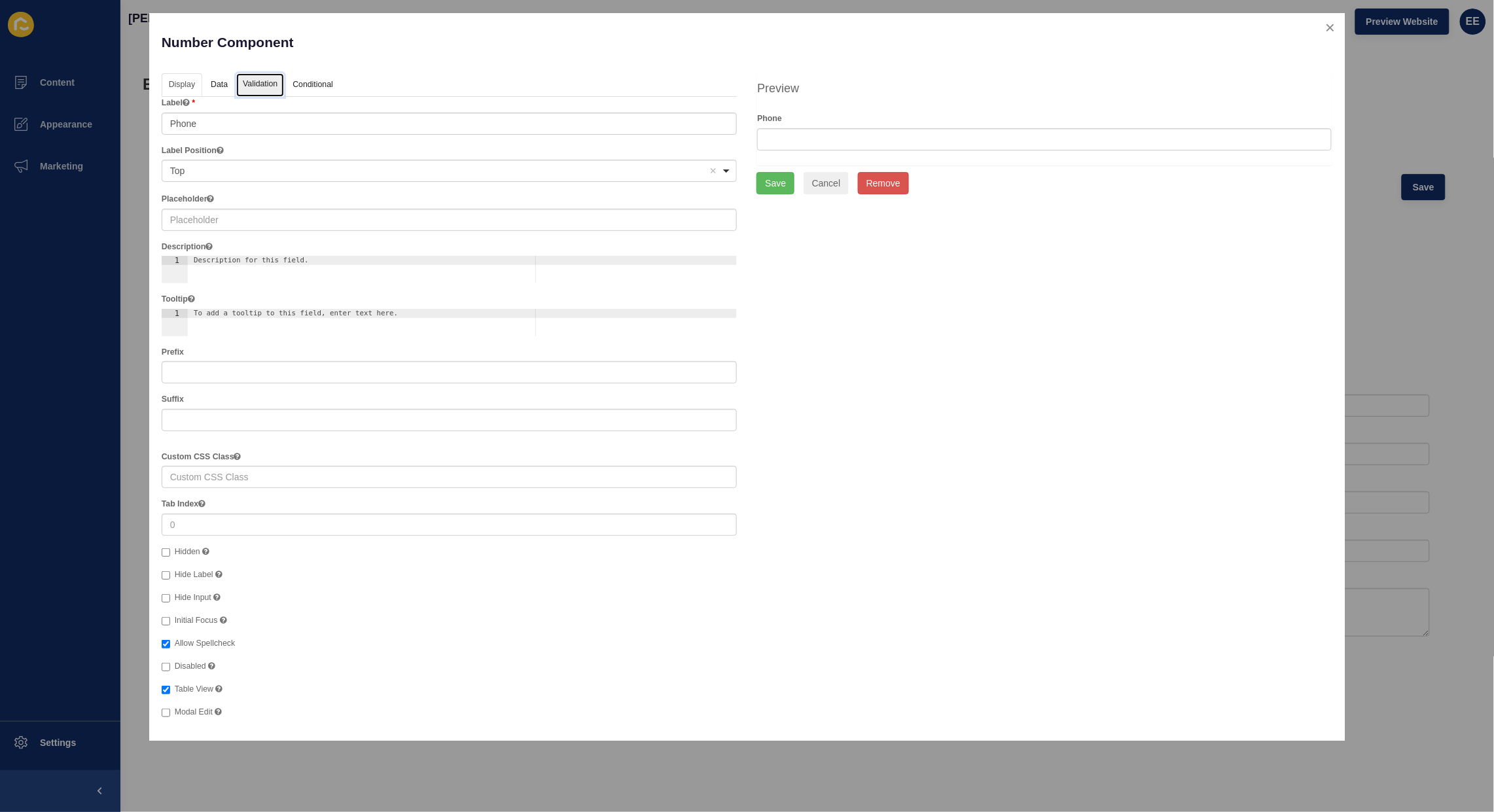
click at [272, 82] on link "Validation" at bounding box center [260, 85] width 48 height 24
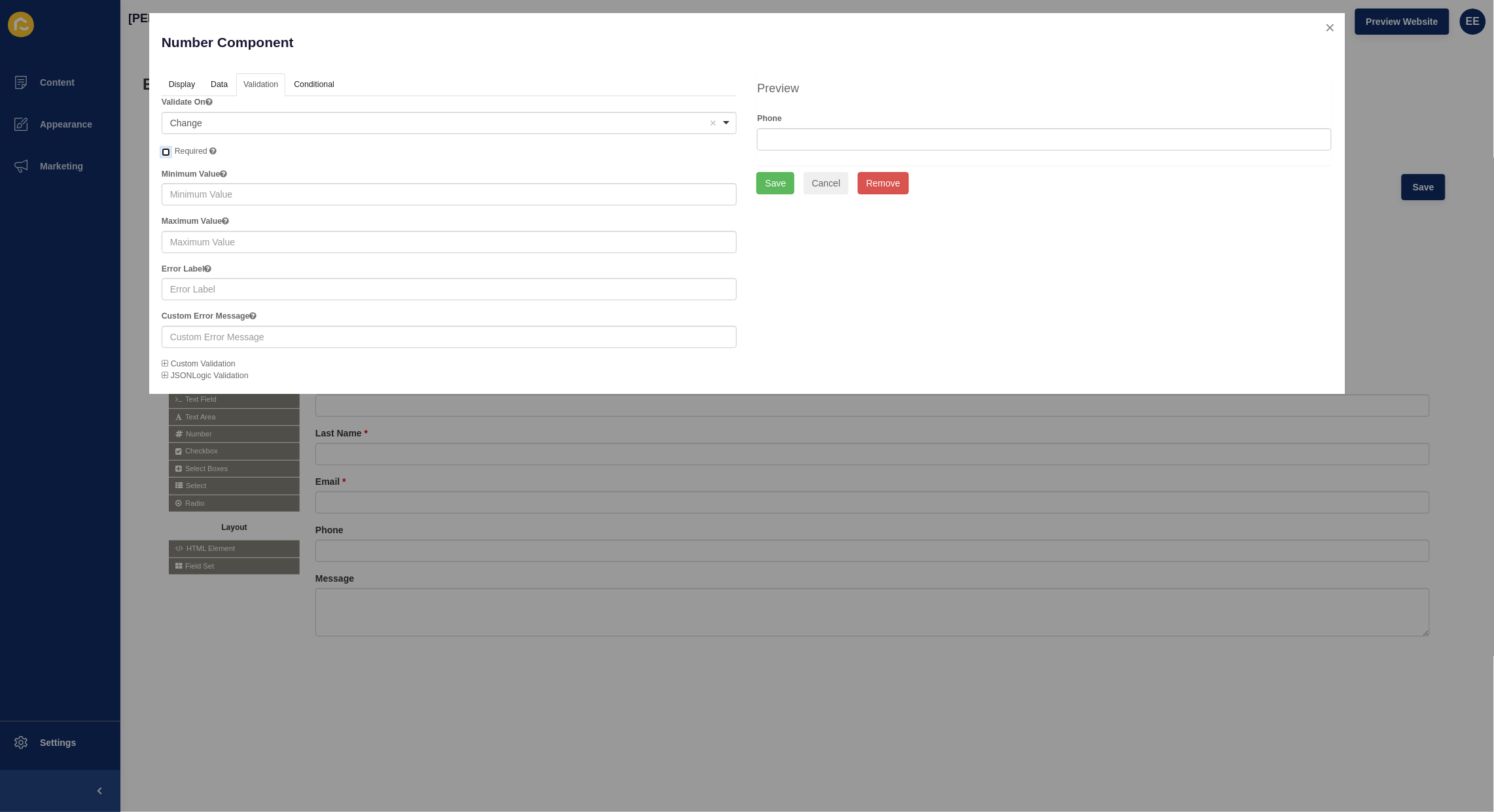
click at [168, 148] on input "Required" at bounding box center [166, 152] width 9 height 9
checkbox input "true"
click at [783, 178] on button "Save" at bounding box center [775, 183] width 38 height 22
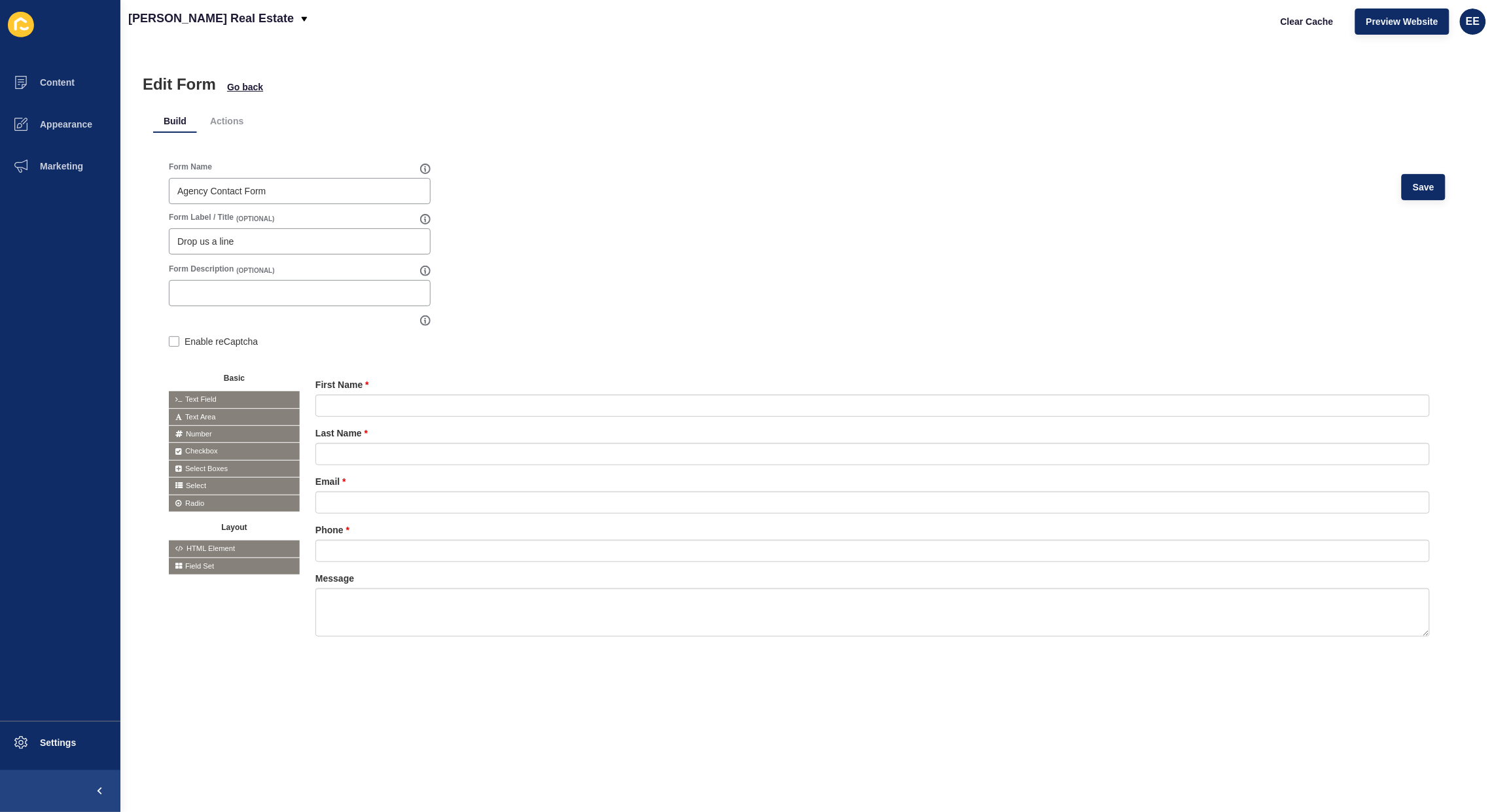
click at [0, 0] on div at bounding box center [0, 0] width 0 height 0
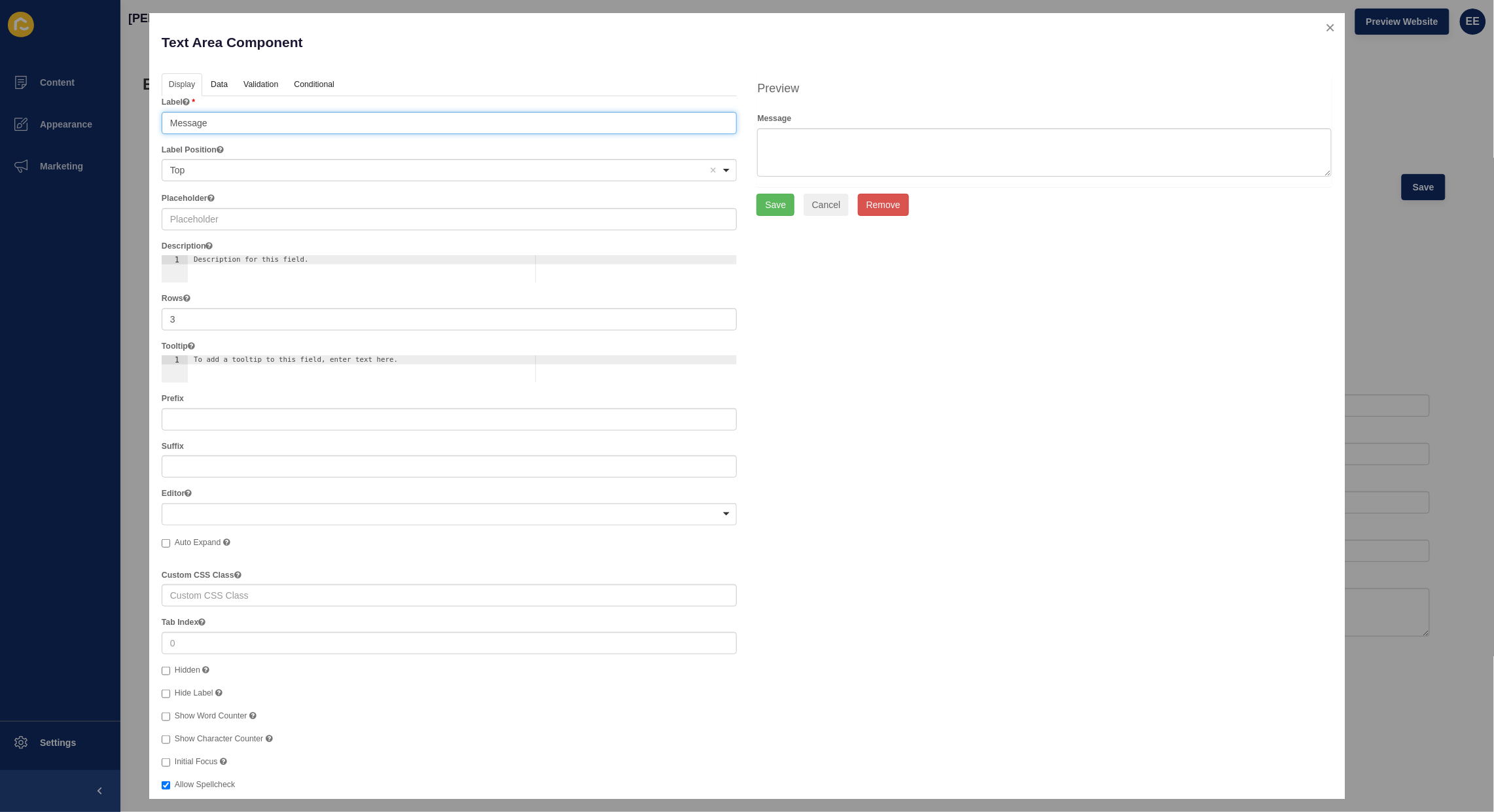
drag, startPoint x: 213, startPoint y: 125, endPoint x: 0, endPoint y: 127, distance: 213.0
click at [0, 127] on div "Text Area Component Help Display Data Validation API Conditional Logic Layout L…" at bounding box center [747, 406] width 1494 height 812
type input "How can we help?"
click at [776, 207] on button "Save" at bounding box center [775, 204] width 38 height 22
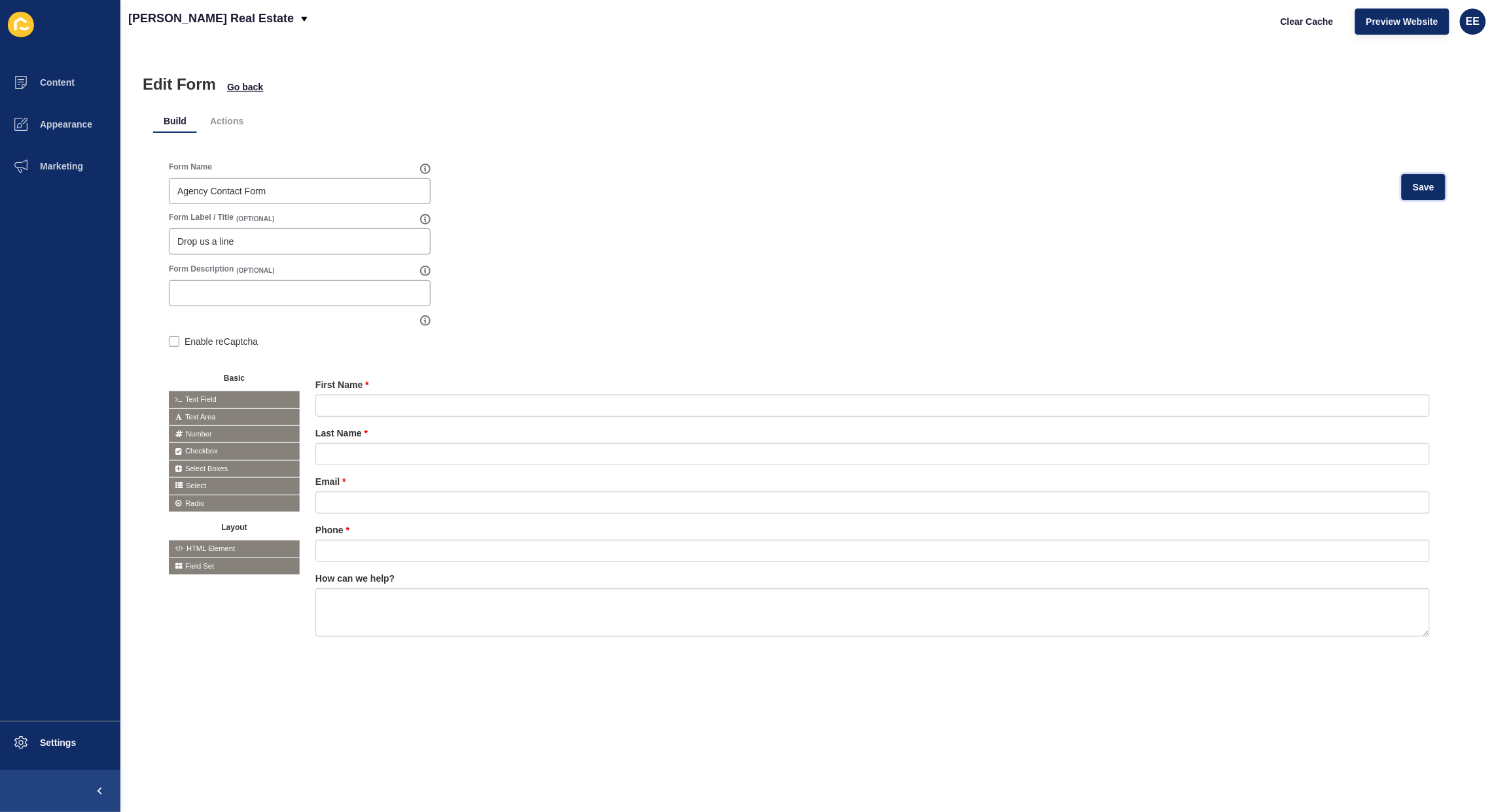
click at [1413, 192] on span "Save" at bounding box center [1424, 187] width 21 height 13
drag, startPoint x: 224, startPoint y: 122, endPoint x: 316, endPoint y: 121, distance: 92.0
click at [226, 121] on li "Actions" at bounding box center [226, 121] width 54 height 23
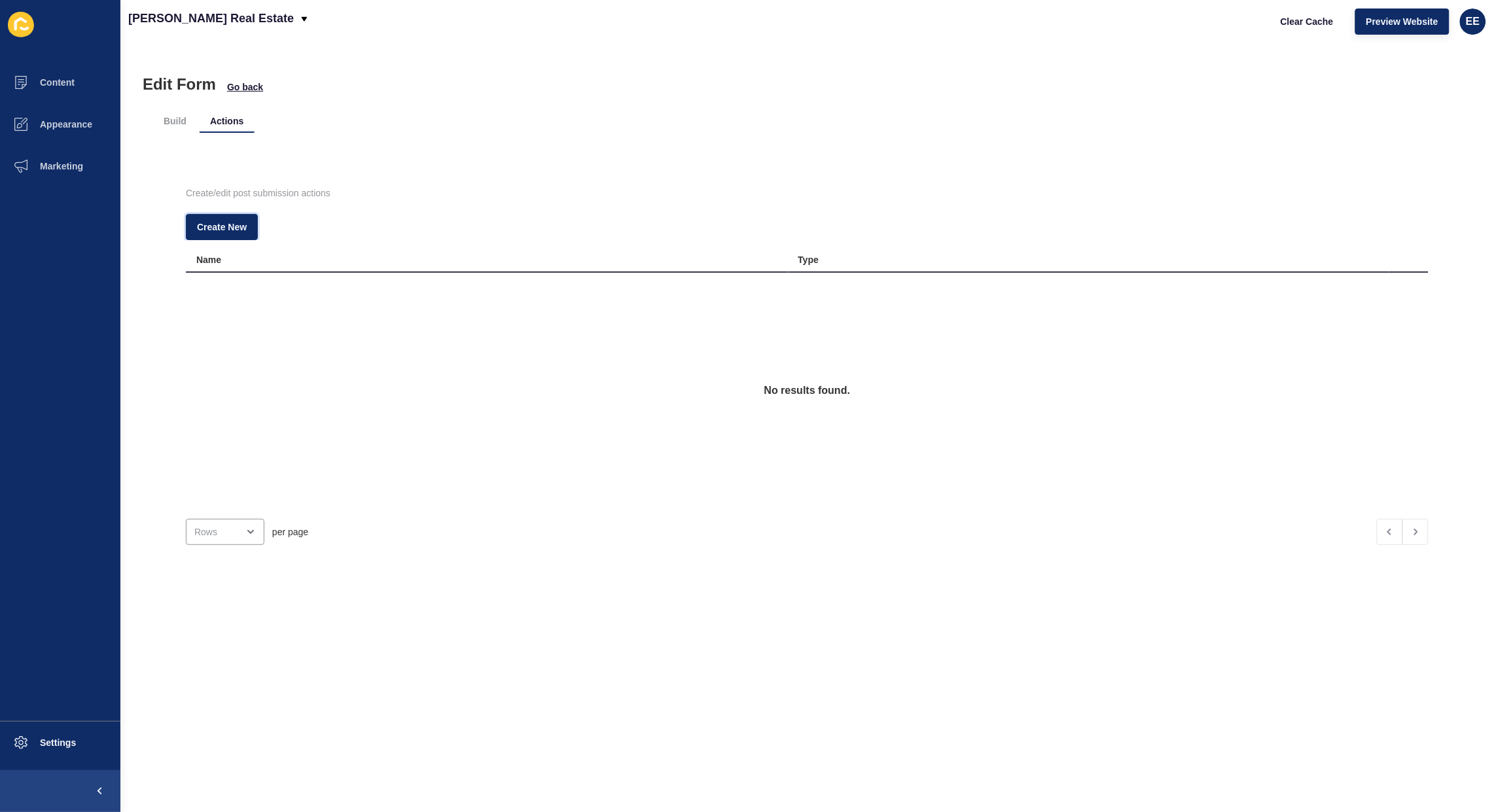
click at [224, 217] on button "Create New" at bounding box center [221, 226] width 72 height 26
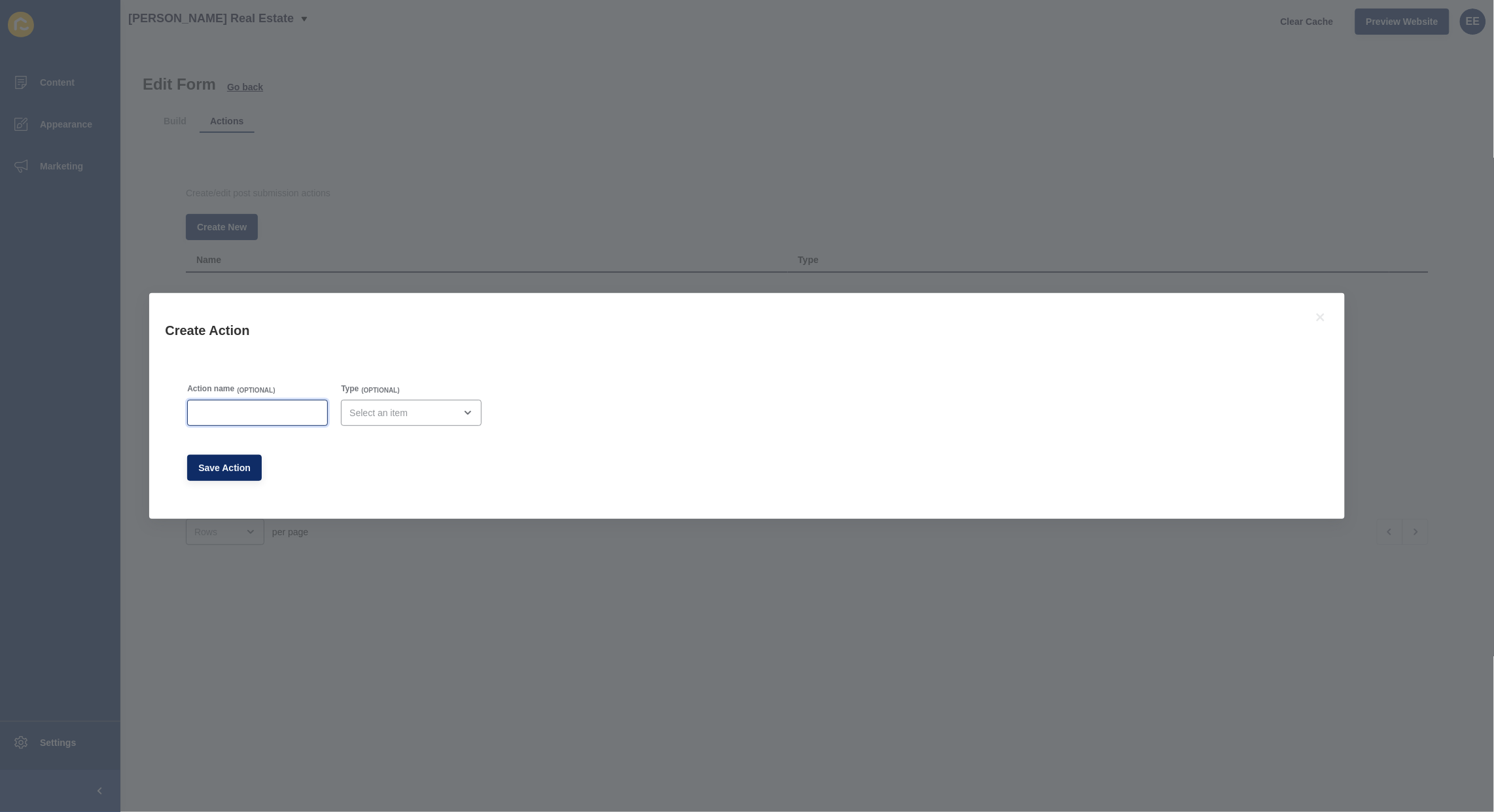
click at [291, 417] on input "Action name" at bounding box center [257, 413] width 124 height 13
type input "d"
type input "Admin Email"
click at [425, 417] on div "open menu" at bounding box center [402, 413] width 105 height 13
click at [417, 443] on span "Email" at bounding box center [416, 445] width 123 height 13
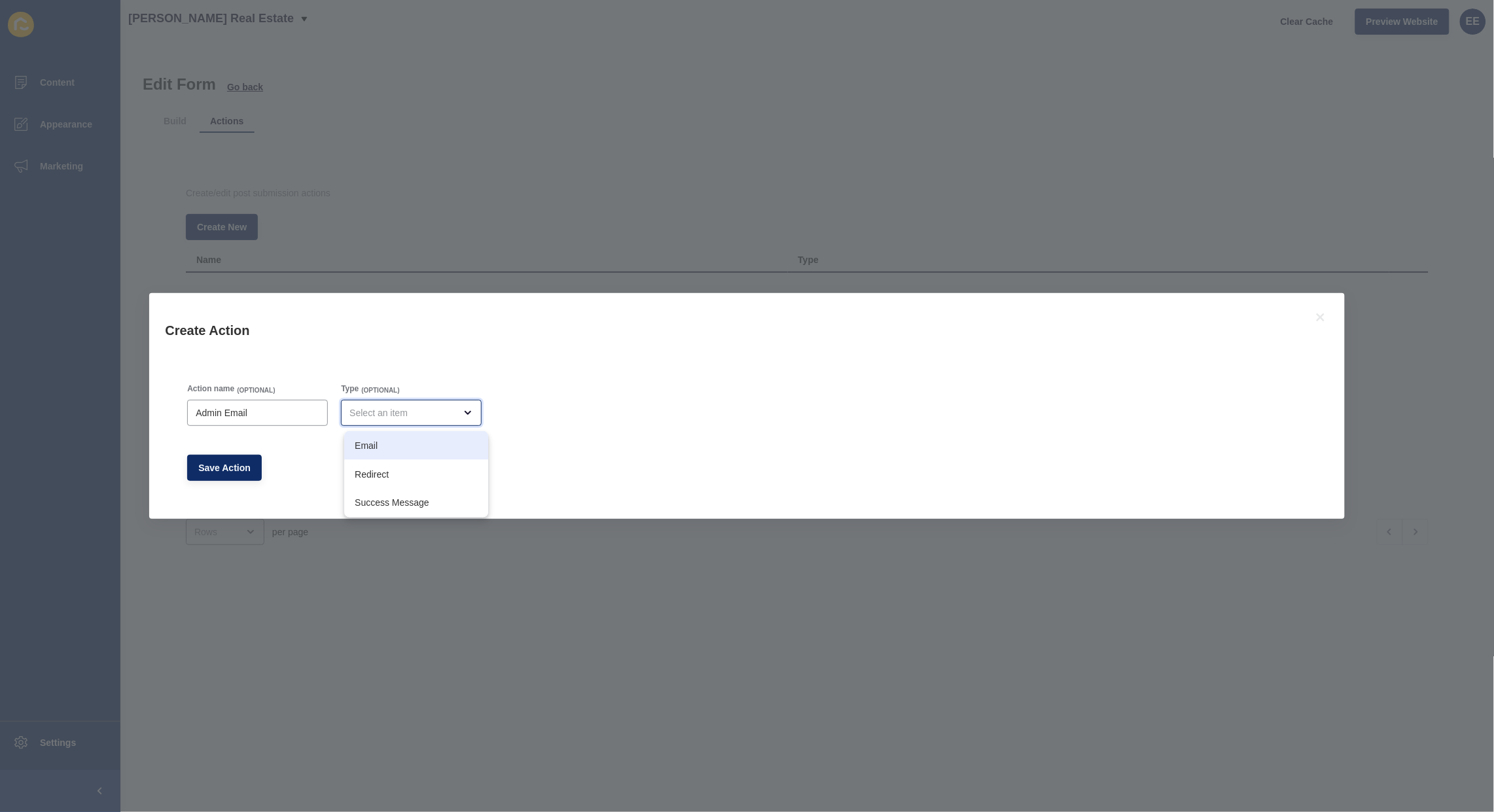
type input "Email"
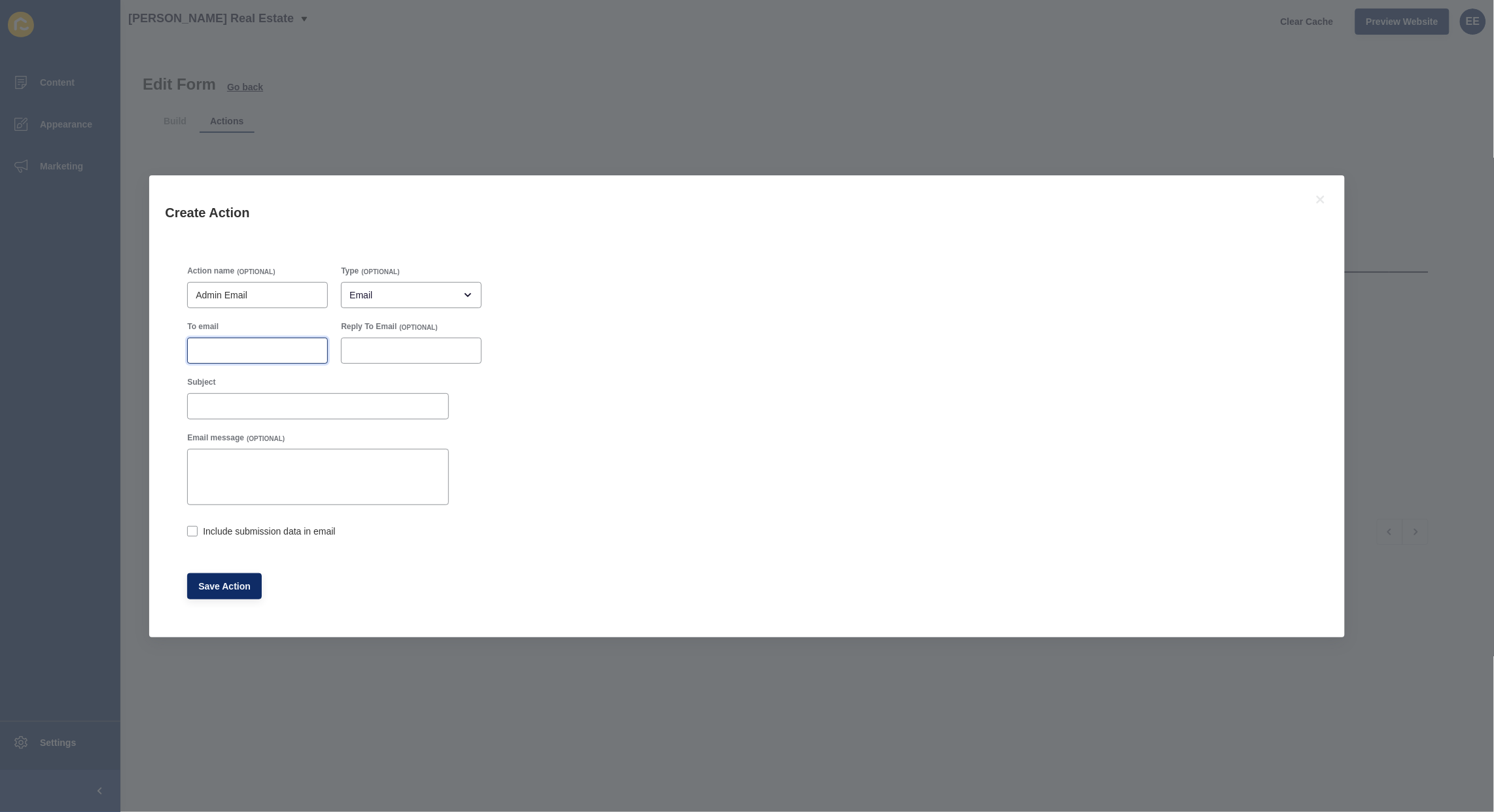
click at [247, 348] on input "To email" at bounding box center [257, 350] width 124 height 13
paste input "[PERSON_NAME][EMAIL_ADDRESS][DOMAIN_NAME]"
type input "[PERSON_NAME][EMAIL_ADDRESS][DOMAIN_NAME]"
click at [226, 410] on input "Subject" at bounding box center [317, 406] width 244 height 13
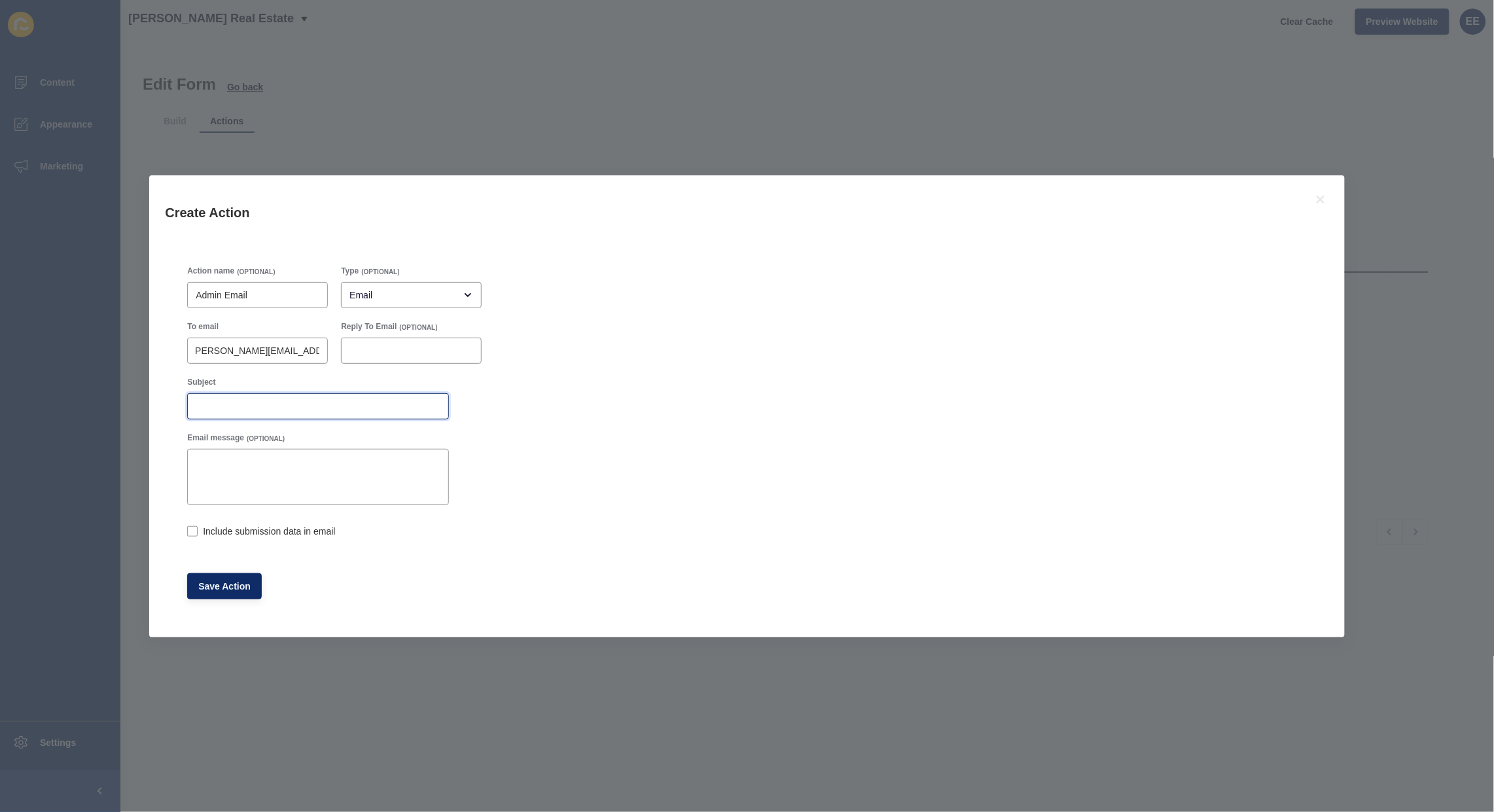
scroll to position [0, 0]
type input "C"
type input "Agency Contact Form Submission"
click at [195, 530] on label at bounding box center [193, 531] width 11 height 11
click at [195, 530] on input "Include submission data in email" at bounding box center [192, 532] width 9 height 9
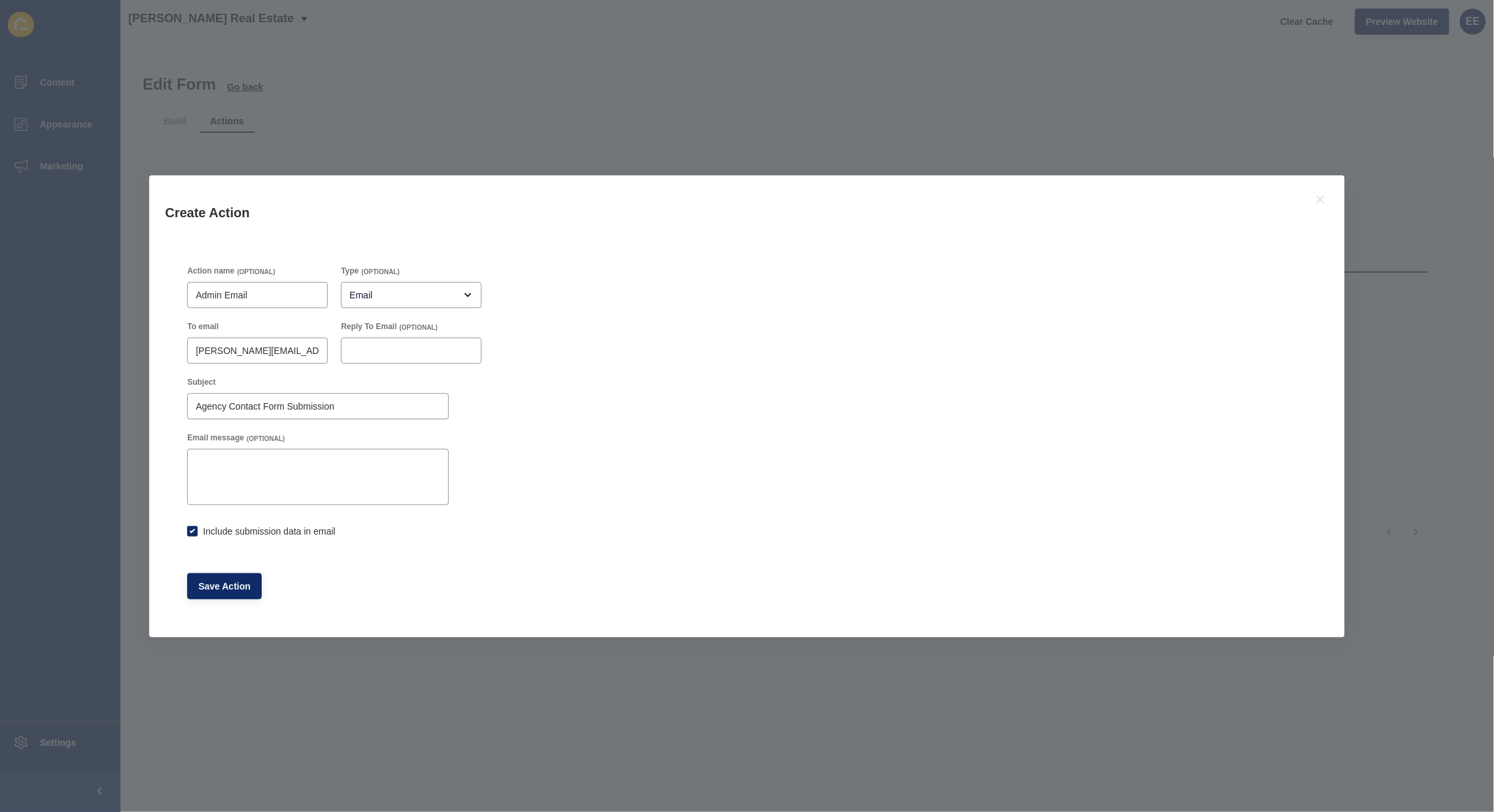
checkbox input "true"
click at [218, 586] on span "Save Action" at bounding box center [224, 586] width 53 height 13
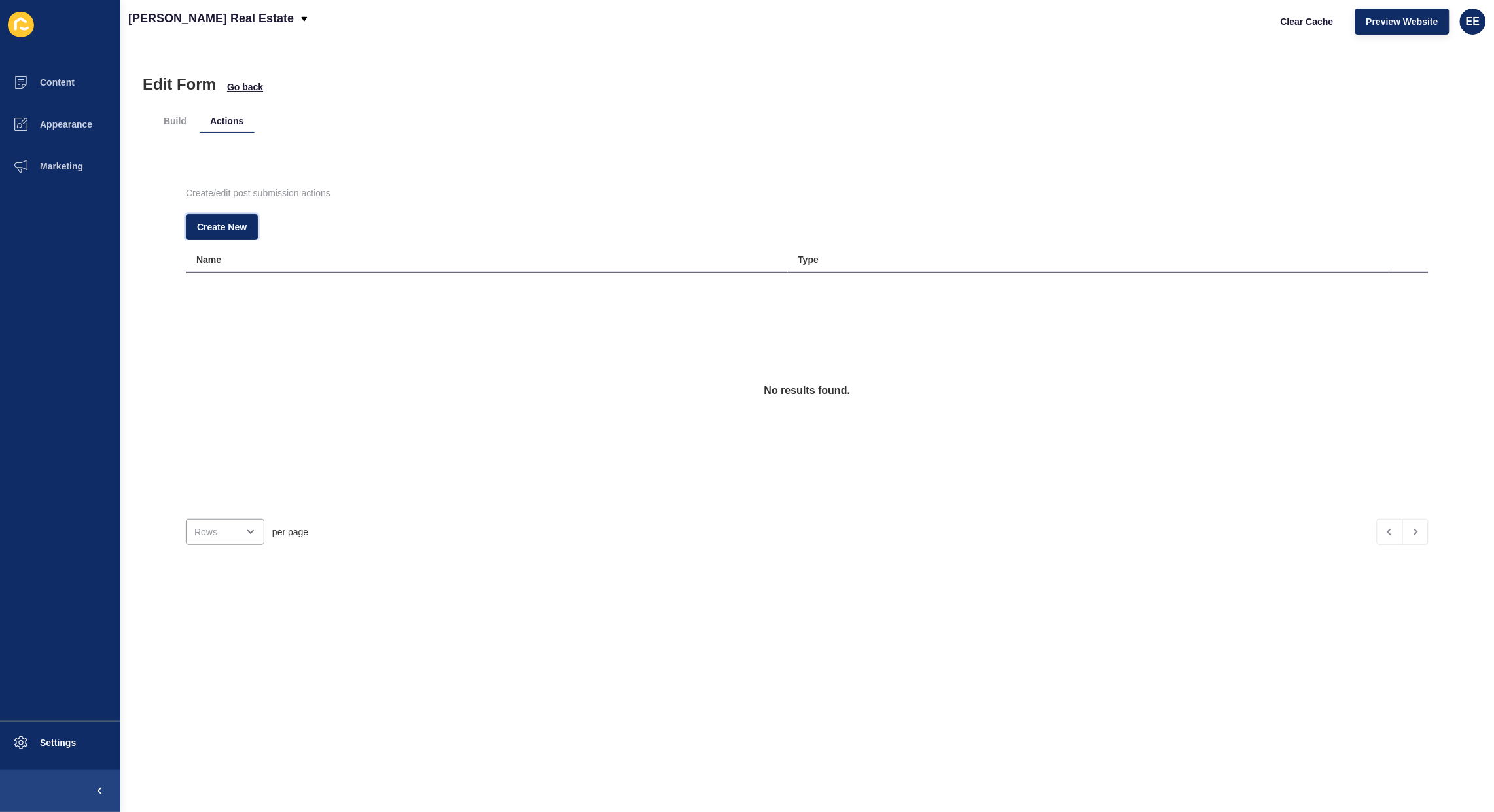
click at [227, 226] on span "Create New" at bounding box center [222, 226] width 50 height 13
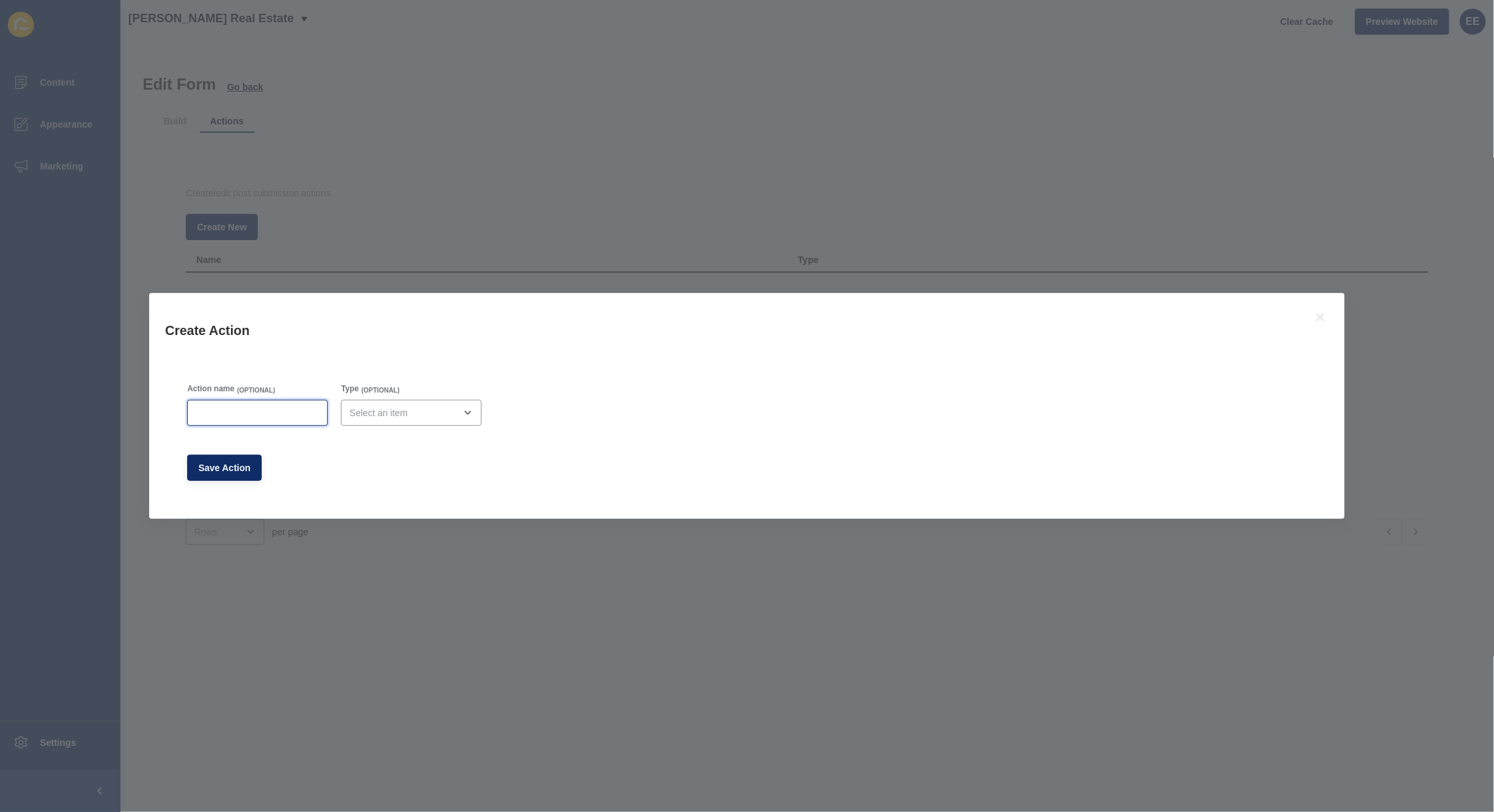
click at [240, 414] on input "Action name" at bounding box center [257, 413] width 124 height 13
type input "Success Message"
click at [464, 417] on div "close menu" at bounding box center [464, 413] width 19 height 11
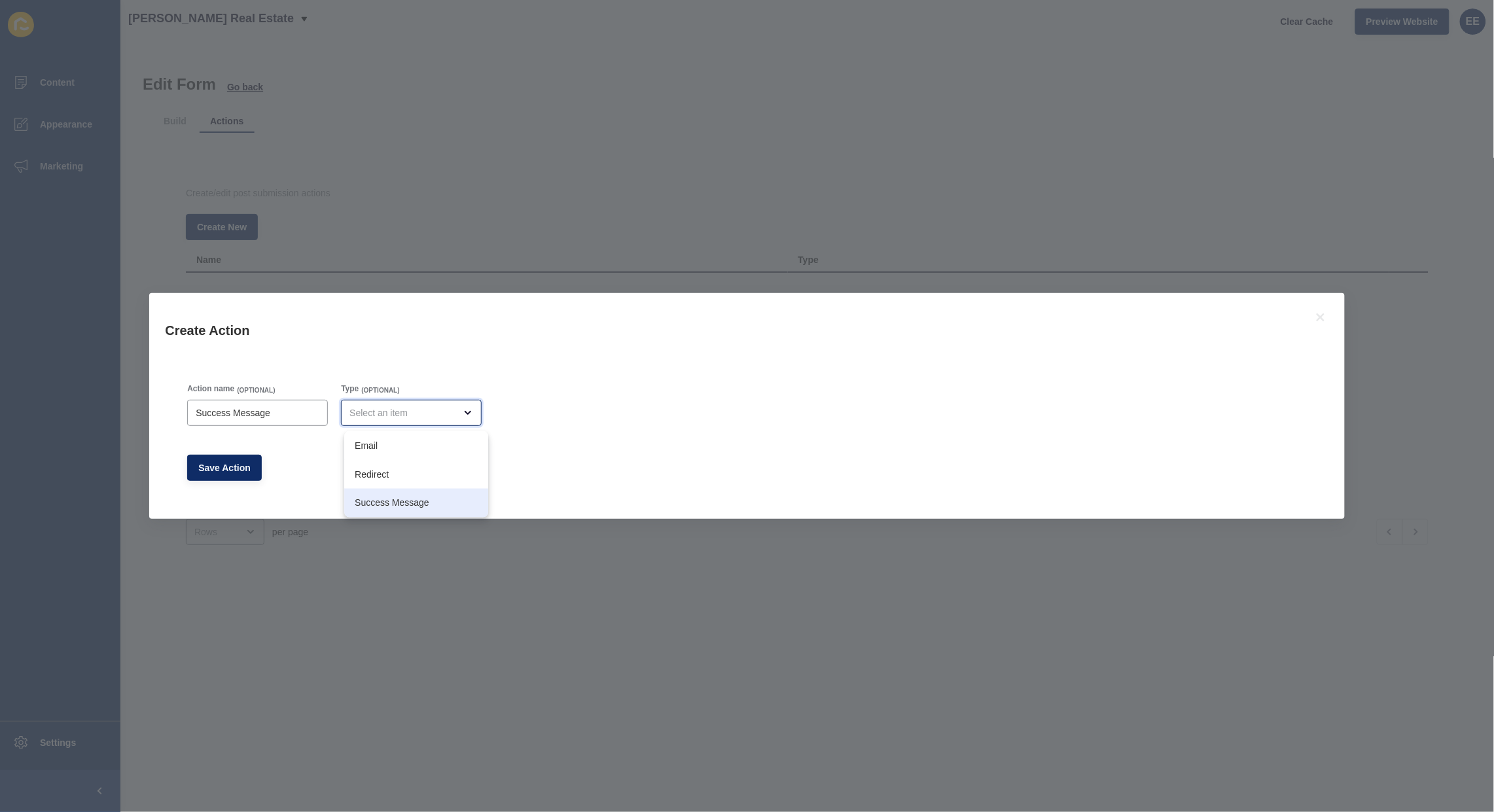
click at [421, 495] on div "Success Message" at bounding box center [415, 503] width 144 height 29
type input "Success Message"
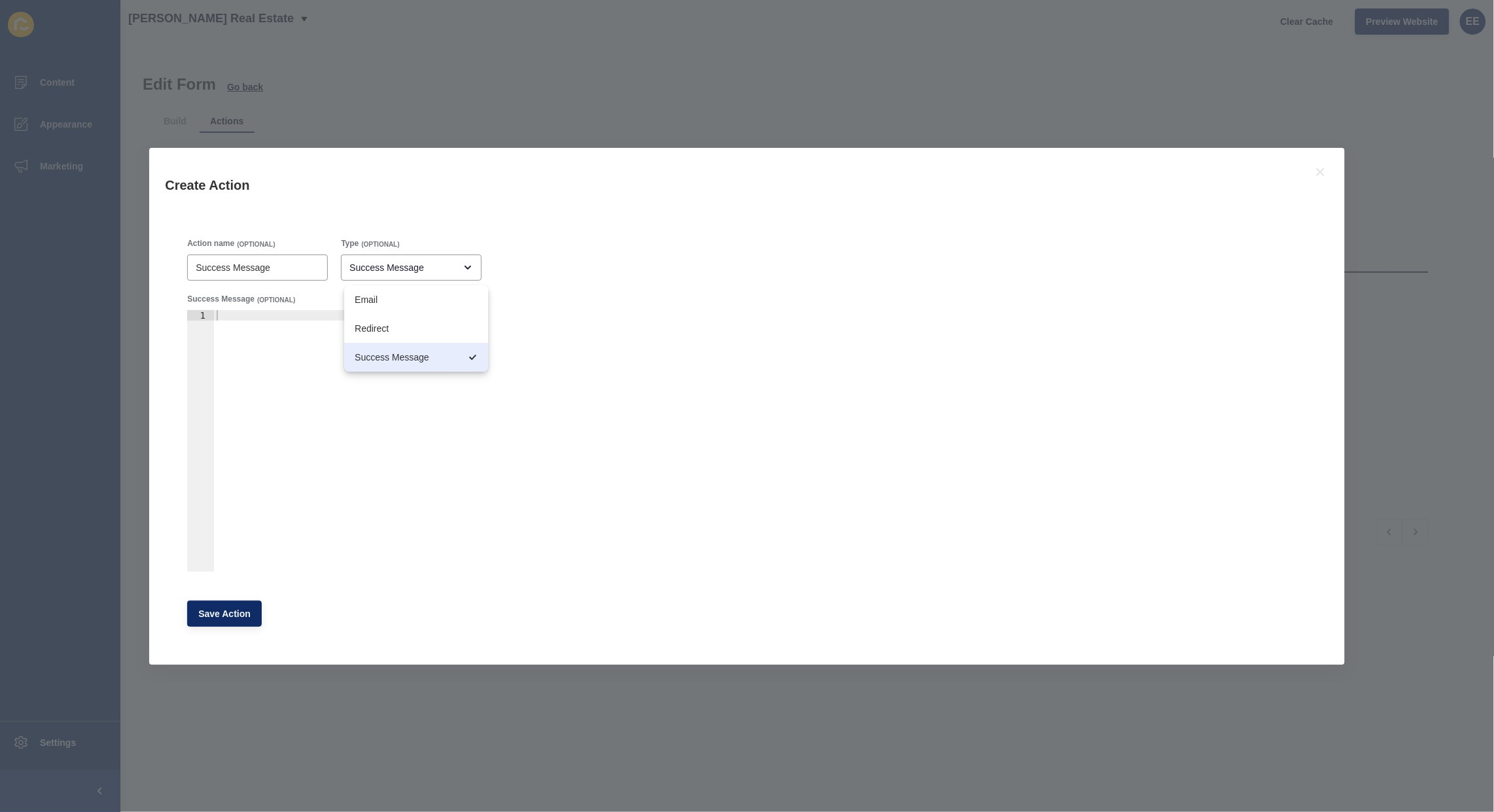
click at [229, 311] on div at bounding box center [331, 451] width 234 height 283
type textarea "Your information has been successfully submitted. Thank you!"
click at [206, 602] on button "Save Action" at bounding box center [225, 613] width 75 height 26
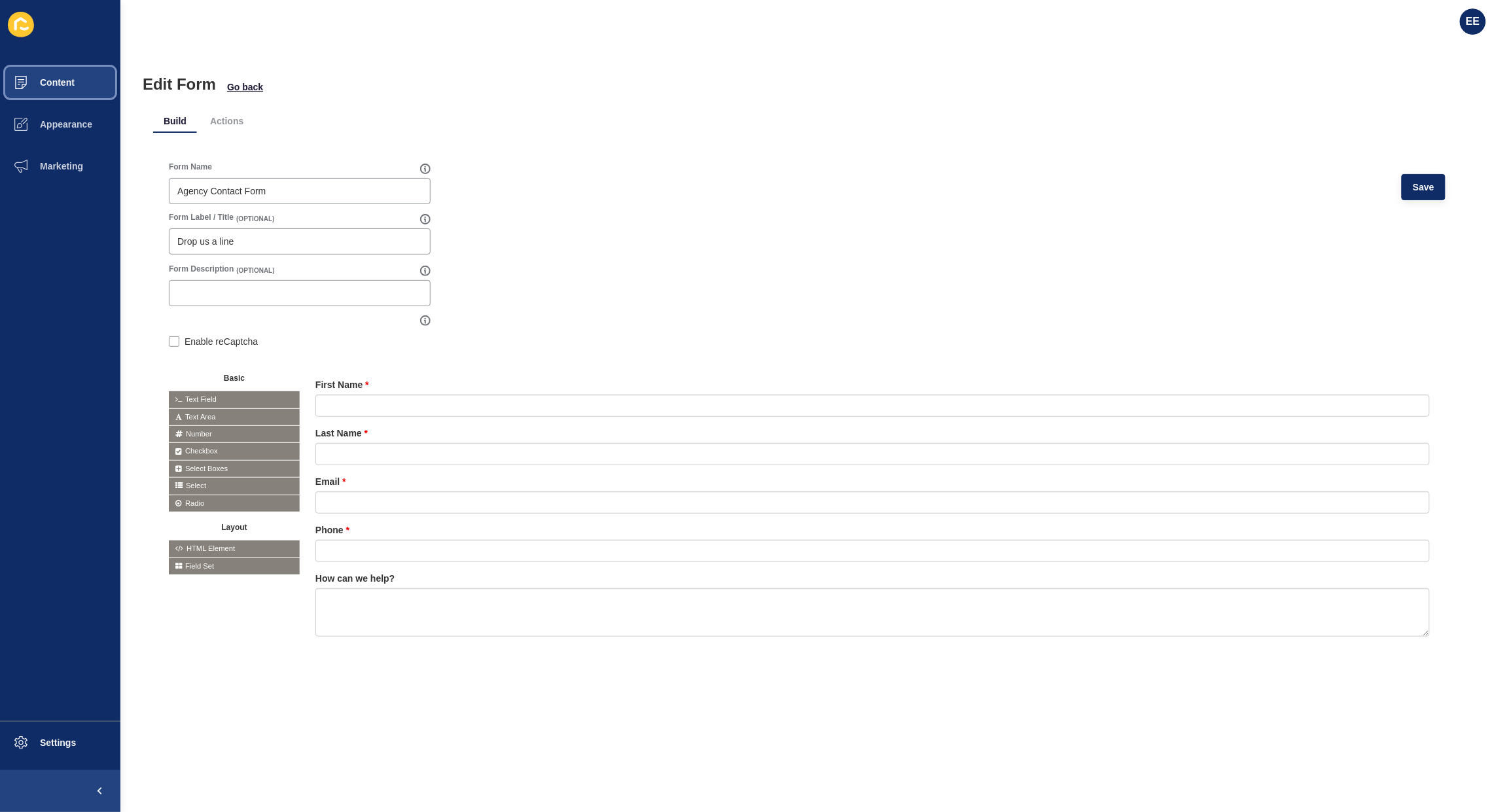
click at [59, 78] on span "Content" at bounding box center [37, 83] width 77 height 11
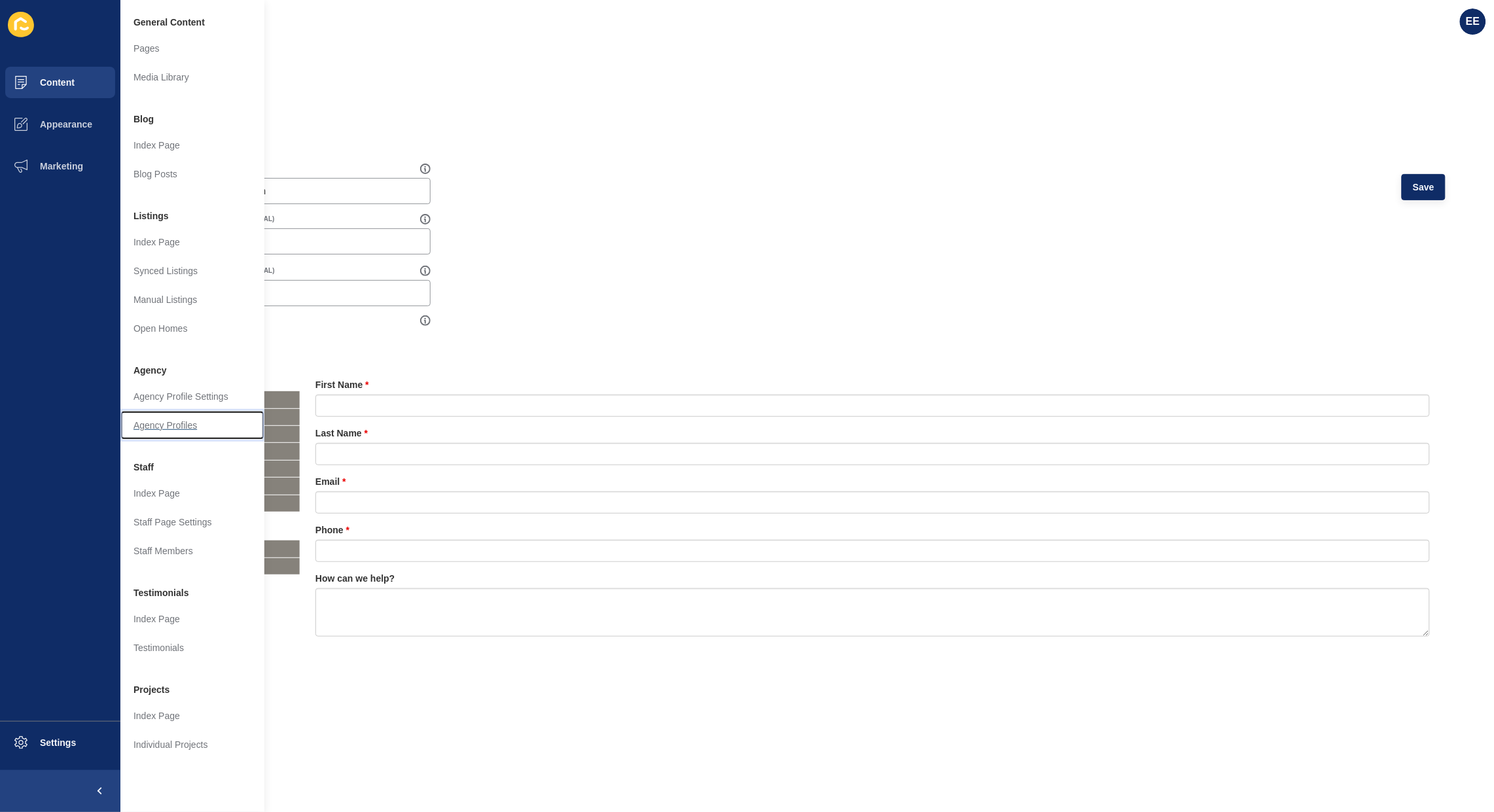
click at [171, 422] on link "Agency Profiles" at bounding box center [192, 425] width 144 height 29
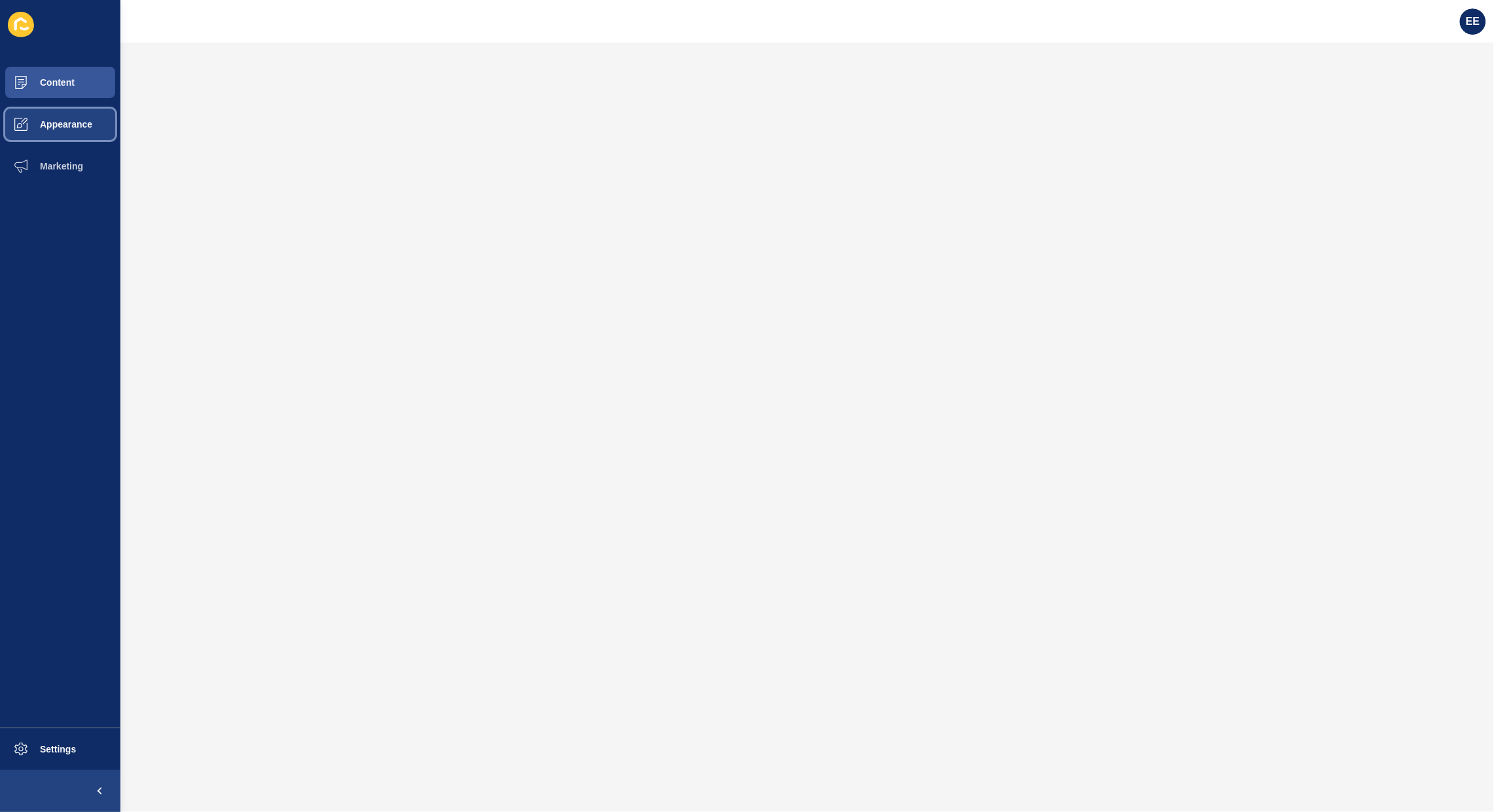
click at [74, 122] on span "Appearance" at bounding box center [45, 125] width 94 height 11
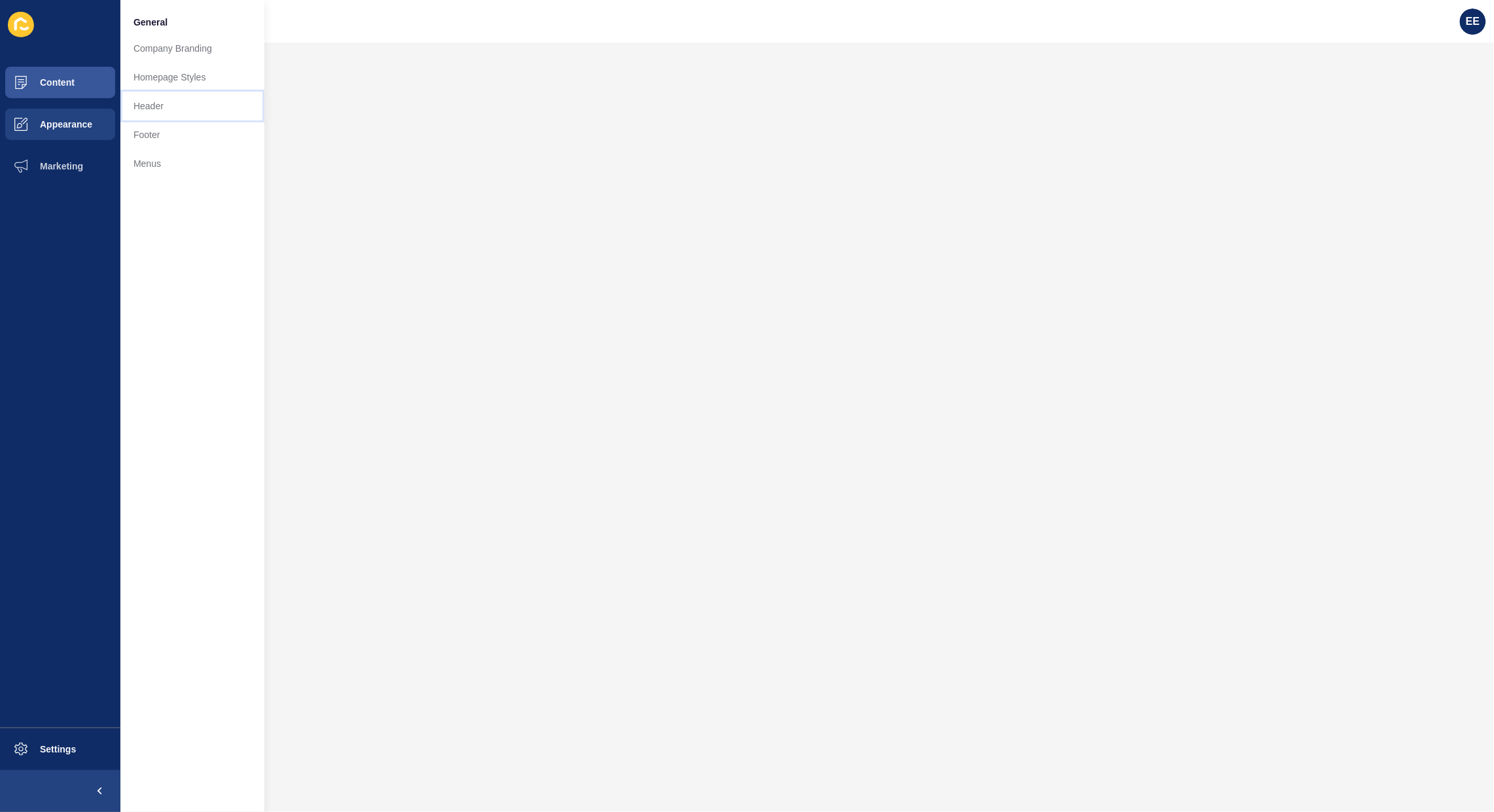
click at [167, 105] on link "Header" at bounding box center [192, 106] width 144 height 29
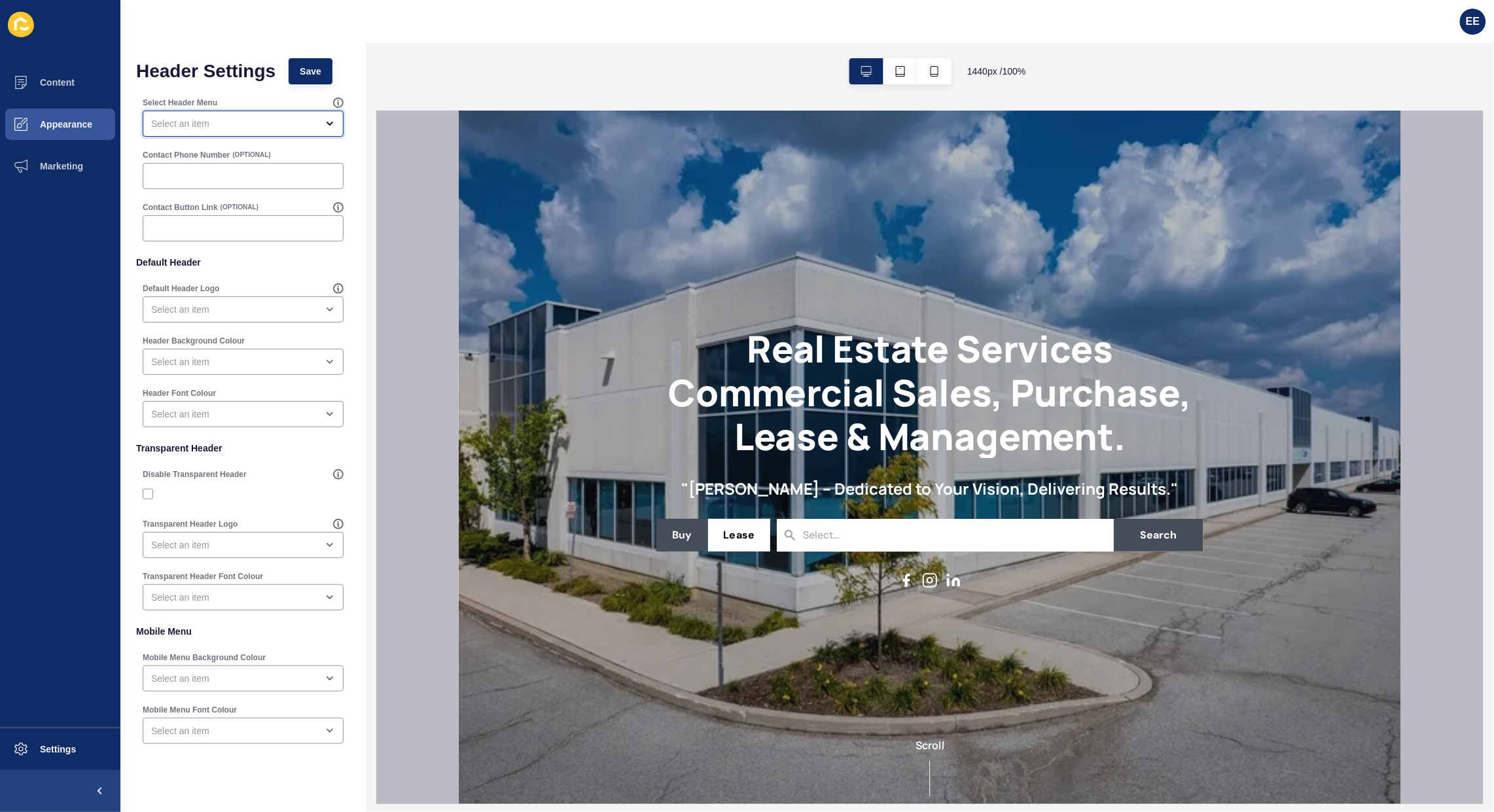
click at [239, 118] on div "open menu" at bounding box center [234, 123] width 166 height 13
click at [221, 158] on span "Legal Menu" at bounding box center [237, 157] width 168 height 13
type input "Legal Menu"
click at [259, 109] on div "Select Header Menu Legal Menu" at bounding box center [243, 117] width 203 height 42
click at [265, 119] on div "Legal Menu" at bounding box center [234, 123] width 166 height 13
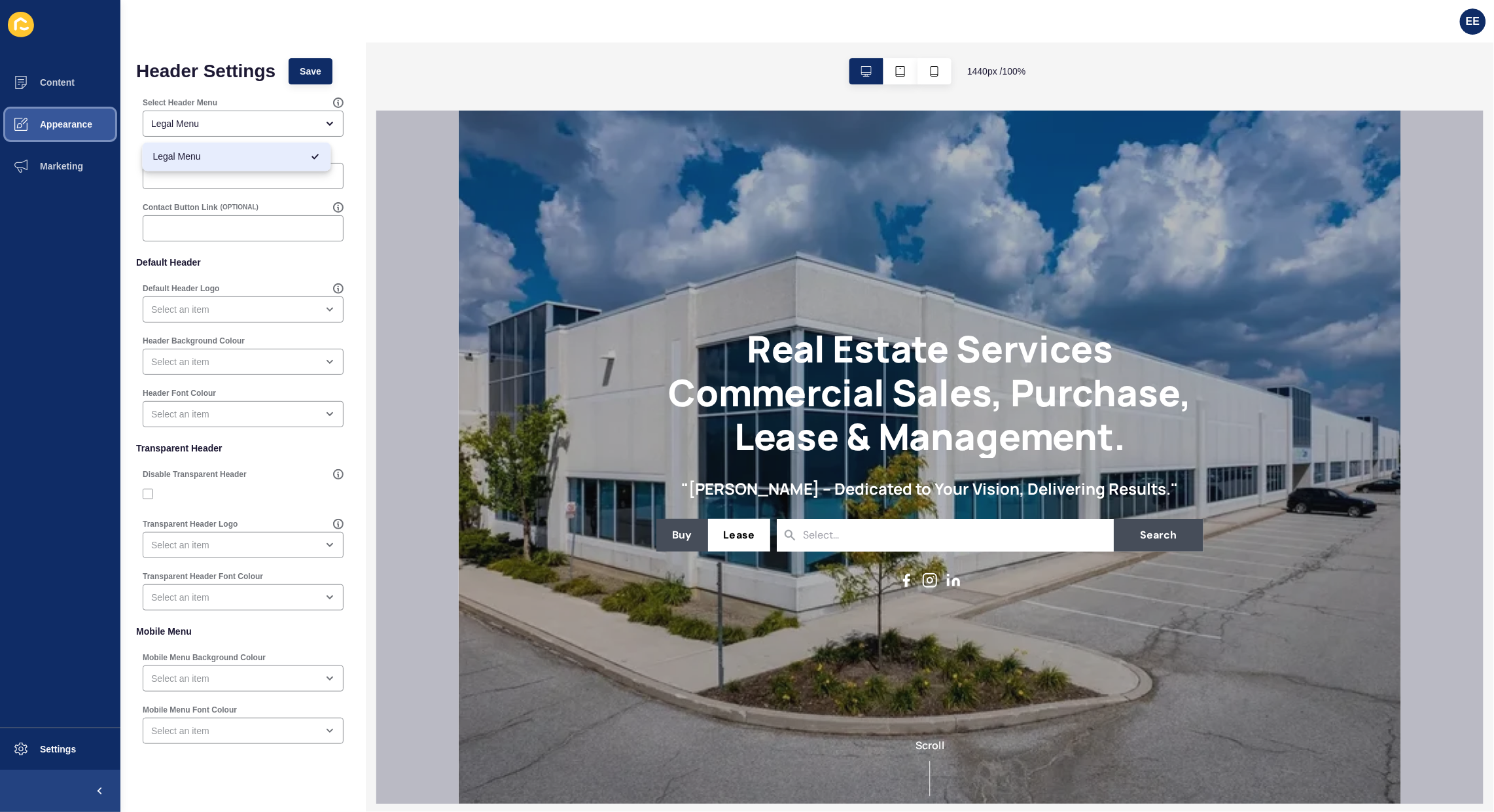
click at [63, 128] on span "Appearance" at bounding box center [45, 125] width 94 height 11
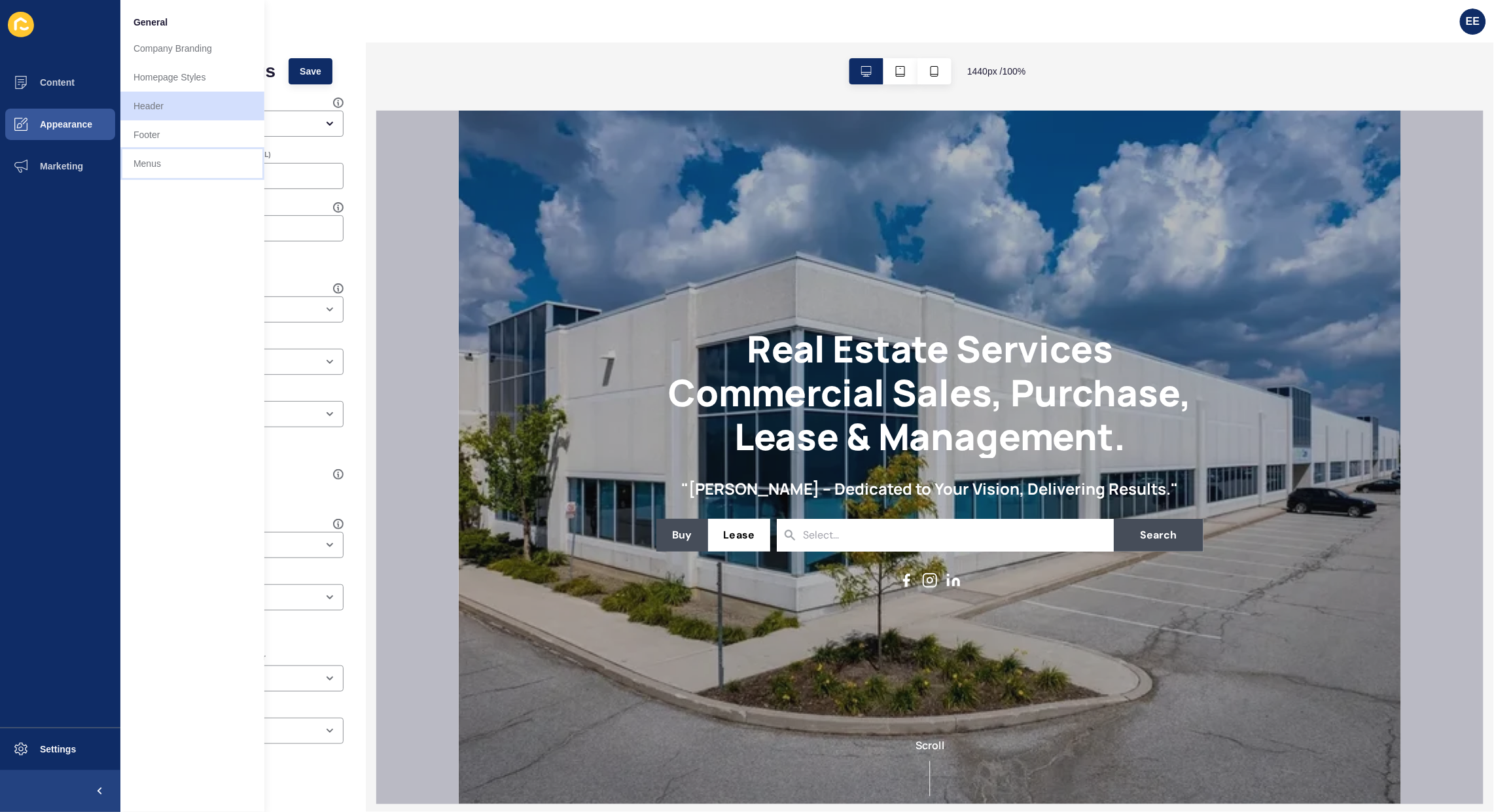
click at [143, 162] on link "Menus" at bounding box center [192, 163] width 144 height 29
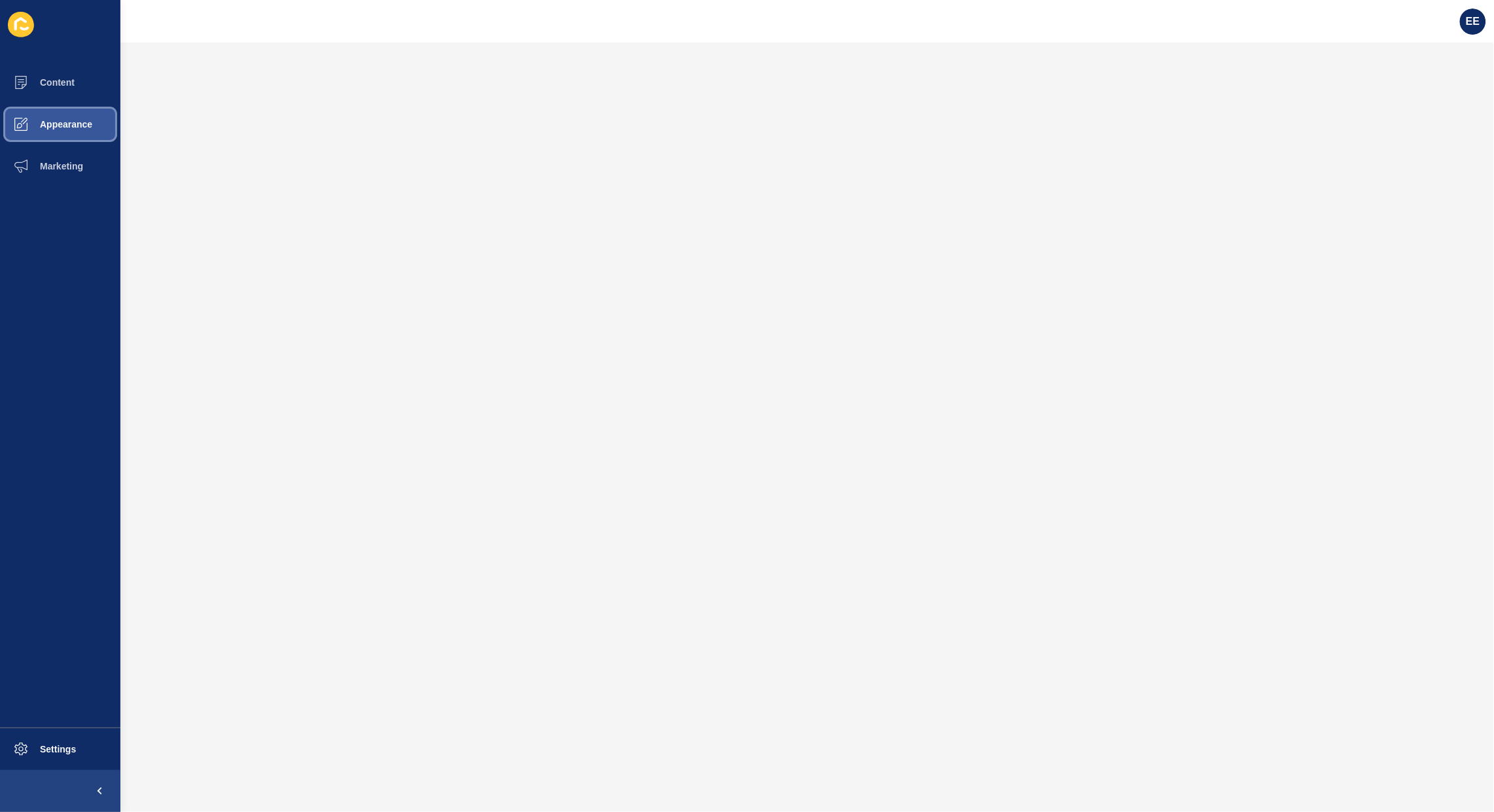
click at [58, 122] on span "Appearance" at bounding box center [45, 125] width 94 height 11
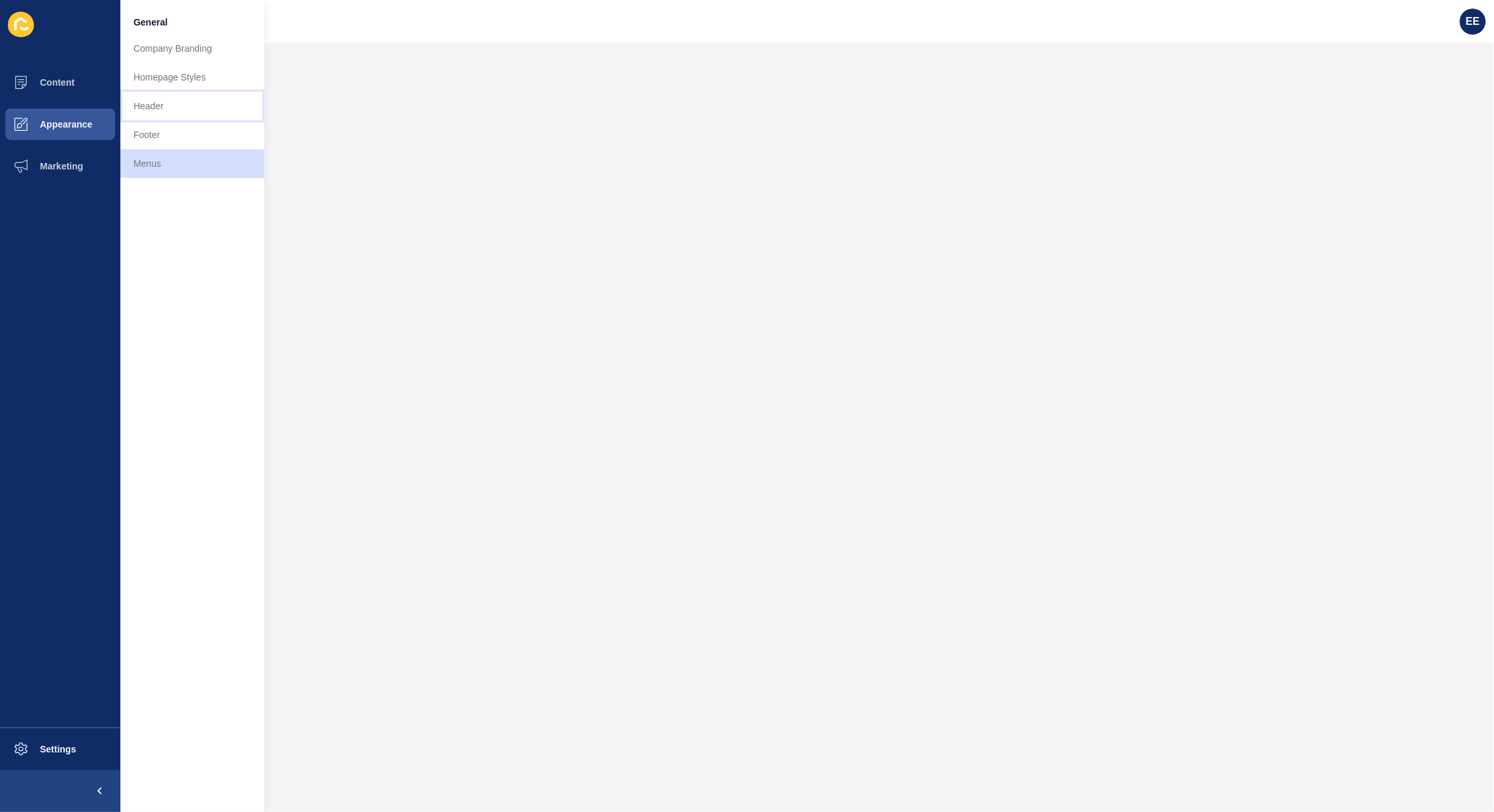
drag, startPoint x: 161, startPoint y: 102, endPoint x: 195, endPoint y: 110, distance: 34.9
click at [161, 103] on link "Header" at bounding box center [192, 106] width 144 height 29
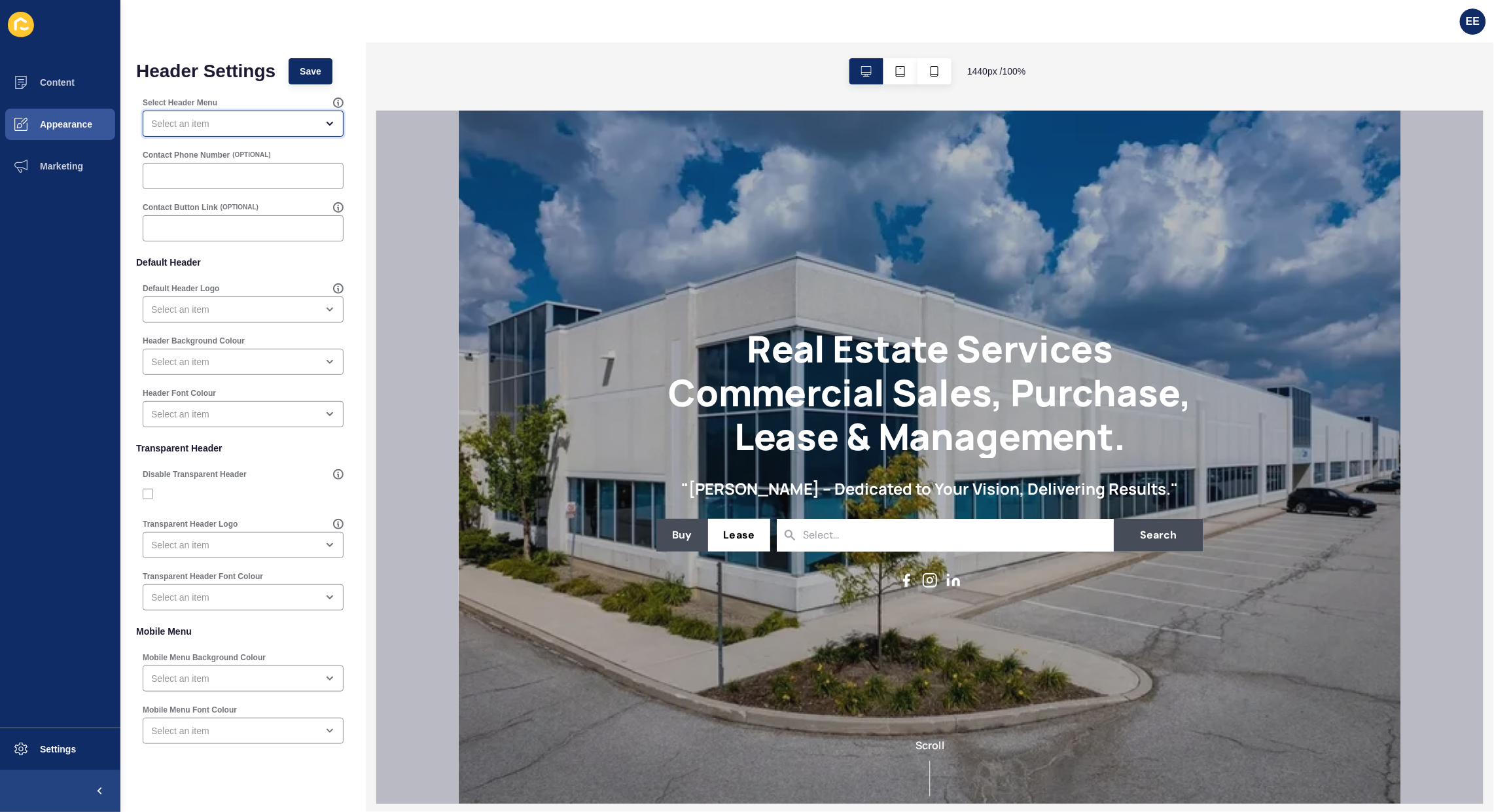
click at [218, 116] on div "open menu" at bounding box center [242, 123] width 201 height 26
drag, startPoint x: 208, startPoint y: 180, endPoint x: 313, endPoint y: 180, distance: 105.0
click at [217, 177] on div "Main Menu" at bounding box center [236, 185] width 188 height 29
type input "Main Menu"
click at [226, 178] on input "Contact Phone Number" at bounding box center [243, 176] width 184 height 13
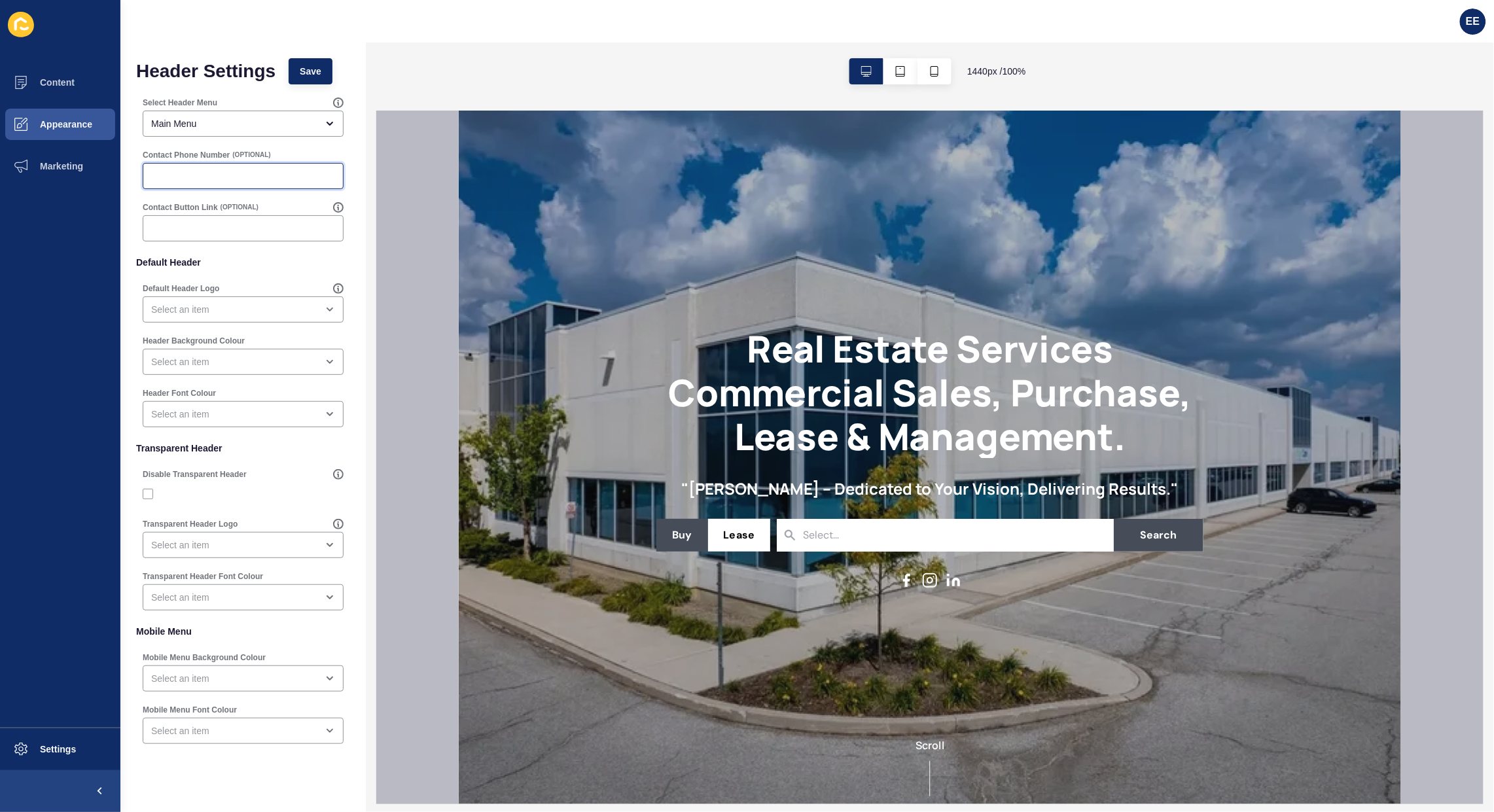
click at [176, 174] on input "Contact Phone Number" at bounding box center [243, 176] width 184 height 13
paste input "0422 196 808"
type input "0422 196 808"
click at [247, 305] on div "open menu" at bounding box center [234, 309] width 166 height 13
drag, startPoint x: 227, startPoint y: 341, endPoint x: 305, endPoint y: 364, distance: 81.3
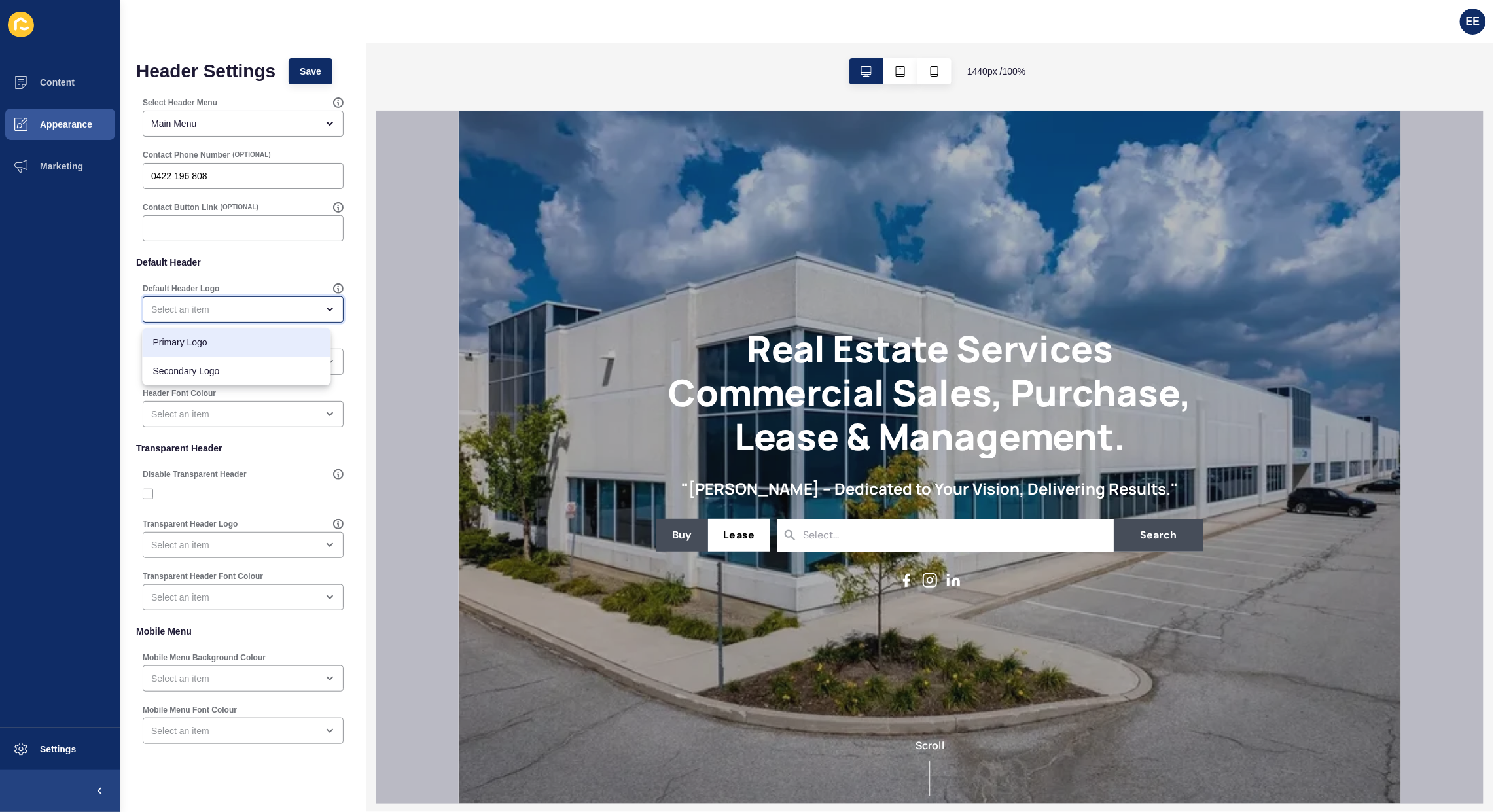
click at [231, 343] on span "Primary Logo" at bounding box center [237, 341] width 168 height 13
type input "Primary Logo"
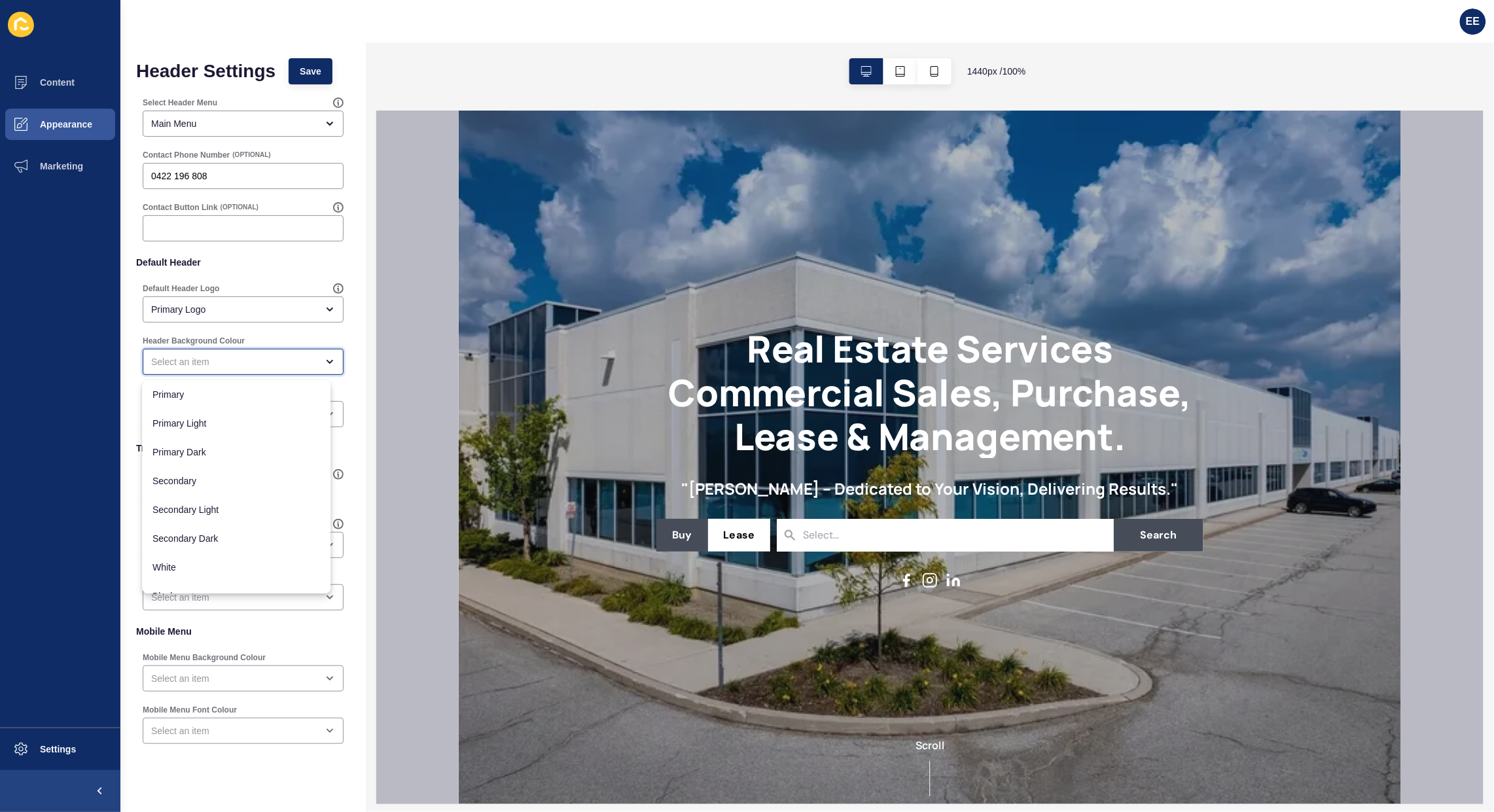
click at [247, 357] on div "close menu" at bounding box center [234, 362] width 166 height 13
click at [211, 394] on span "Primary" at bounding box center [237, 394] width 168 height 13
type input "Primary"
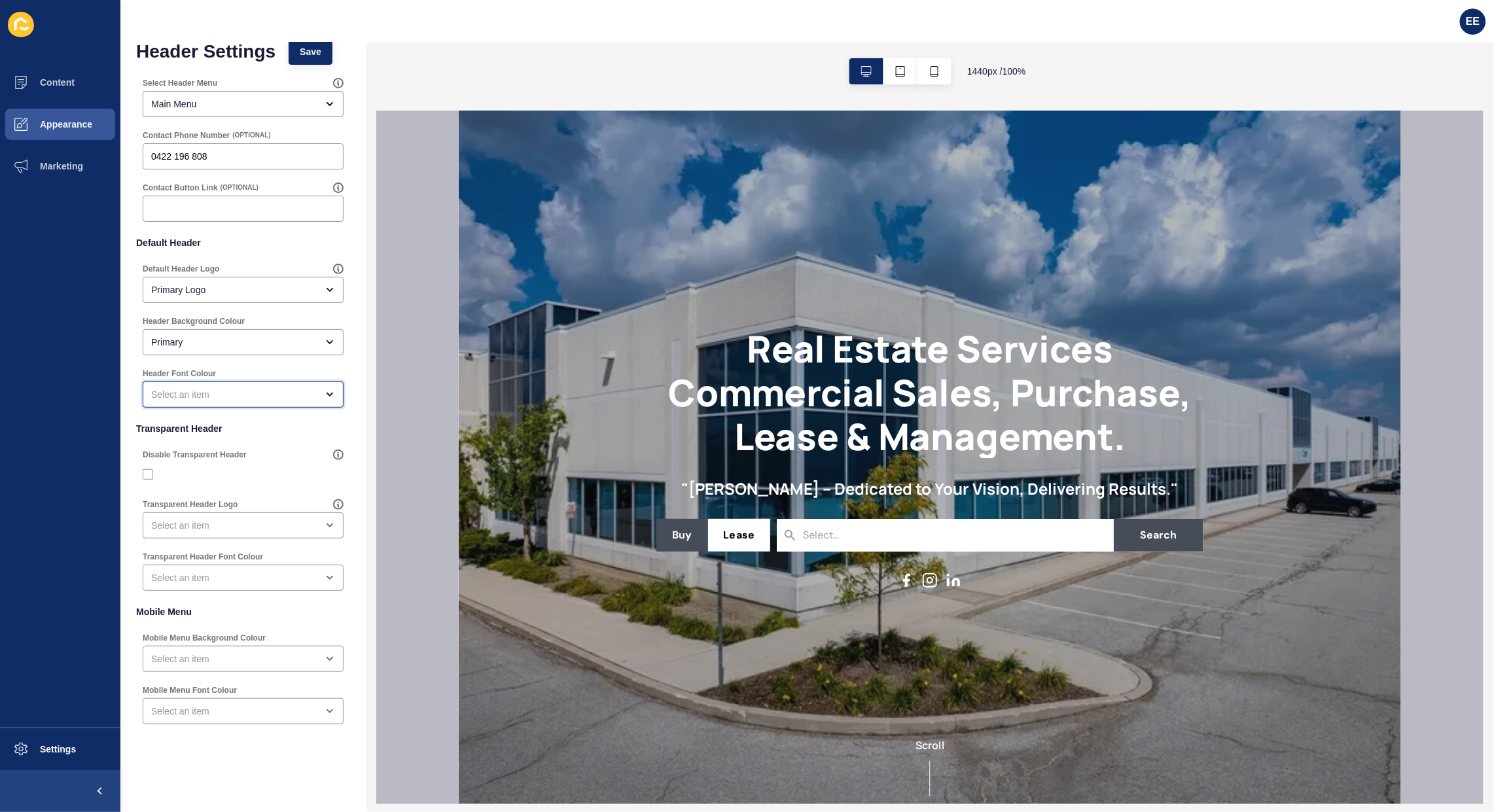
click at [239, 395] on div "open menu" at bounding box center [234, 394] width 166 height 13
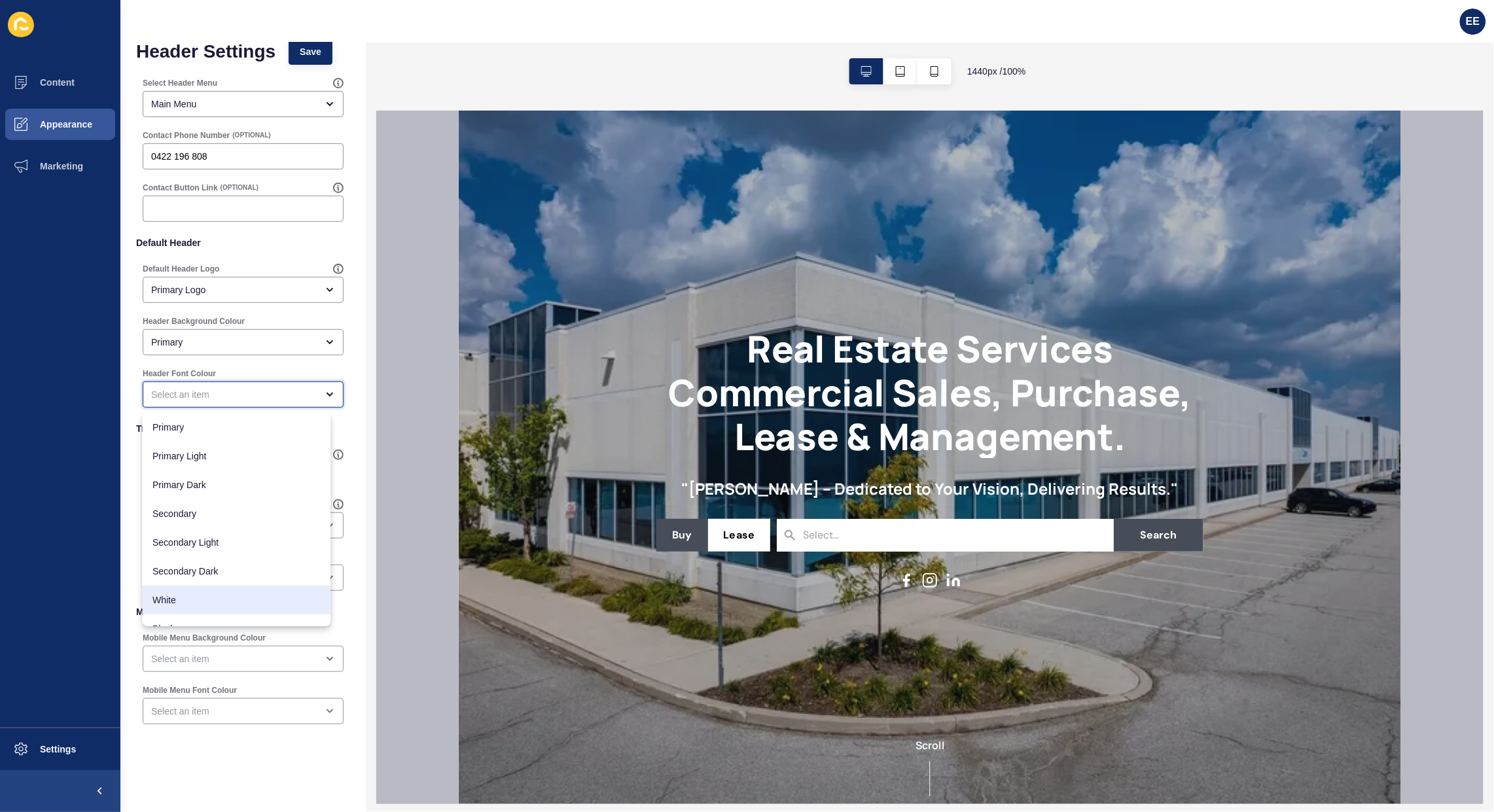
click at [208, 594] on span "White" at bounding box center [237, 600] width 168 height 13
type input "White"
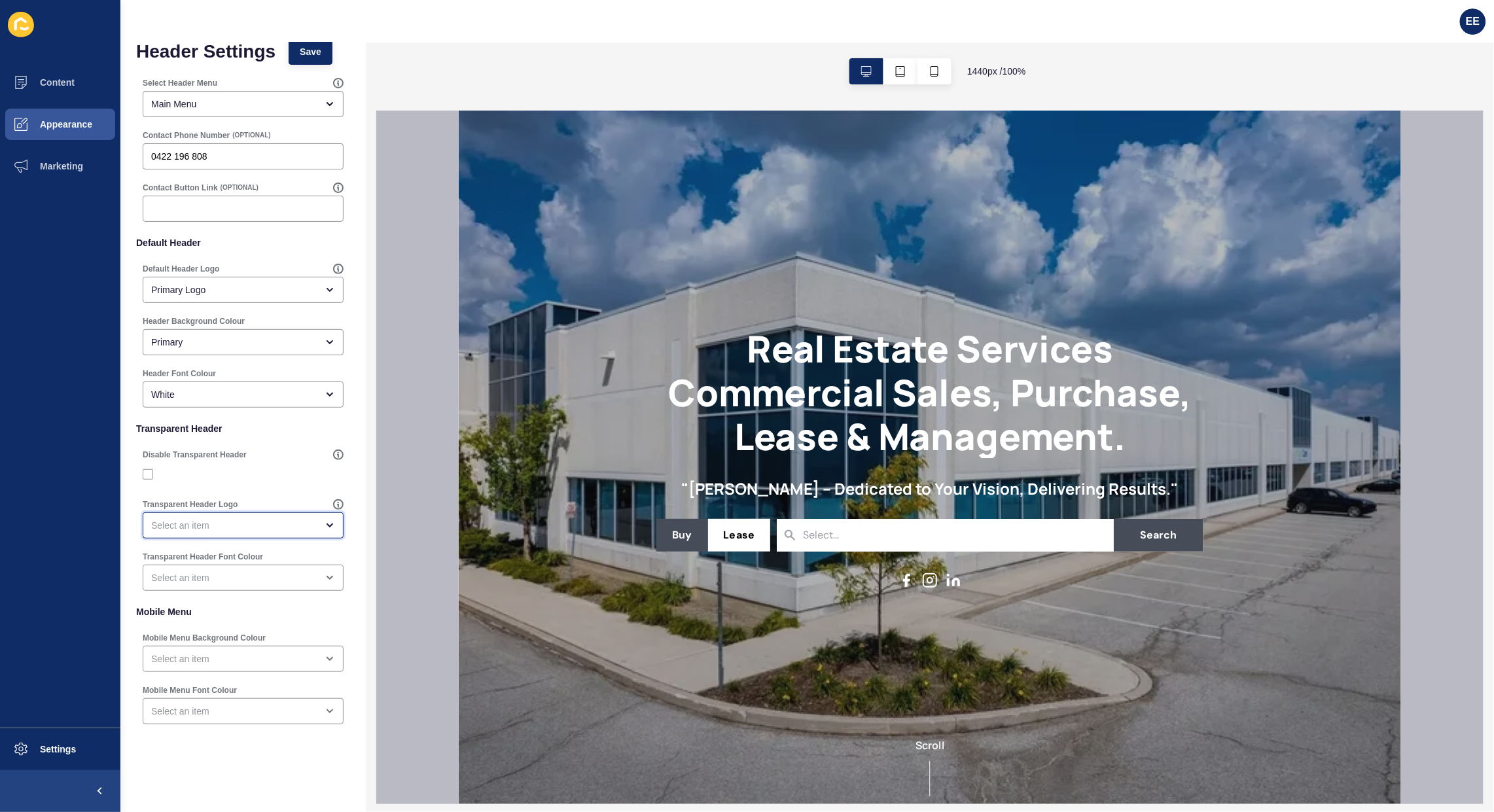
click at [256, 521] on div "open menu" at bounding box center [234, 525] width 166 height 13
drag, startPoint x: 224, startPoint y: 562, endPoint x: 292, endPoint y: 577, distance: 69.6
click at [226, 562] on span "Primary Logo" at bounding box center [237, 558] width 168 height 13
type input "Primary Logo"
click at [253, 573] on div "close menu" at bounding box center [234, 578] width 166 height 13
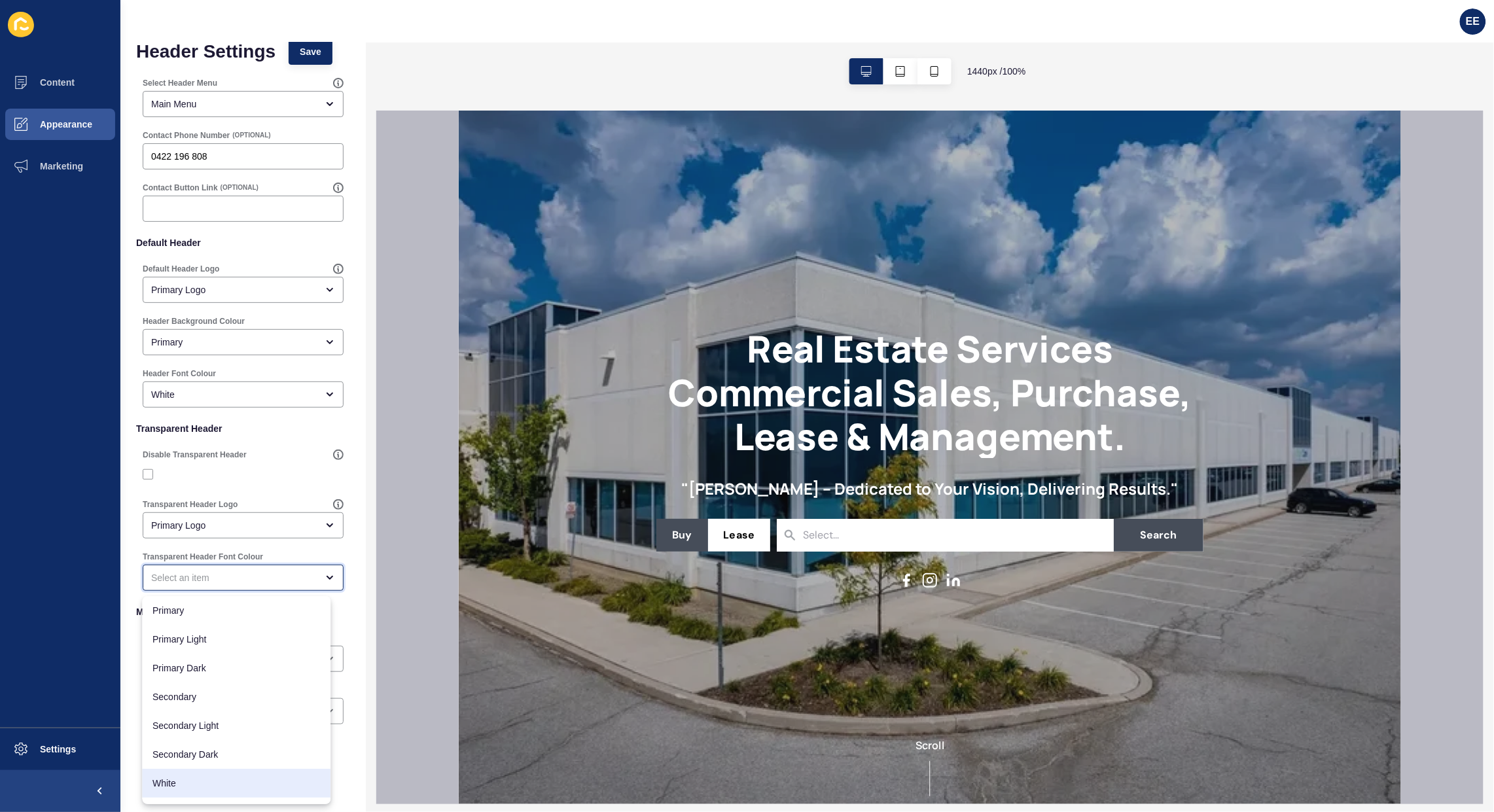
click at [198, 776] on span "White" at bounding box center [237, 783] width 168 height 13
type input "White"
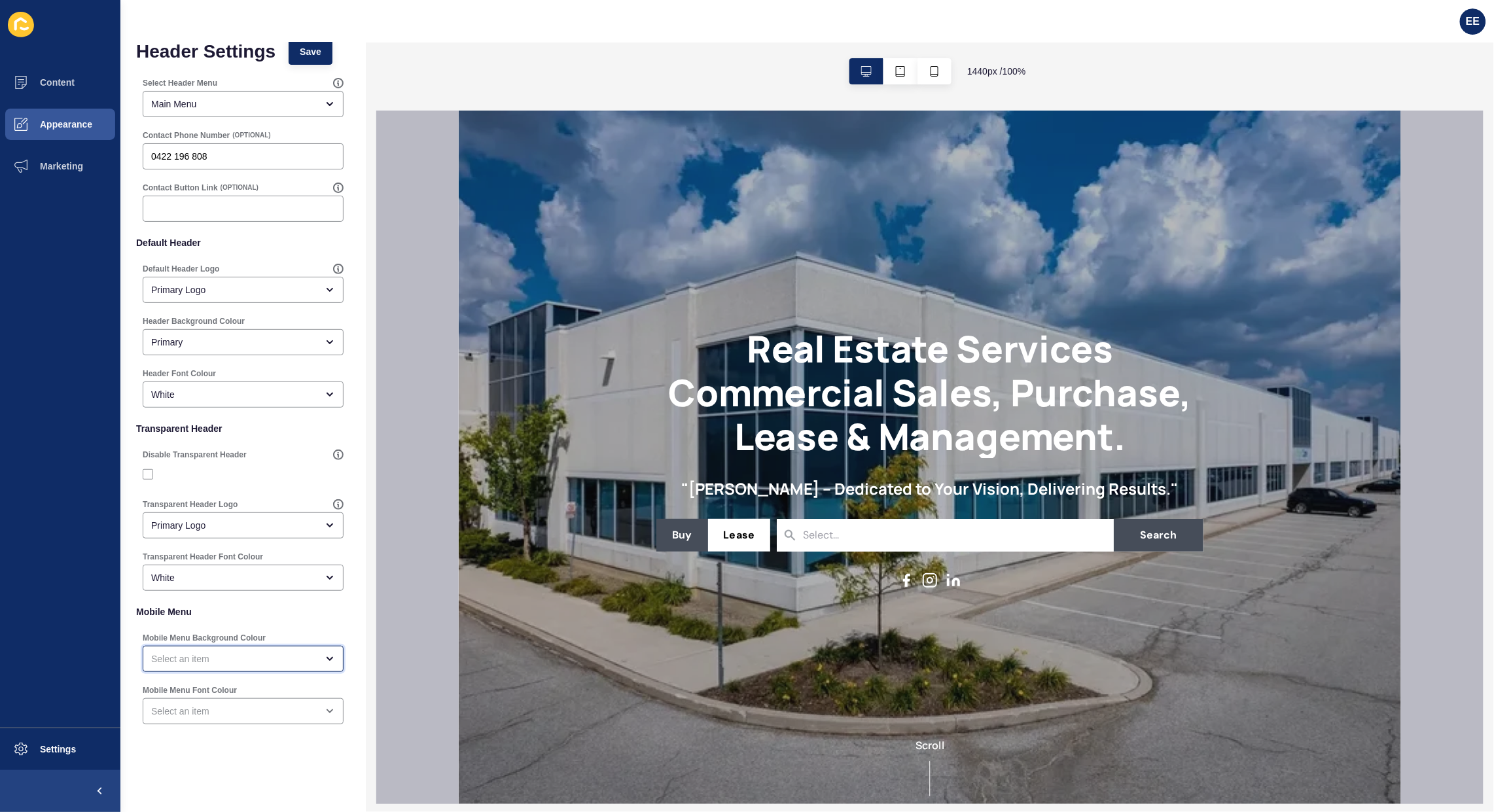
click at [285, 645] on div "open menu" at bounding box center [242, 658] width 201 height 26
click at [235, 691] on span "Primary" at bounding box center [237, 691] width 168 height 13
type input "Primary"
click at [262, 703] on div "open menu" at bounding box center [242, 710] width 201 height 26
click at [230, 659] on div "White" at bounding box center [236, 667] width 188 height 29
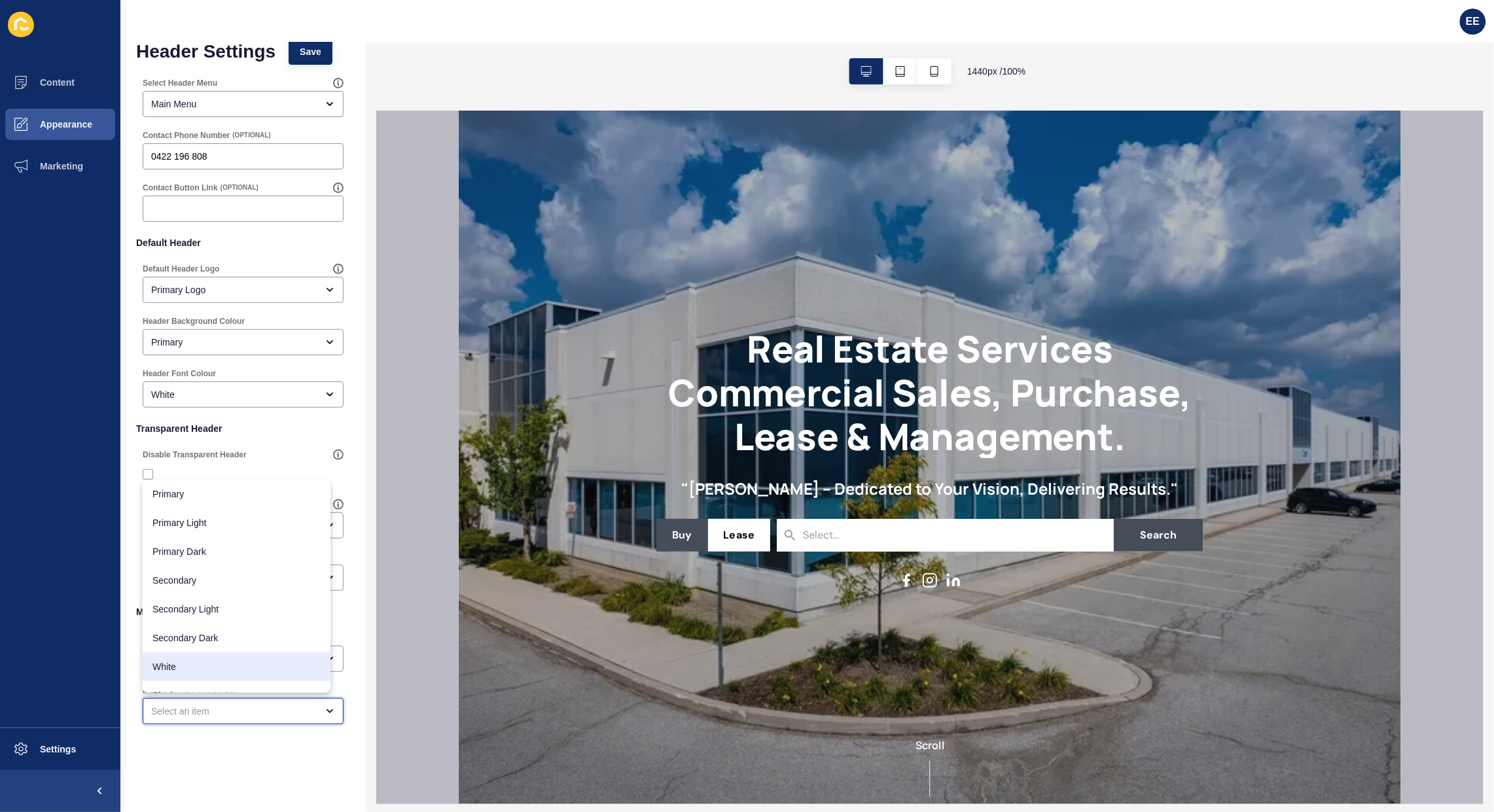
type input "White"
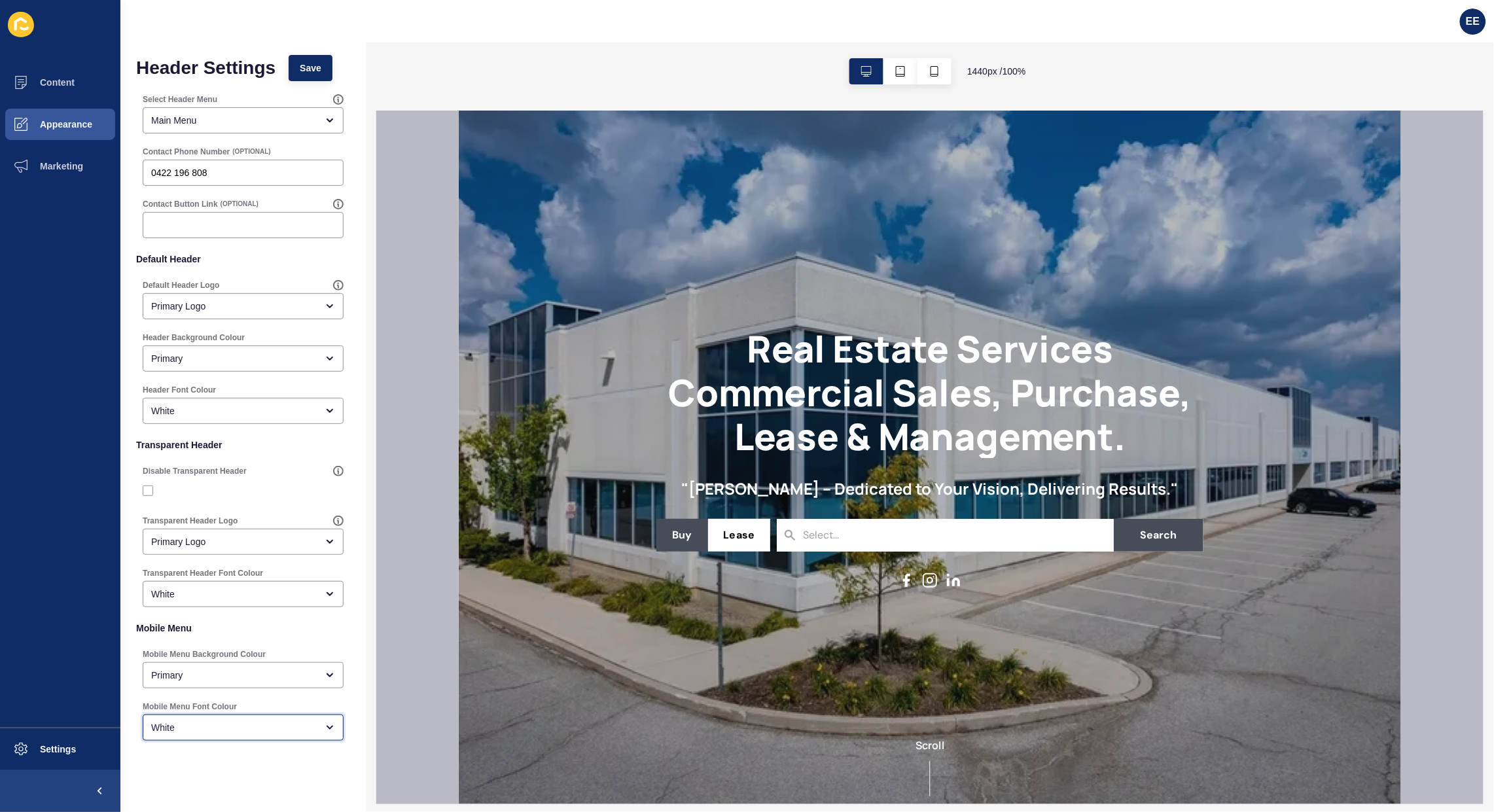
scroll to position [0, 0]
click at [318, 68] on span "Save" at bounding box center [310, 71] width 21 height 13
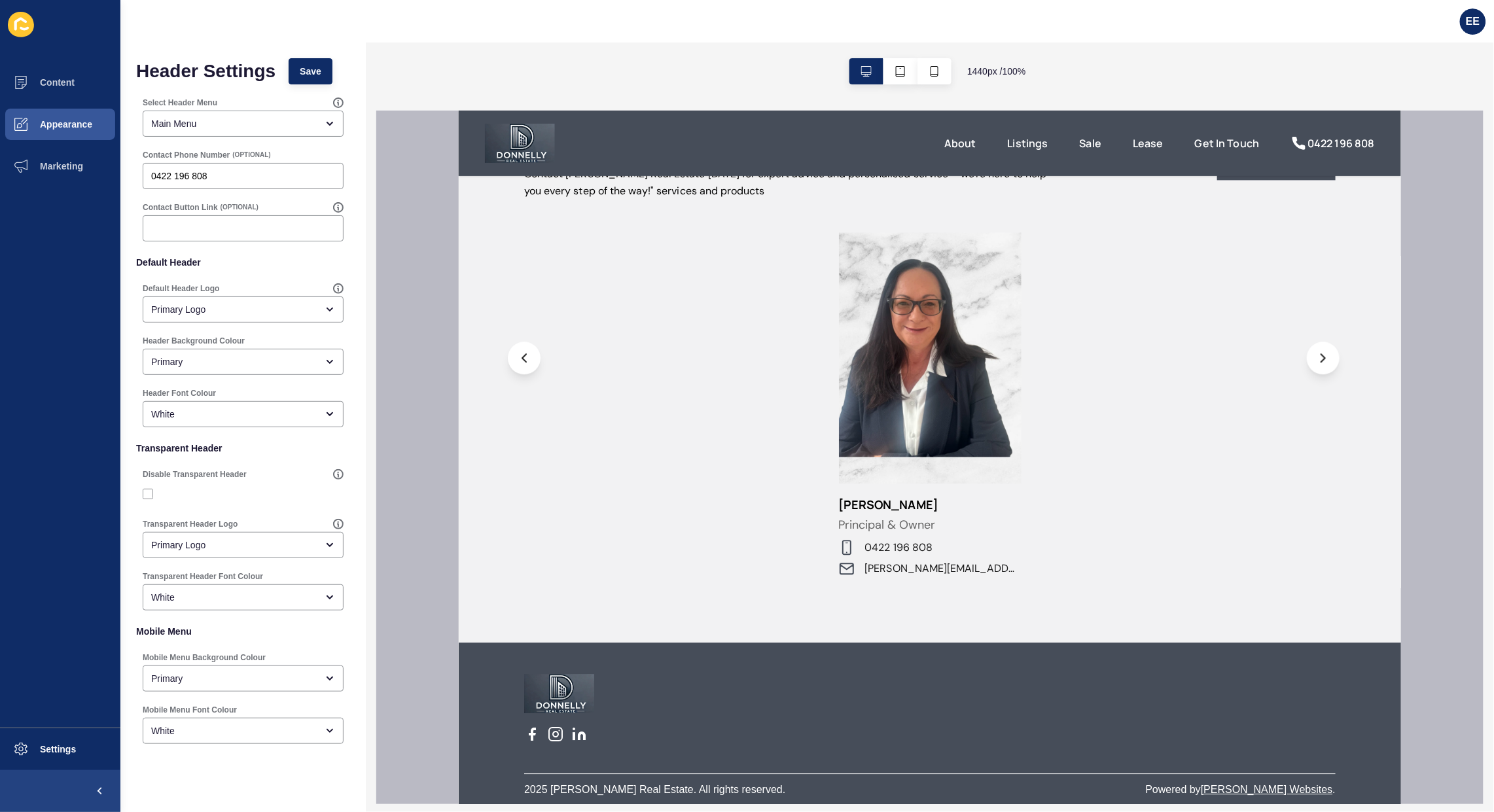
scroll to position [1186, 0]
click at [49, 124] on span "Appearance" at bounding box center [45, 125] width 94 height 11
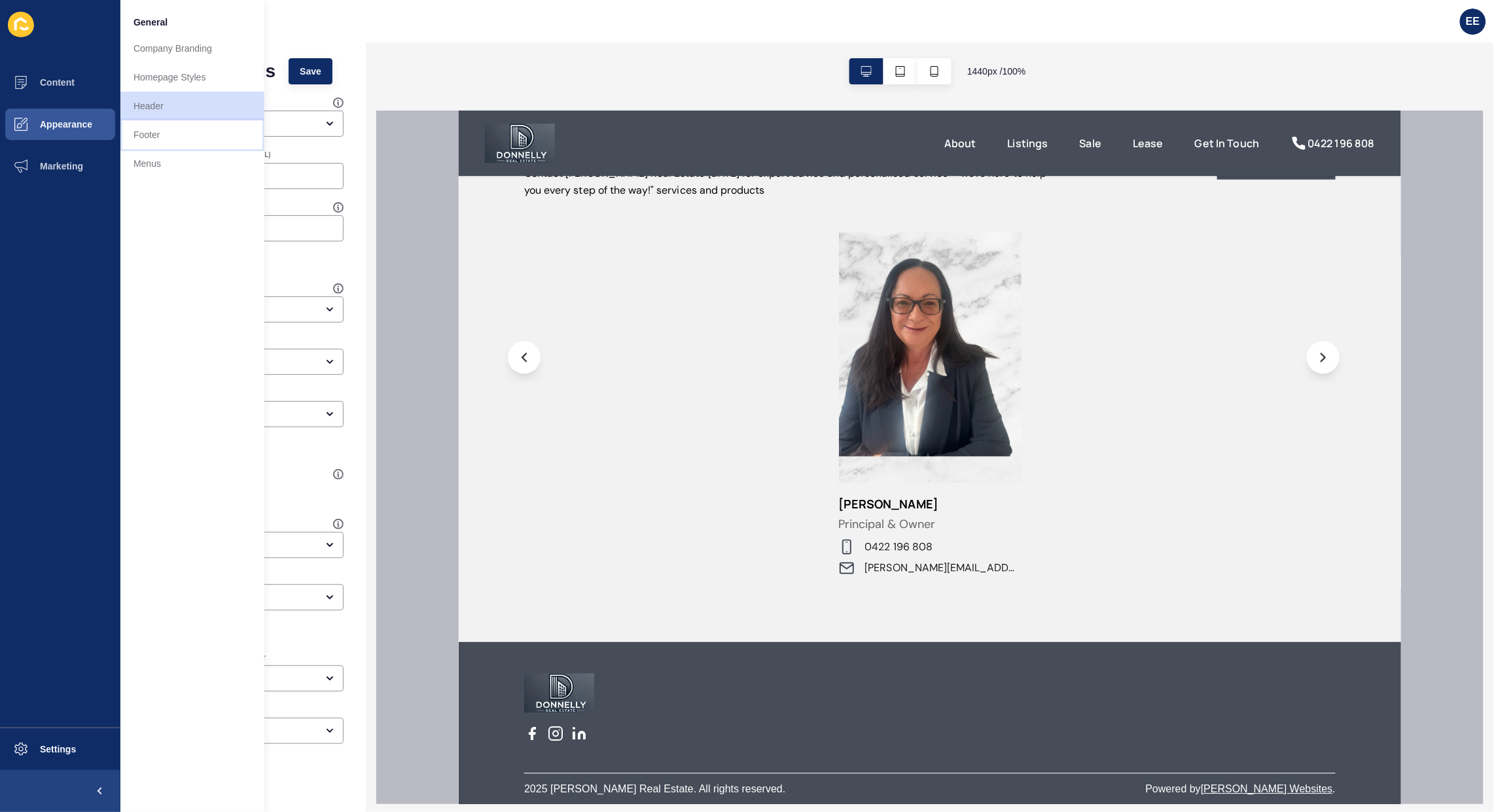
click at [174, 131] on link "Footer" at bounding box center [192, 135] width 144 height 29
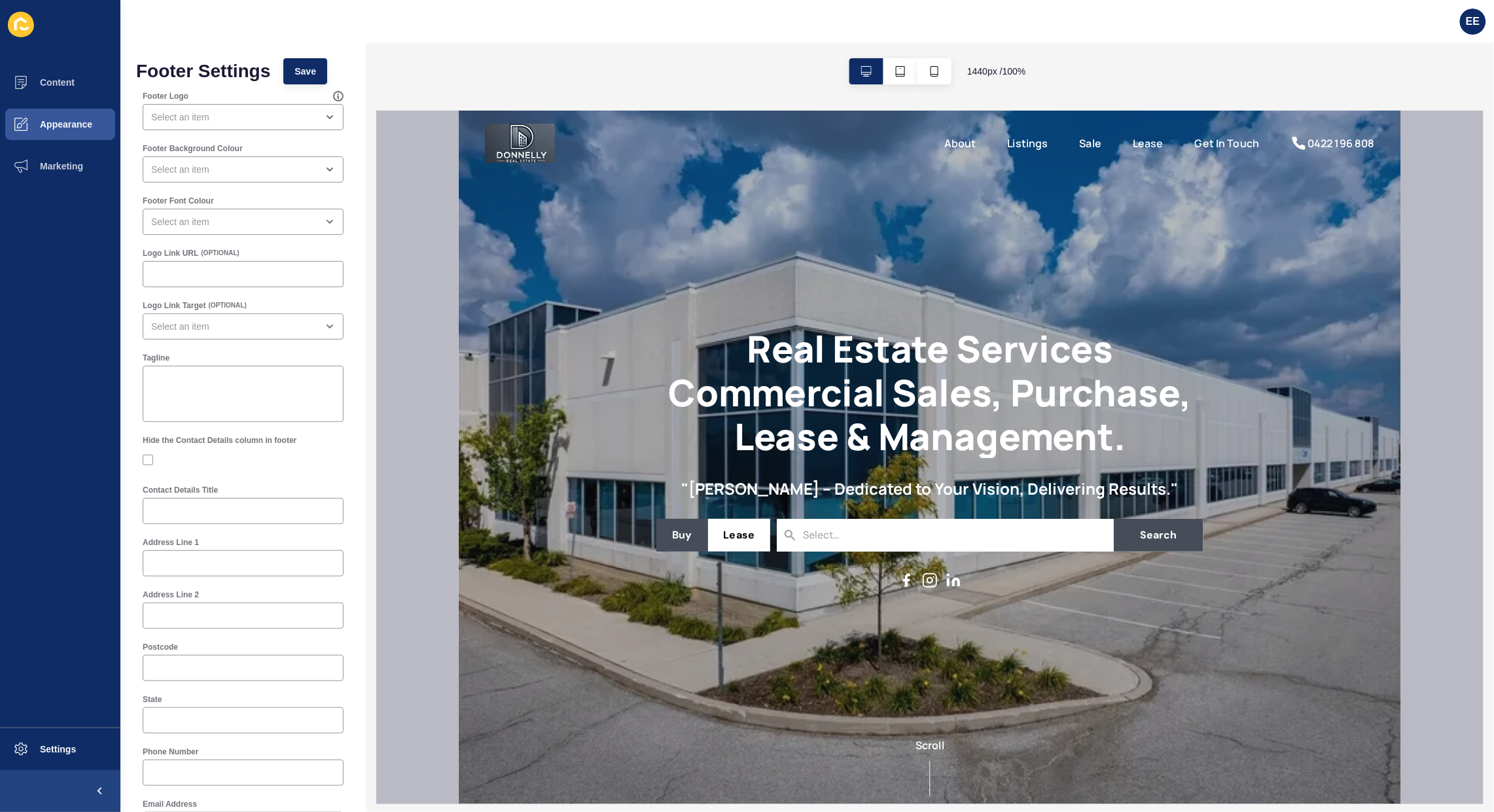
click at [227, 103] on div "Footer Logo" at bounding box center [243, 111] width 203 height 42
click at [226, 110] on div "close menu" at bounding box center [242, 117] width 201 height 26
drag, startPoint x: 210, startPoint y: 146, endPoint x: 318, endPoint y: 160, distance: 108.9
click at [213, 147] on span "Primary Logo" at bounding box center [237, 150] width 168 height 13
type input "Primary Logo"
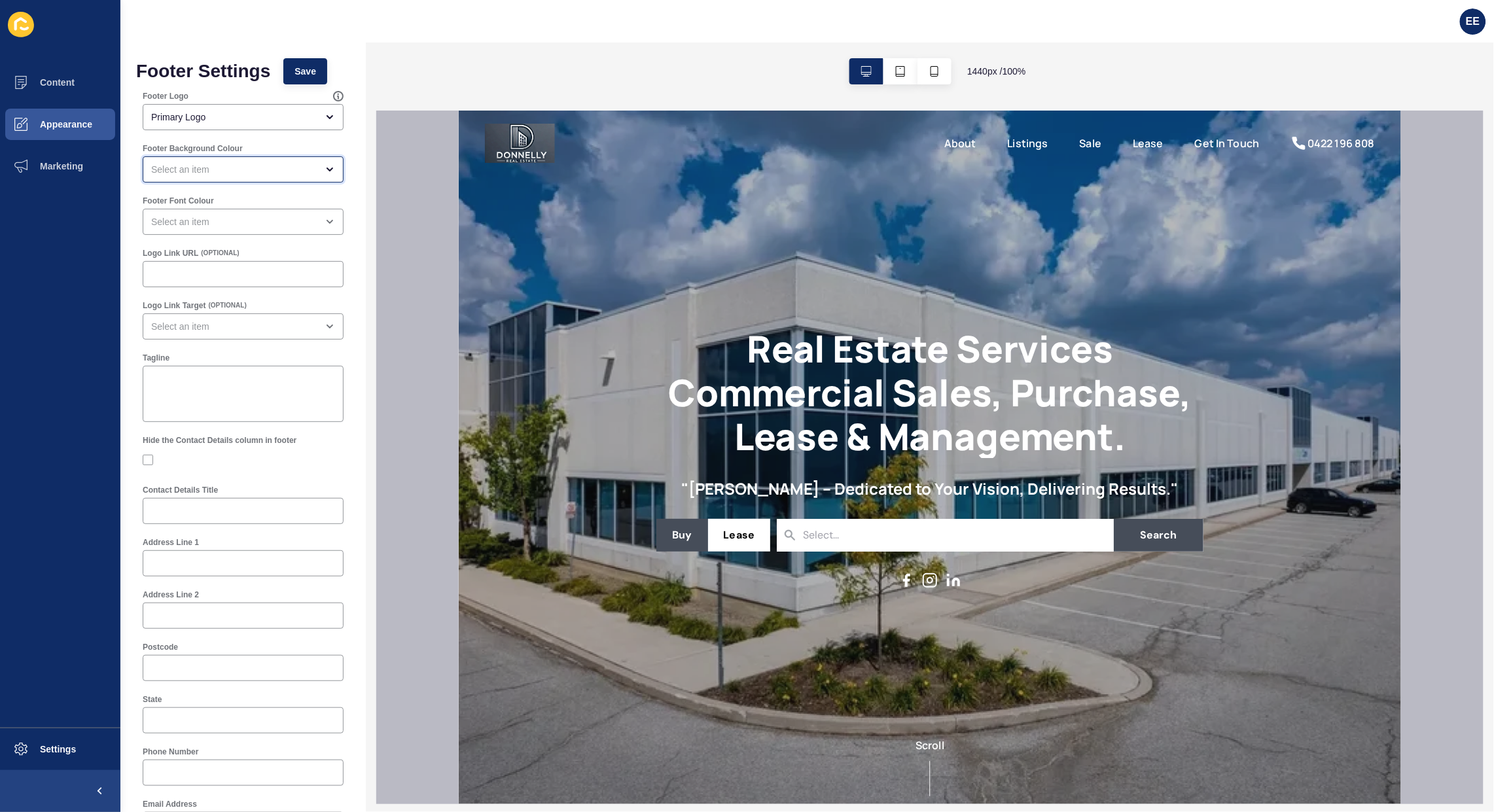
click at [237, 172] on div "open menu" at bounding box center [234, 169] width 166 height 13
click at [253, 191] on div "Primary" at bounding box center [236, 202] width 188 height 29
type input "Primary"
click at [259, 210] on div "close menu" at bounding box center [242, 221] width 201 height 26
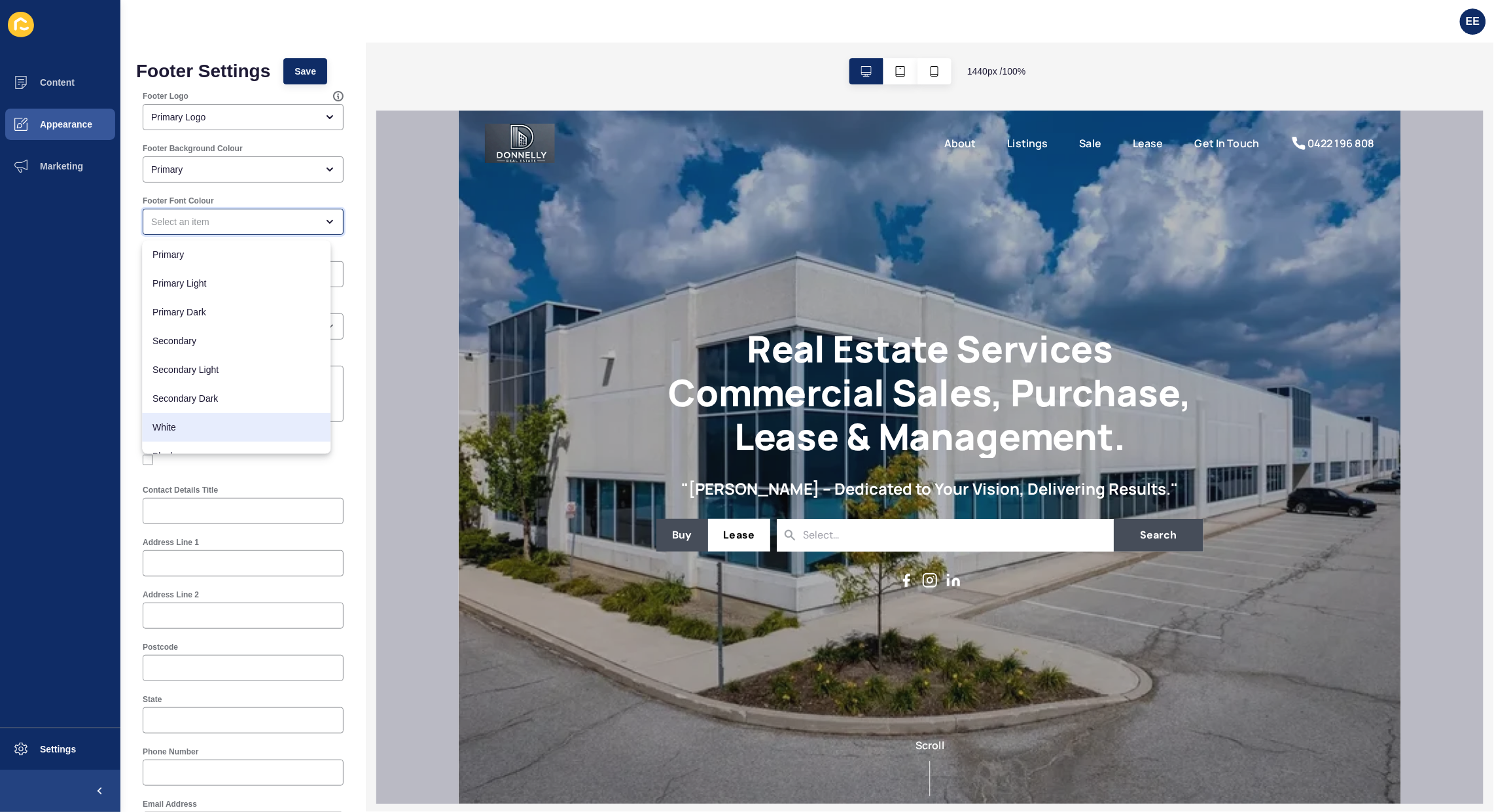
click at [211, 415] on div "White" at bounding box center [236, 428] width 188 height 29
type input "White"
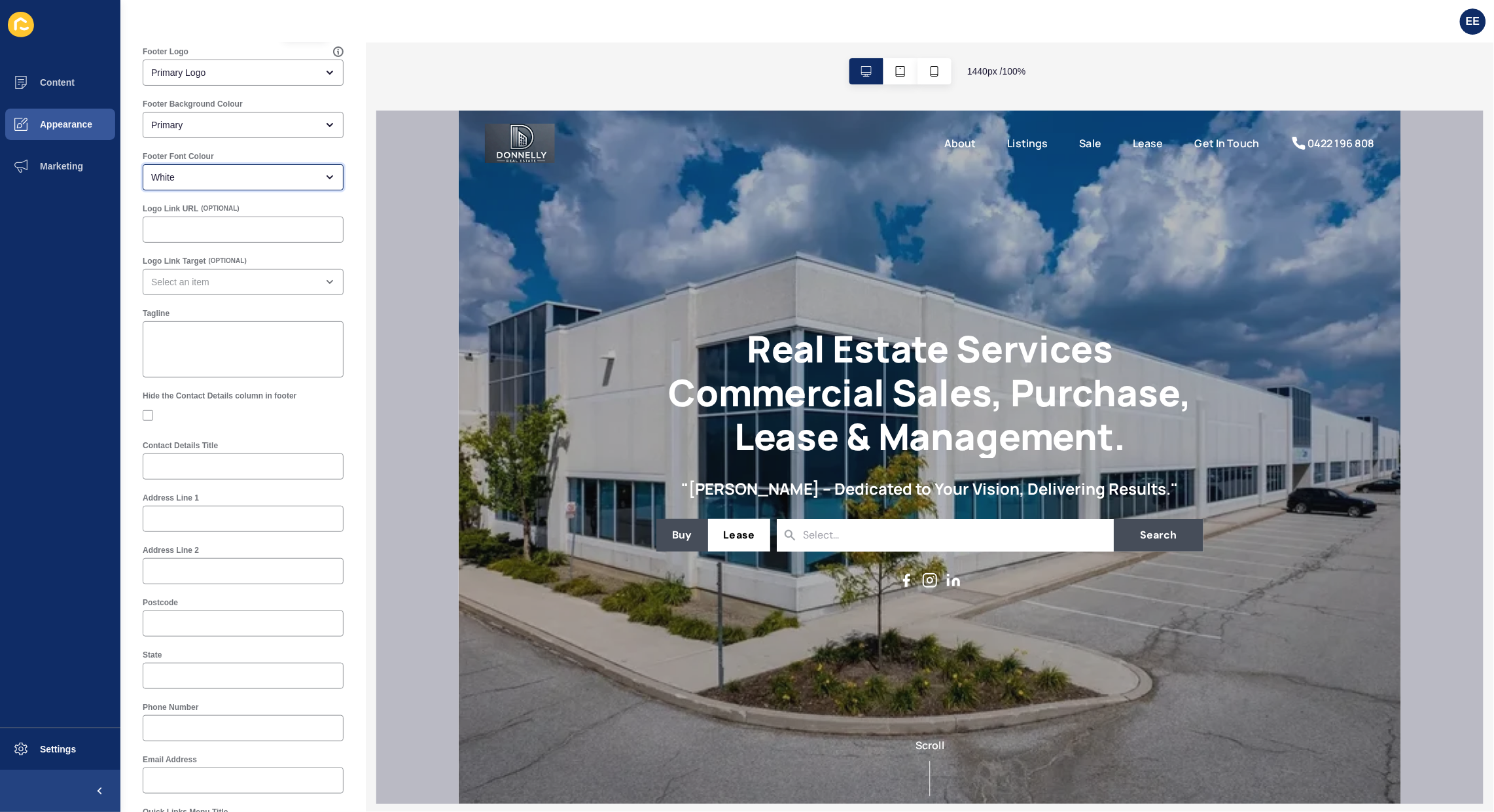
scroll to position [82, 0]
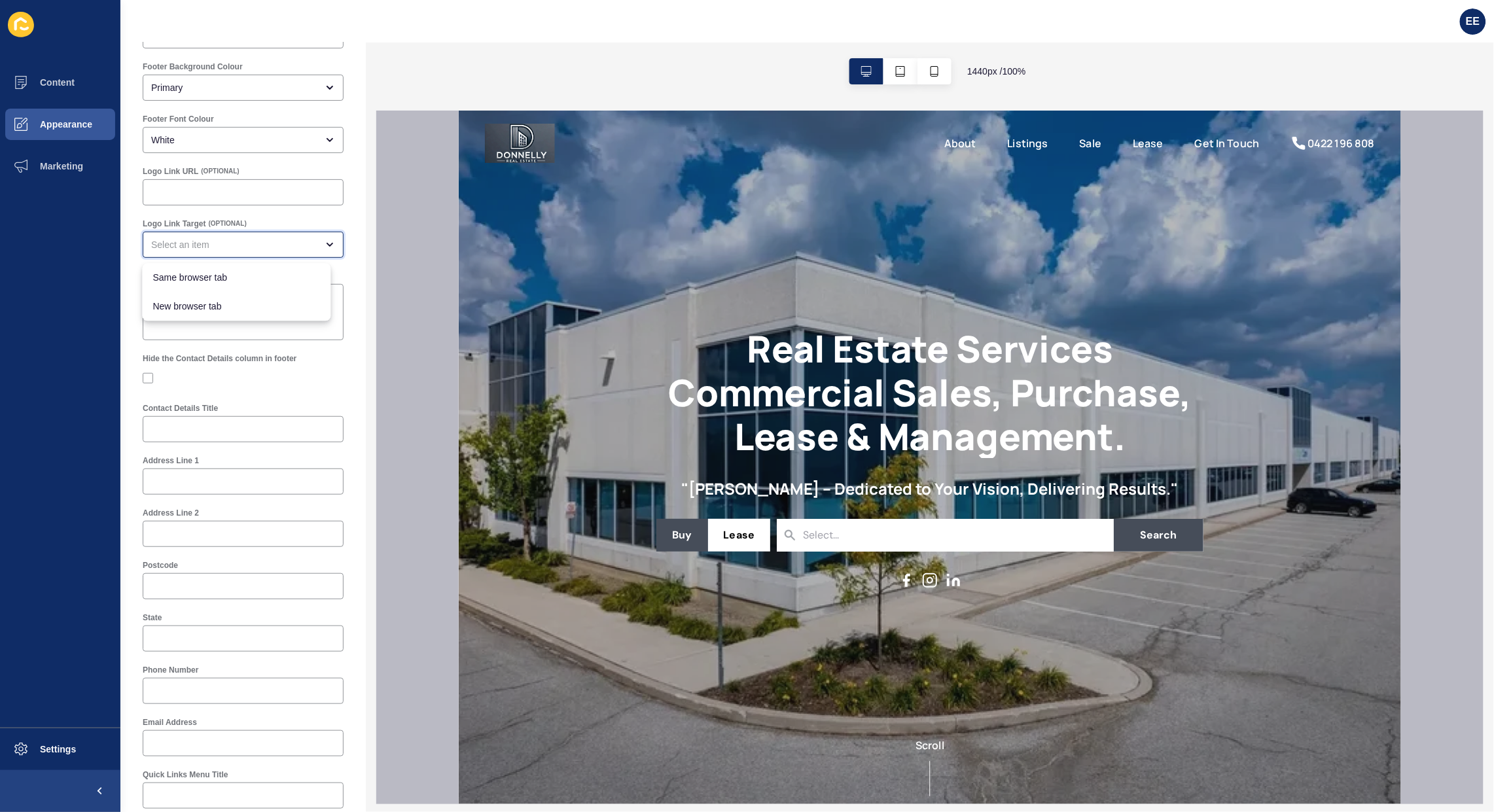
click at [249, 233] on div "close menu" at bounding box center [242, 244] width 201 height 26
click at [231, 275] on span "Same browser tab" at bounding box center [237, 278] width 168 height 13
type input "Same browser tab"
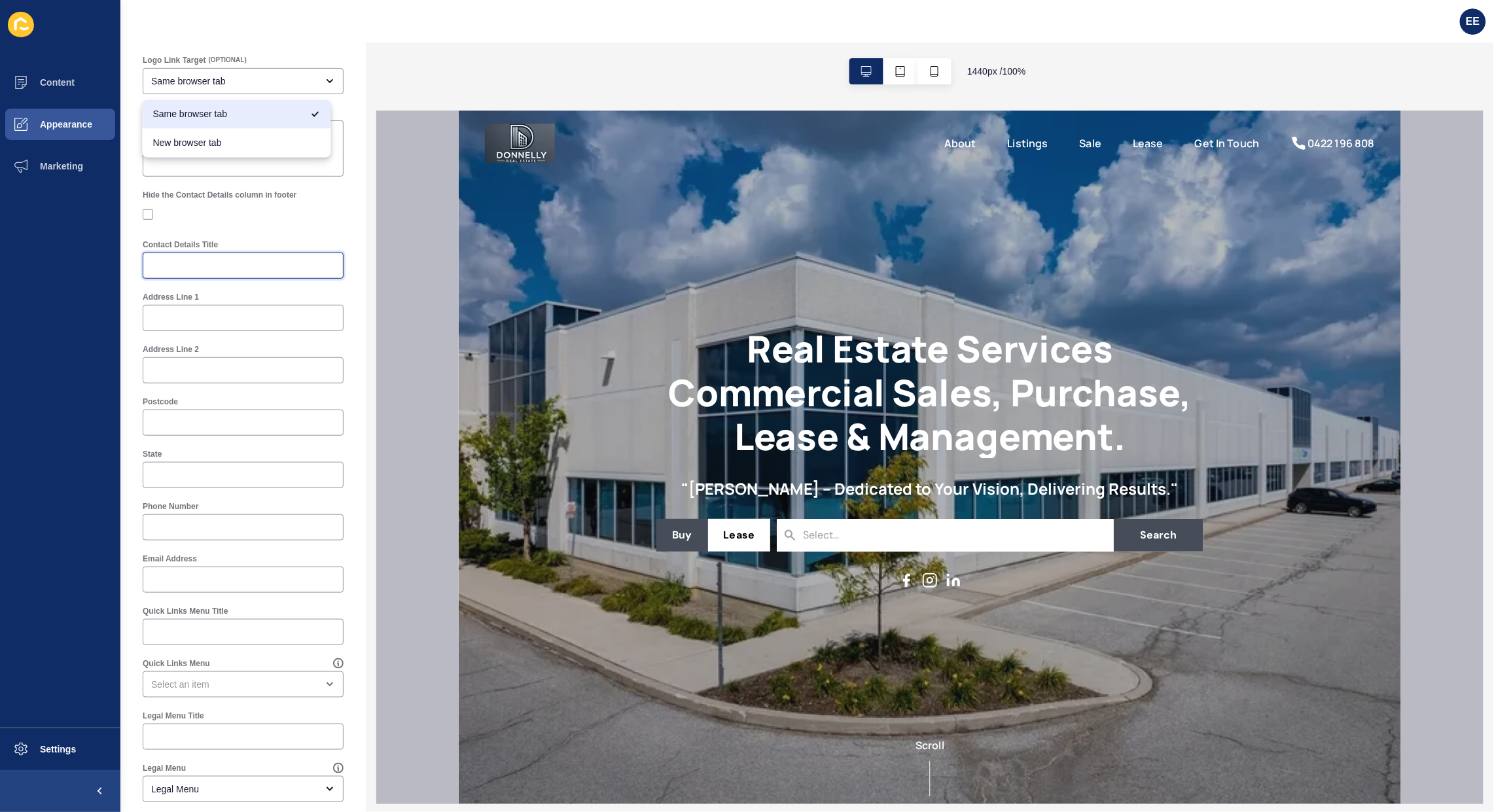
click at [200, 263] on input "Contact Details Title" at bounding box center [243, 266] width 184 height 13
type input "Get In Touch"
click at [229, 311] on input "Address Line 1" at bounding box center [243, 317] width 184 height 13
paste input "Redcliffe Peninsula"
type input "Redcliffe Peninsula"
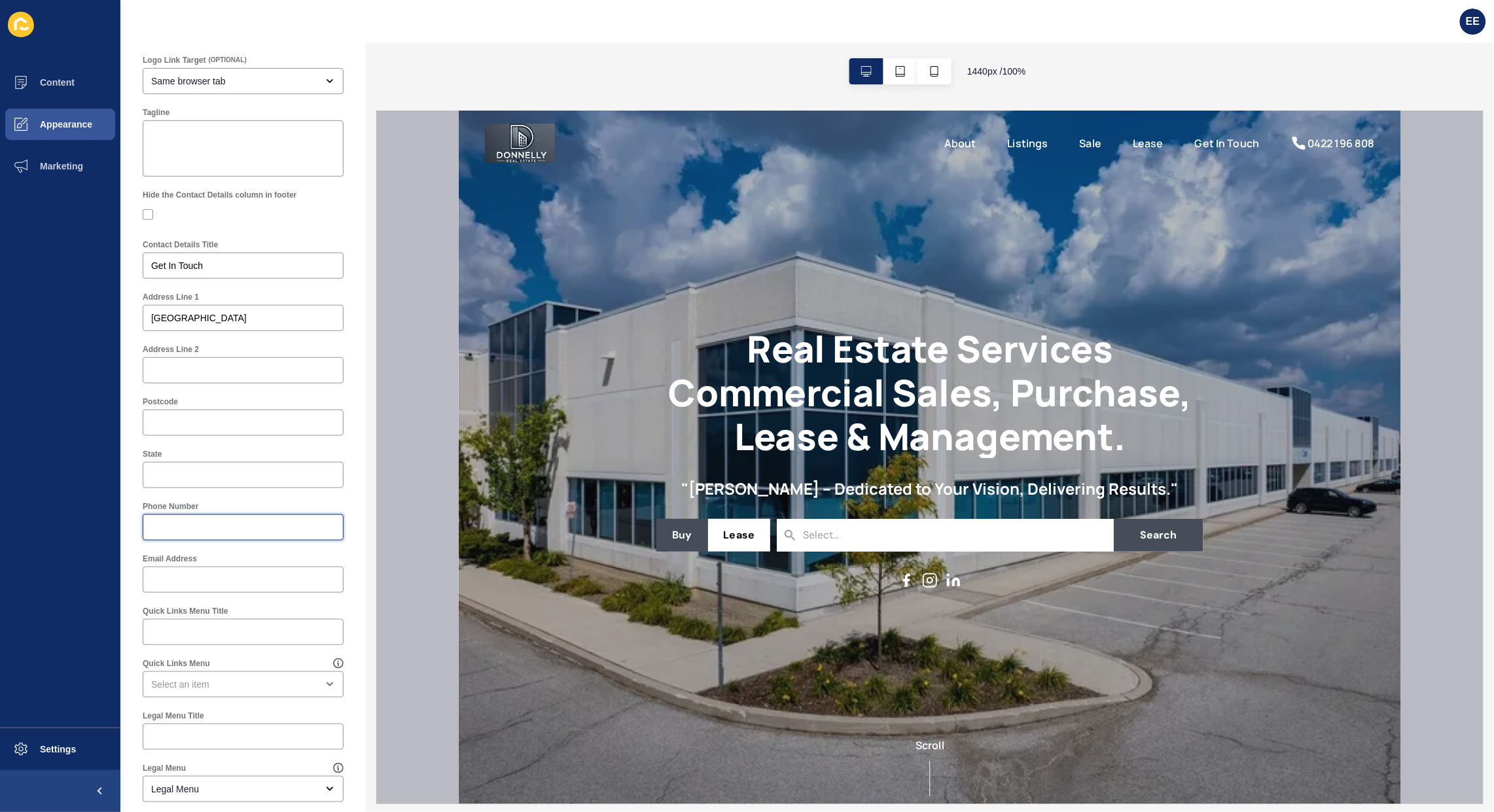
click at [153, 533] on input "Phone Number" at bounding box center [243, 527] width 184 height 13
paste input "0422 196 808"
type input "0422 196 808"
click at [201, 577] on input "Email Address" at bounding box center [243, 579] width 184 height 13
paste input "[PERSON_NAME][EMAIL_ADDRESS][DOMAIN_NAME]"
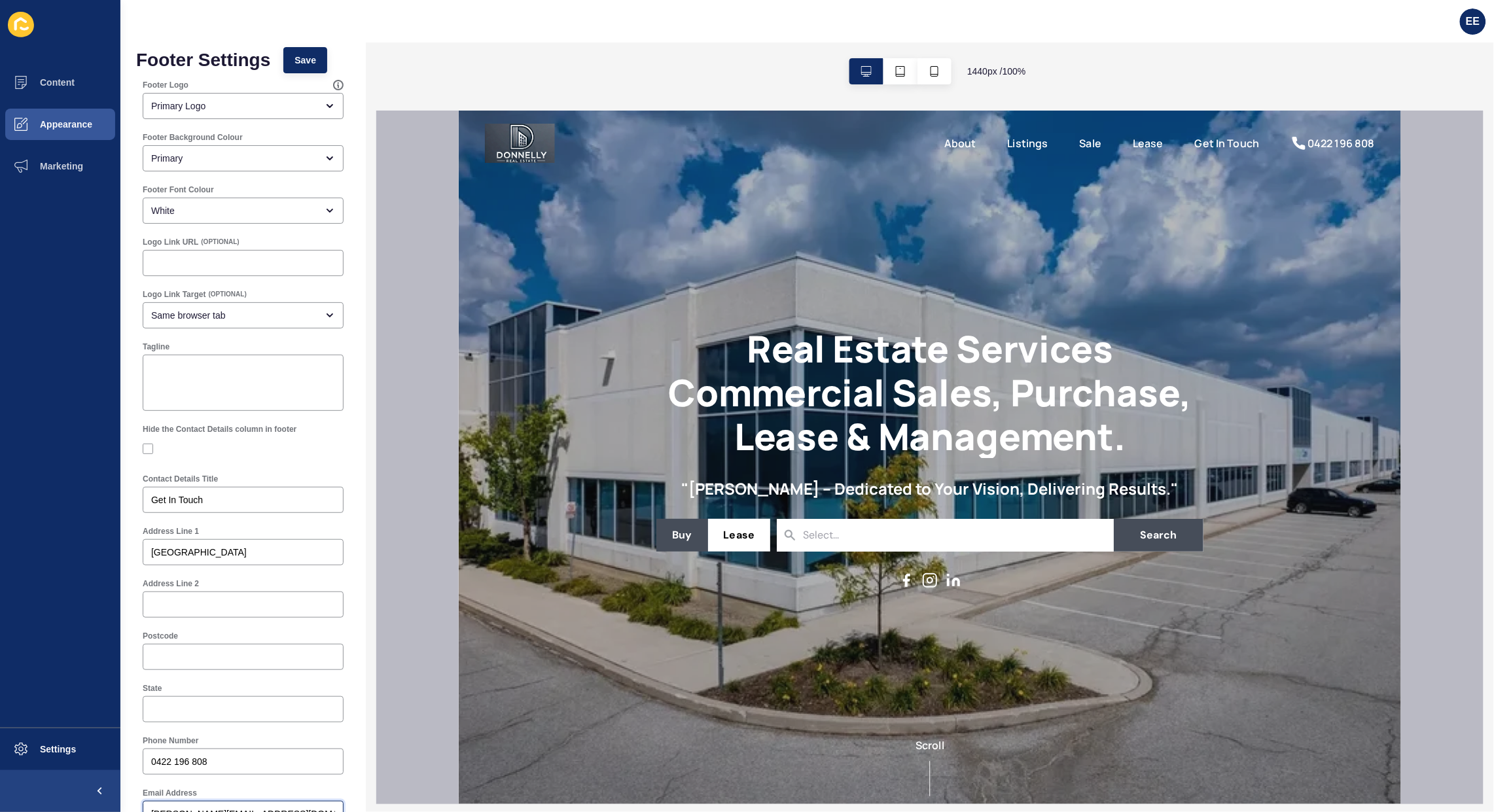
scroll to position [0, 0]
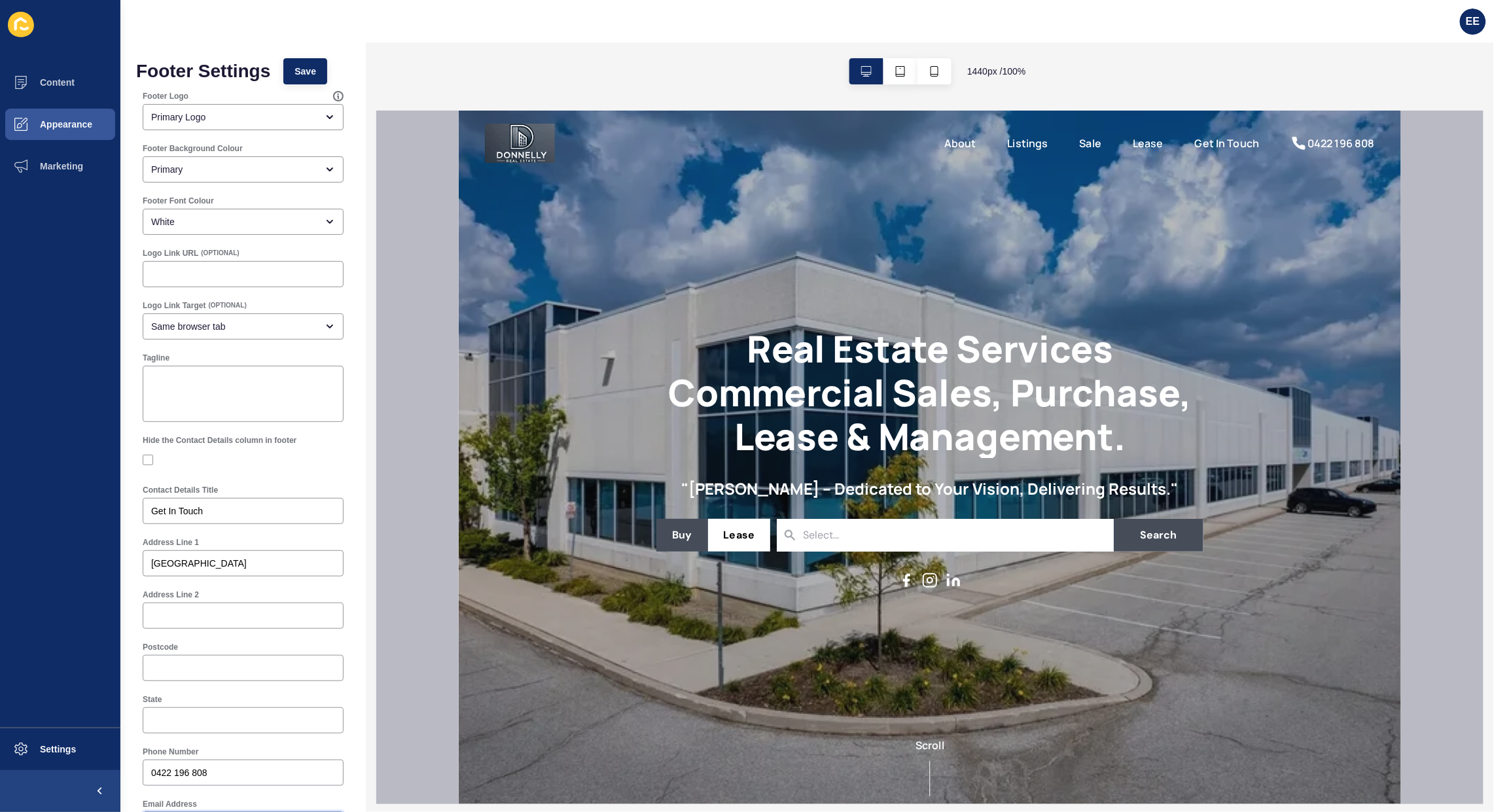
type input "[PERSON_NAME][EMAIL_ADDRESS][DOMAIN_NAME]"
click at [303, 69] on span "Save" at bounding box center [305, 71] width 21 height 13
click at [57, 122] on span "Appearance" at bounding box center [45, 125] width 94 height 11
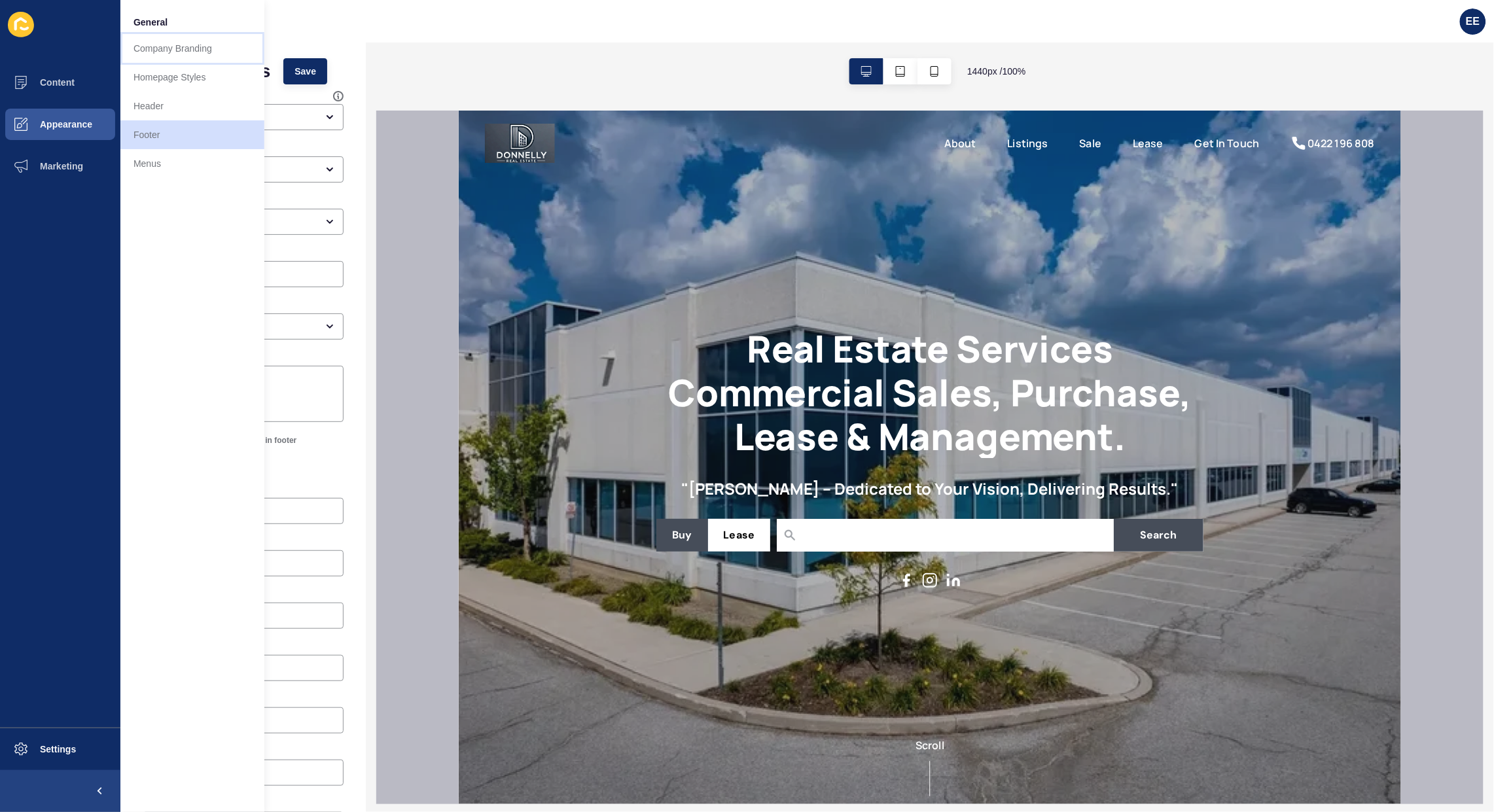
click at [170, 45] on link "Company Branding" at bounding box center [192, 48] width 144 height 29
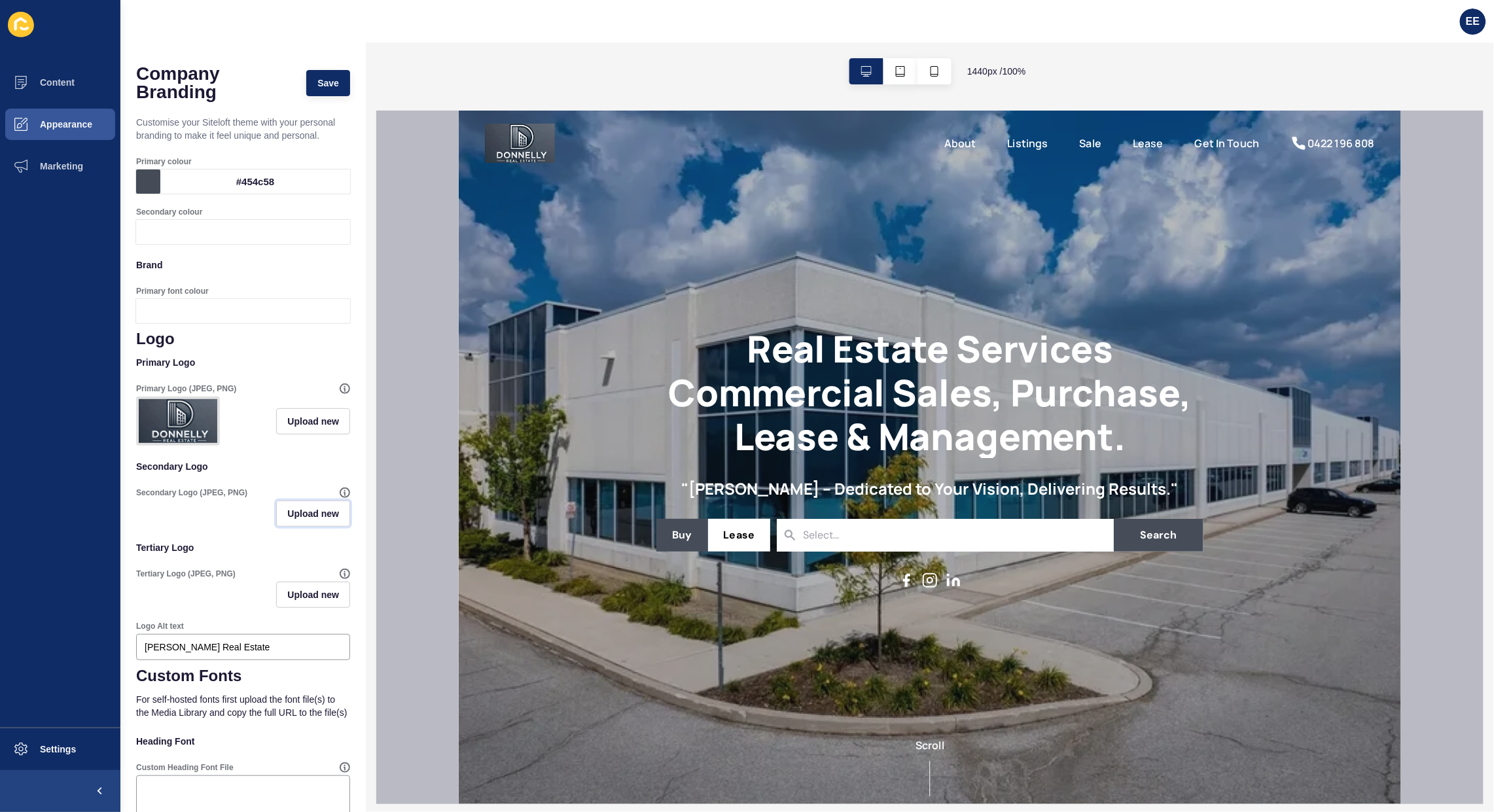
click at [287, 520] on span "Upload new" at bounding box center [313, 513] width 52 height 13
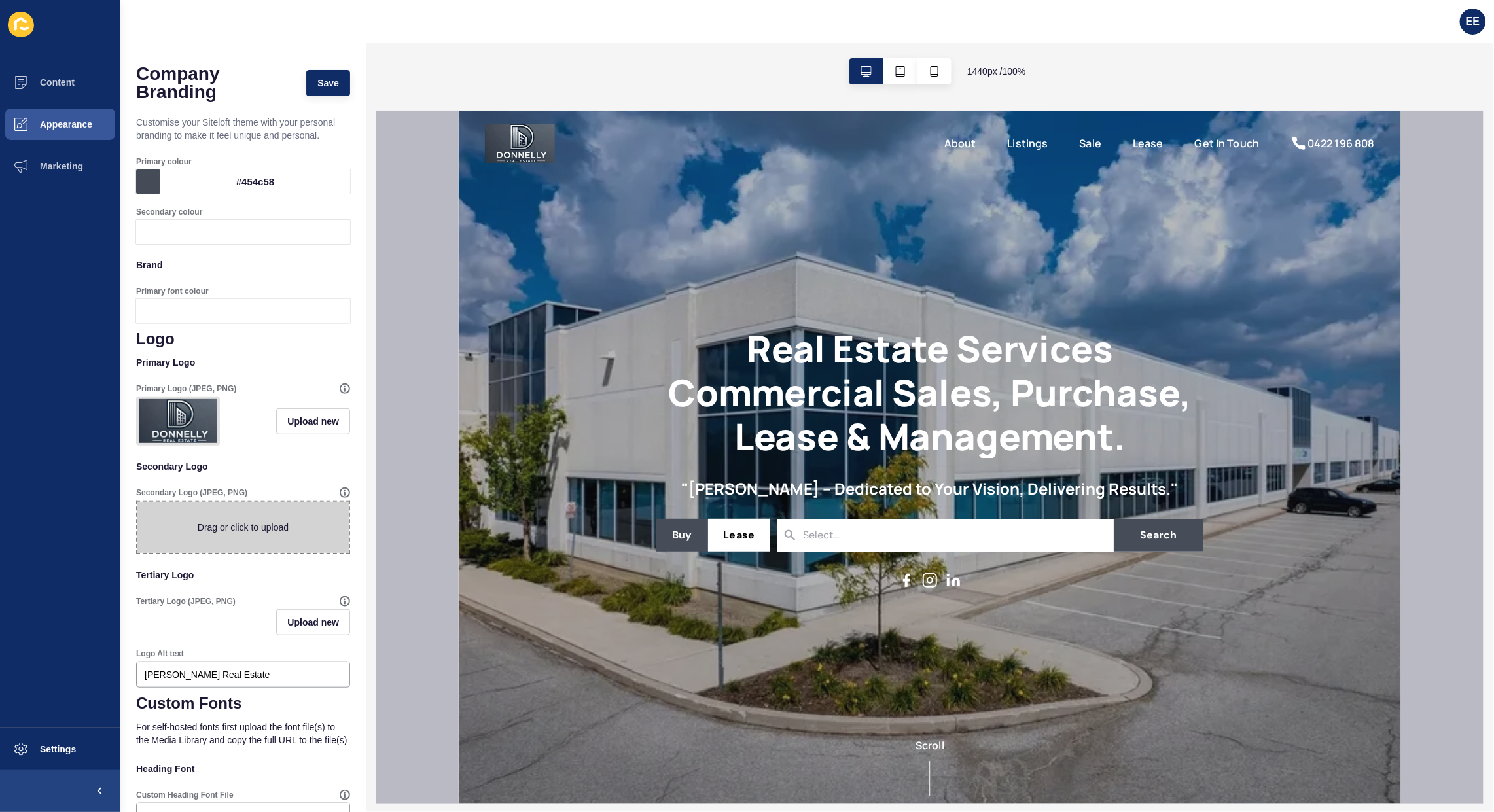
click at [218, 549] on span at bounding box center [242, 527] width 211 height 51
click at [137, 502] on input "Drag or click to upload" at bounding box center [137, 502] width 0 height 0
type input "C:\fakepath\logo.png"
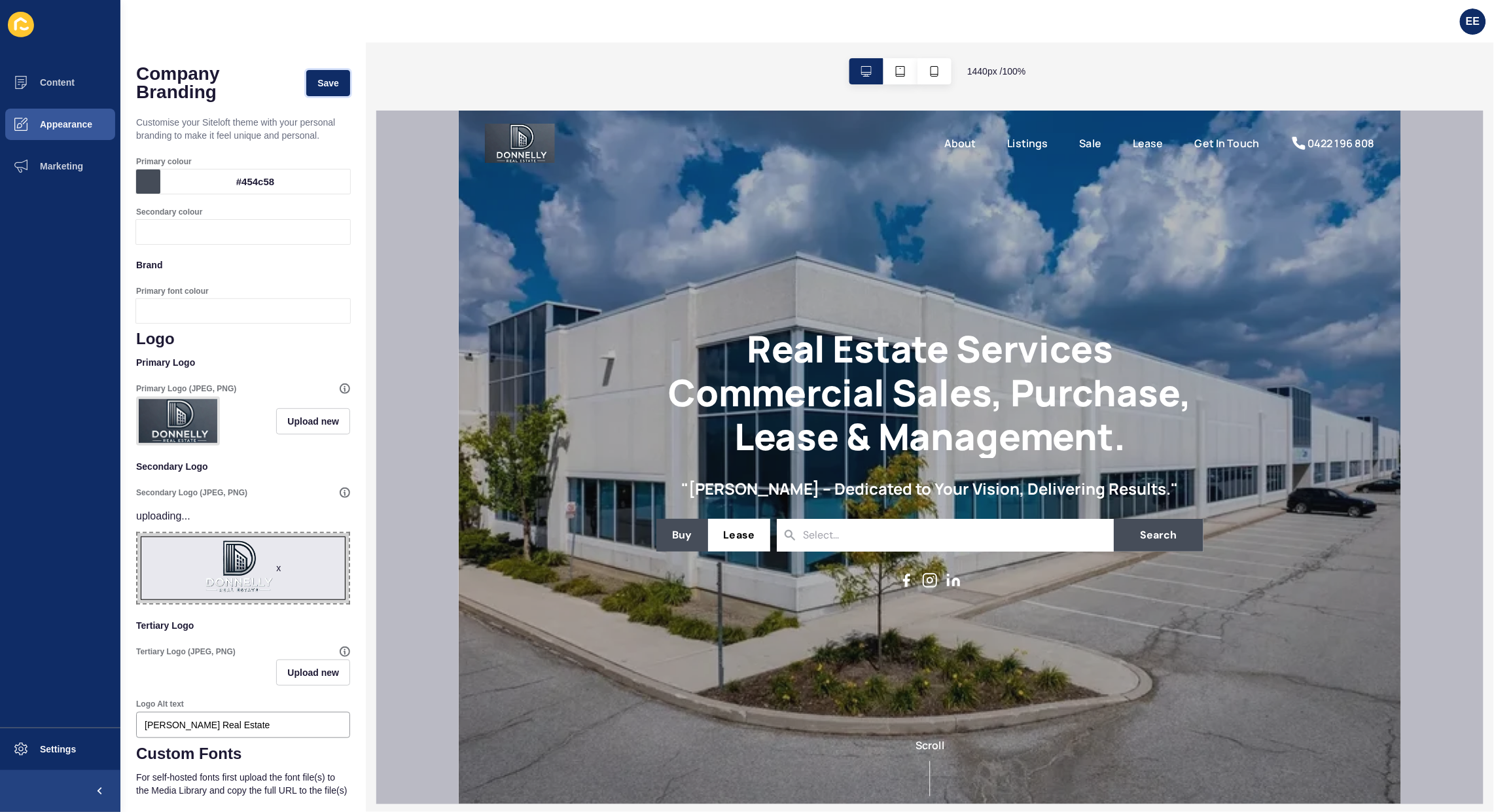
click at [318, 83] on span "Save" at bounding box center [328, 83] width 21 height 13
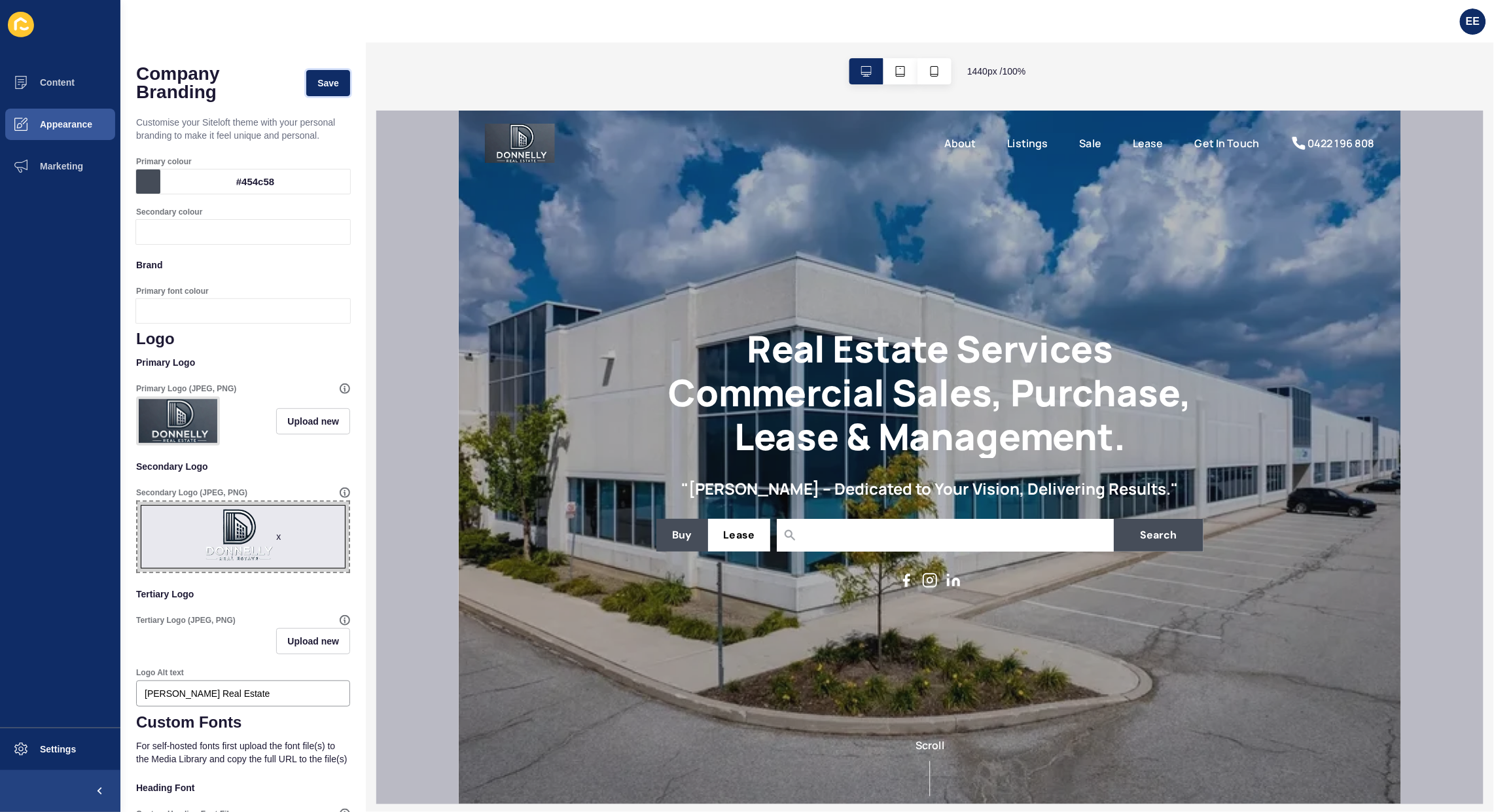
click at [317, 79] on span "Save" at bounding box center [328, 83] width 21 height 13
click at [49, 125] on span "Appearance" at bounding box center [45, 125] width 94 height 11
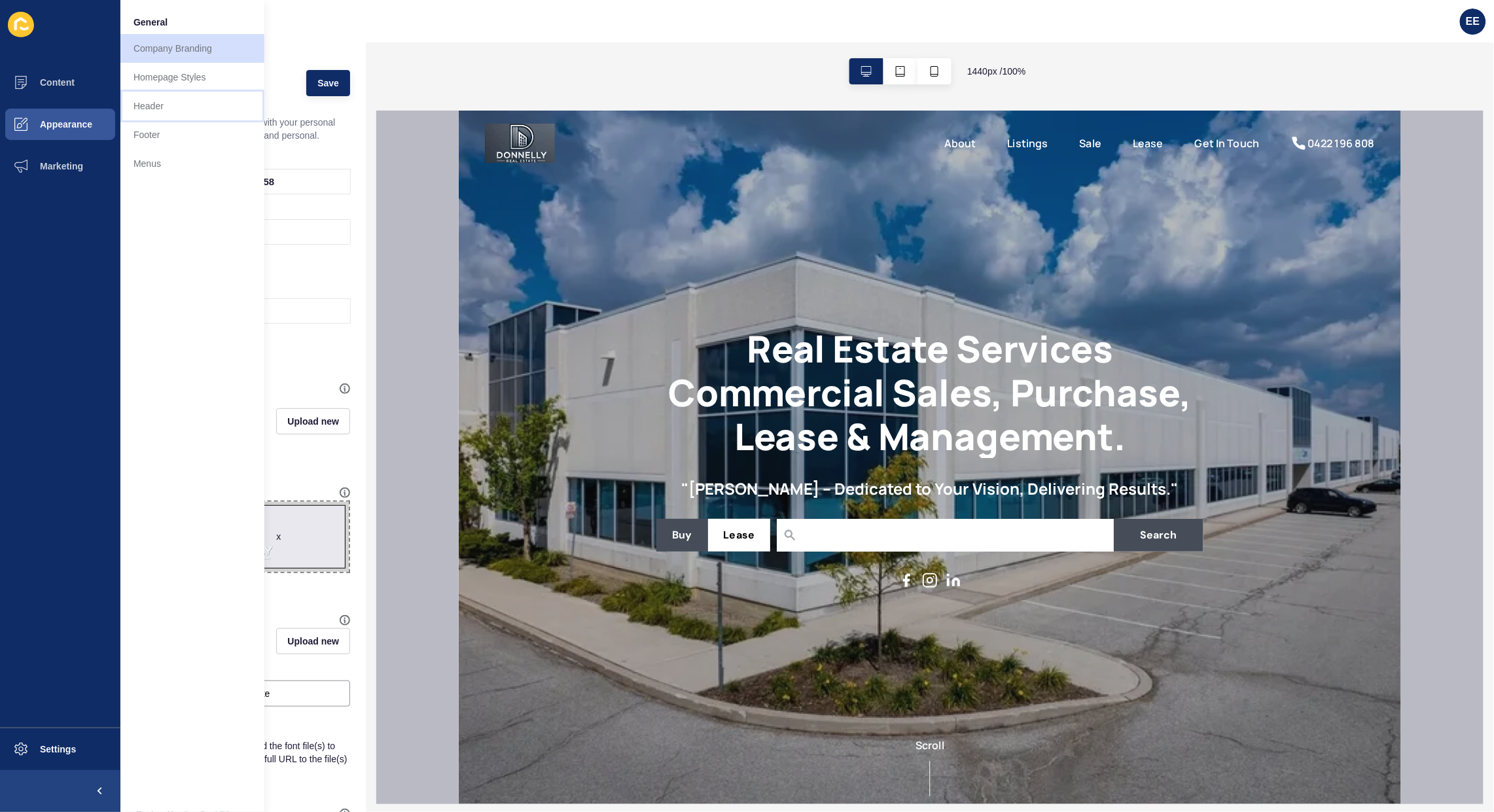
click at [158, 112] on link "Header" at bounding box center [192, 106] width 144 height 29
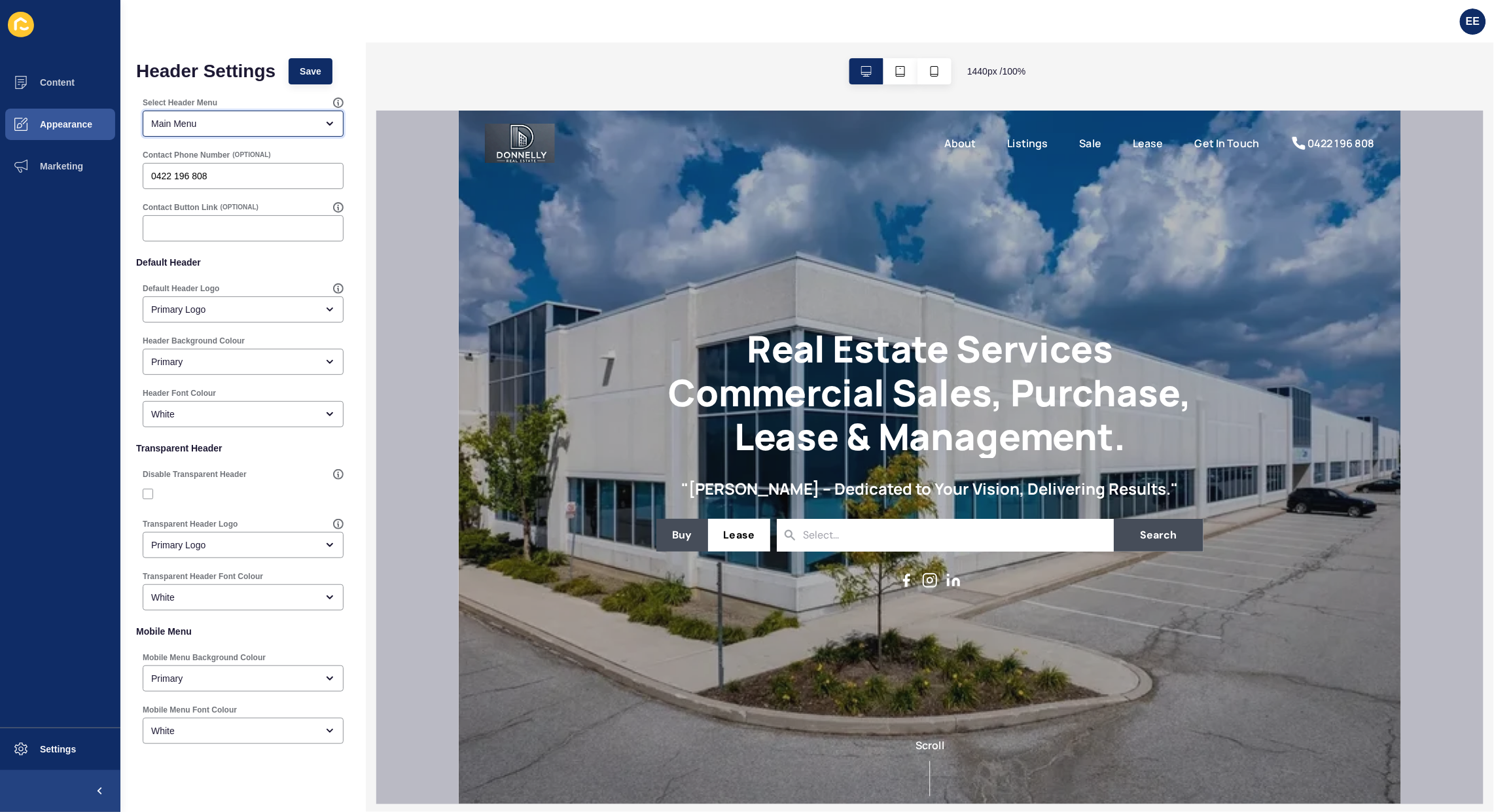
click at [257, 127] on div "Main Menu" at bounding box center [234, 123] width 166 height 13
click at [272, 265] on p "Default Header" at bounding box center [243, 262] width 214 height 29
click at [240, 308] on div "Primary Logo" at bounding box center [234, 309] width 166 height 13
click at [220, 372] on span "Secondary Logo" at bounding box center [237, 371] width 168 height 13
type input "Secondary Logo"
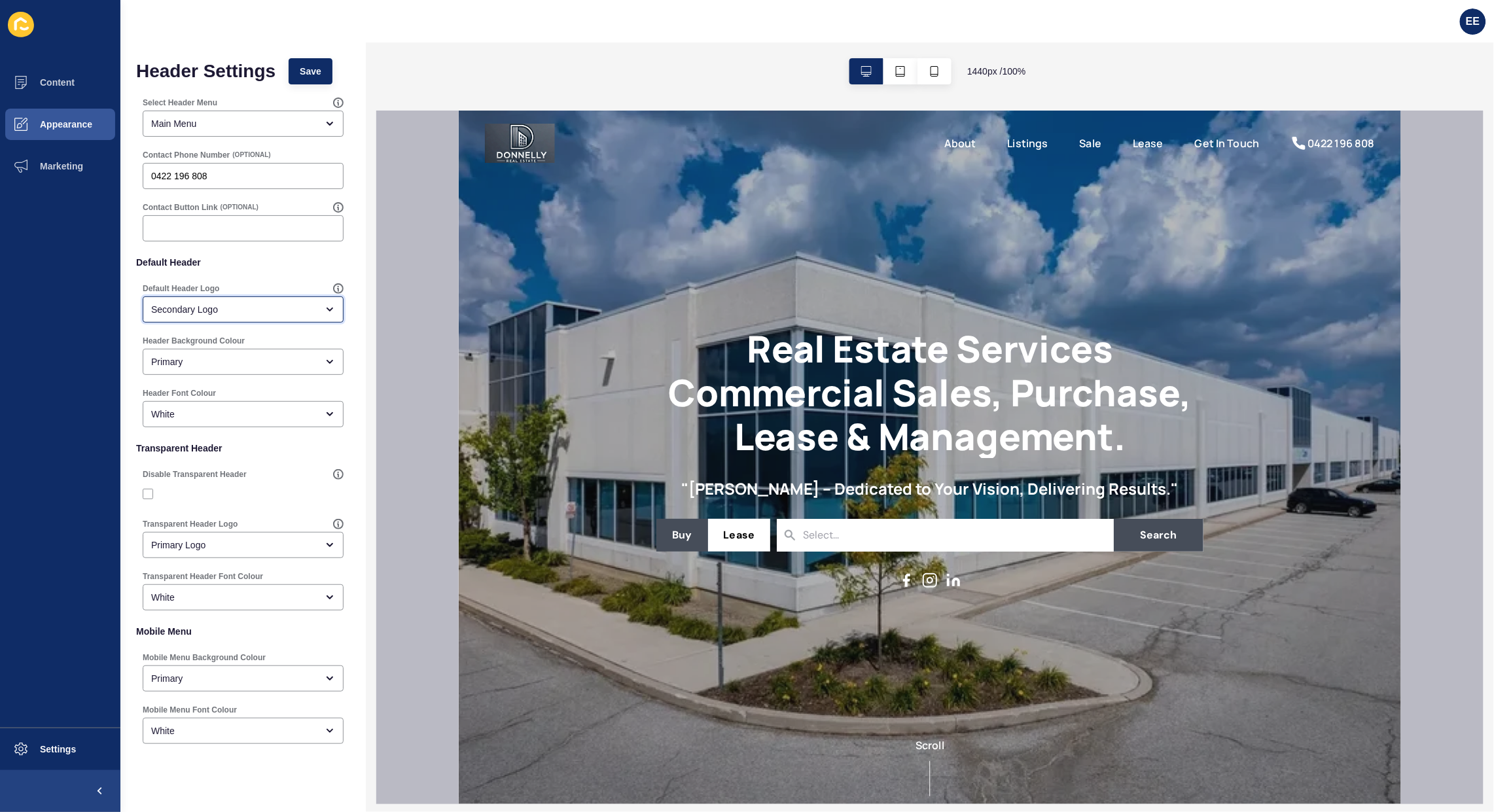
scroll to position [20, 0]
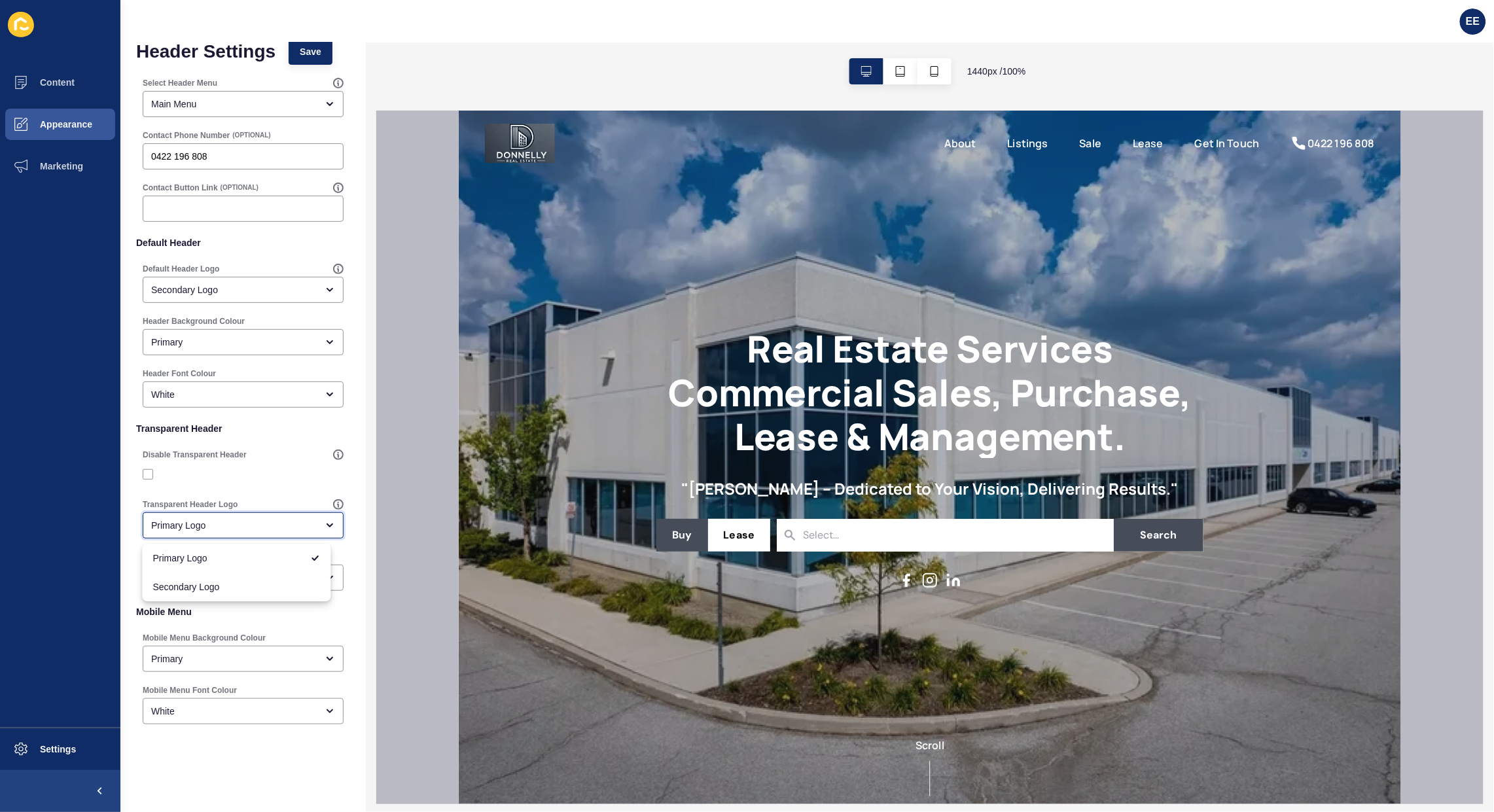
click at [205, 521] on div "Primary Logo" at bounding box center [234, 525] width 166 height 13
drag, startPoint x: 226, startPoint y: 589, endPoint x: 255, endPoint y: 599, distance: 30.7
click at [226, 590] on span "Secondary Logo" at bounding box center [237, 586] width 168 height 13
type input "Secondary Logo"
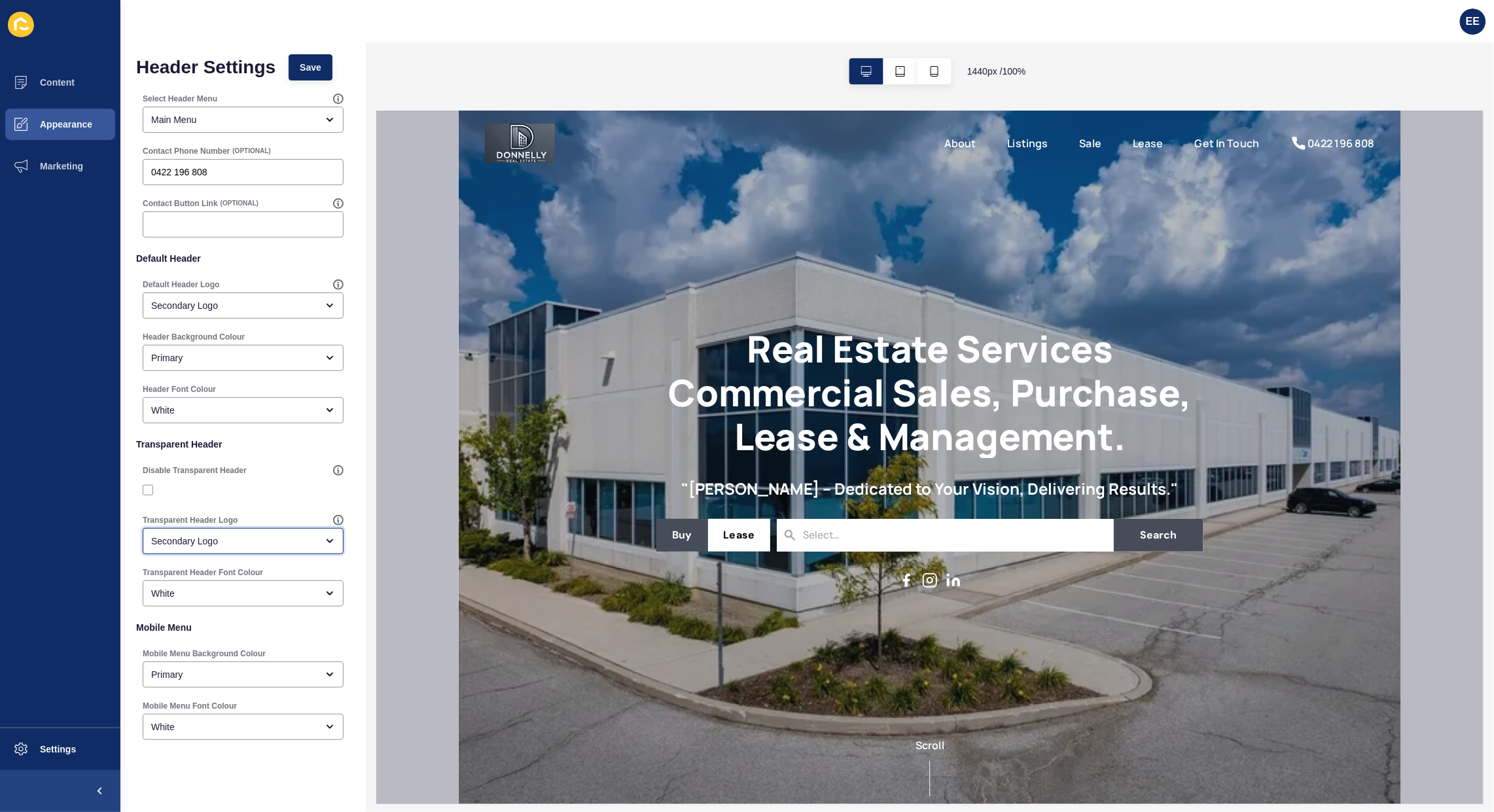
scroll to position [0, 0]
click at [321, 75] on span "Save" at bounding box center [310, 71] width 21 height 13
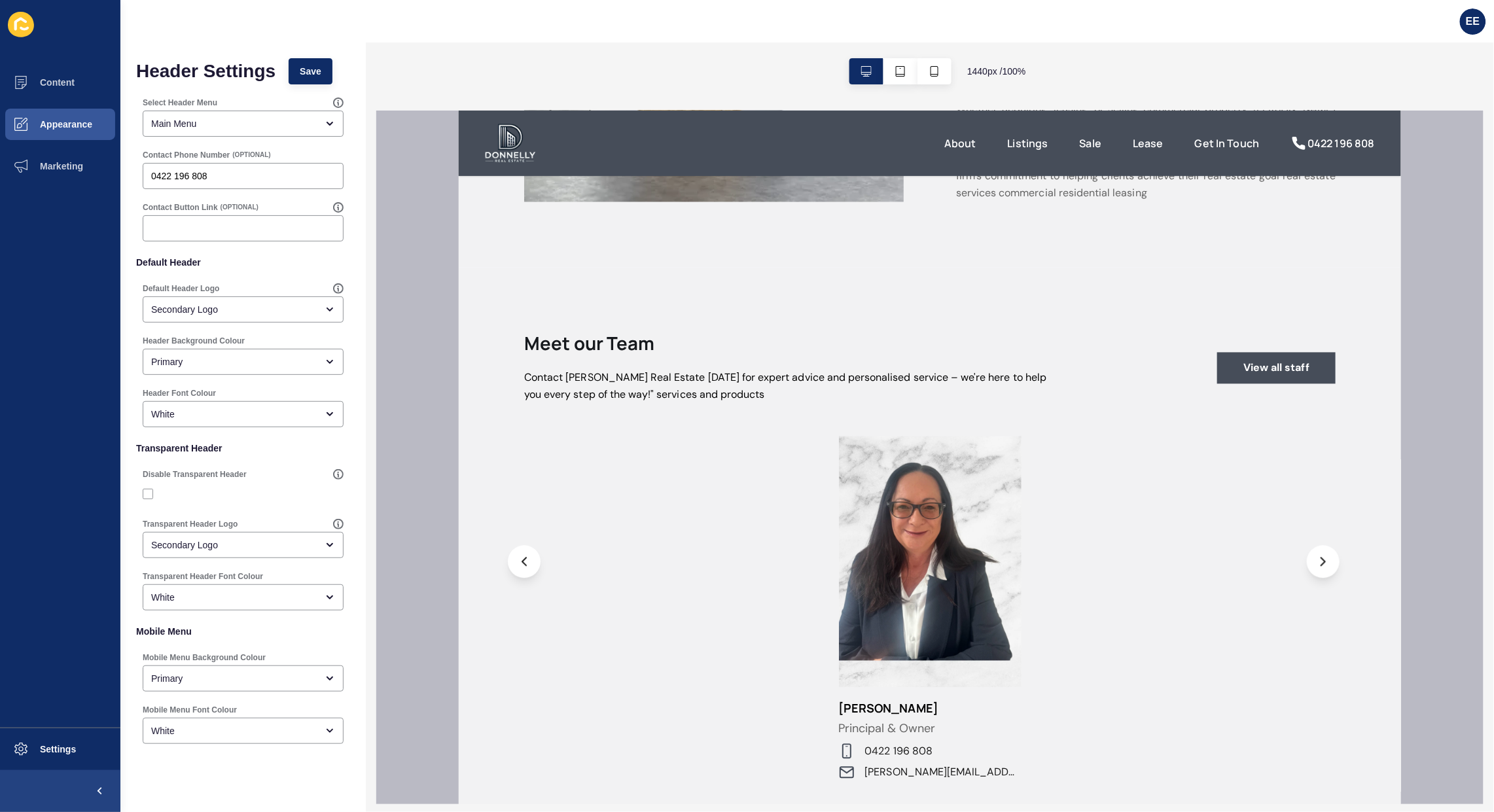
scroll to position [1193, 0]
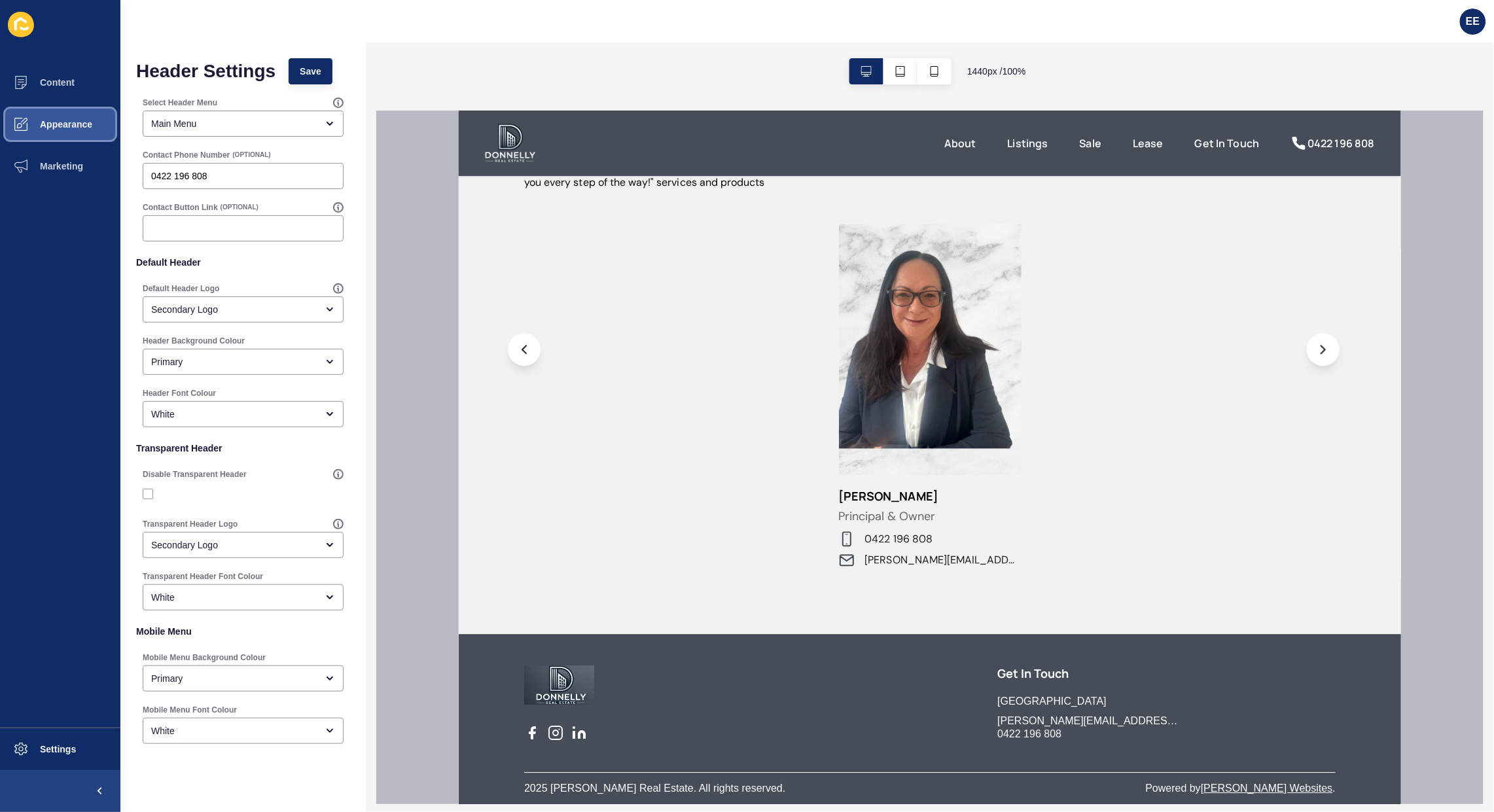
click at [70, 127] on span "Appearance" at bounding box center [45, 125] width 94 height 11
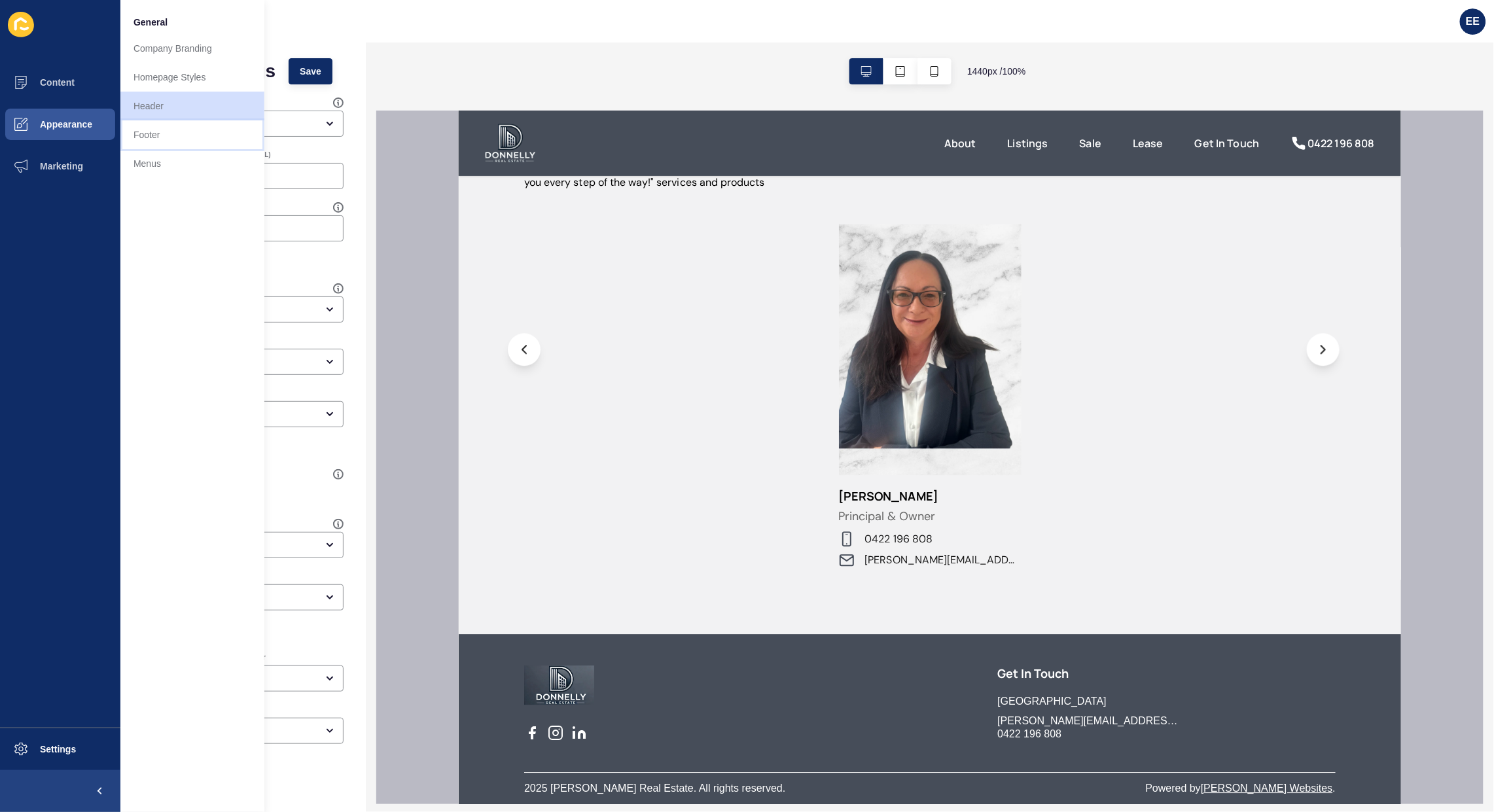
click at [152, 128] on link "Footer" at bounding box center [192, 135] width 144 height 29
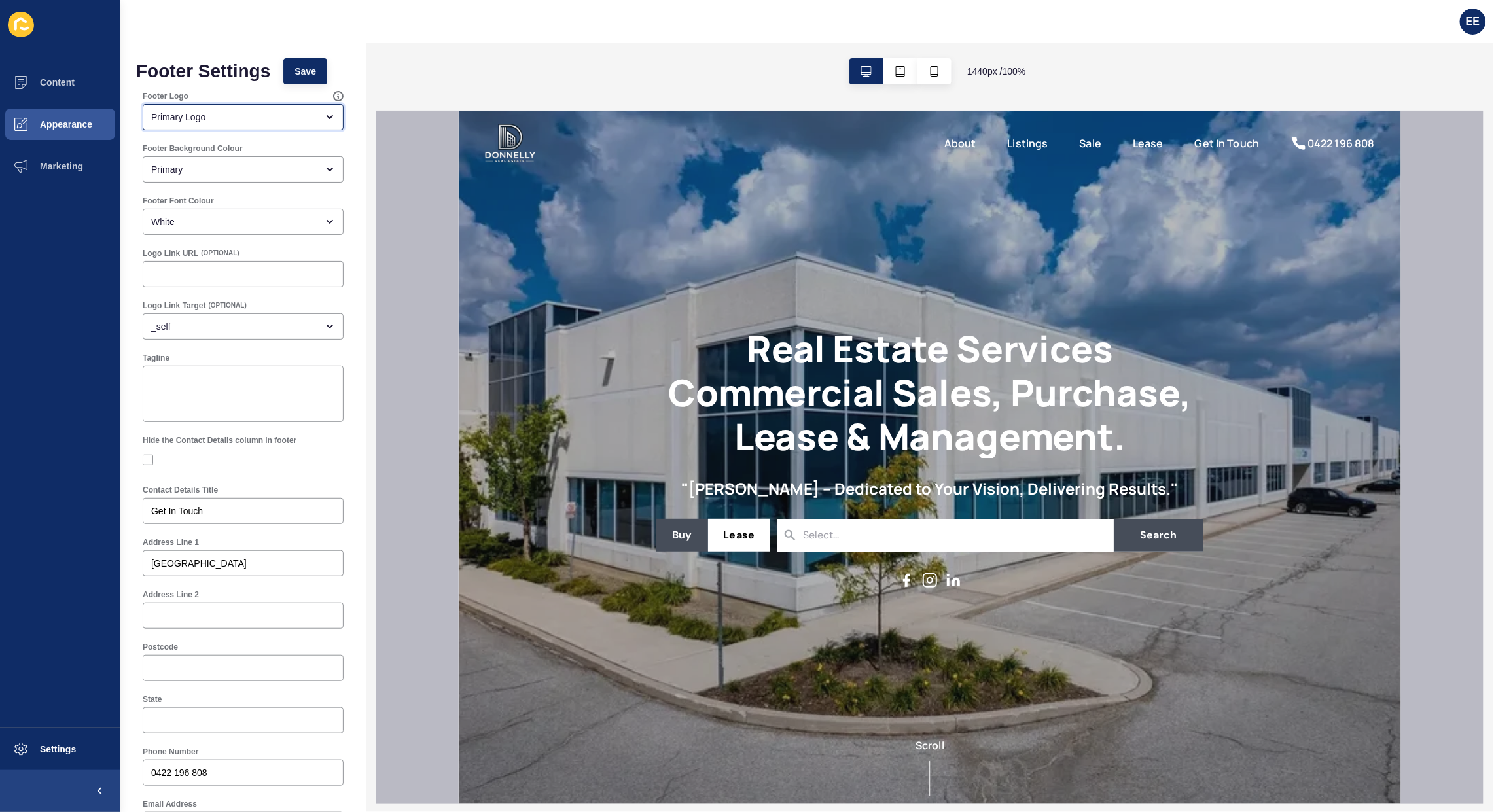
click at [242, 118] on div "Primary Logo" at bounding box center [234, 117] width 166 height 13
click at [205, 184] on span "Secondary Logo" at bounding box center [237, 179] width 168 height 13
type input "Secondary Logo"
drag, startPoint x: 303, startPoint y: 70, endPoint x: 360, endPoint y: 94, distance: 61.8
click at [304, 70] on span "Save" at bounding box center [305, 71] width 21 height 13
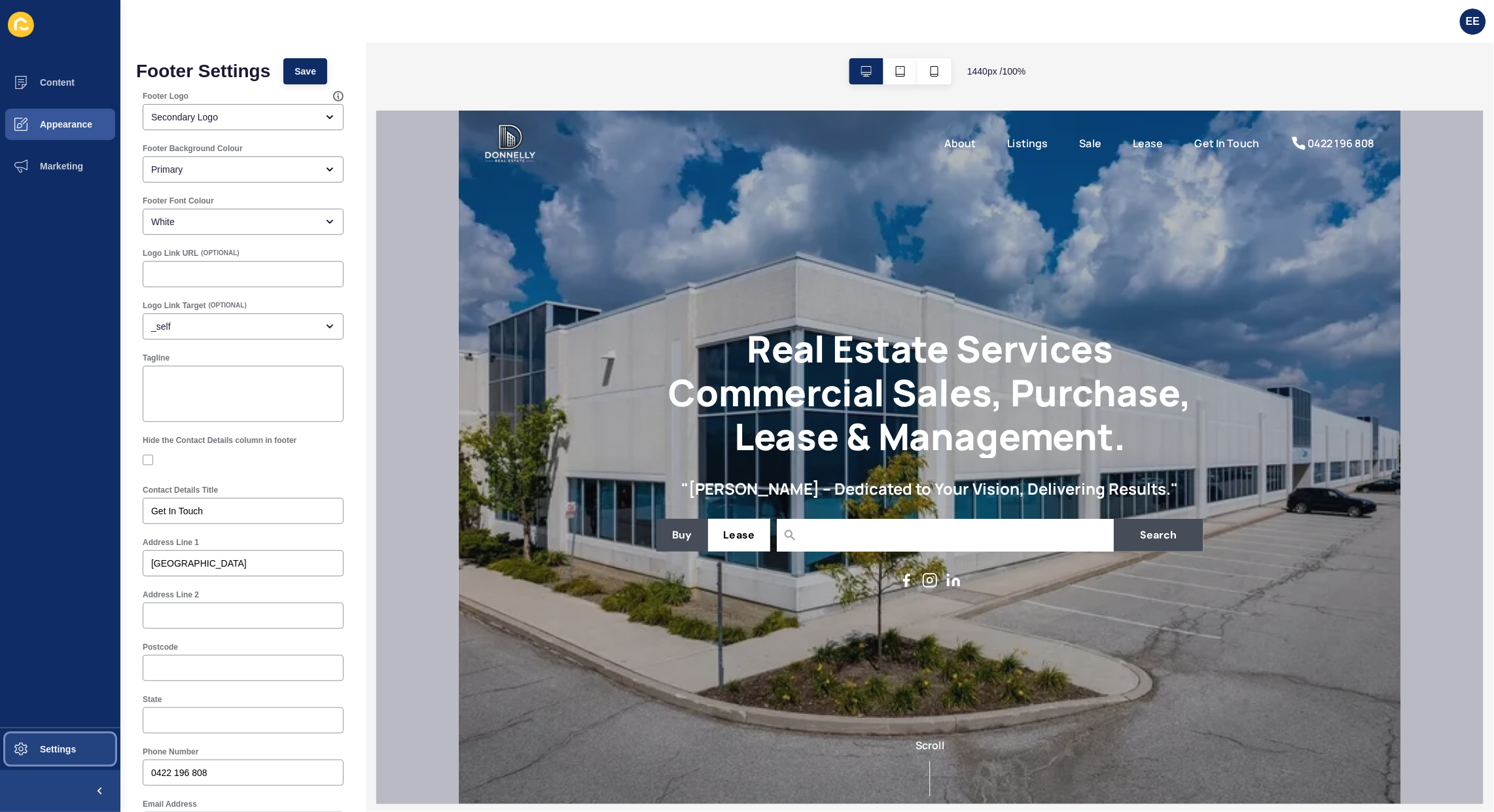
click at [65, 746] on span "Settings" at bounding box center [37, 749] width 78 height 11
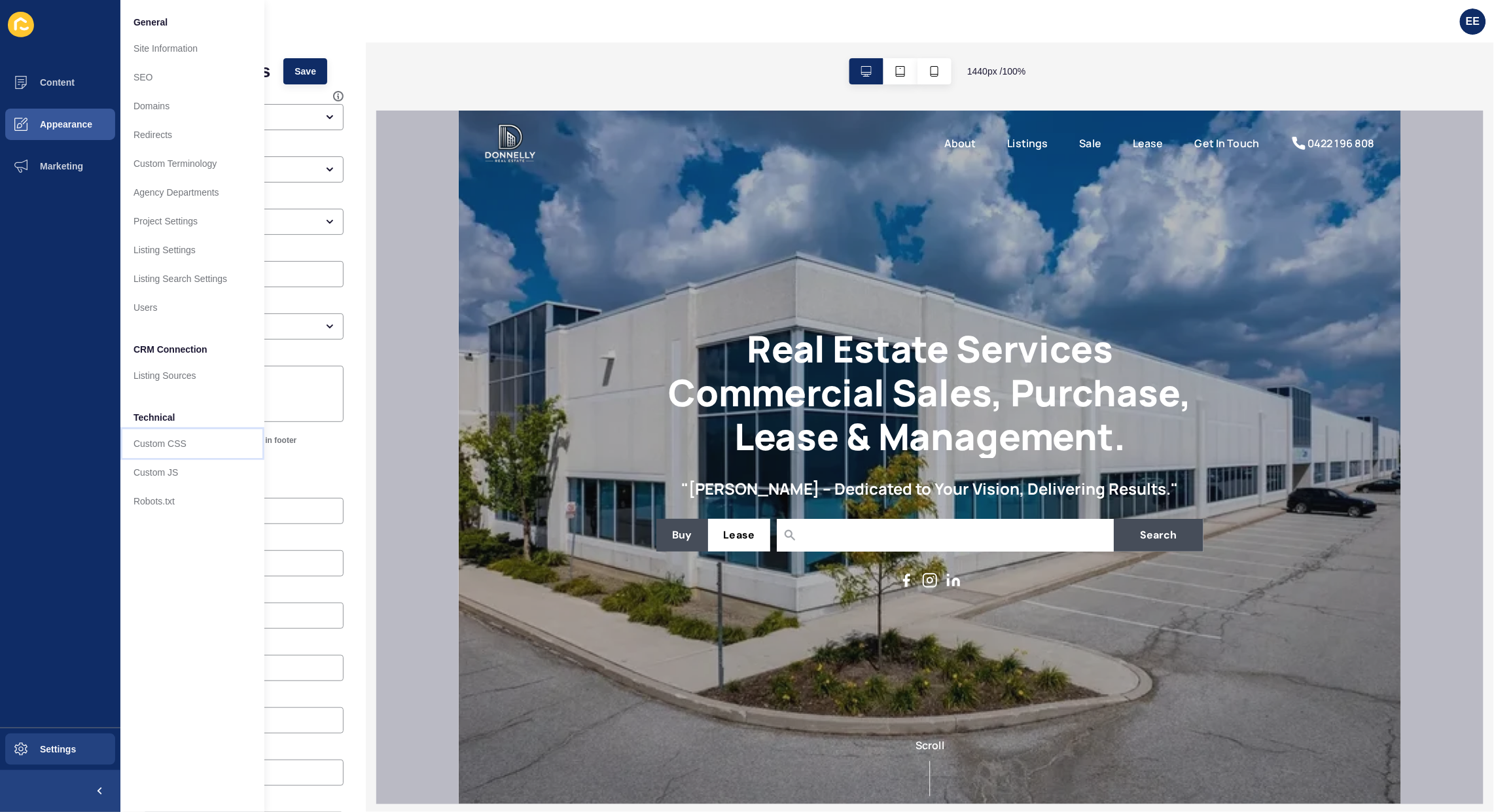
click at [178, 436] on link "Custom CSS" at bounding box center [192, 443] width 144 height 29
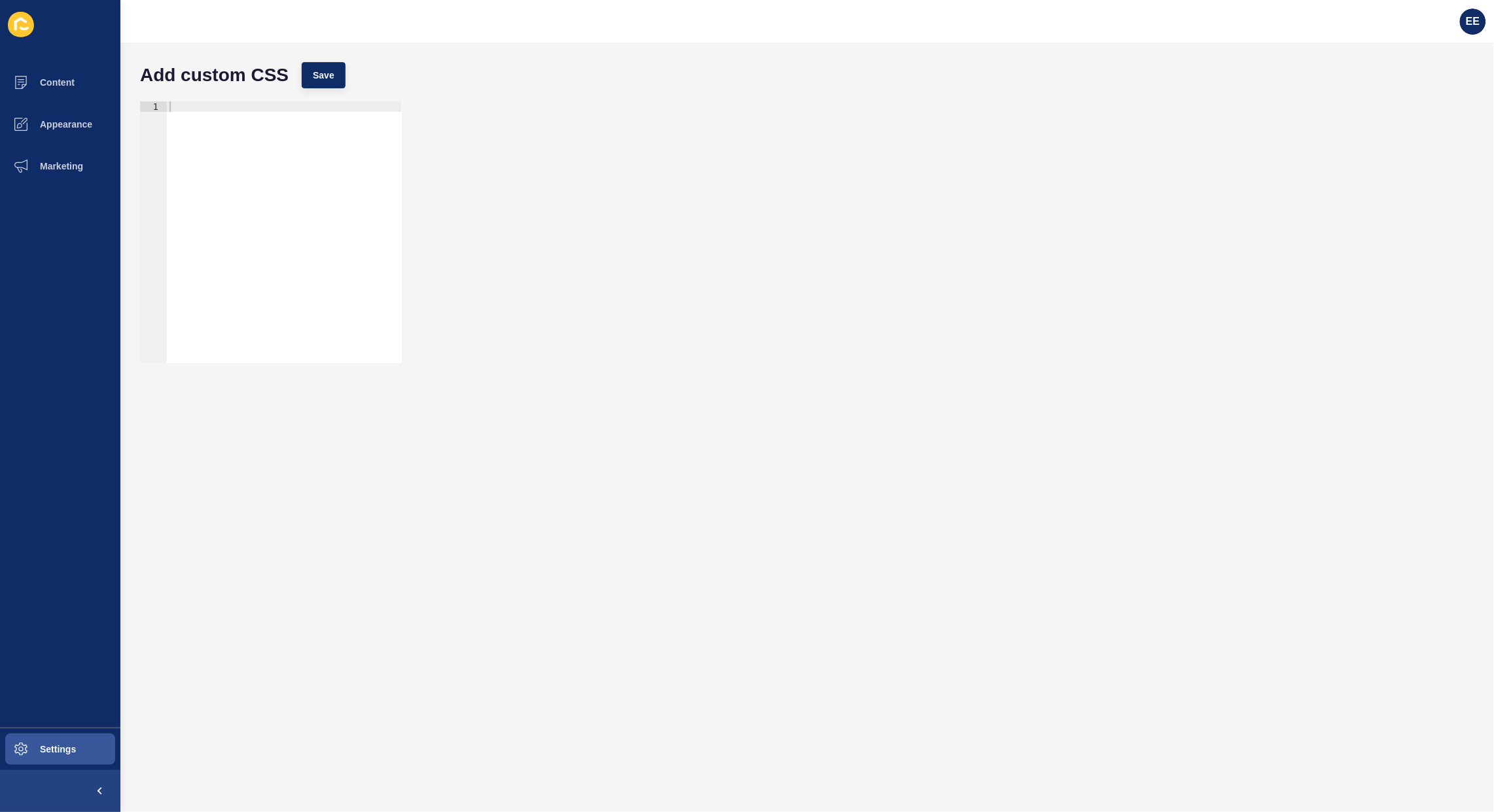
click at [240, 113] on div at bounding box center [283, 242] width 234 height 283
paste textarea "max-height: 13rem !important;"
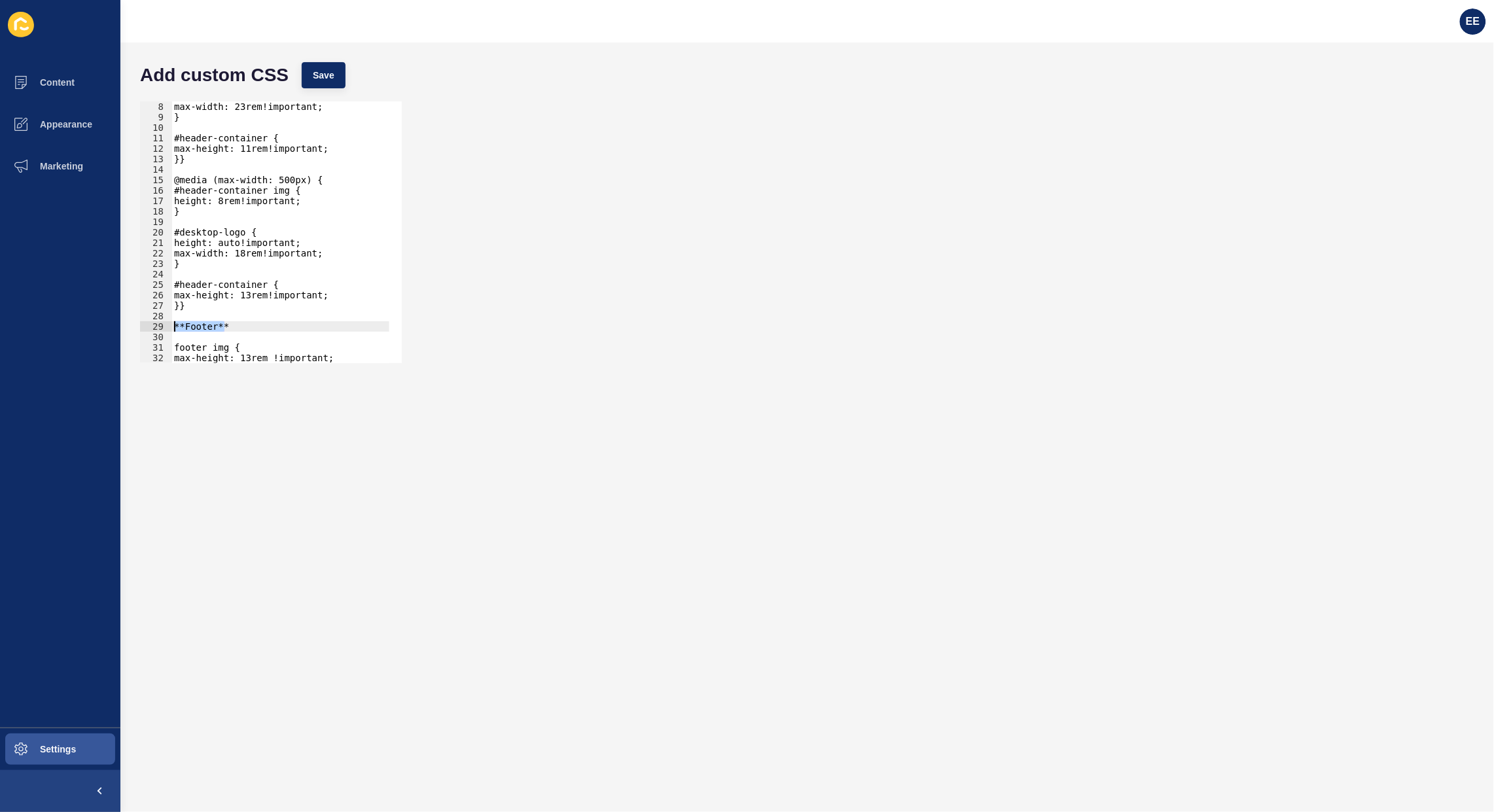
drag, startPoint x: 240, startPoint y: 322, endPoint x: 137, endPoint y: 331, distance: 103.4
click at [140, 328] on div "max-height: 13rem !important; 8 9 10 11 12 13 14 15 16 17 18 19 20 21 22 23 24 …" at bounding box center [271, 233] width 262 height 262
type textarea "**Footer**"
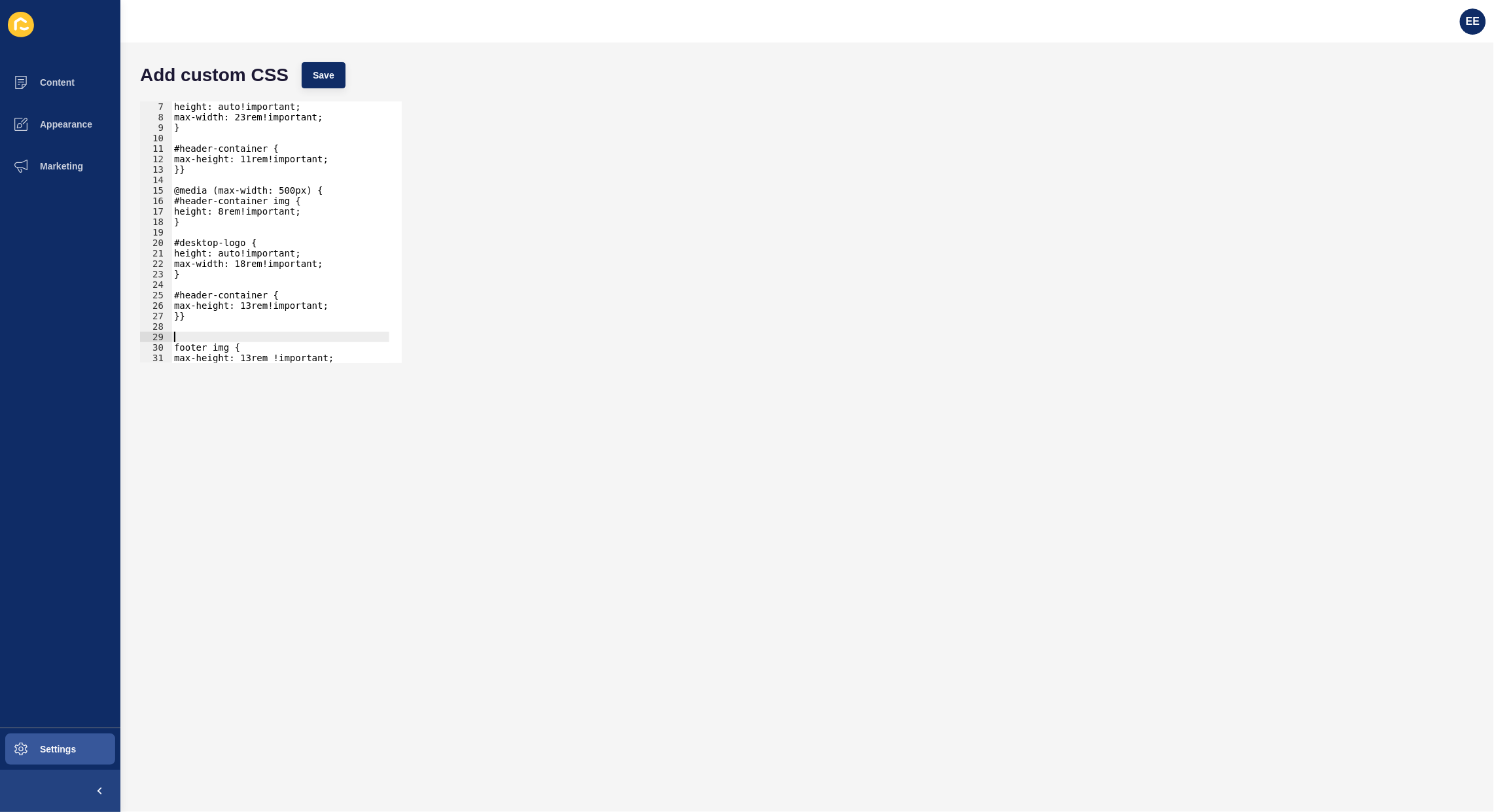
scroll to position [0, 0]
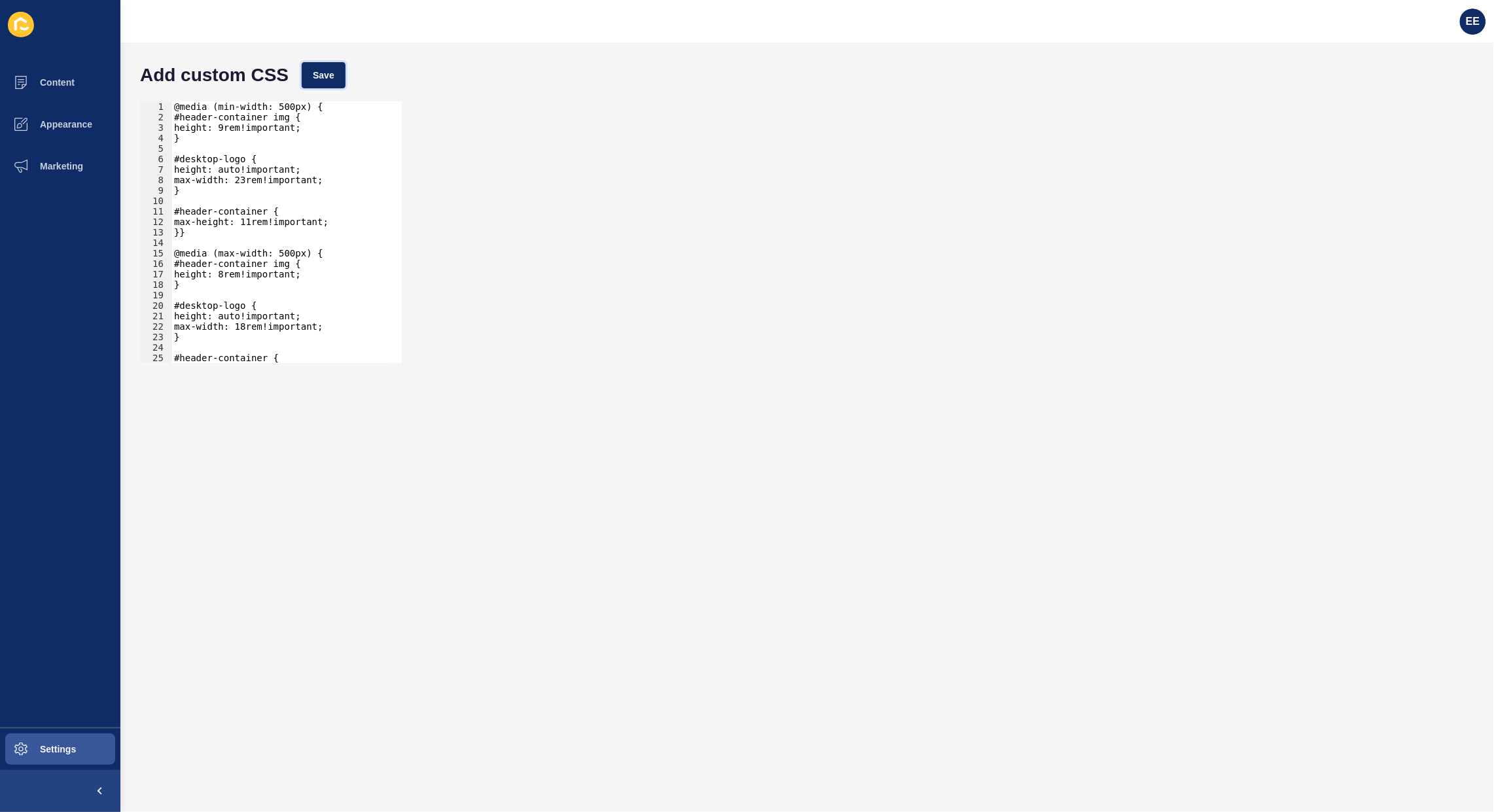
click at [309, 69] on button "Save" at bounding box center [323, 75] width 44 height 26
click at [324, 62] on button "Save" at bounding box center [323, 75] width 44 height 26
click at [1326, 321] on div "1 2 3 4 5 6 7 8 9 10 11 12 13 14 15 16 17 18 19 20 21 22 23 24 25 26 @media (mi…" at bounding box center [807, 232] width 1347 height 275
click at [1480, 21] on div "EE" at bounding box center [1472, 21] width 26 height 26
click at [1440, 118] on link "Logout" at bounding box center [1441, 109] width 96 height 29
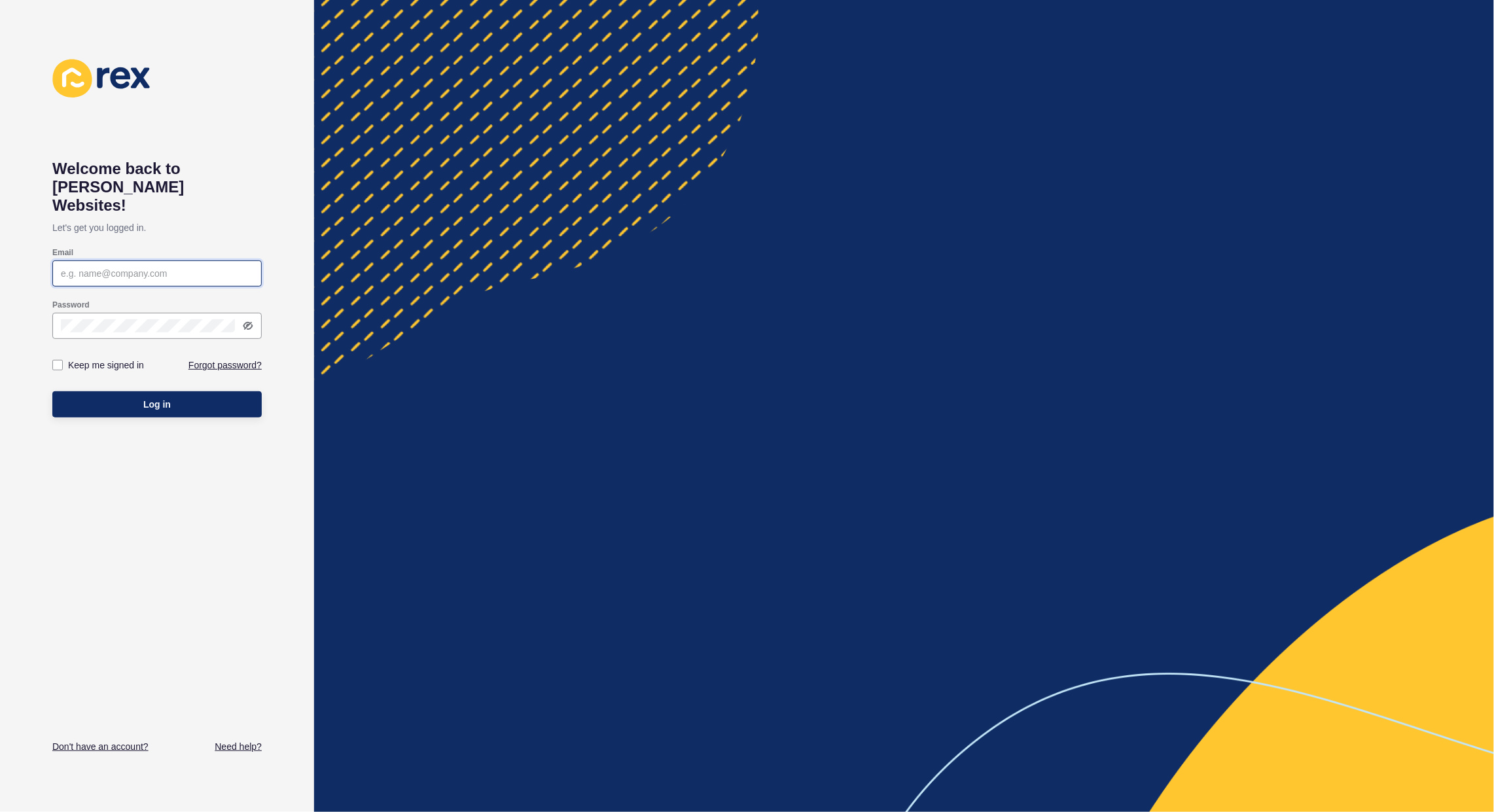
type input "[PERSON_NAME][EMAIL_ADDRESS][PERSON_NAME][DOMAIN_NAME]"
click at [142, 391] on button "Log in" at bounding box center [157, 404] width 209 height 26
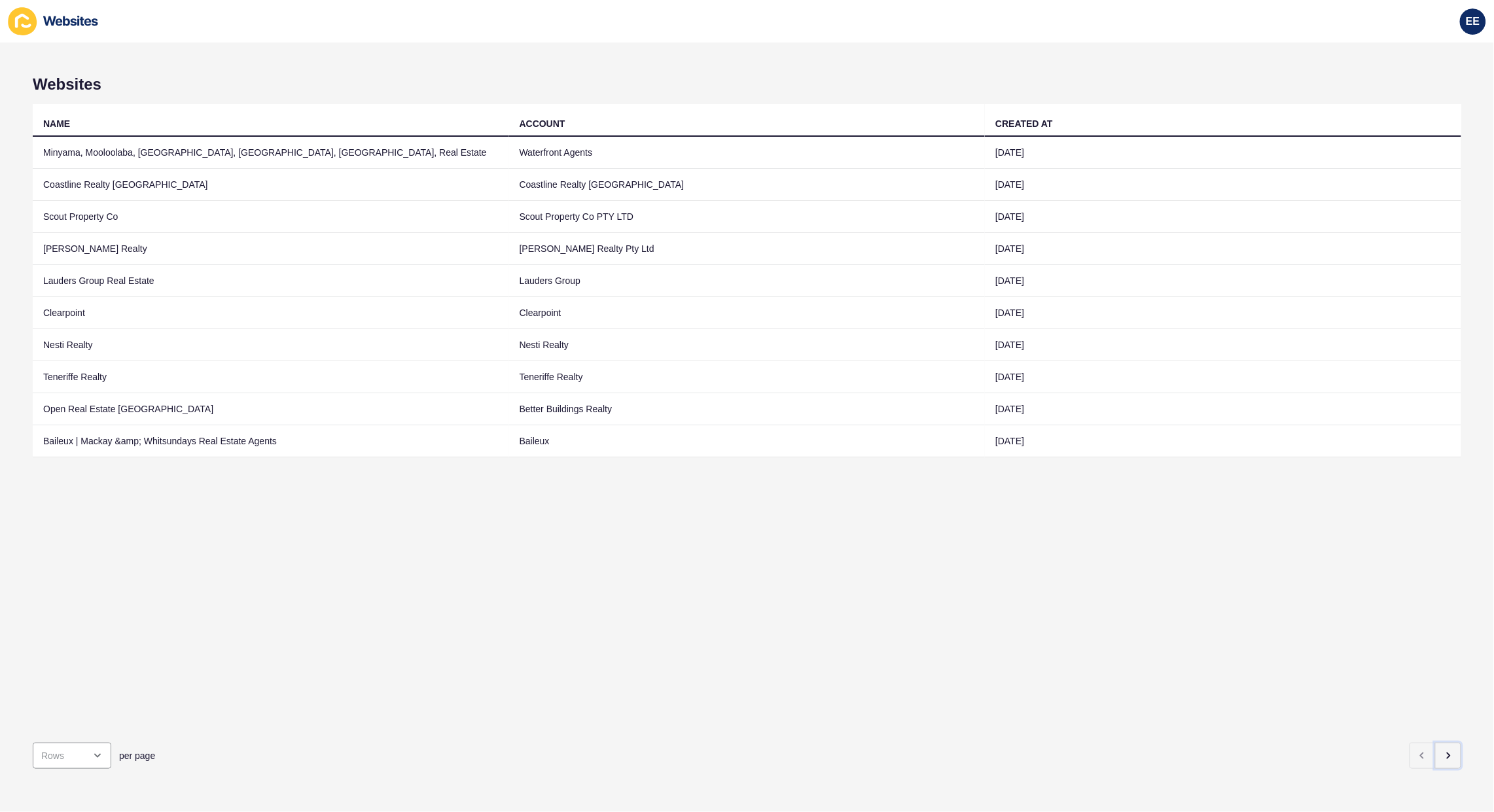
click at [1442, 750] on icon "button" at bounding box center [1448, 756] width 11 height 11
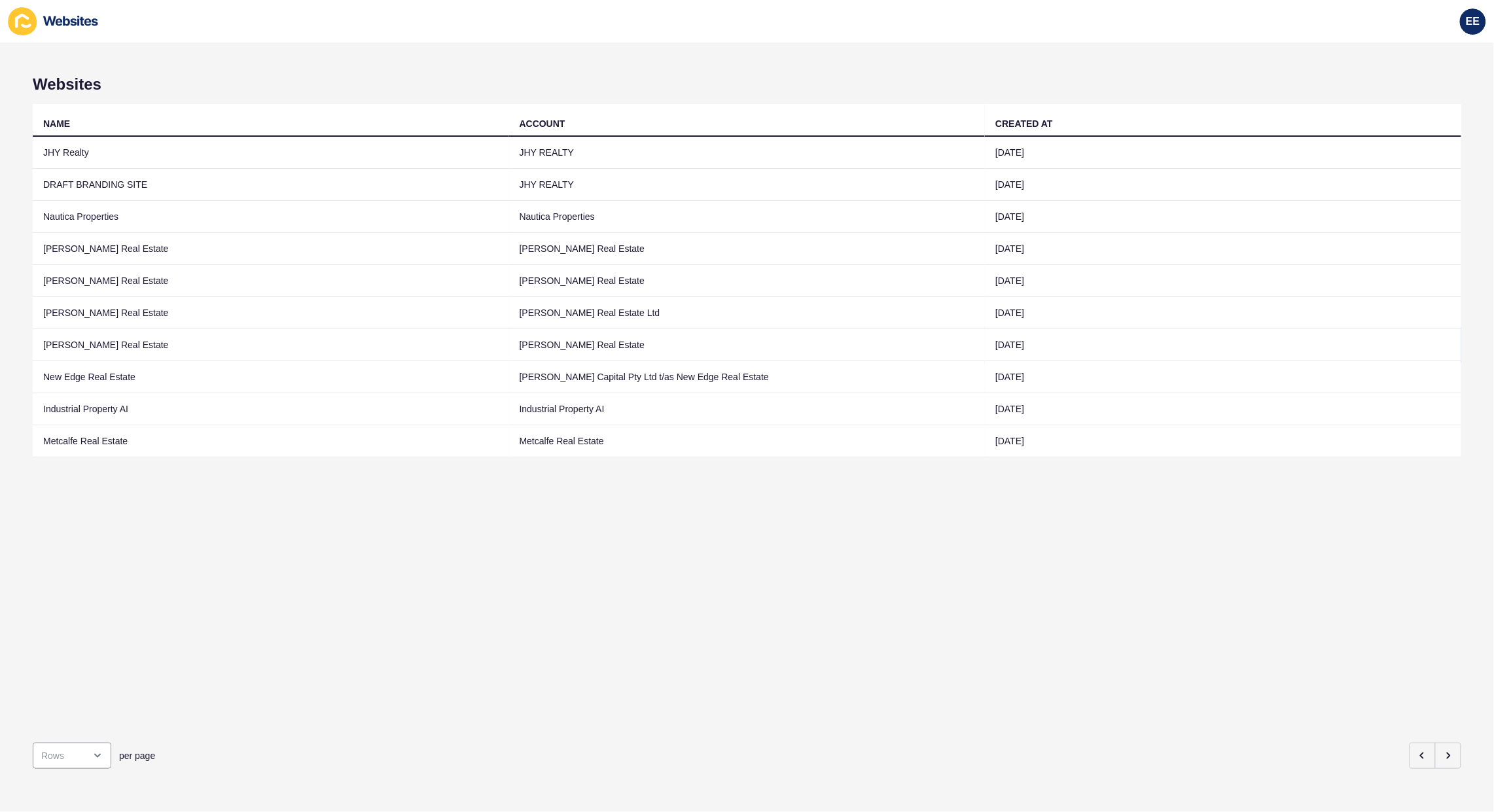
click at [65, 337] on td "[PERSON_NAME] Real Estate" at bounding box center [271, 345] width 476 height 32
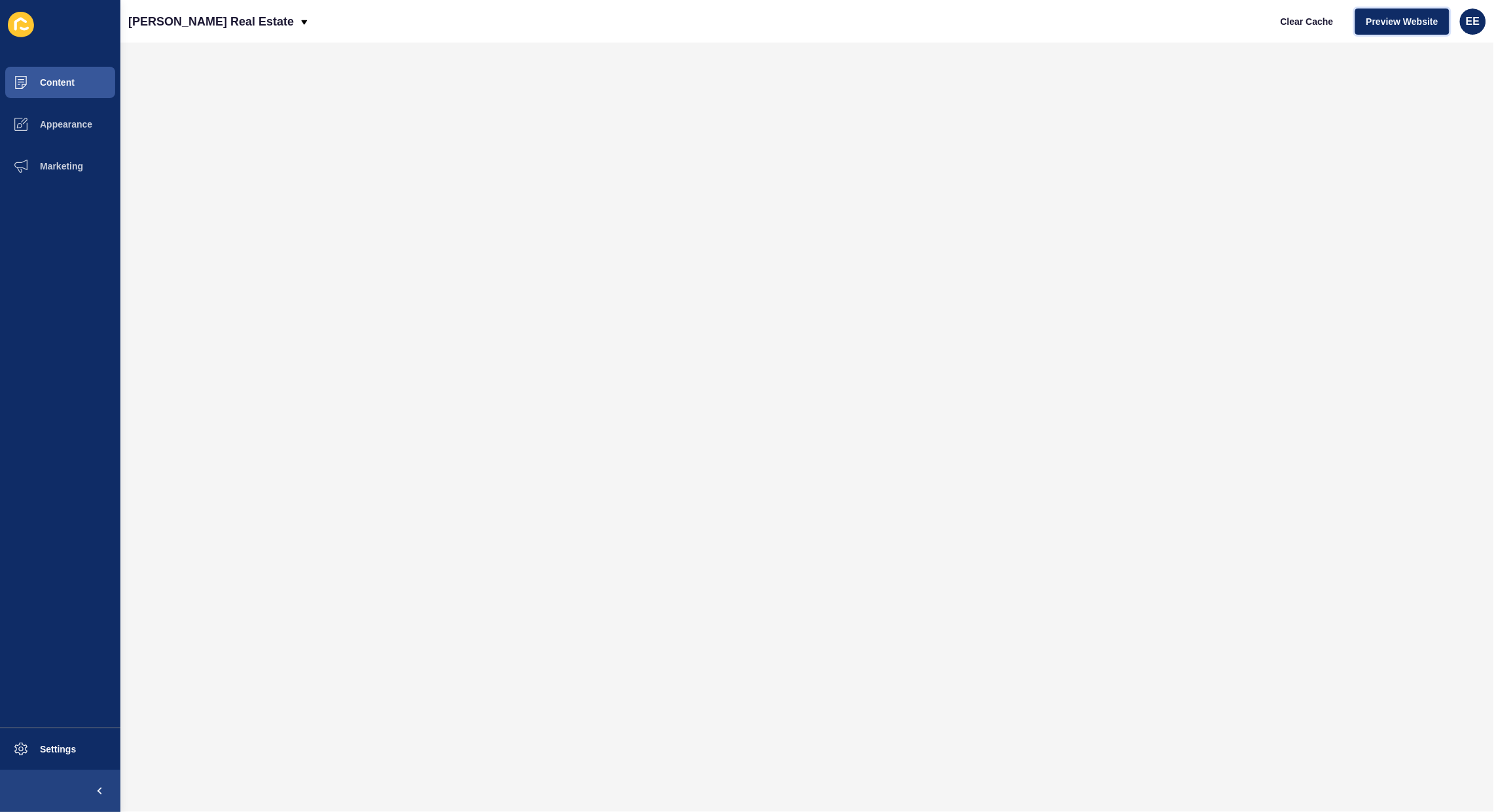
click at [1393, 18] on span "Preview Website" at bounding box center [1401, 21] width 72 height 13
click at [55, 121] on span "Appearance" at bounding box center [45, 125] width 94 height 11
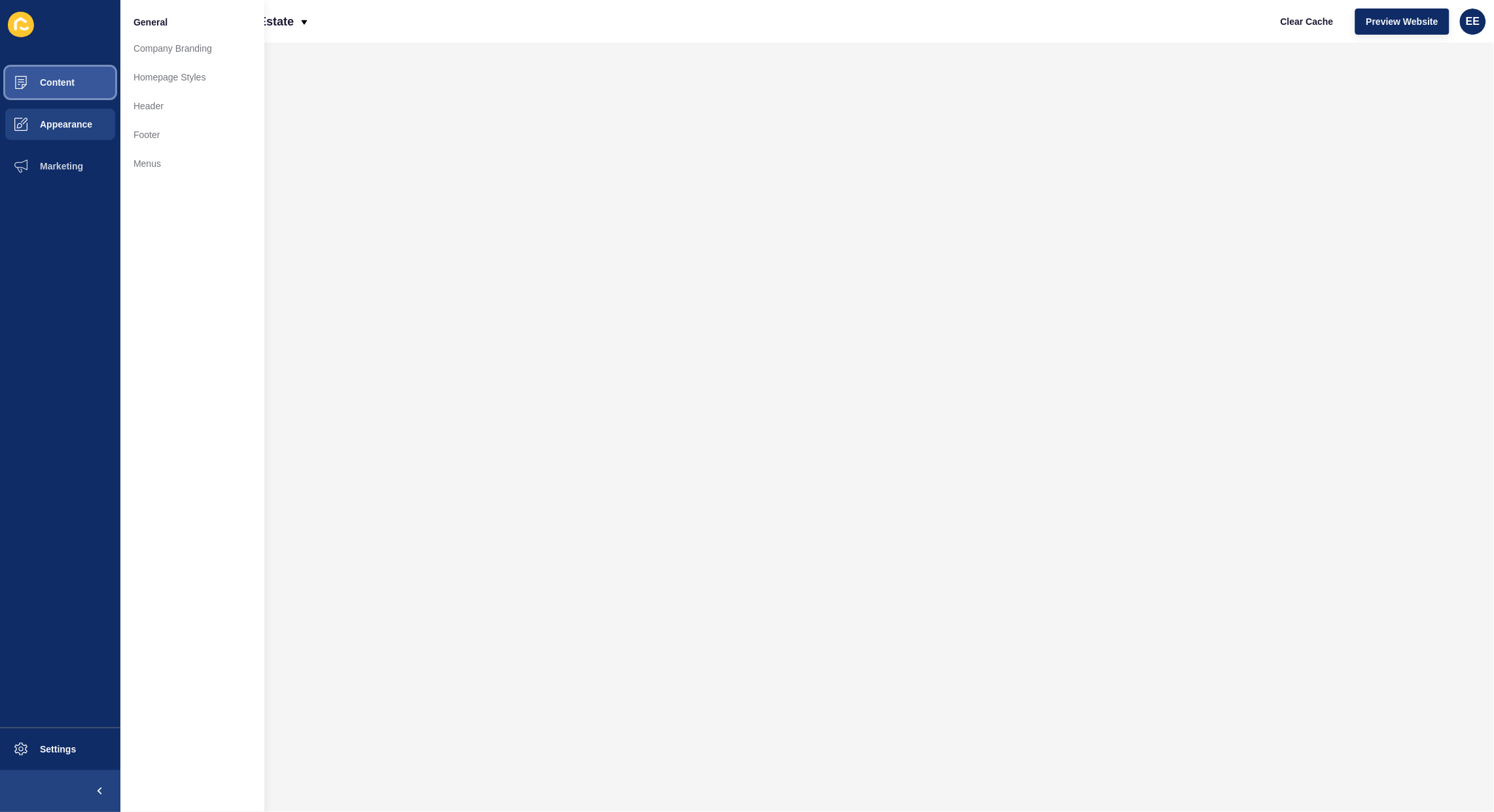
drag, startPoint x: 62, startPoint y: 74, endPoint x: 112, endPoint y: 70, distance: 50.2
click at [62, 75] on button "Content" at bounding box center [60, 82] width 120 height 42
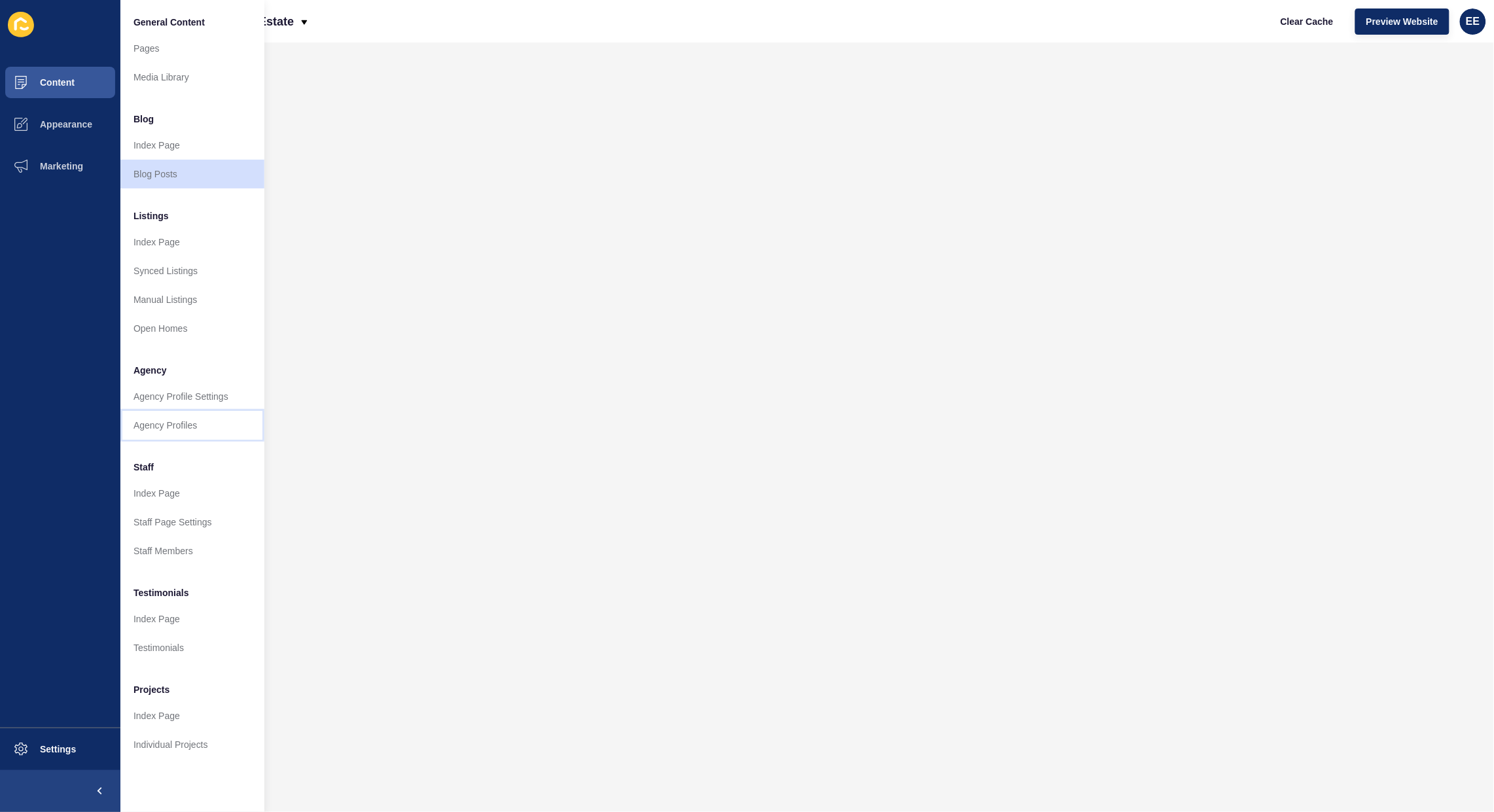
click at [158, 425] on link "Agency Profiles" at bounding box center [192, 425] width 144 height 29
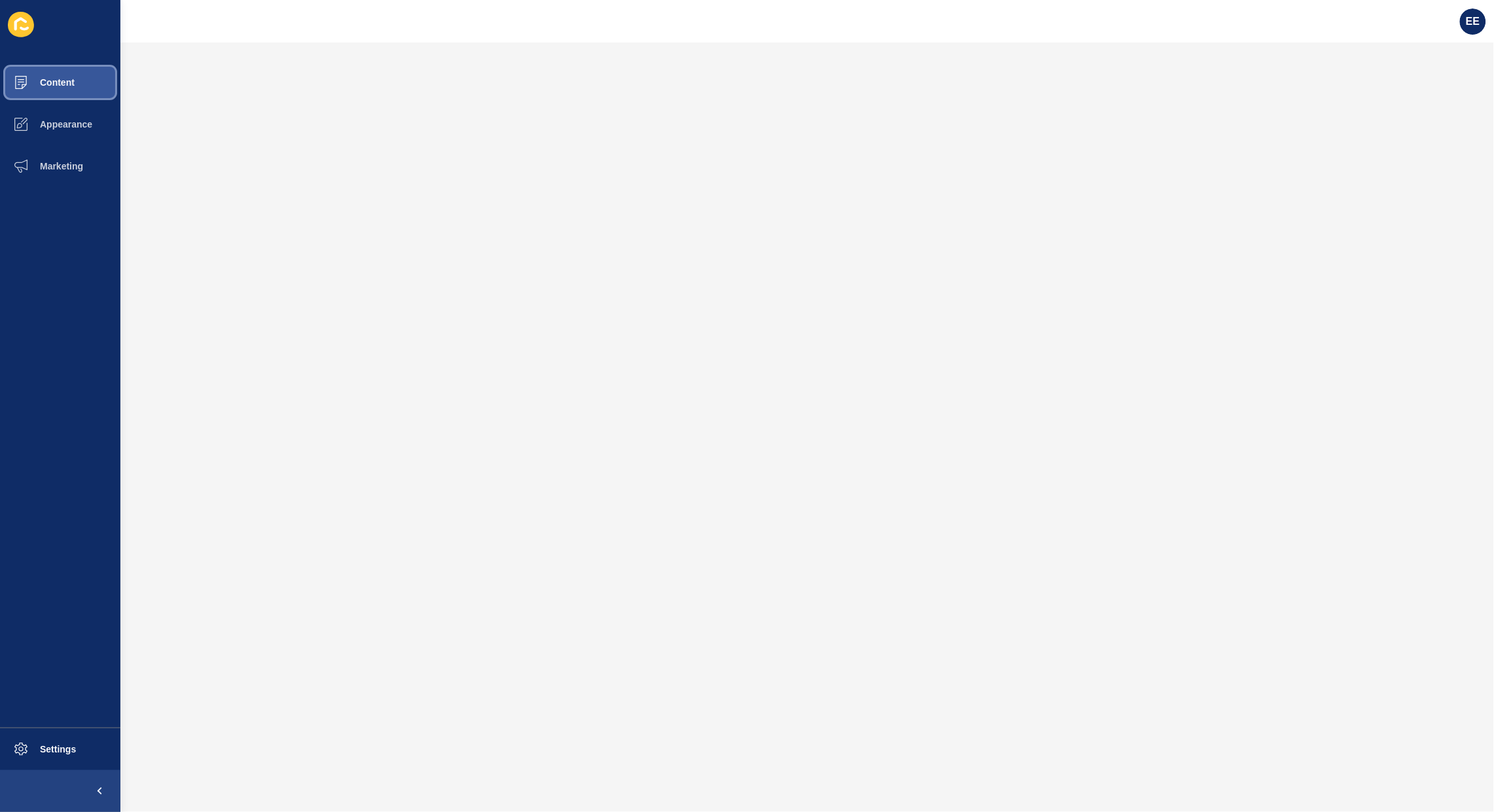
click at [68, 80] on span "Content" at bounding box center [37, 83] width 77 height 11
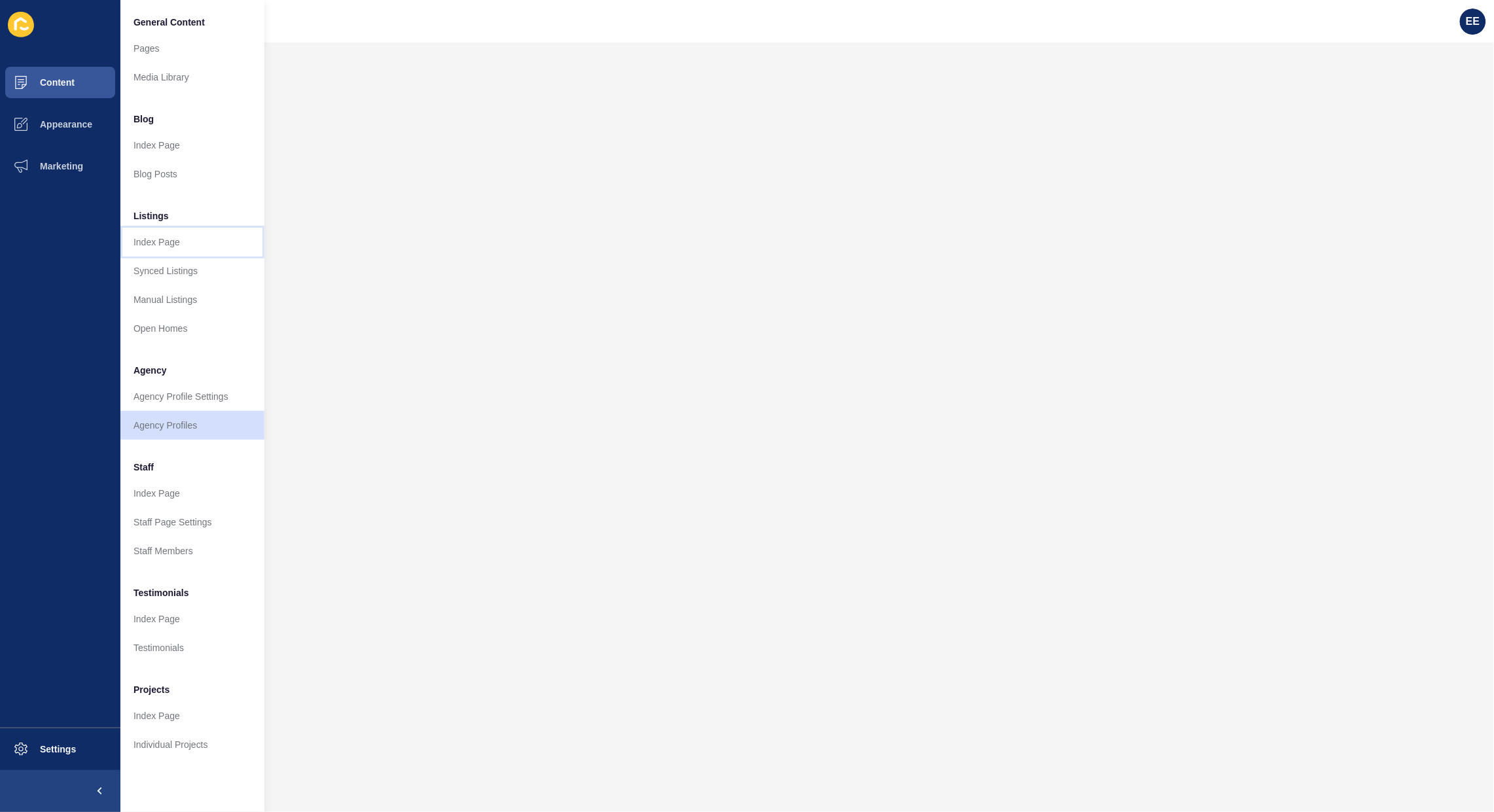
click at [170, 240] on link "Index Page" at bounding box center [192, 242] width 144 height 29
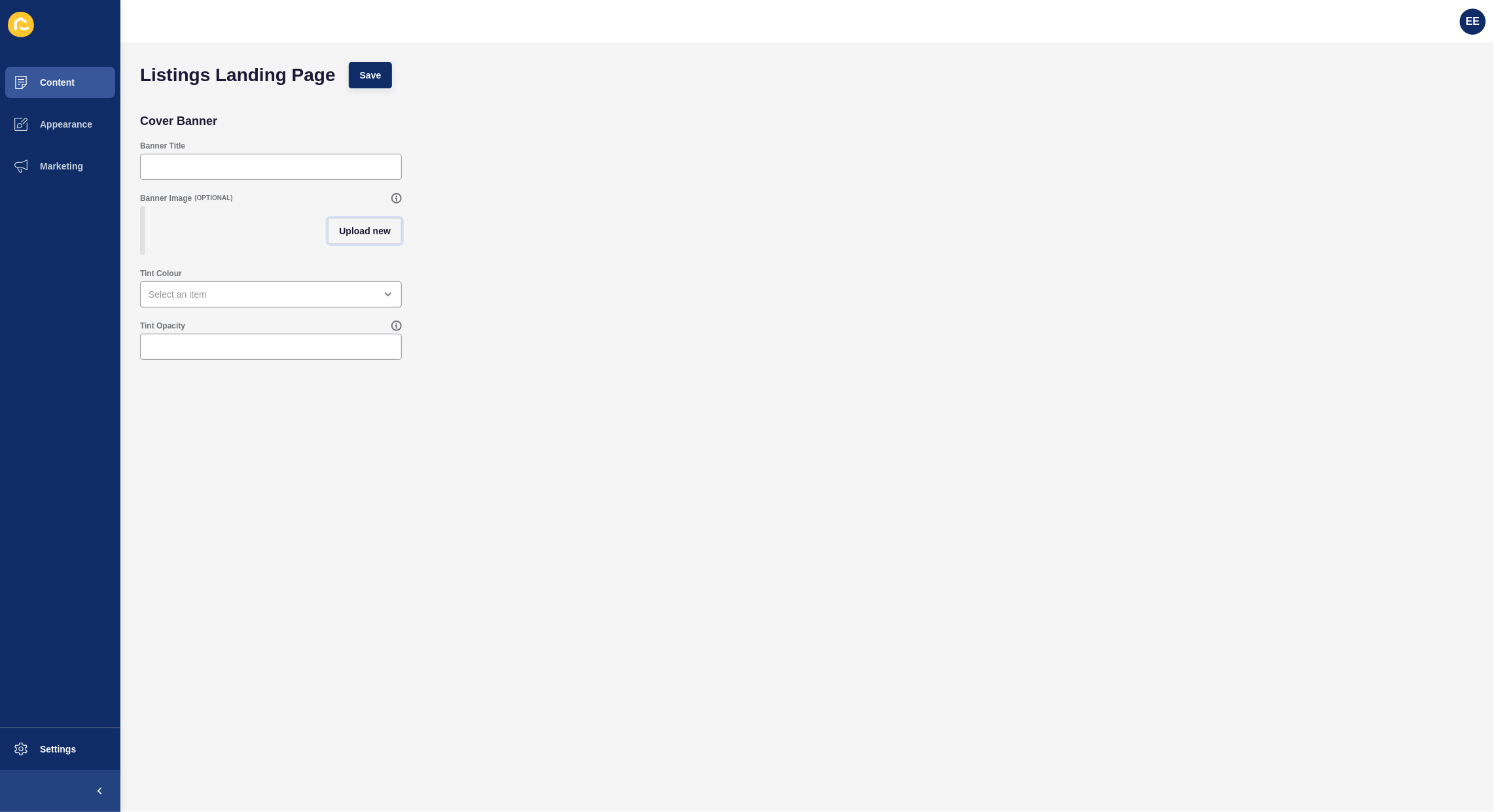
click at [358, 233] on span "Upload new" at bounding box center [365, 231] width 52 height 13
click at [260, 240] on span at bounding box center [271, 233] width 259 height 51
click at [142, 208] on input "Drag or click to upload" at bounding box center [142, 208] width 0 height 0
type input "C:\fakepath\bg.jpg"
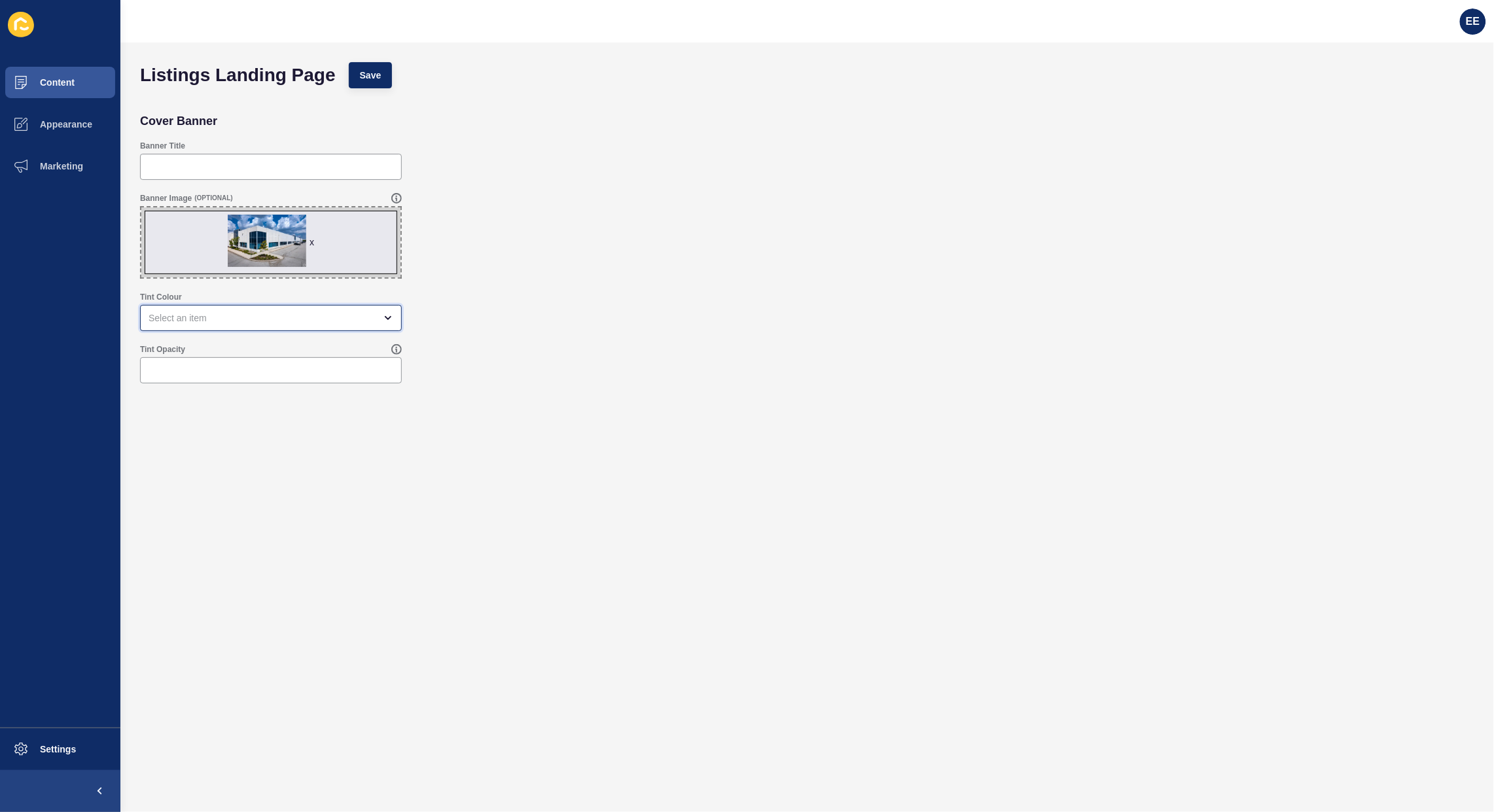
click at [335, 322] on div "open menu" at bounding box center [262, 317] width 226 height 13
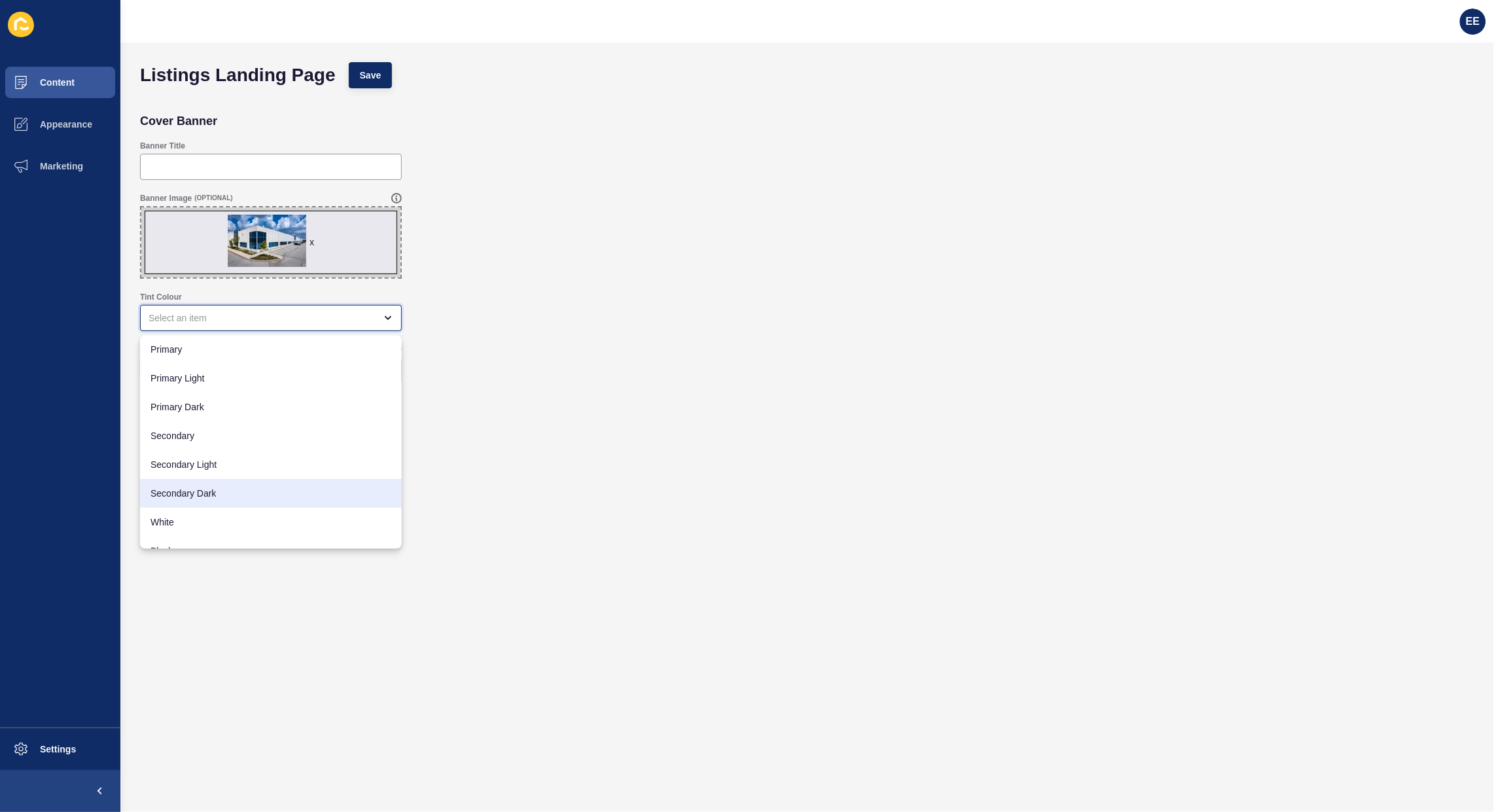
scroll to position [17, 0]
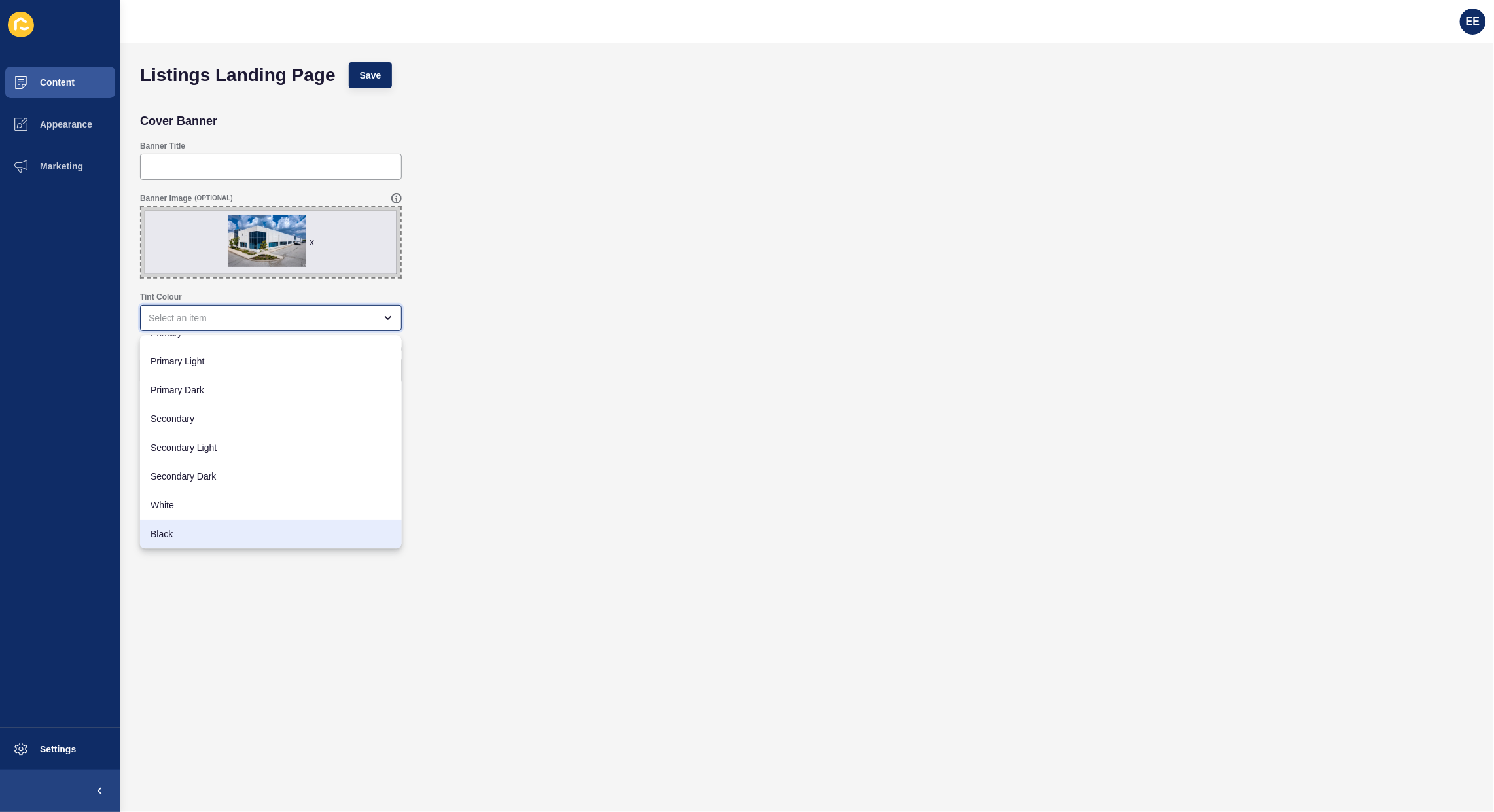
click at [231, 525] on div "Black" at bounding box center [271, 534] width 262 height 29
type input "Black"
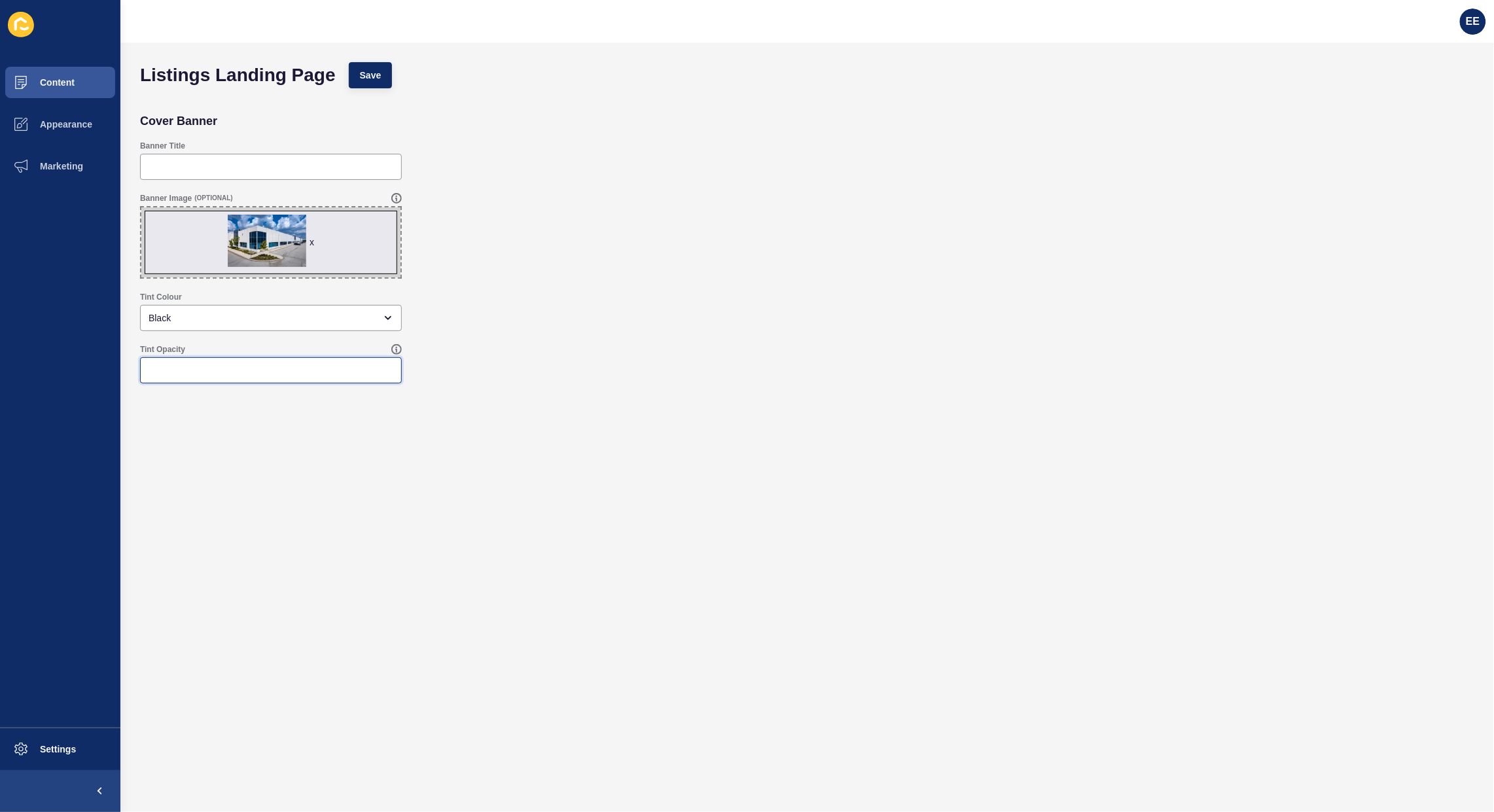
click at [275, 373] on input "Tint Opacity" at bounding box center [271, 370] width 244 height 13
type input ".30"
click at [365, 66] on button "Save" at bounding box center [370, 75] width 44 height 26
drag, startPoint x: 542, startPoint y: 276, endPoint x: 463, endPoint y: 129, distance: 166.9
click at [541, 260] on div "Banner Image (OPTIONAL) x Drag or click to upload" at bounding box center [807, 235] width 1347 height 99
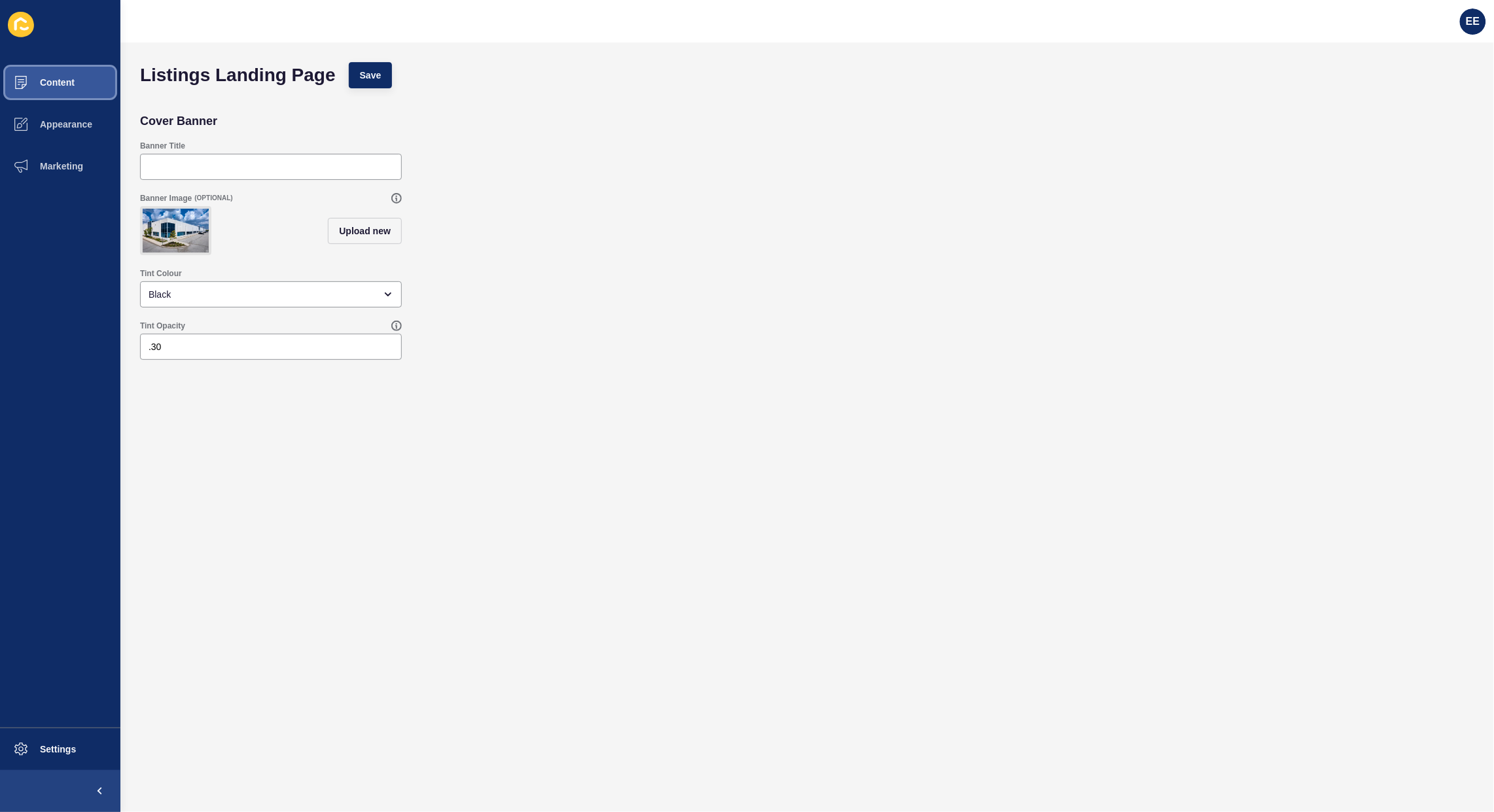
click at [75, 86] on span "Content" at bounding box center [37, 83] width 77 height 11
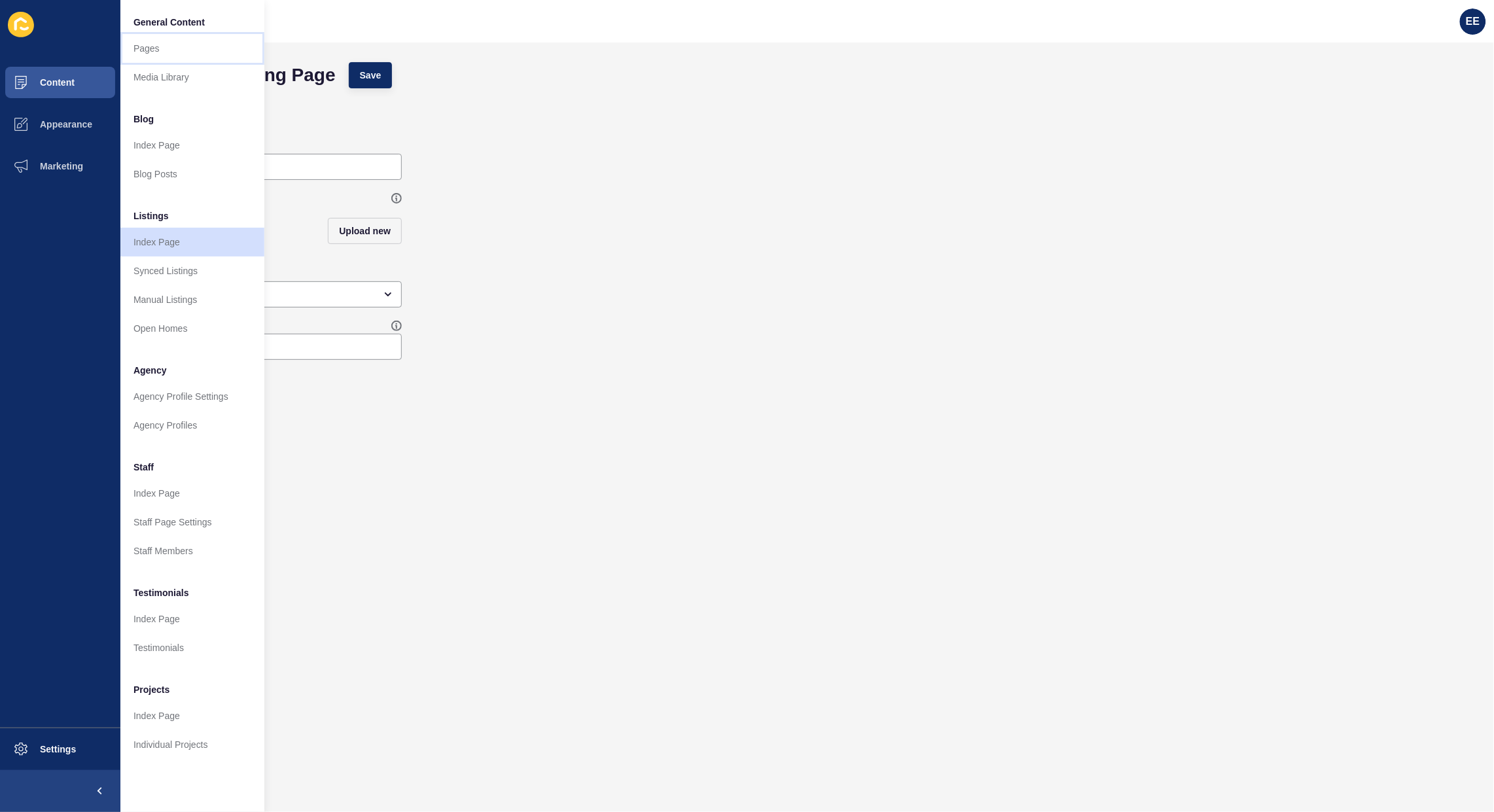
click at [165, 53] on link "Pages" at bounding box center [192, 48] width 144 height 29
